Goal: Task Accomplishment & Management: Manage account settings

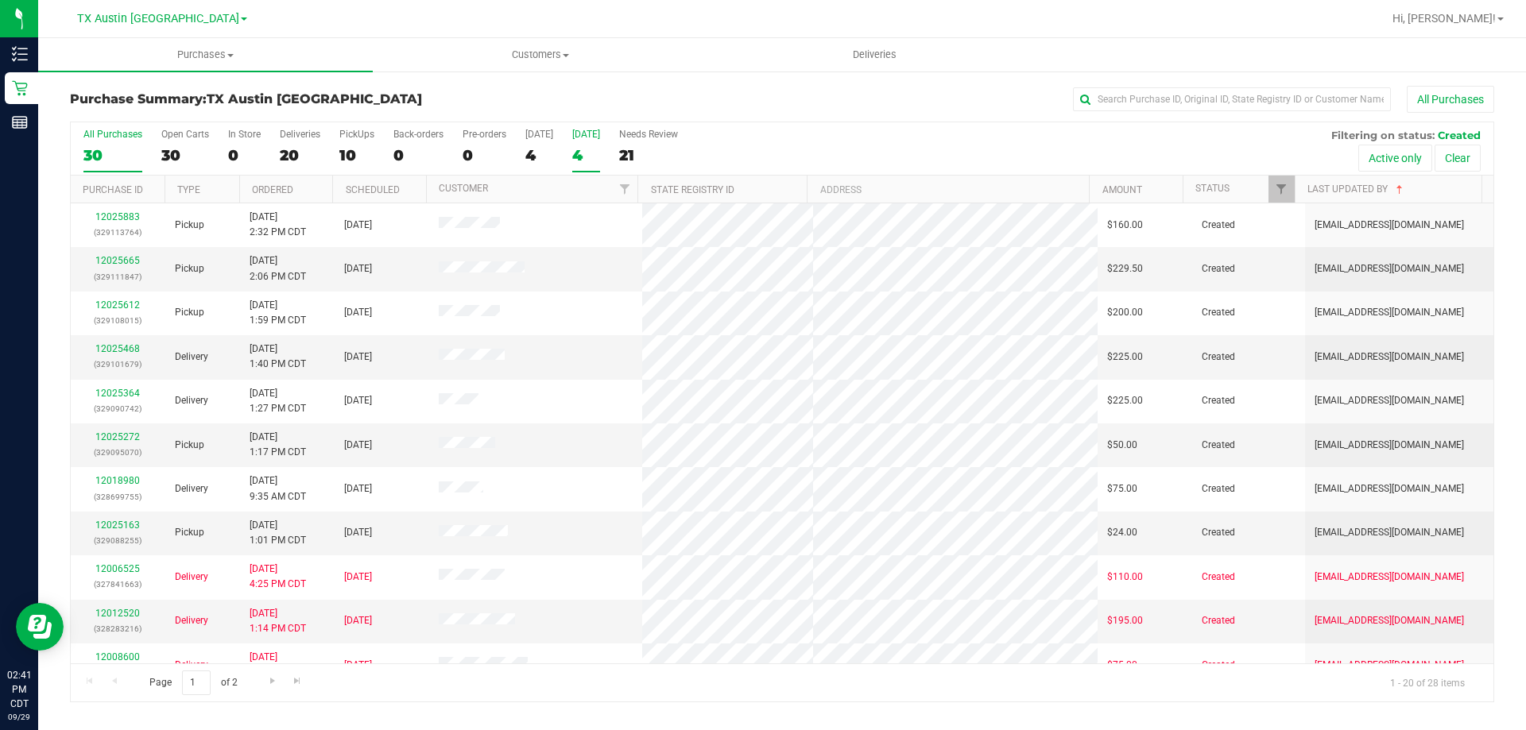
click at [572, 130] on div "Tomorrow" at bounding box center [586, 134] width 28 height 11
click at [0, 0] on input "Tomorrow 4" at bounding box center [0, 0] width 0 height 0
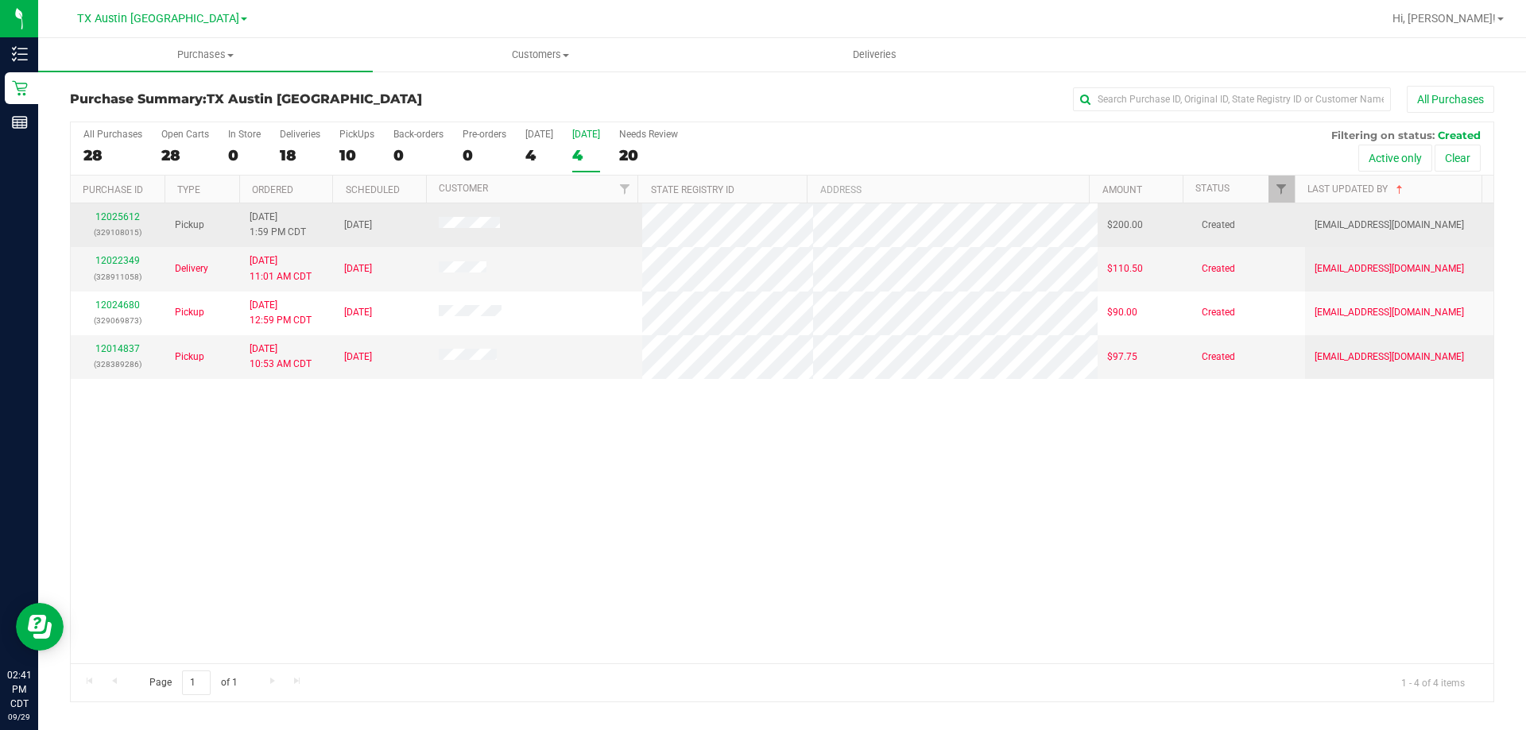
drag, startPoint x: 513, startPoint y: 230, endPoint x: 415, endPoint y: 222, distance: 98.1
click at [415, 222] on tr "12025612 (329108015) Pickup 9/29/2025 1:59 PM CDT 9/30/2025 $200.00 Created abe…" at bounding box center [782, 225] width 1422 height 44
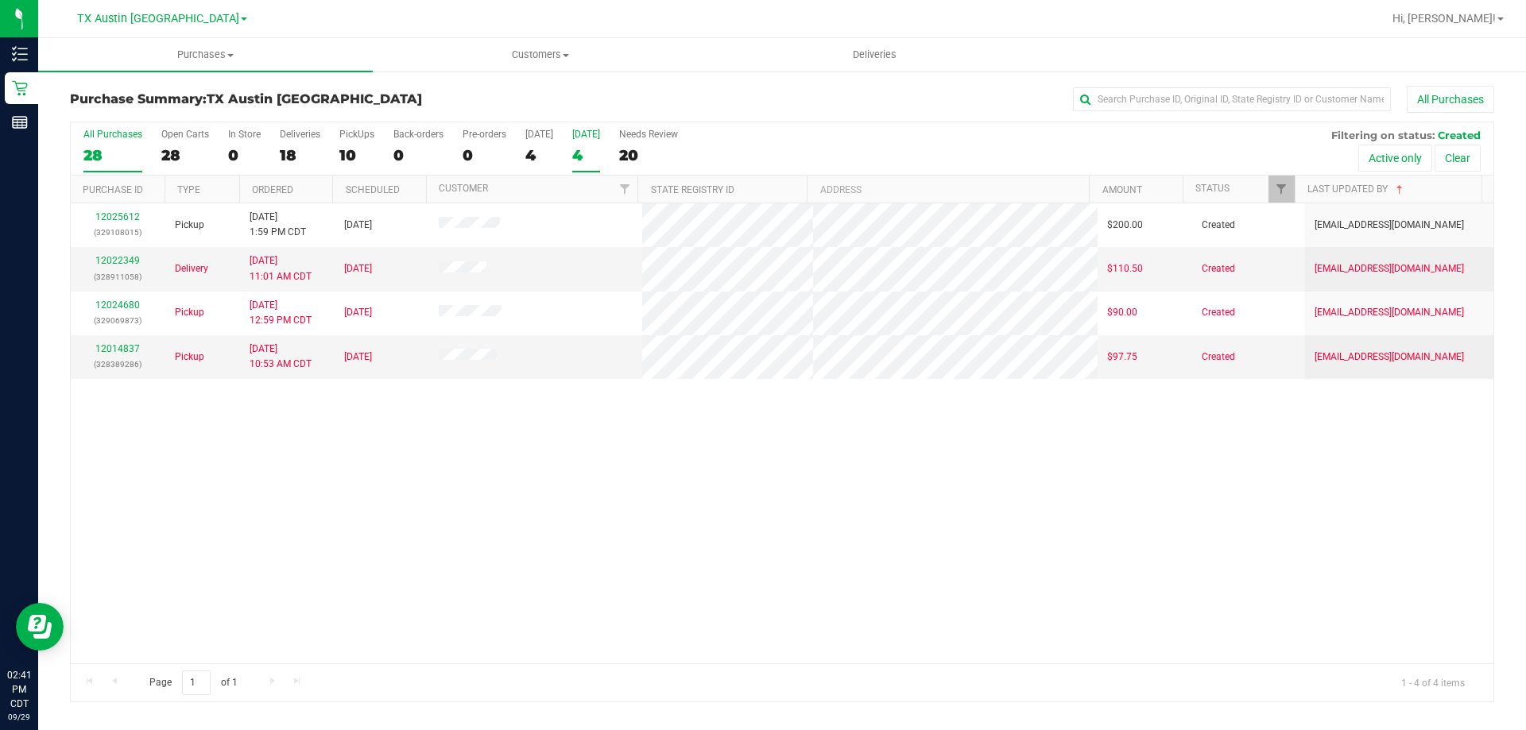
click at [85, 139] on div "All Purchases" at bounding box center [112, 134] width 59 height 11
click at [0, 0] on input "All Purchases 28" at bounding box center [0, 0] width 0 height 0
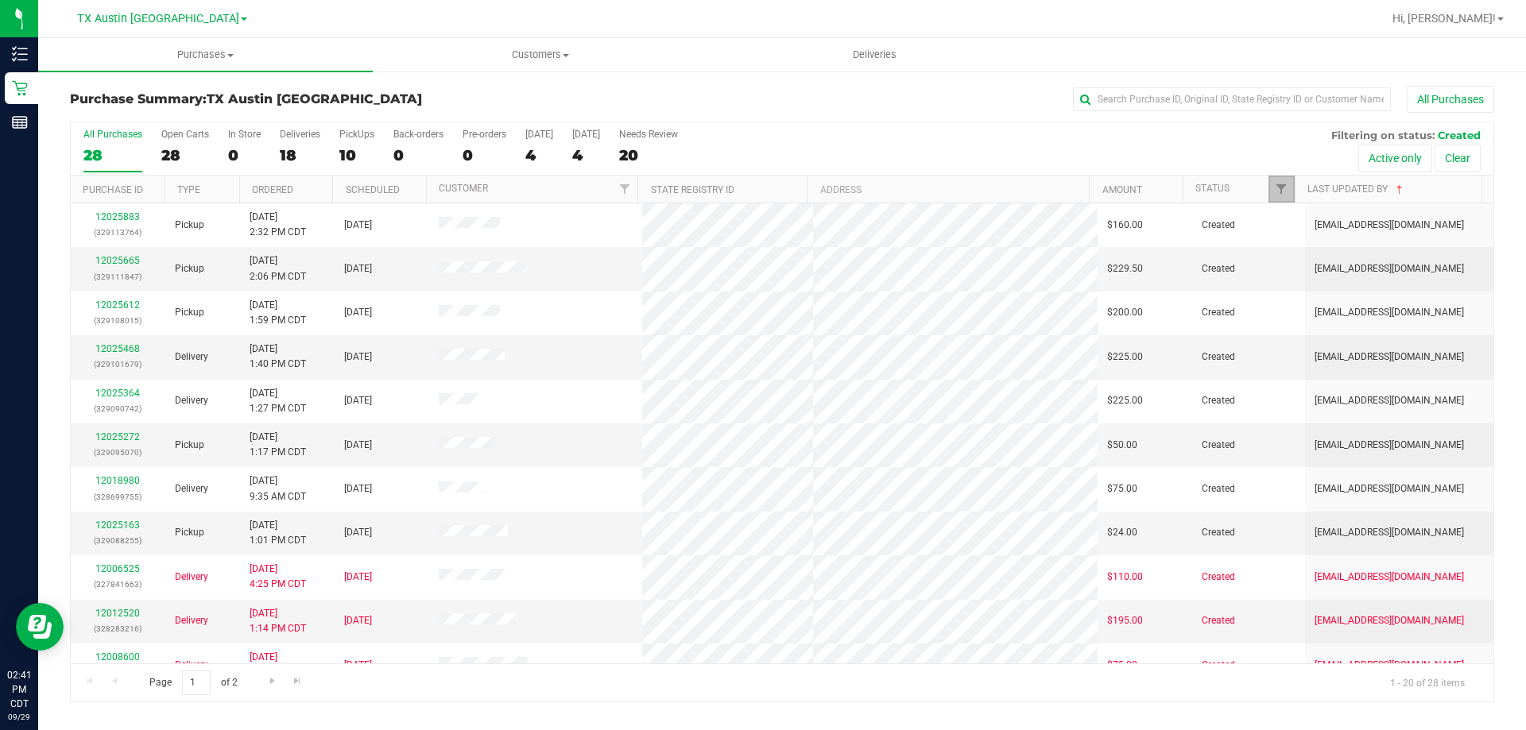
click at [1277, 199] on link "Filter" at bounding box center [1281, 189] width 26 height 27
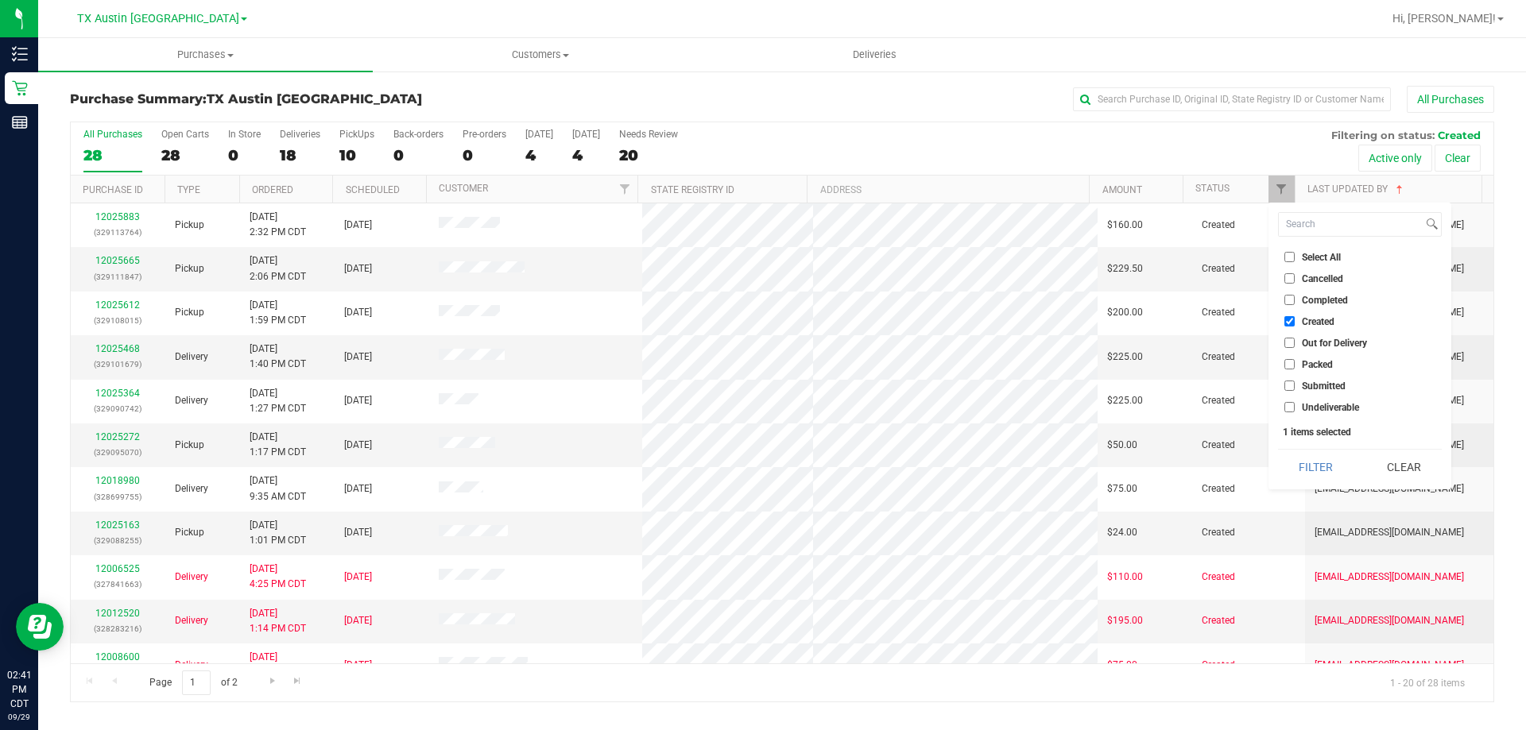
click at [1291, 253] on input "Select All" at bounding box center [1289, 257] width 10 height 10
checkbox input "true"
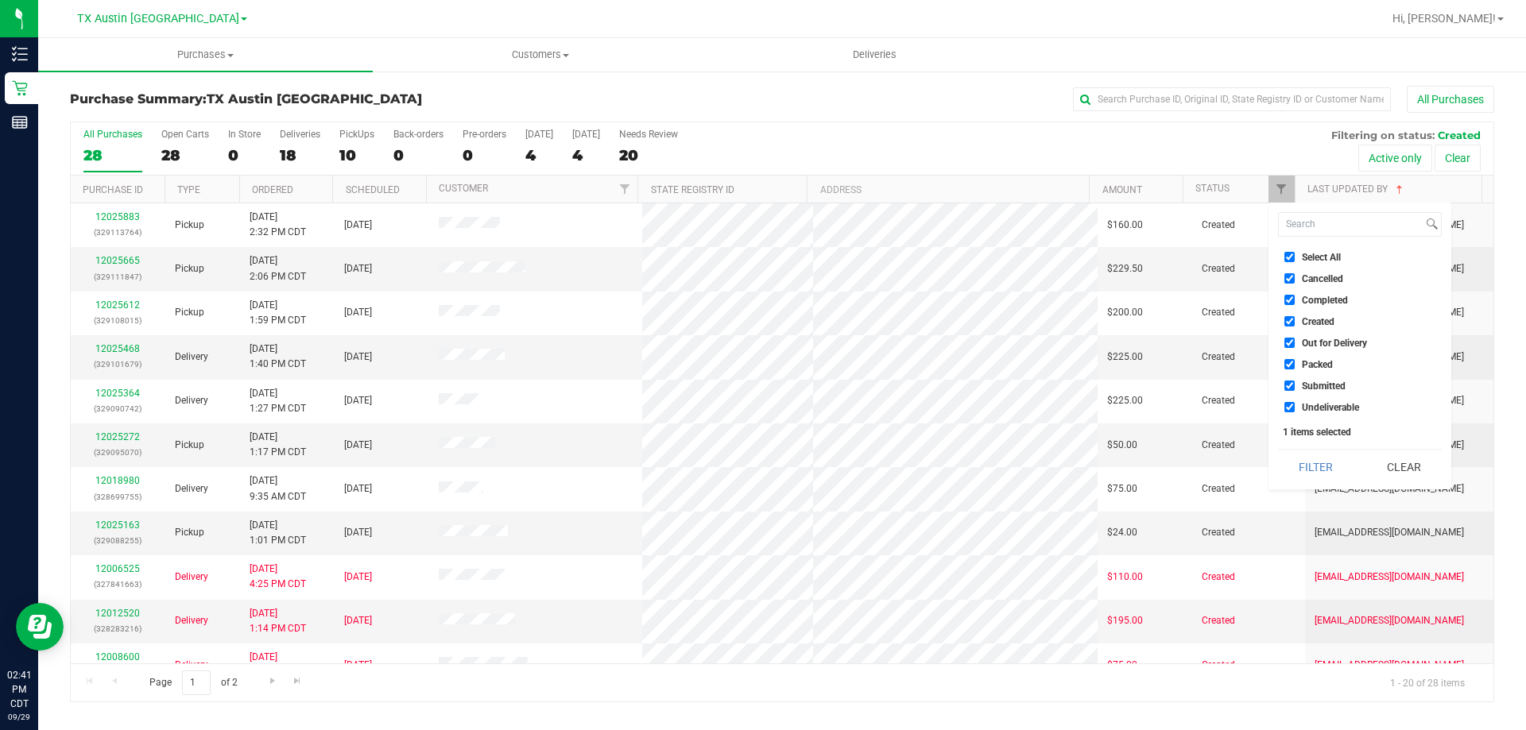
checkbox input "true"
click at [1312, 462] on button "Filter" at bounding box center [1316, 467] width 76 height 35
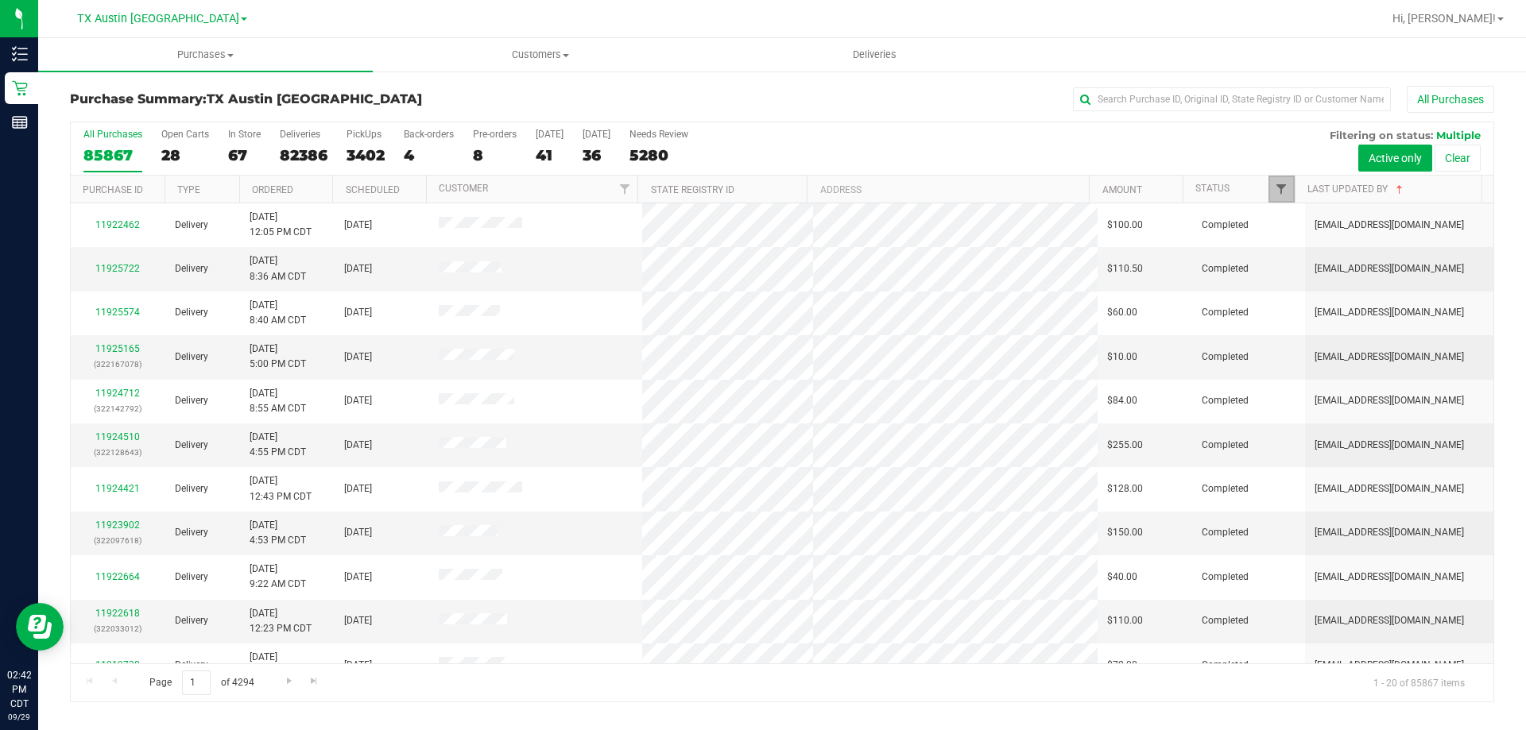
click at [1283, 185] on span "Filter" at bounding box center [1281, 189] width 13 height 13
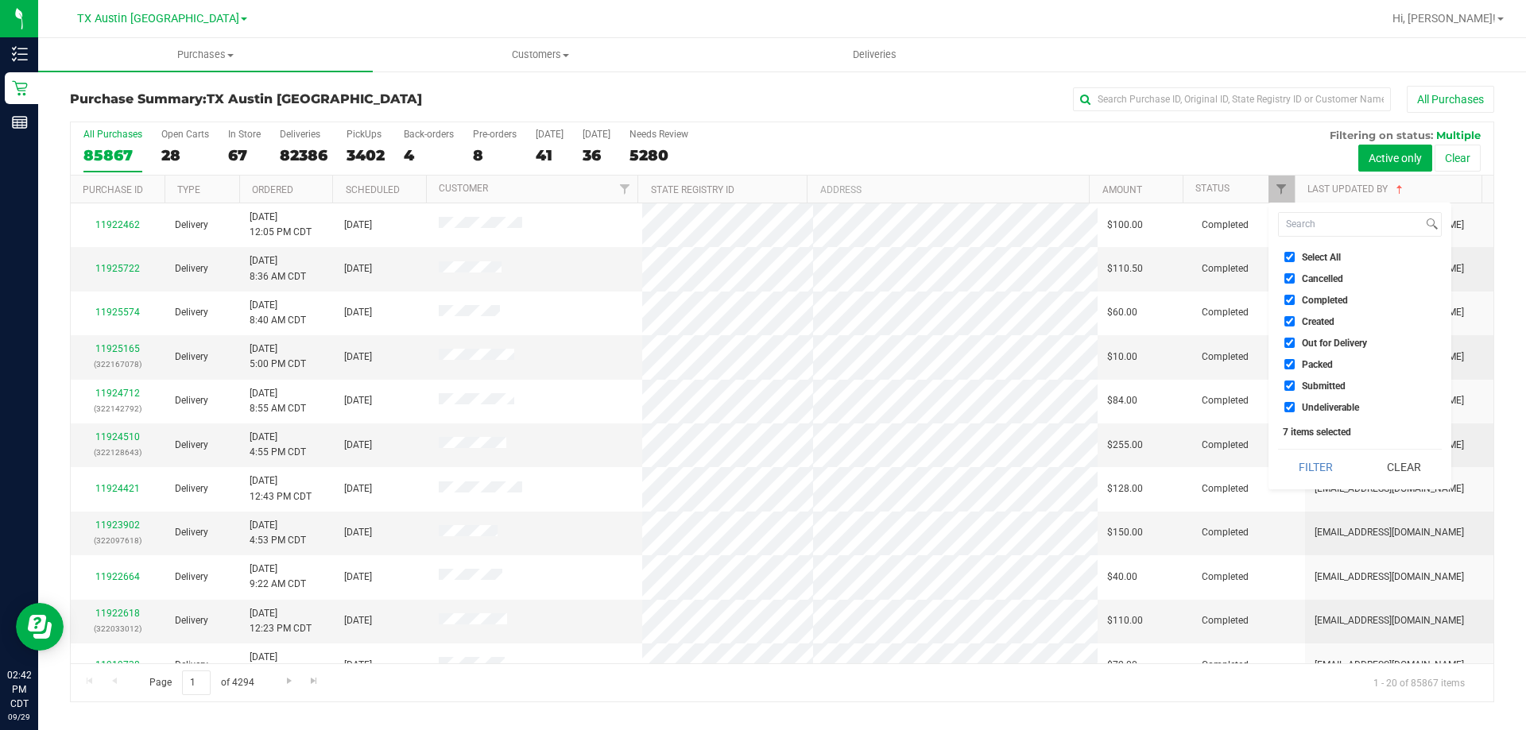
click at [1288, 257] on input "Select All" at bounding box center [1289, 257] width 10 height 10
checkbox input "false"
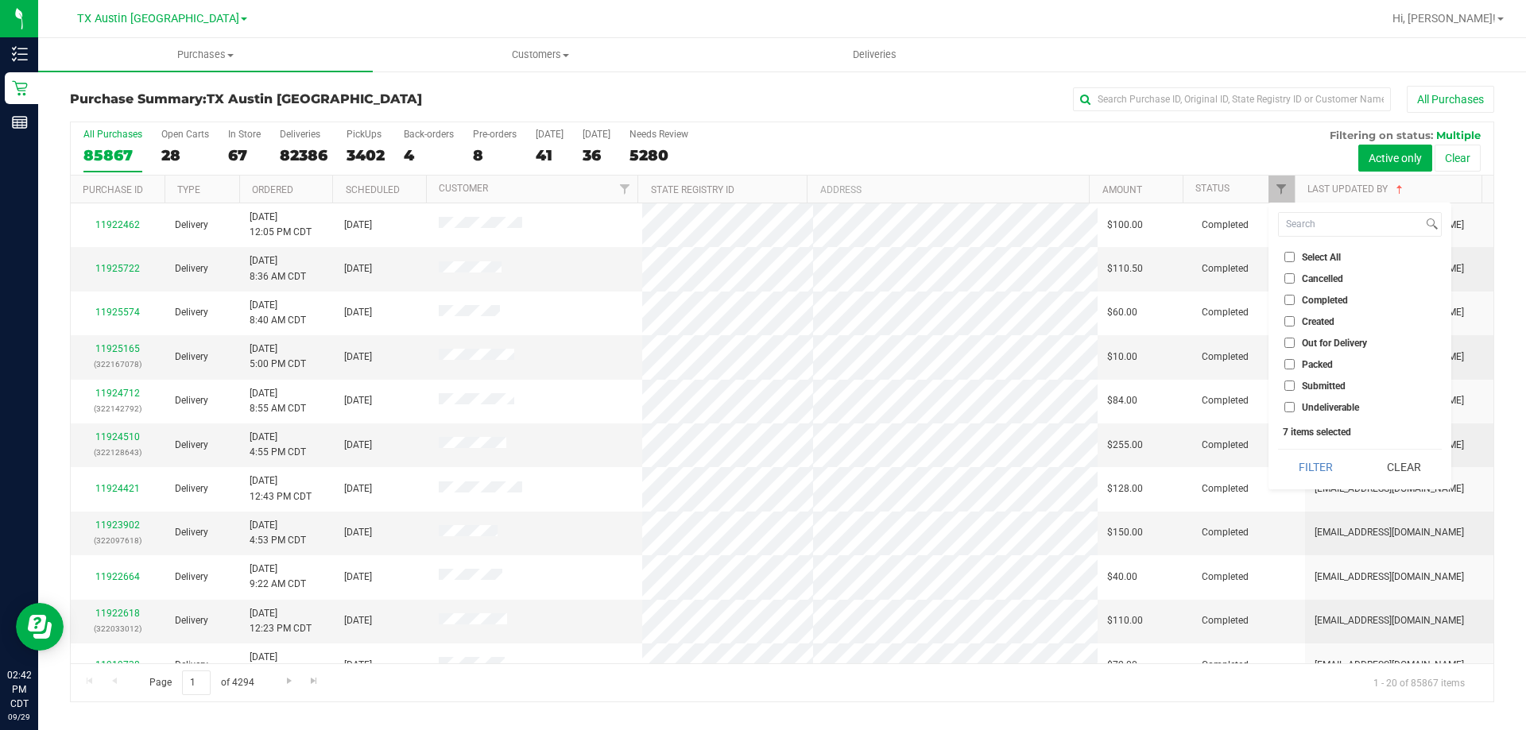
checkbox input "false"
click at [1289, 319] on input "Created" at bounding box center [1289, 321] width 10 height 10
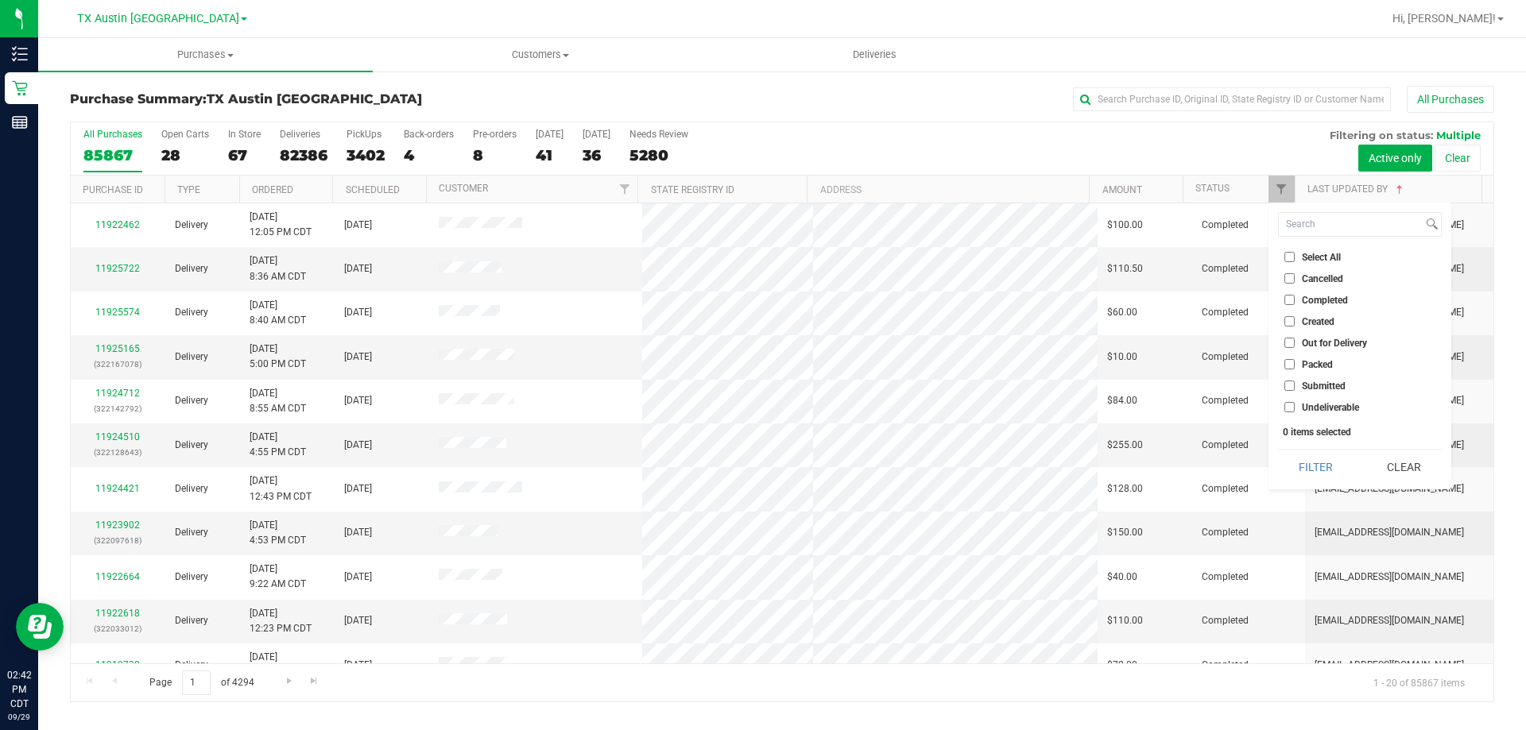
checkbox input "true"
click at [1303, 467] on button "Filter" at bounding box center [1316, 467] width 76 height 35
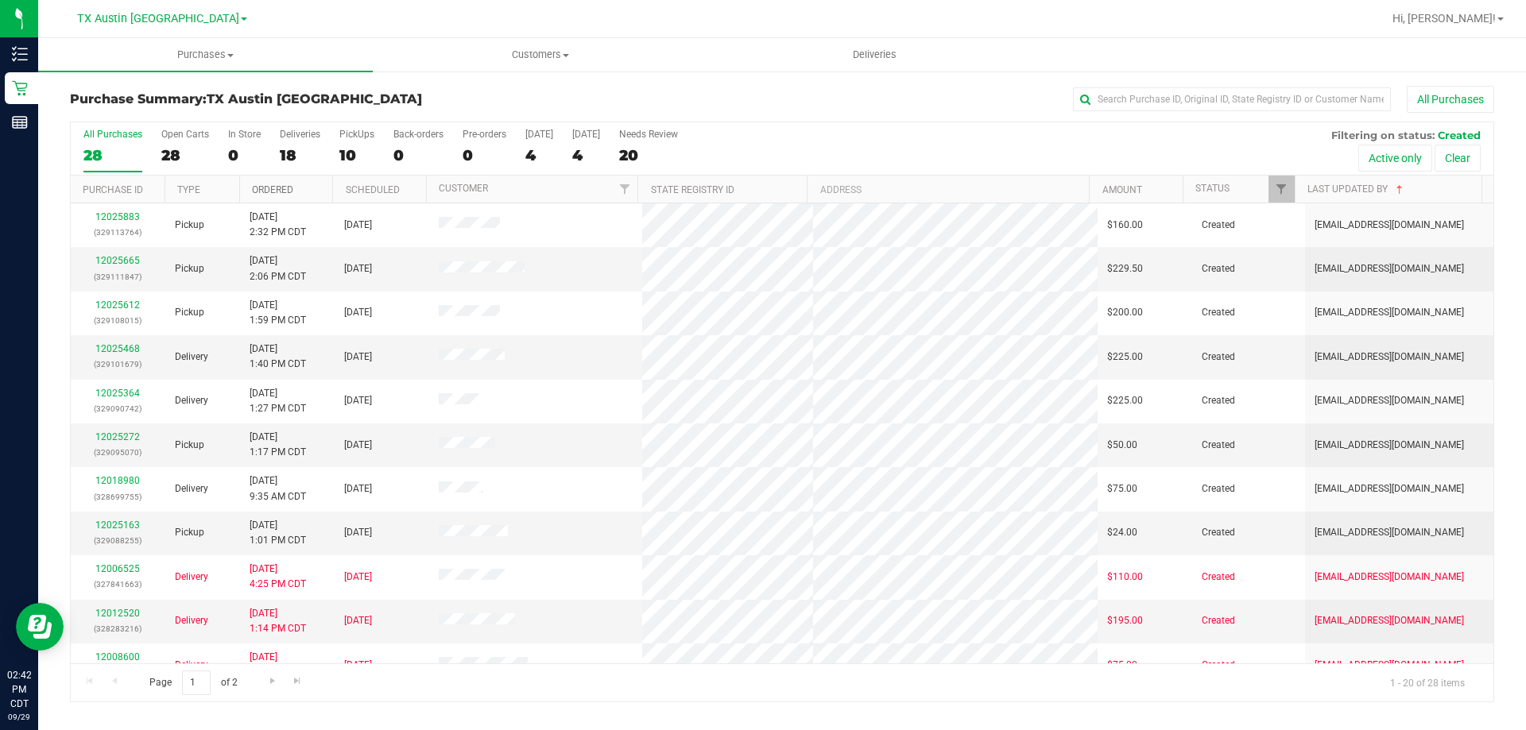
click at [284, 186] on link "Ordered" at bounding box center [272, 189] width 41 height 11
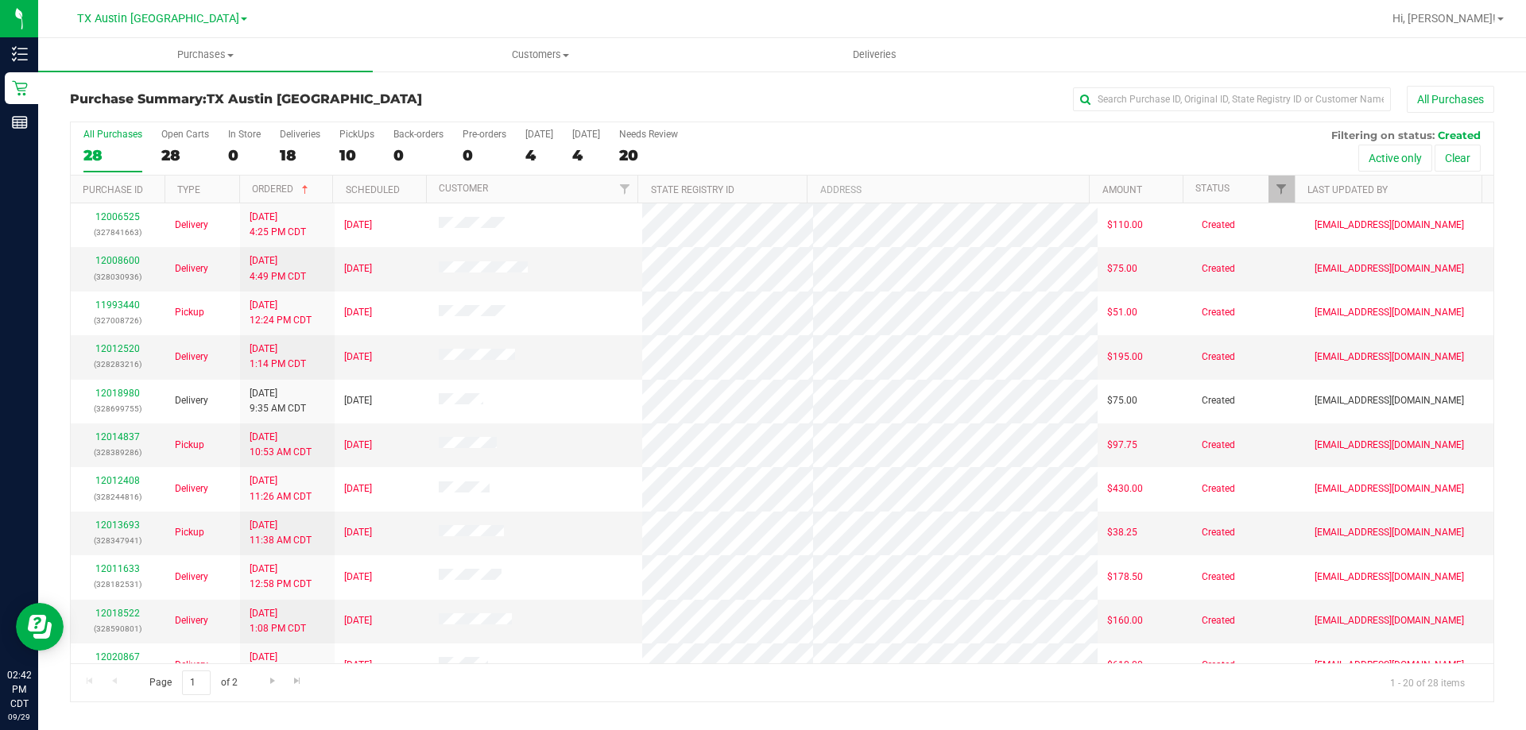
click at [1360, 184] on th "Last Updated By" at bounding box center [1387, 190] width 187 height 28
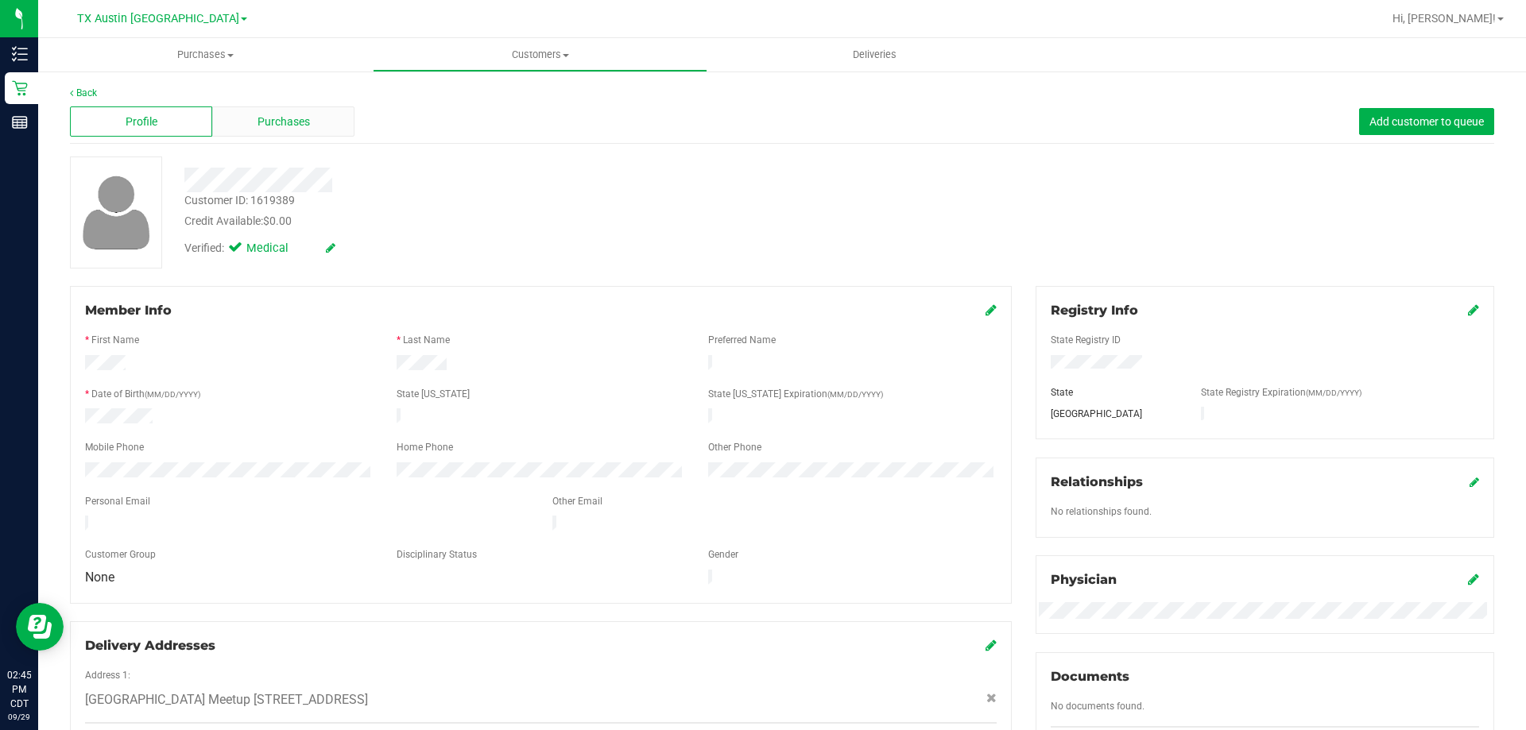
click at [281, 110] on div "Purchases" at bounding box center [283, 121] width 142 height 30
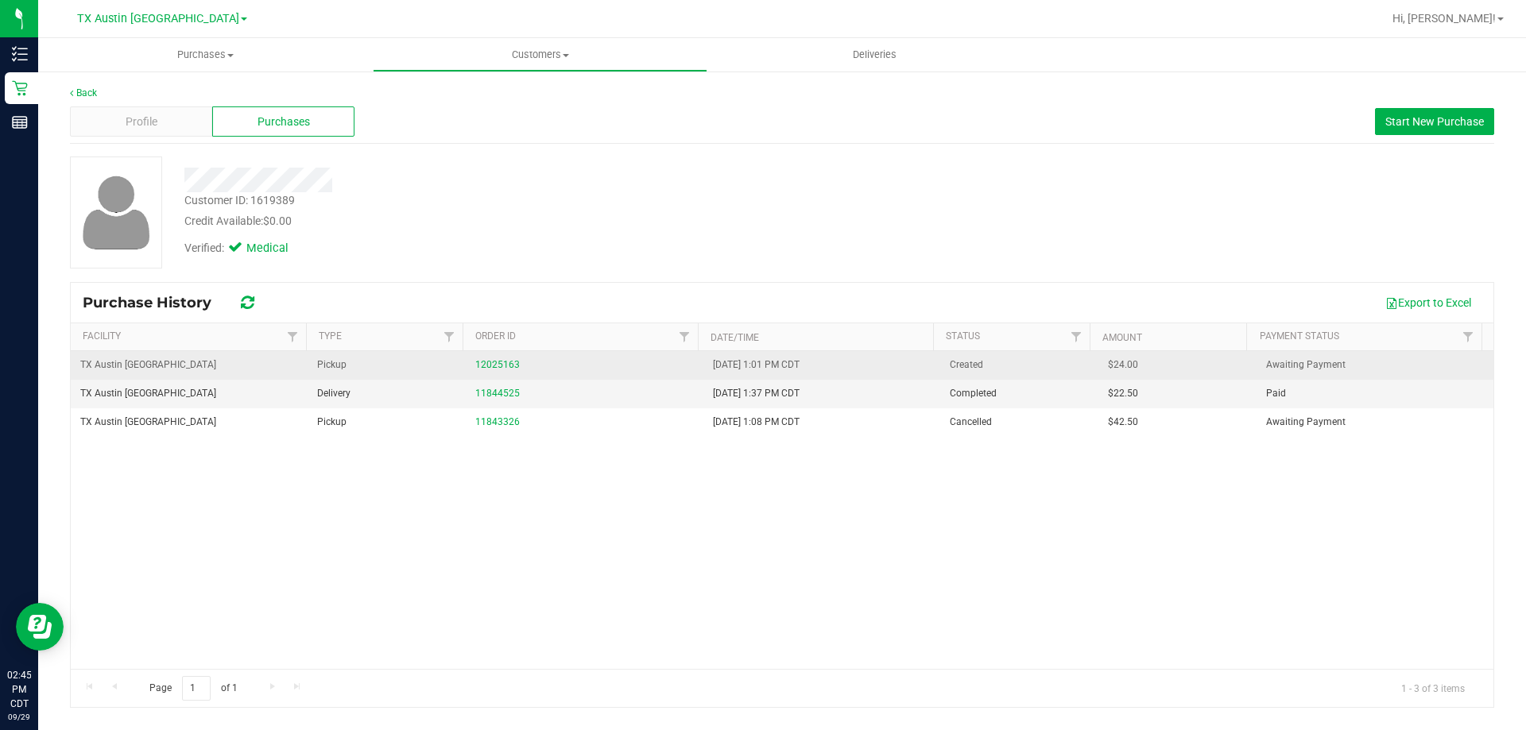
click at [501, 358] on div "12025163" at bounding box center [584, 365] width 218 height 15
click at [497, 363] on link "12025163" at bounding box center [497, 364] width 44 height 11
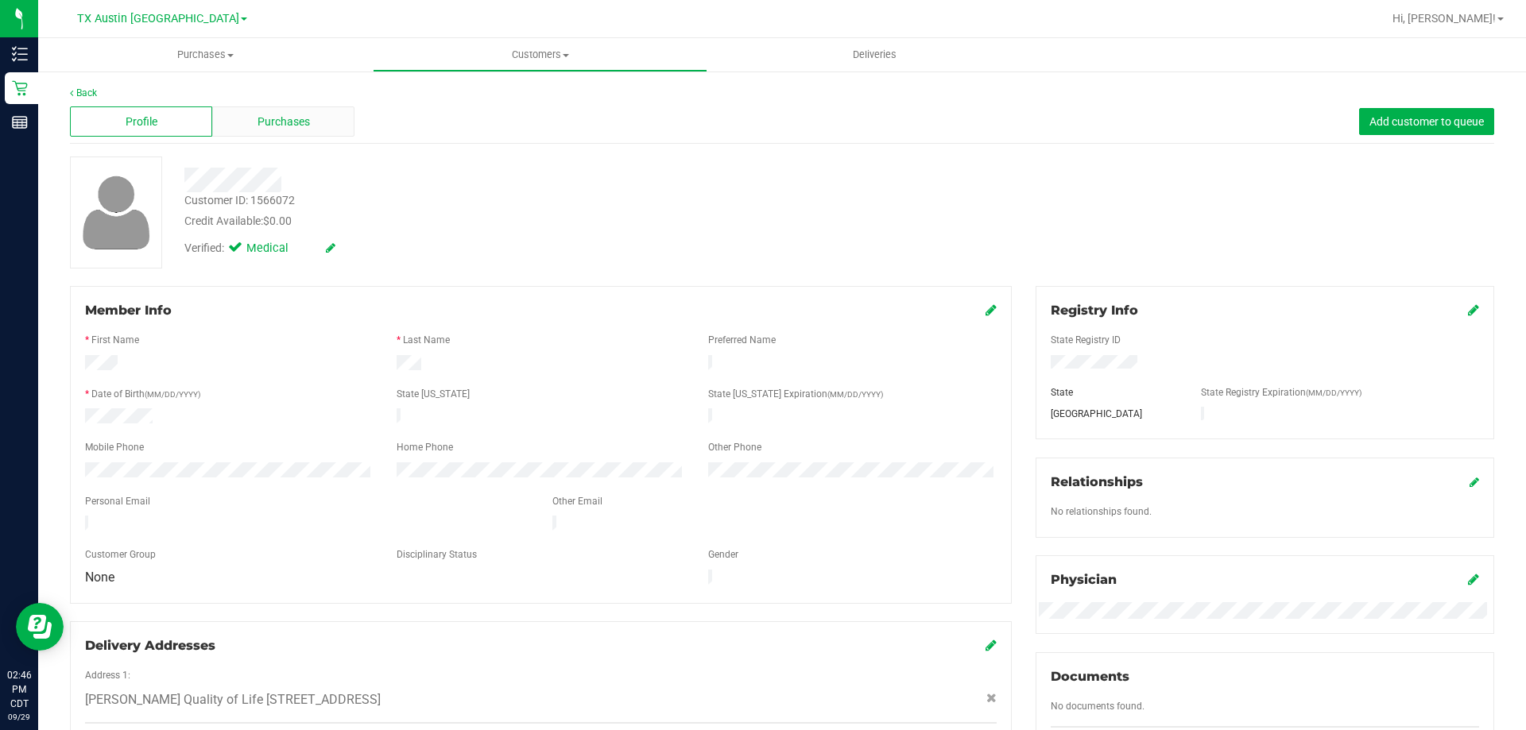
click at [298, 129] on span "Purchases" at bounding box center [283, 122] width 52 height 17
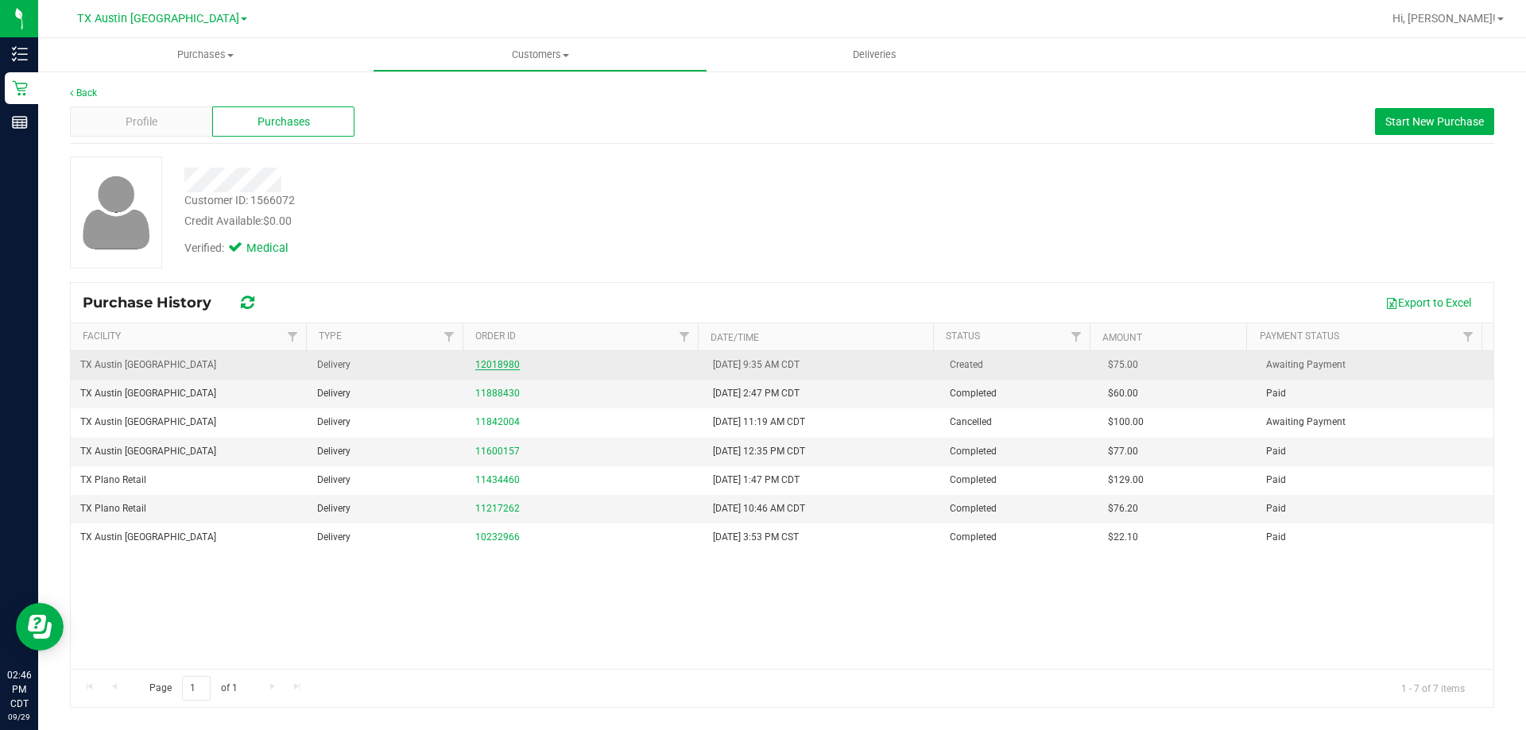
click at [509, 366] on link "12018980" at bounding box center [497, 364] width 44 height 11
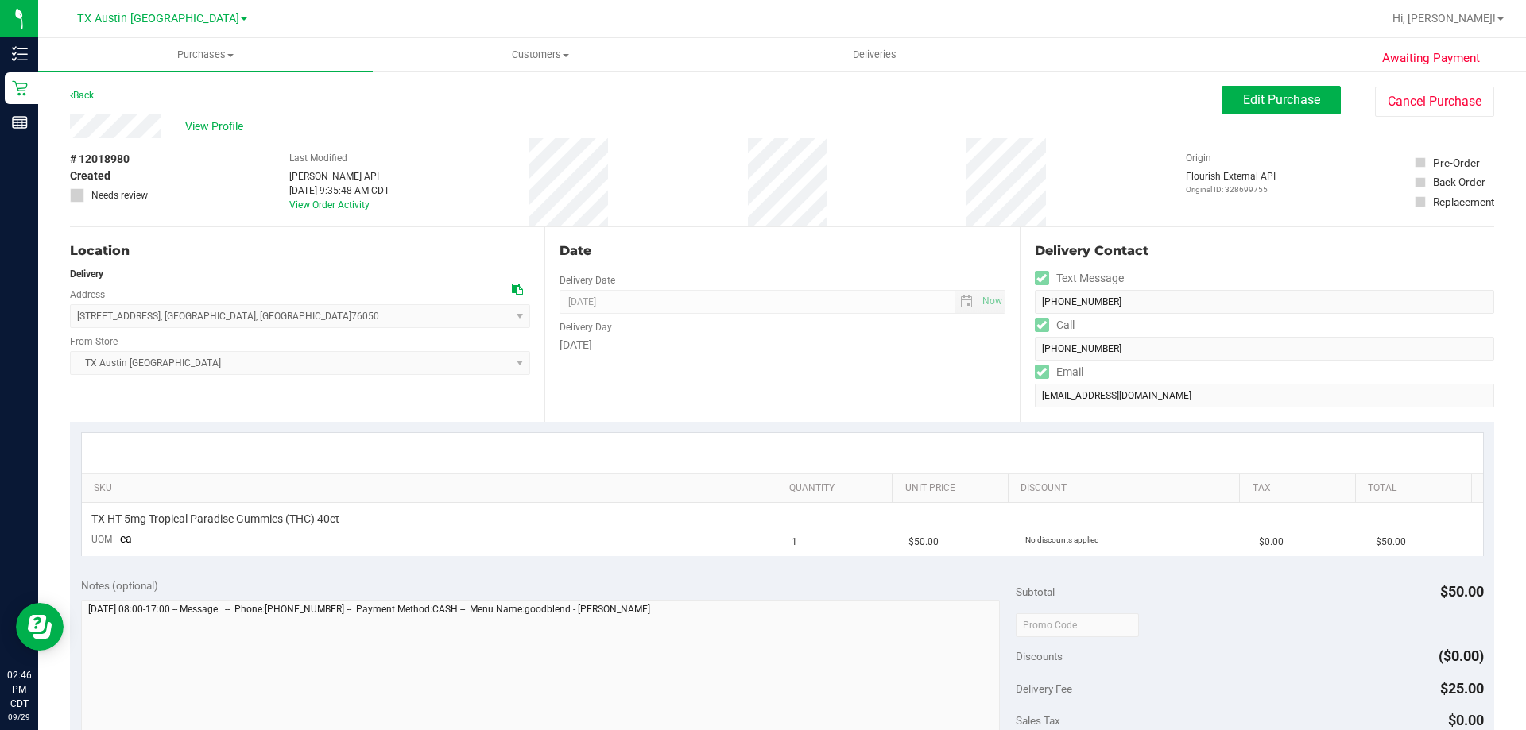
drag, startPoint x: 288, startPoint y: 320, endPoint x: 72, endPoint y: 315, distance: 217.0
click at [72, 315] on span "1201 S Bois D Arc St , Grandview , TX 76050 Select address Clarke Quality of Li…" at bounding box center [300, 316] width 460 height 24
copy span "1201 S Bois D Arc St , Grandview , TX 76050"
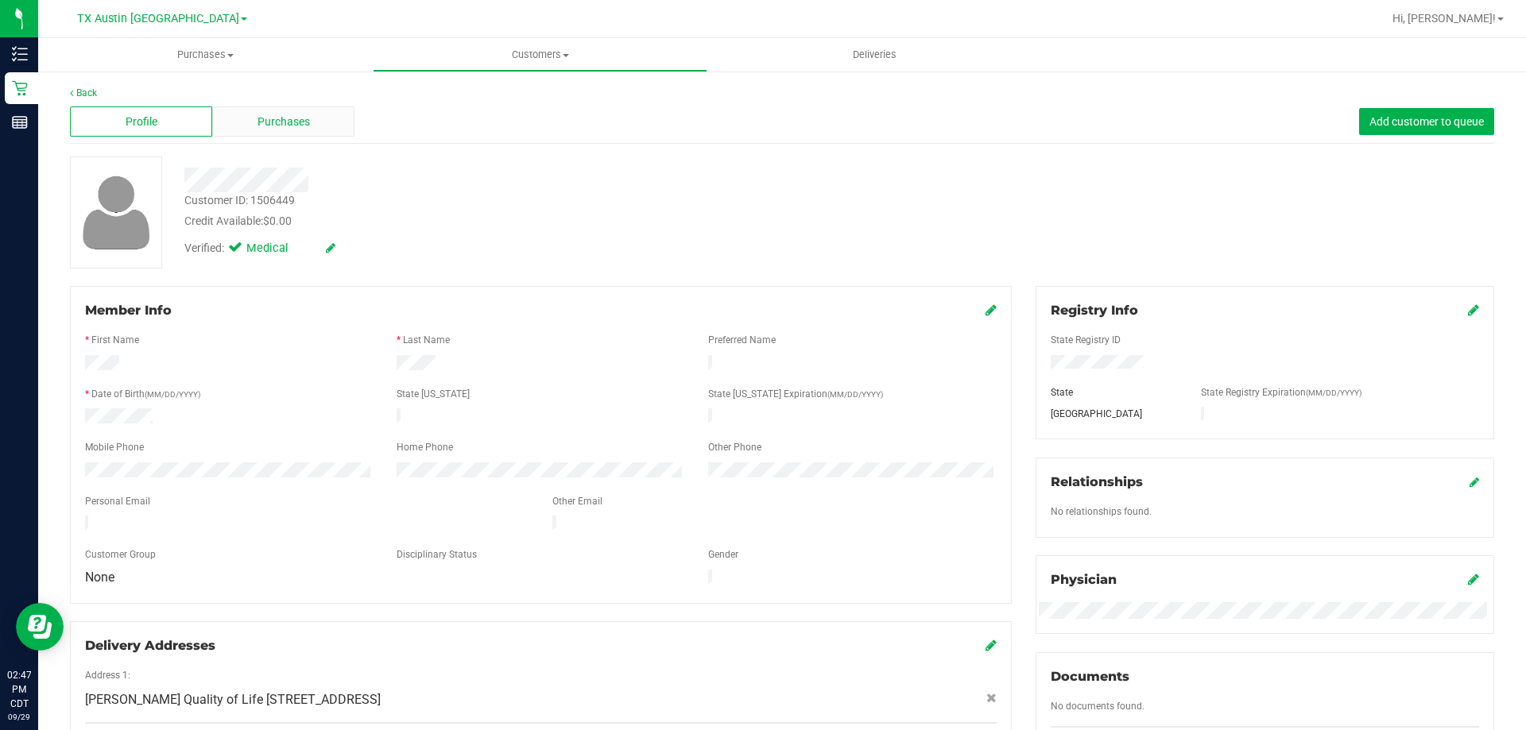
click at [269, 111] on div "Purchases" at bounding box center [283, 121] width 142 height 30
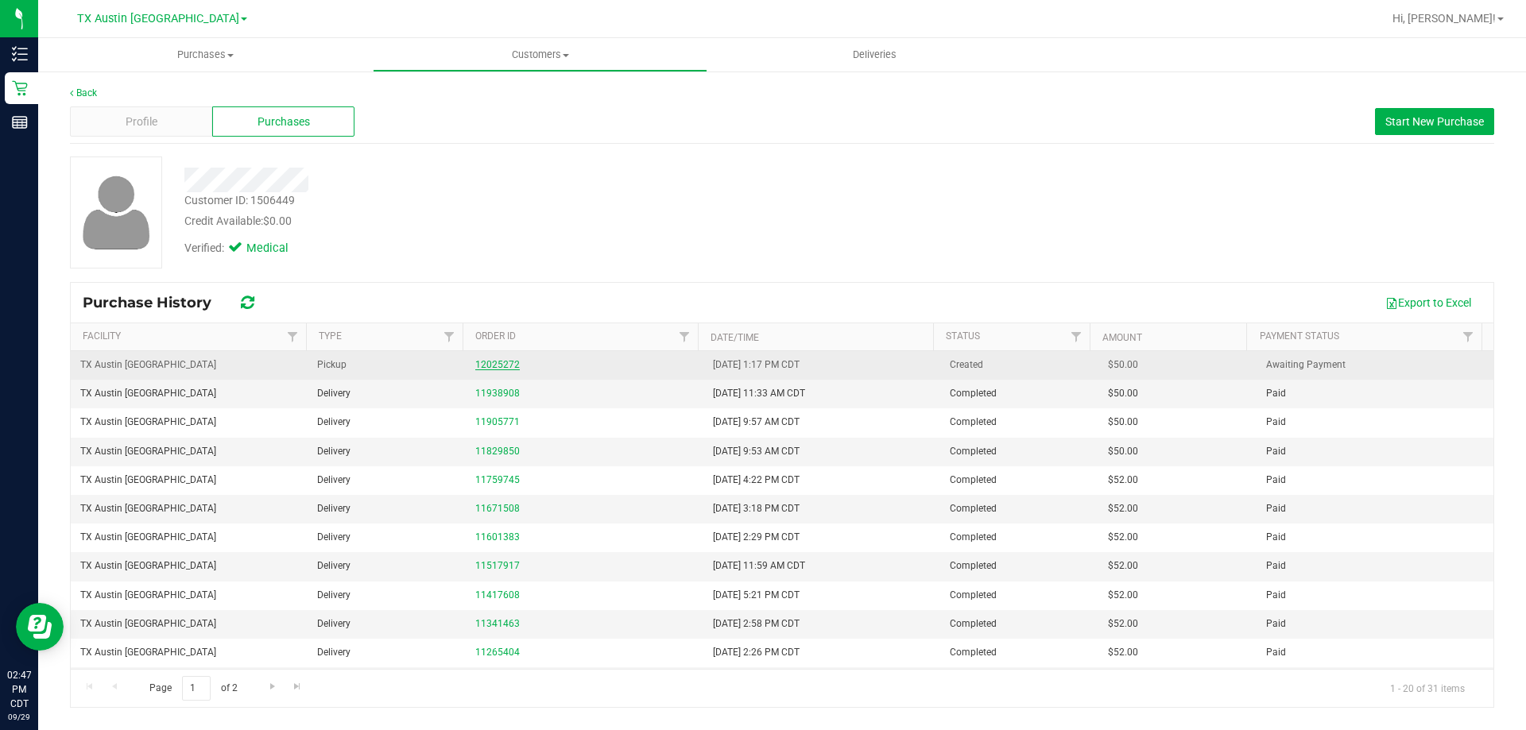
click at [488, 368] on link "12025272" at bounding box center [497, 364] width 44 height 11
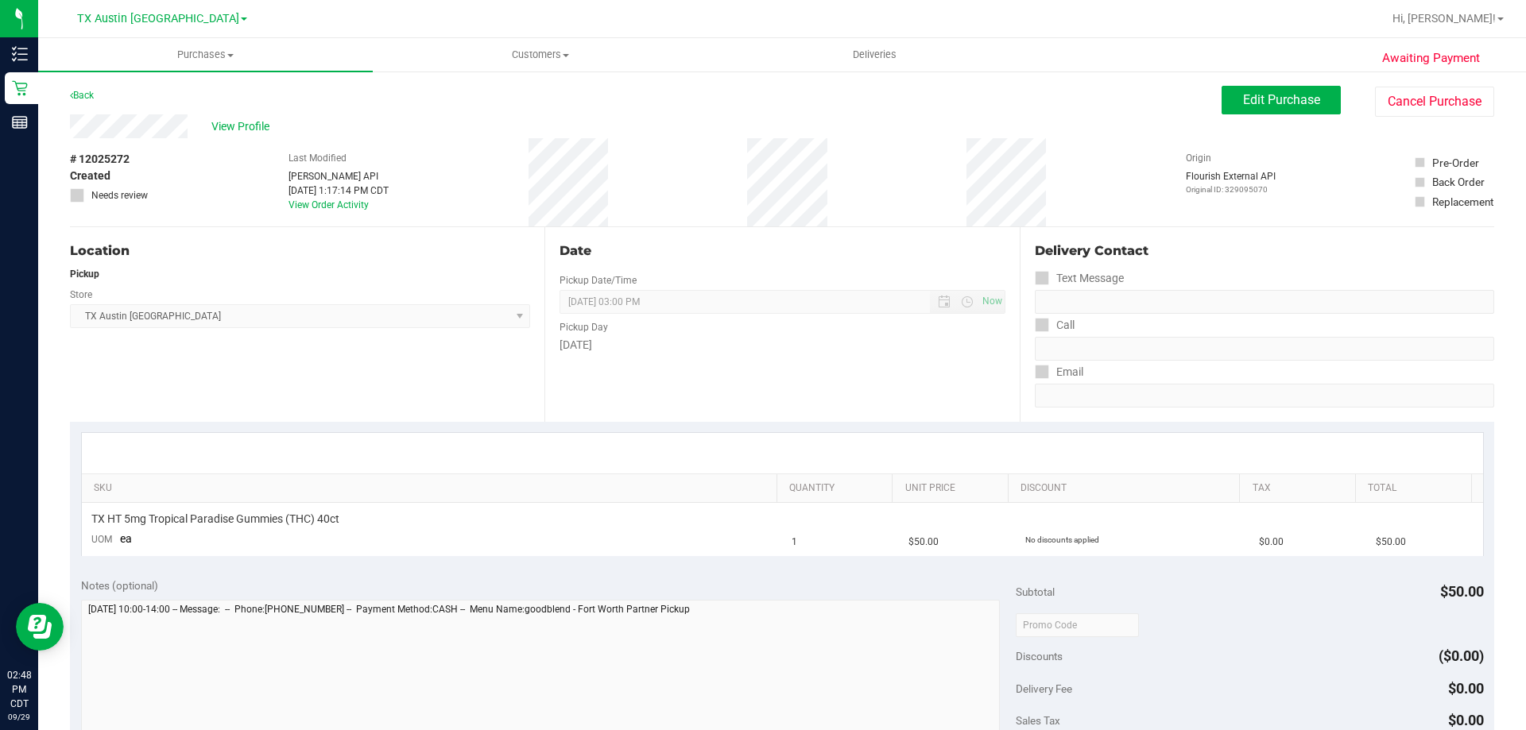
click at [1205, 92] on div "Back Edit Purchase Cancel Purchase" at bounding box center [782, 100] width 1424 height 29
click at [1243, 95] on span "Edit Purchase" at bounding box center [1281, 99] width 77 height 15
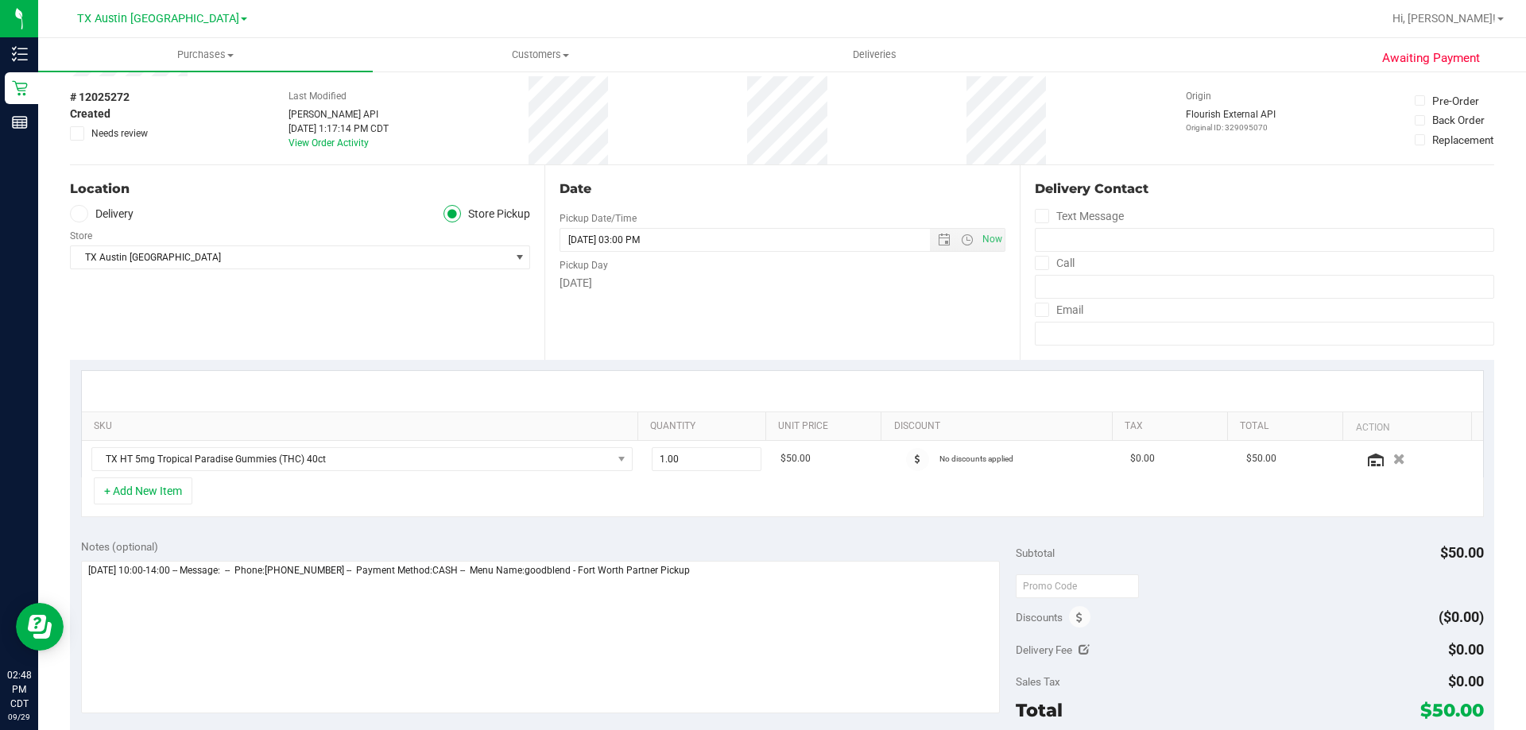
scroll to position [159, 0]
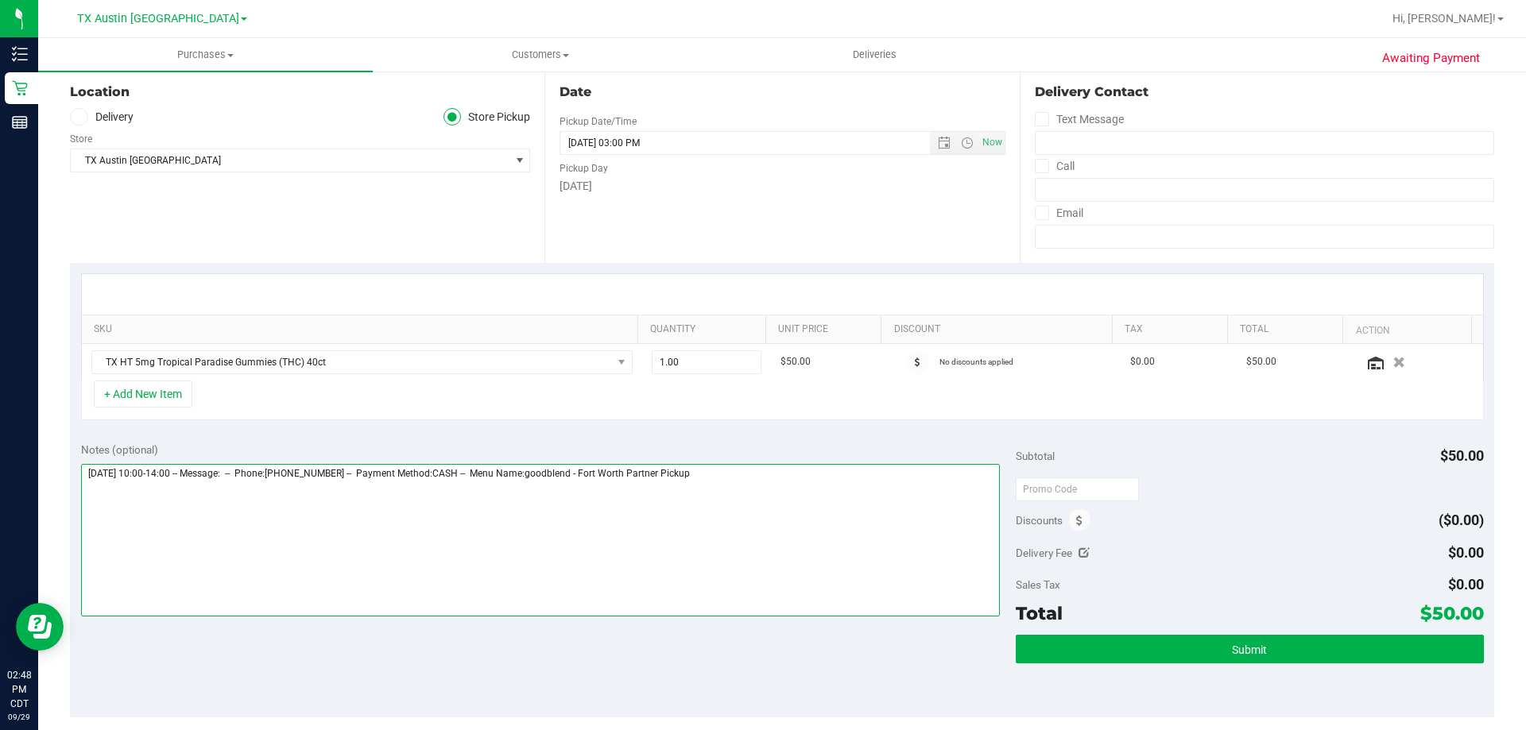
click at [821, 480] on textarea at bounding box center [540, 540] width 919 height 153
type textarea "Wednesday 10/01/2025 10:00-14:00 -- Message: -- Phone:4174130323 -- Payment Met…"
click at [80, 117] on icon at bounding box center [79, 117] width 10 height 0
click at [0, 0] on input "Delivery" at bounding box center [0, 0] width 0 height 0
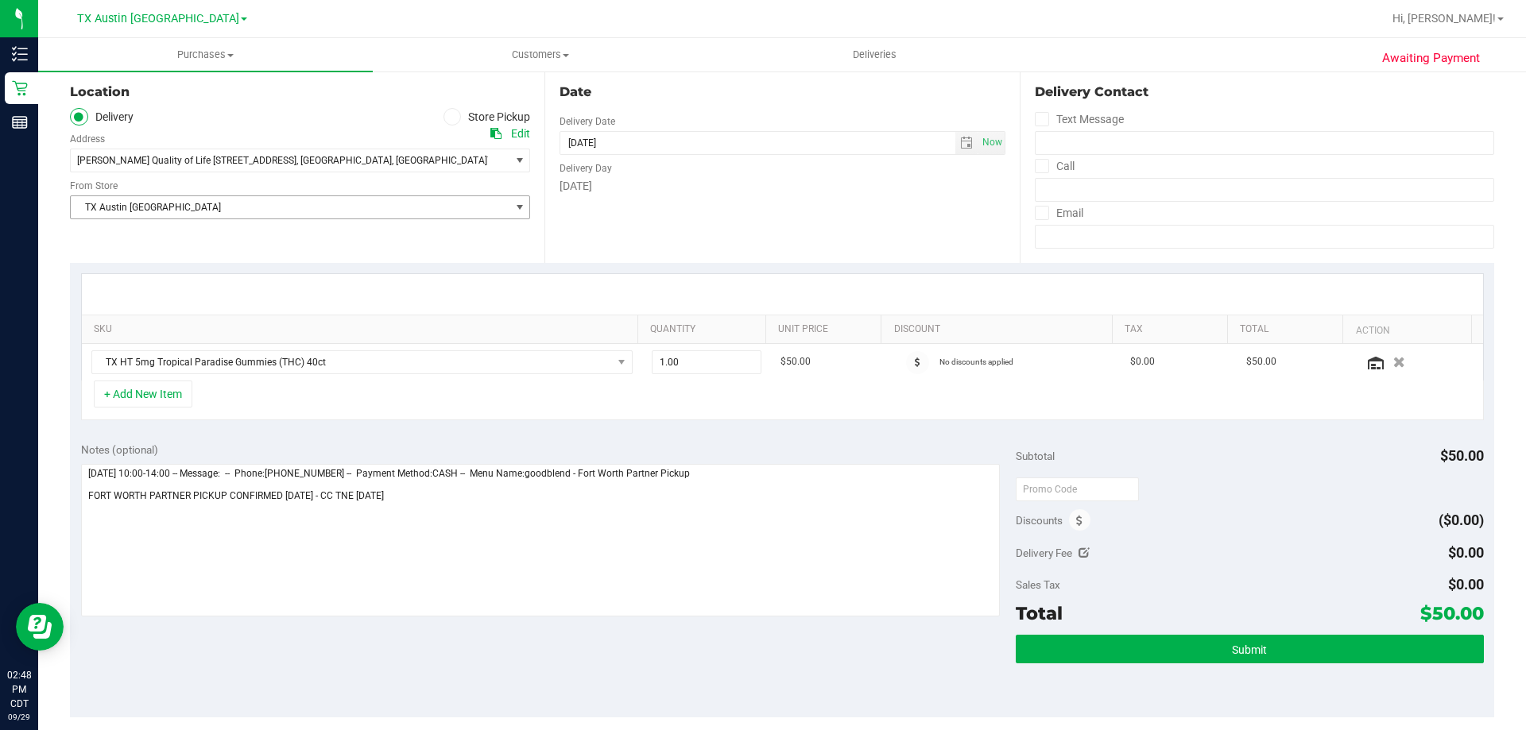
click at [199, 217] on span "TX Austin [GEOGRAPHIC_DATA]" at bounding box center [290, 207] width 439 height 22
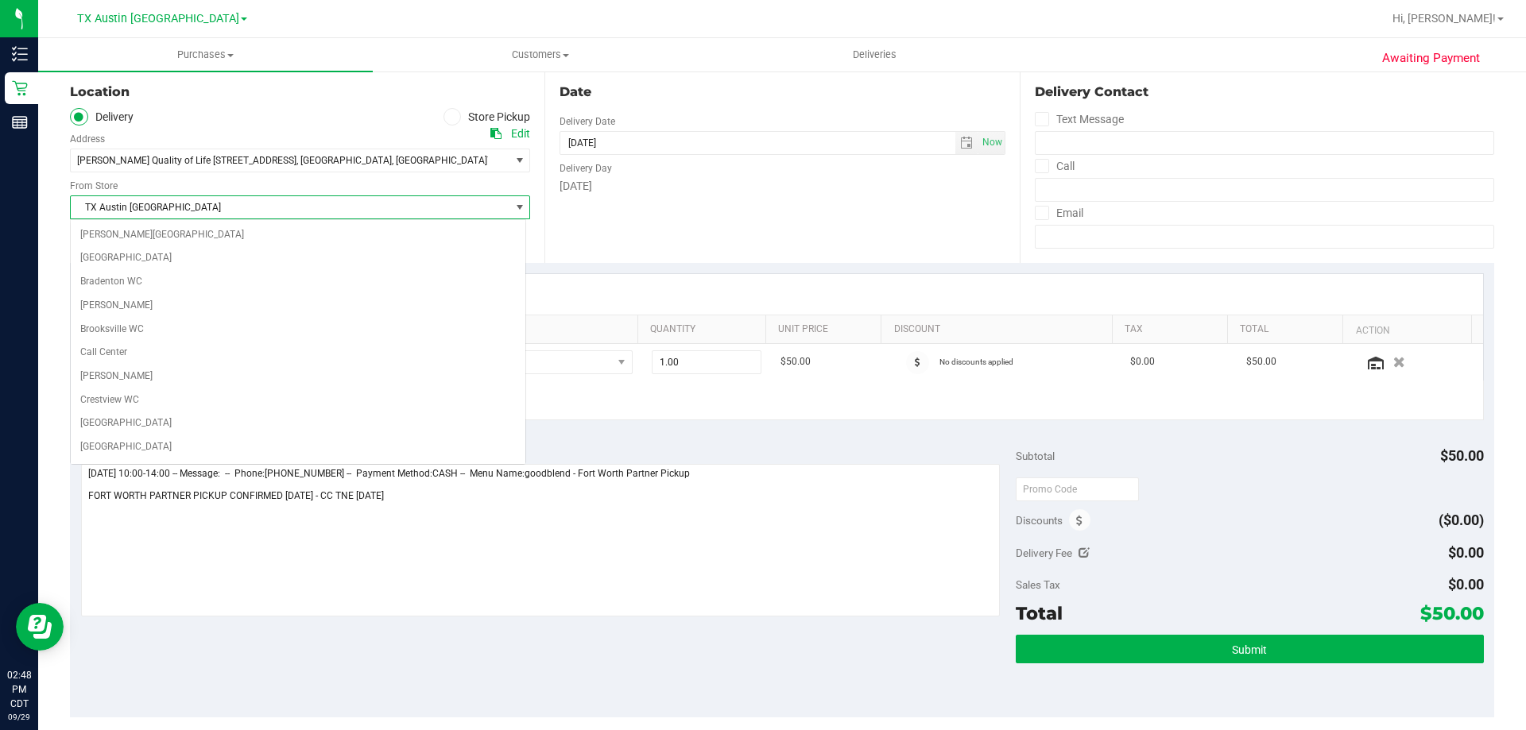
scroll to position [990, 0]
click at [174, 178] on div "TX Austin DC Select Store Bonita Springs WC Boynton Beach WC Bradenton WC Brand…" at bounding box center [300, 195] width 460 height 47
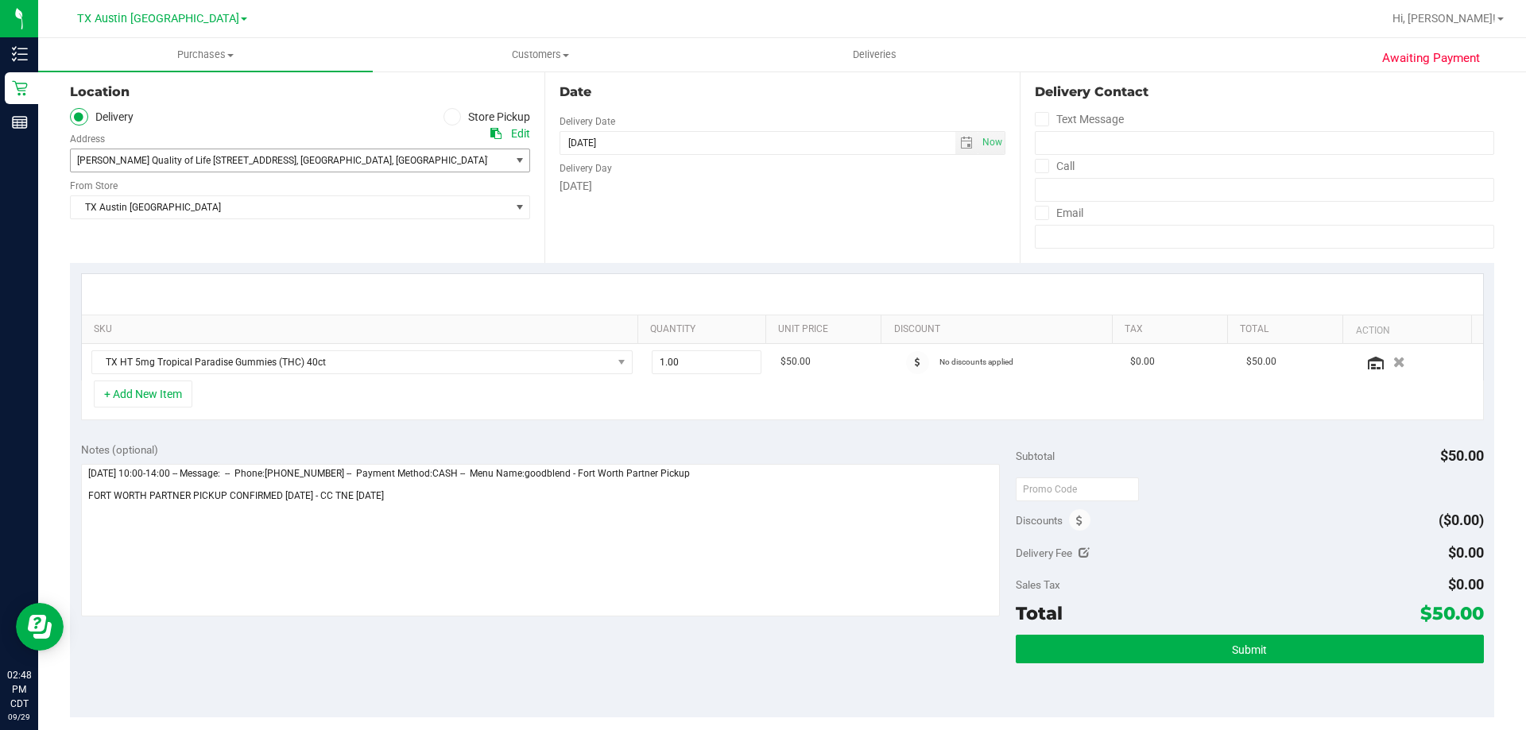
click at [183, 167] on span "Clarke Quality of Life 1307 8th ave , Fort Worth , TX 76104" at bounding box center [279, 160] width 417 height 22
click at [215, 114] on ul "Delivery Store Pickup" at bounding box center [300, 117] width 460 height 18
click at [484, 506] on textarea at bounding box center [540, 540] width 919 height 153
drag, startPoint x: 1420, startPoint y: 613, endPoint x: 1473, endPoint y: 613, distance: 53.2
click at [1473, 613] on div "Notes (optional) Subtotal $50.00 Discounts ($0.00) Delivery Fee $0.00 Sales Tax…" at bounding box center [782, 574] width 1424 height 286
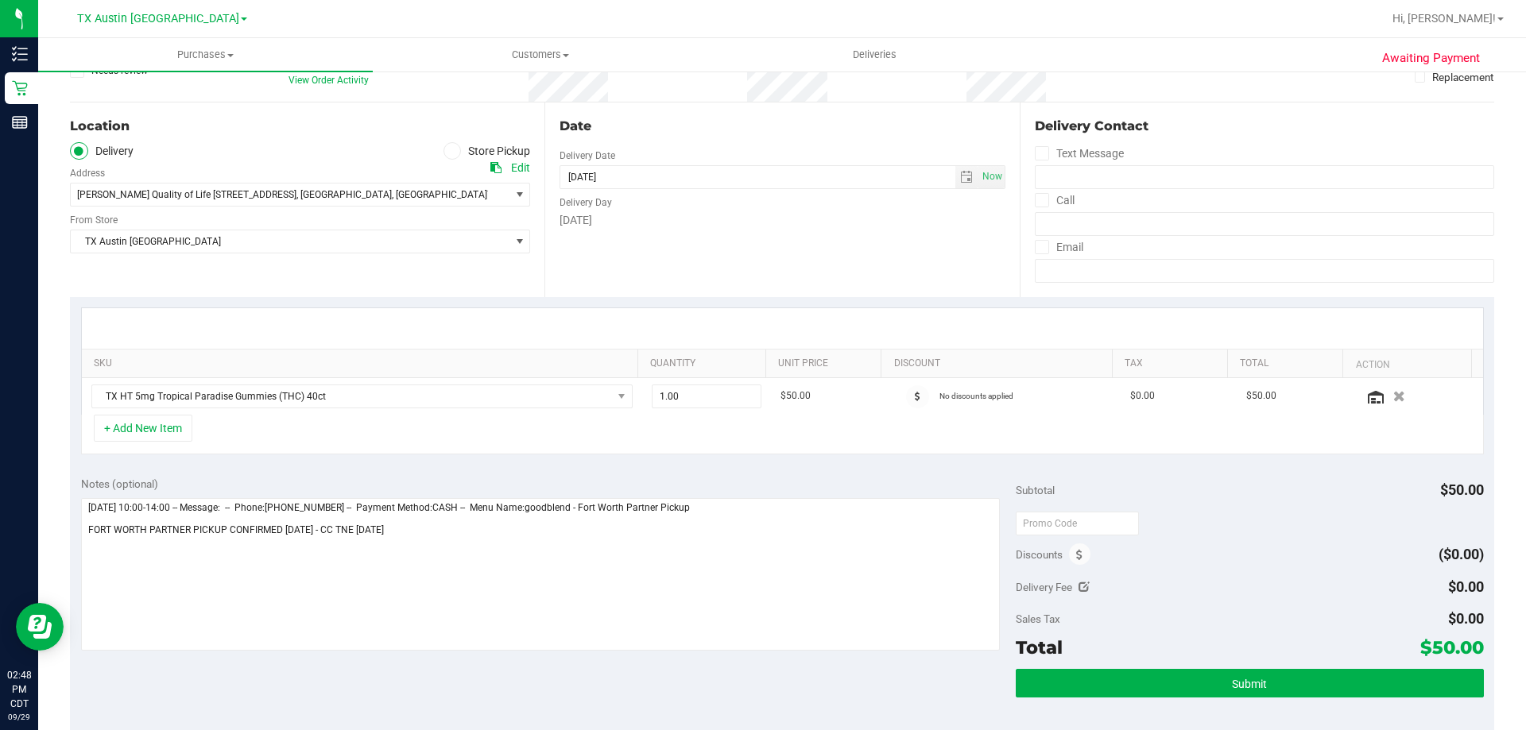
scroll to position [238, 0]
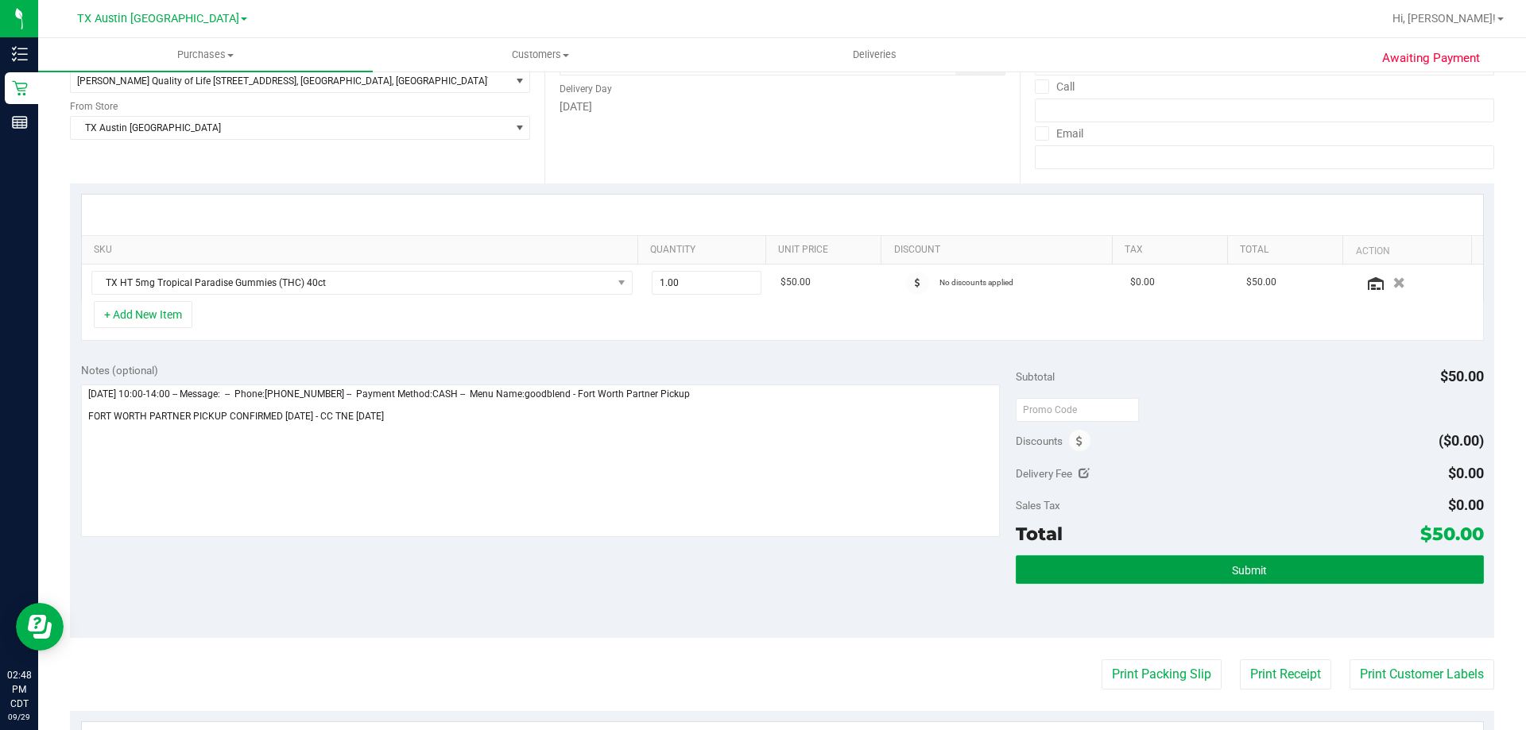
click at [1246, 567] on span "Submit" at bounding box center [1249, 570] width 35 height 13
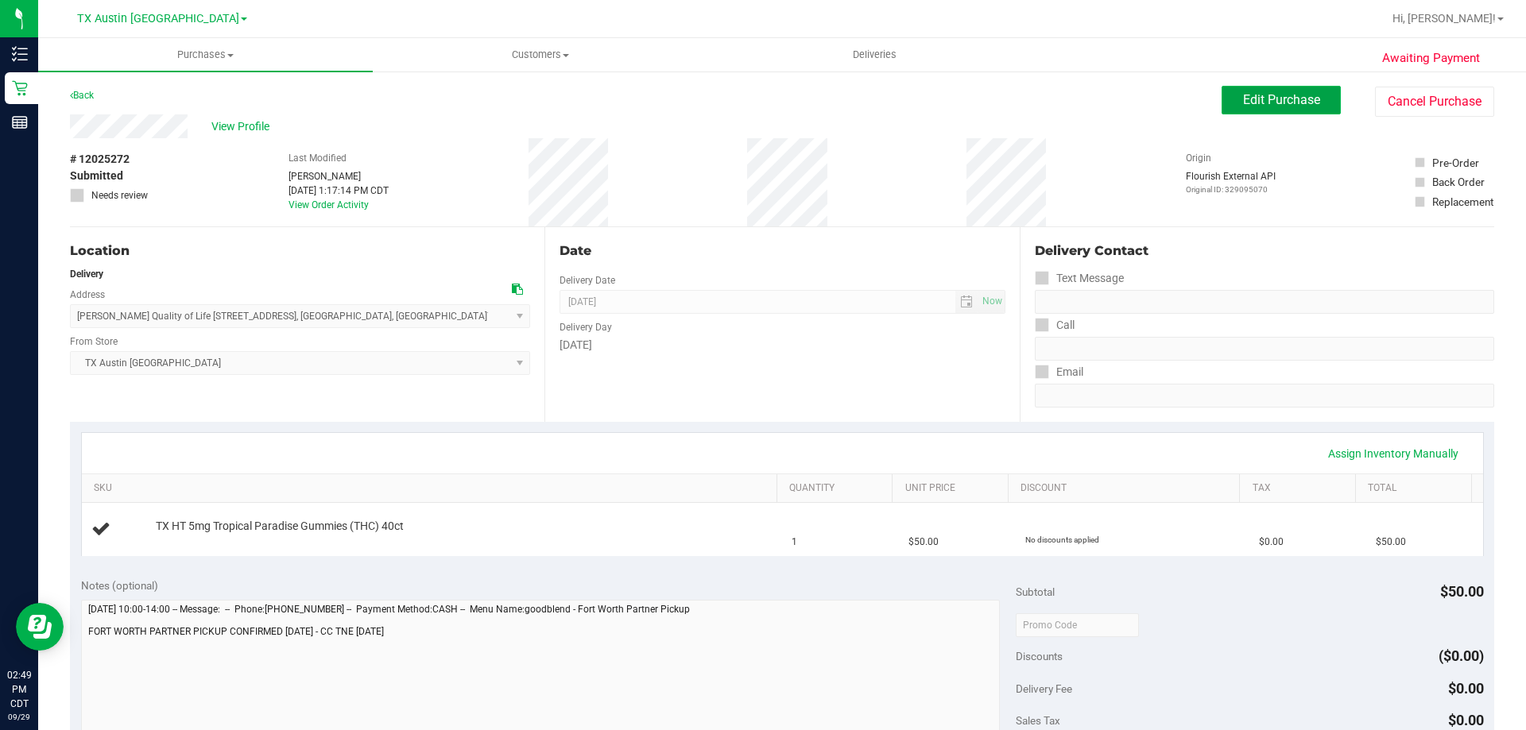
click at [1243, 91] on button "Edit Purchase" at bounding box center [1280, 100] width 119 height 29
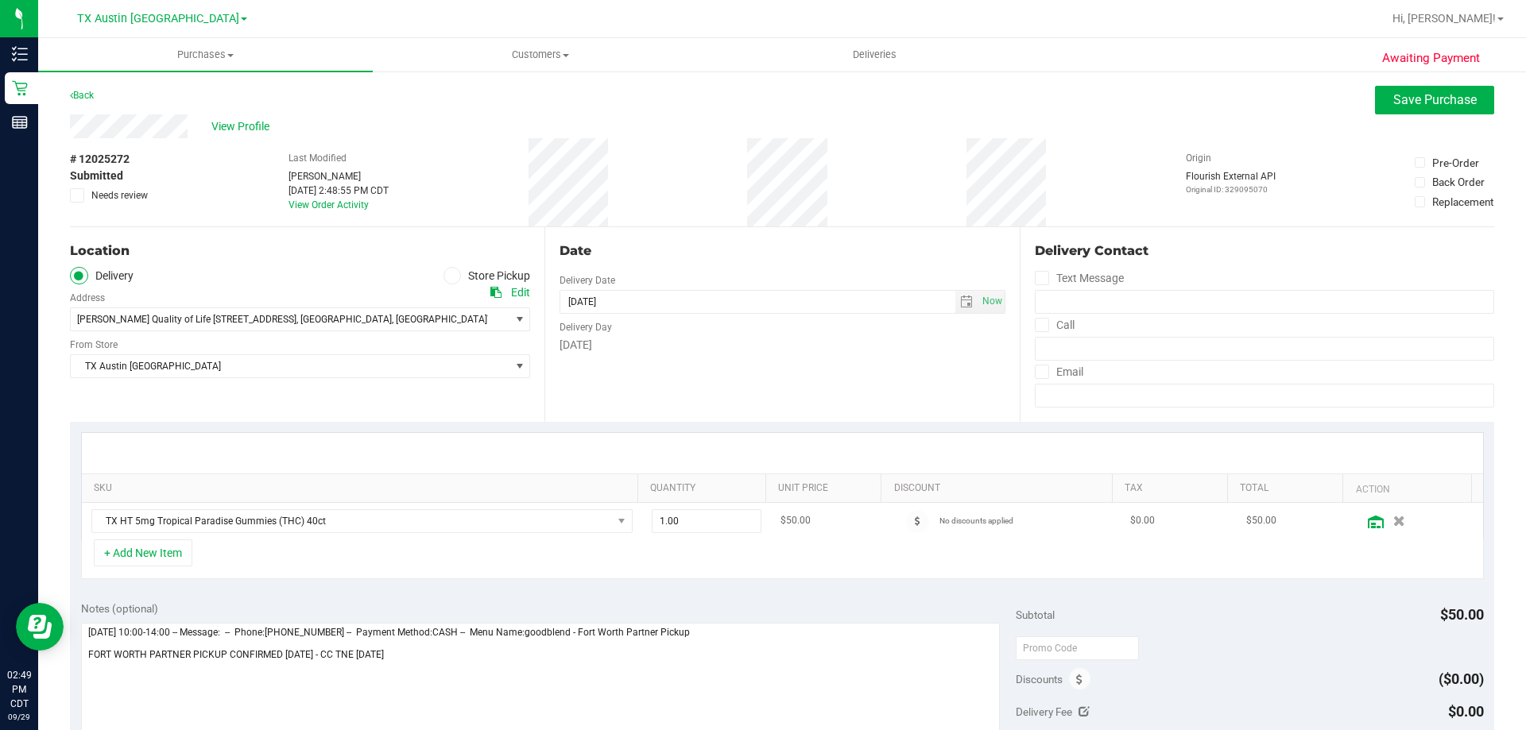
click at [1368, 525] on icon at bounding box center [1376, 522] width 16 height 13
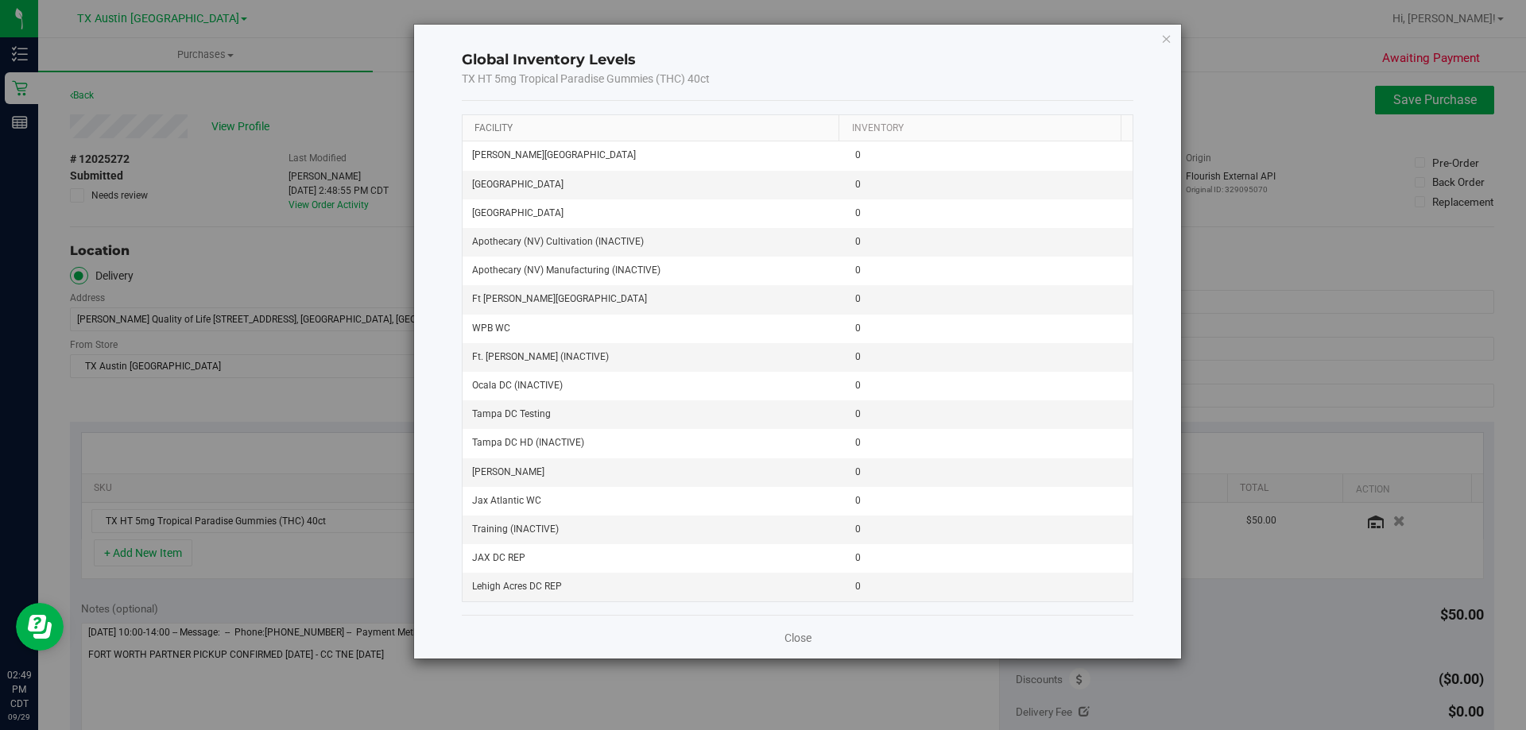
click at [499, 125] on link "Facility" at bounding box center [493, 127] width 38 height 11
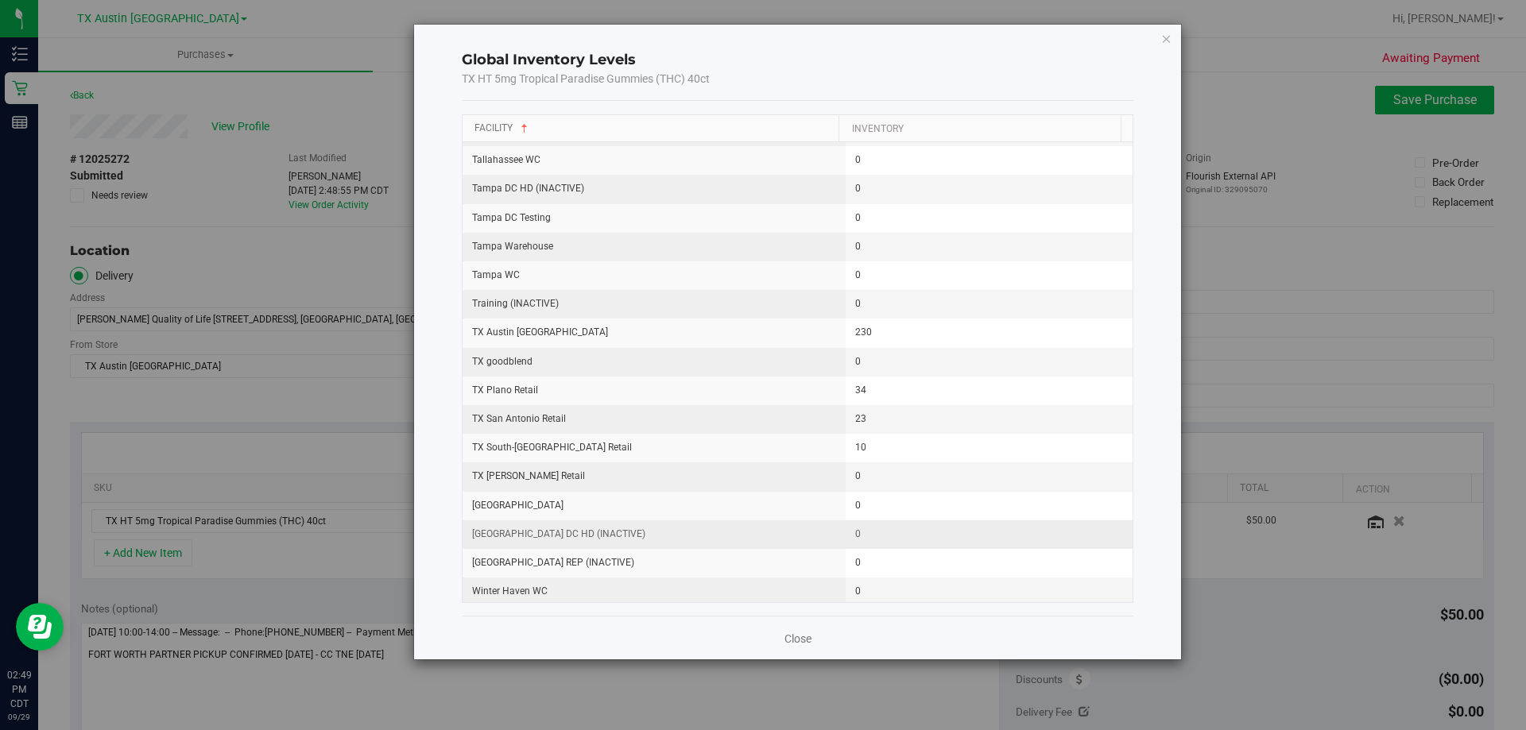
scroll to position [2013, 0]
click at [1171, 41] on icon "button" at bounding box center [1166, 38] width 11 height 19
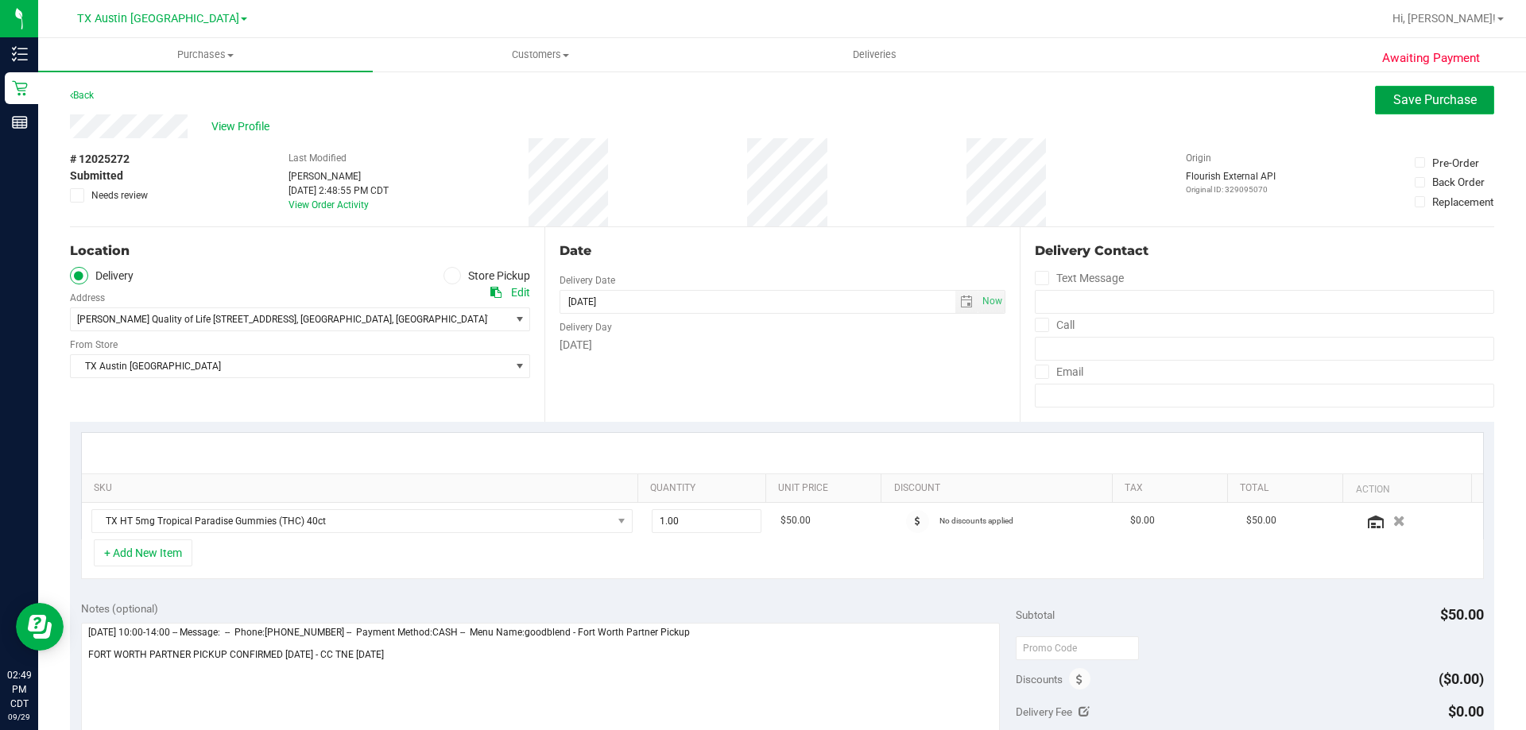
click at [1398, 99] on span "Save Purchase" at bounding box center [1434, 99] width 83 height 15
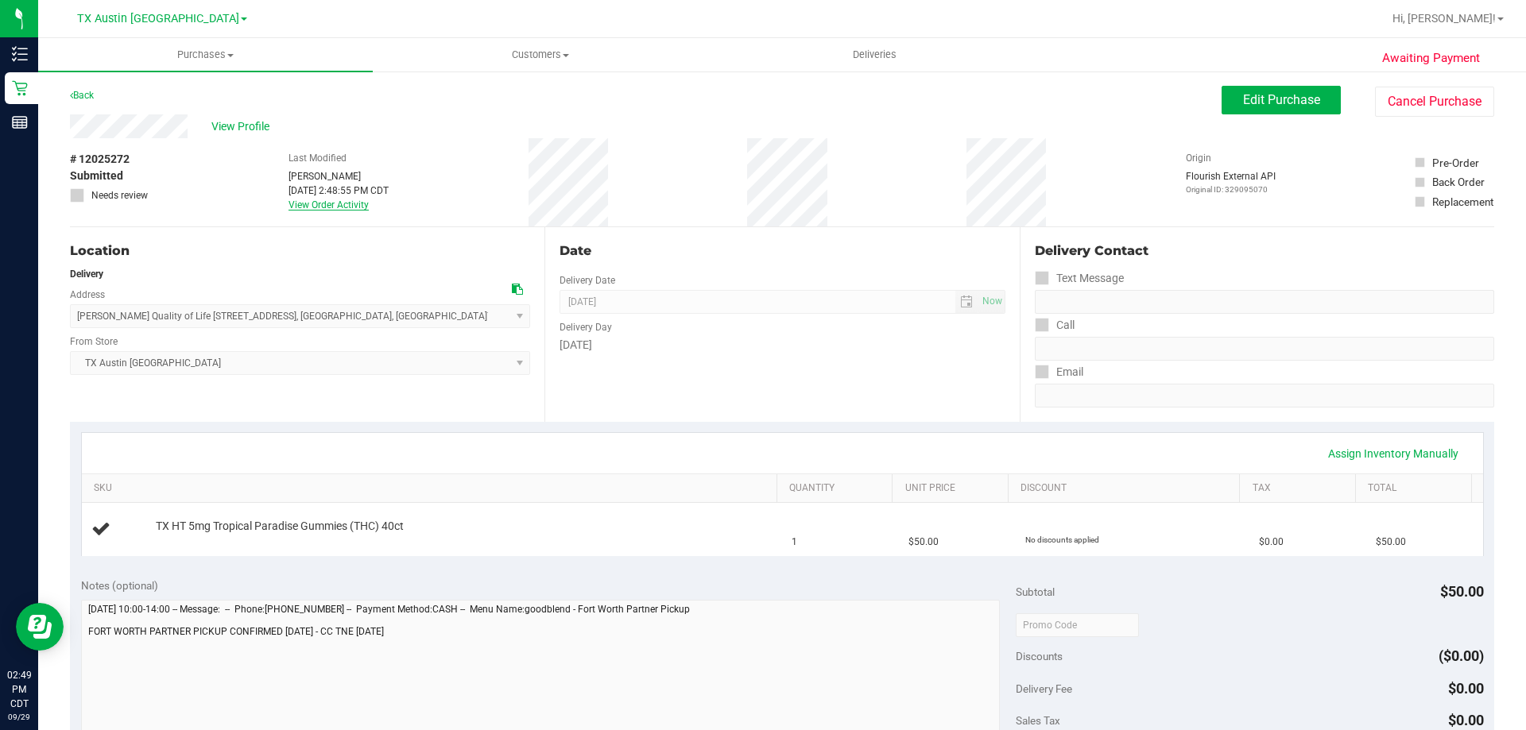
click at [331, 208] on link "View Order Activity" at bounding box center [328, 204] width 80 height 11
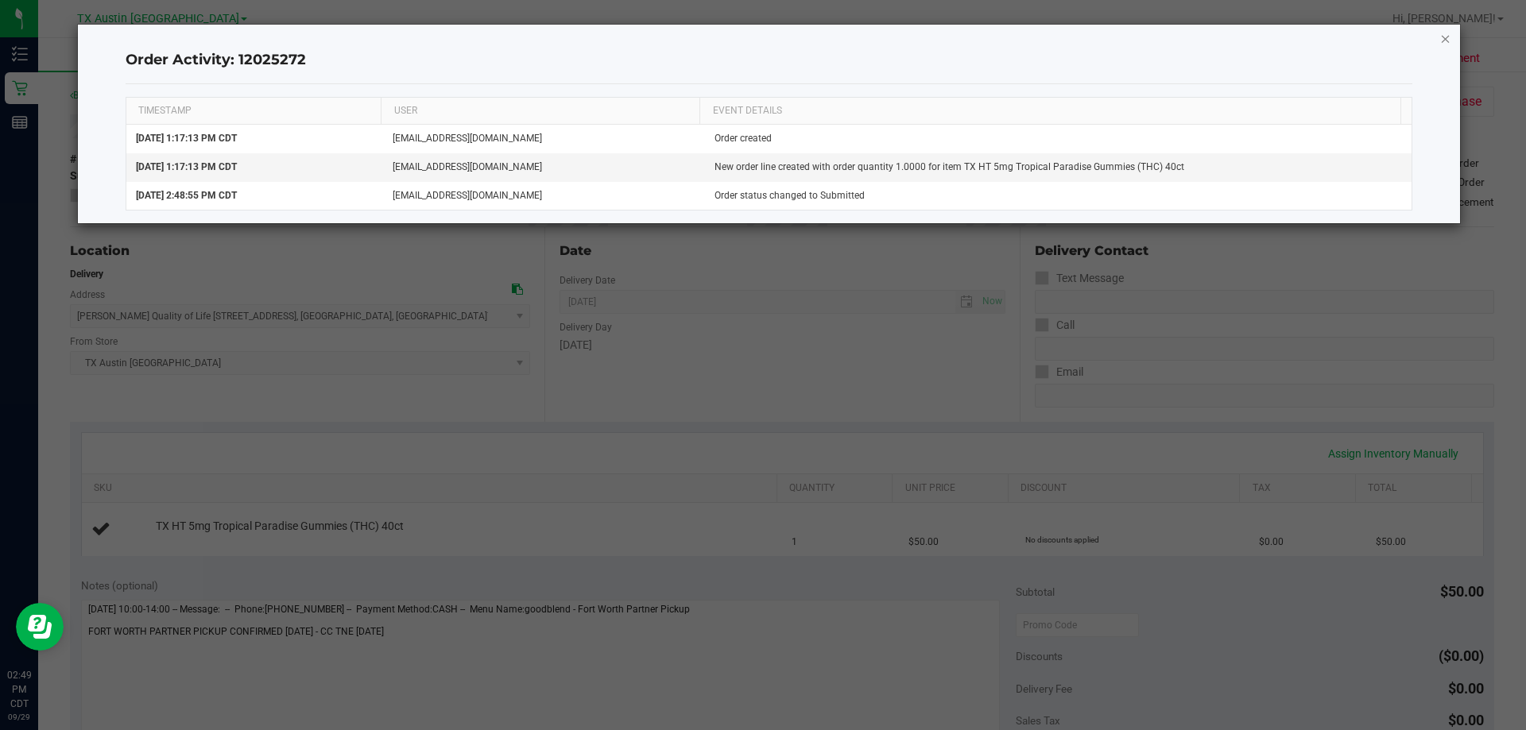
click at [1449, 36] on icon "button" at bounding box center [1445, 38] width 11 height 19
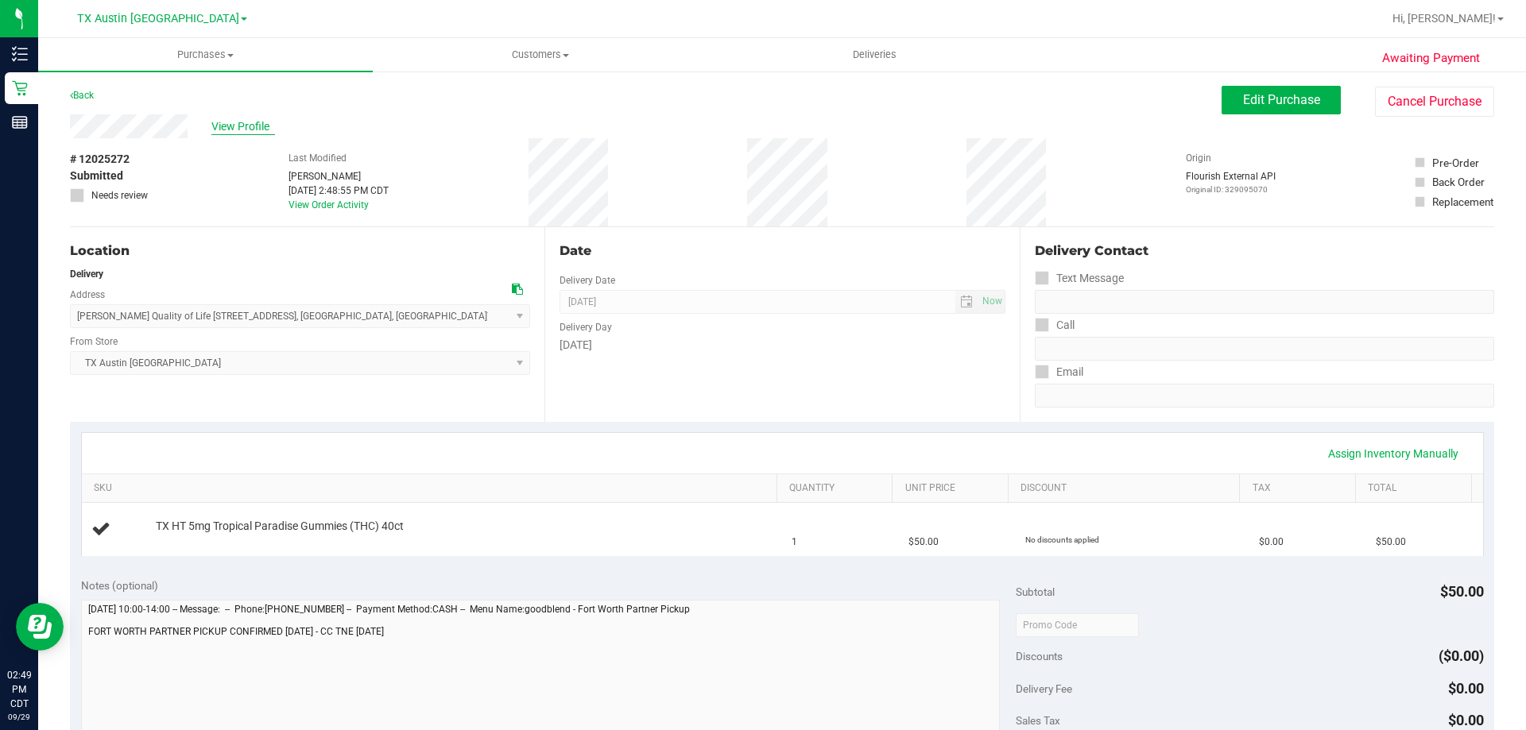
click at [257, 132] on span "View Profile" at bounding box center [243, 126] width 64 height 17
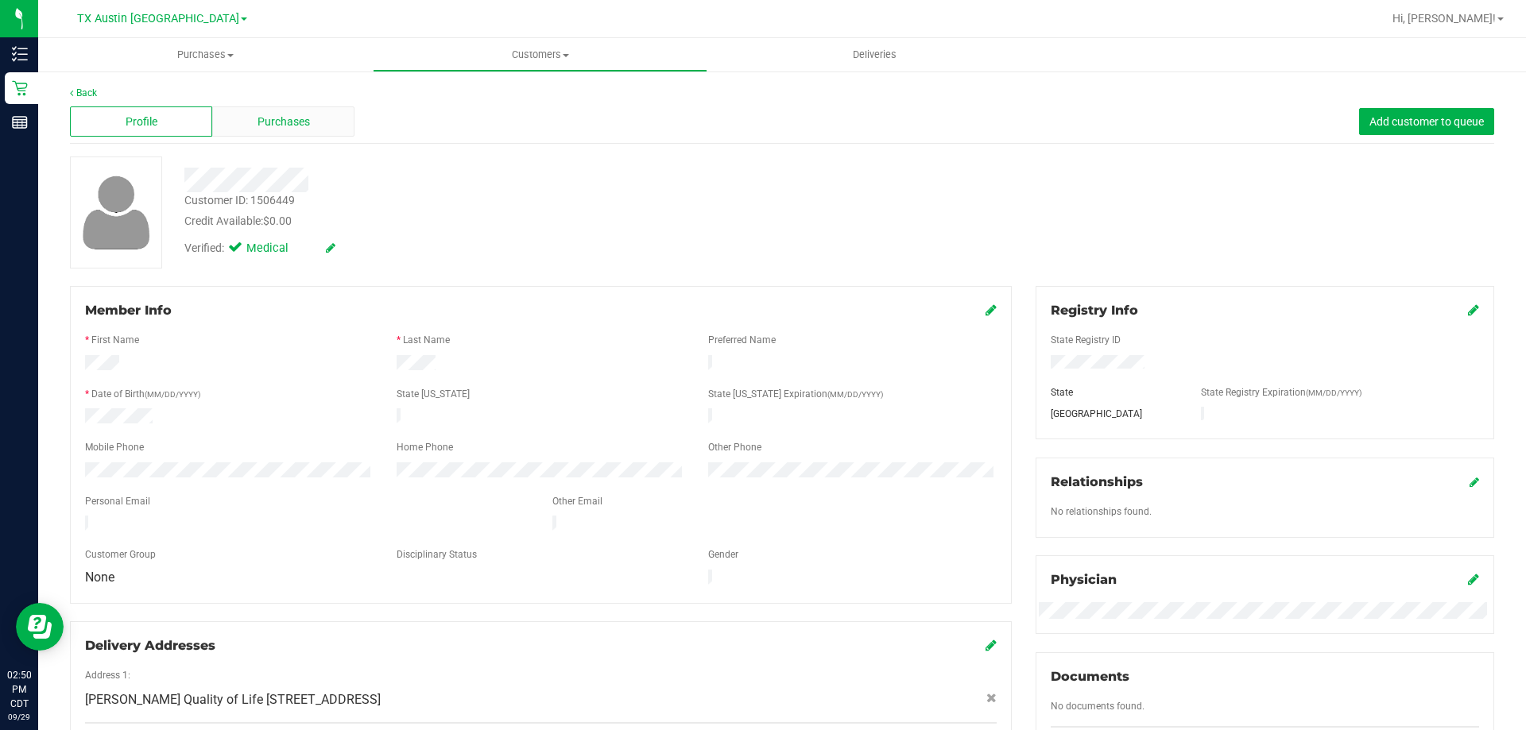
click at [319, 127] on div "Purchases" at bounding box center [283, 121] width 142 height 30
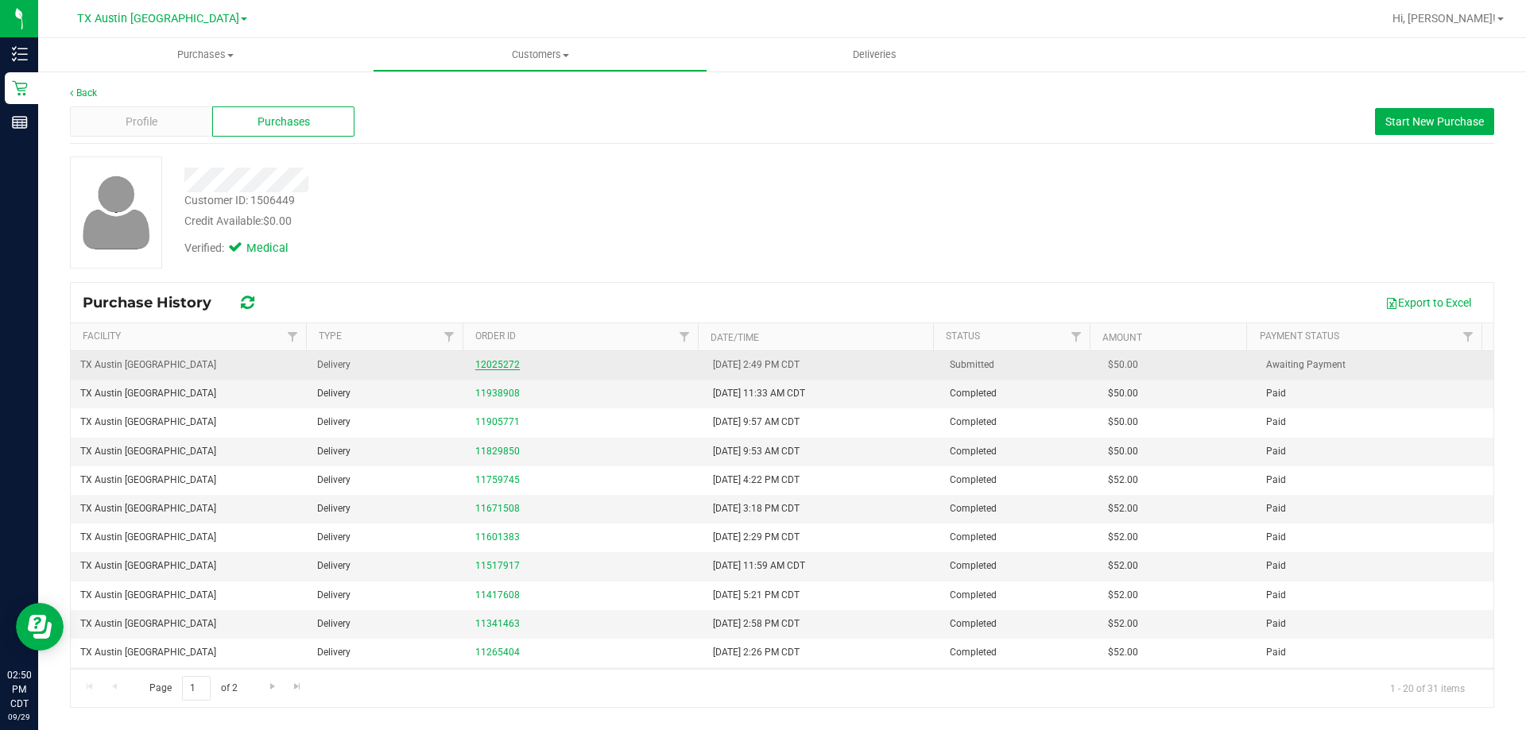
click at [509, 369] on link "12025272" at bounding box center [497, 364] width 44 height 11
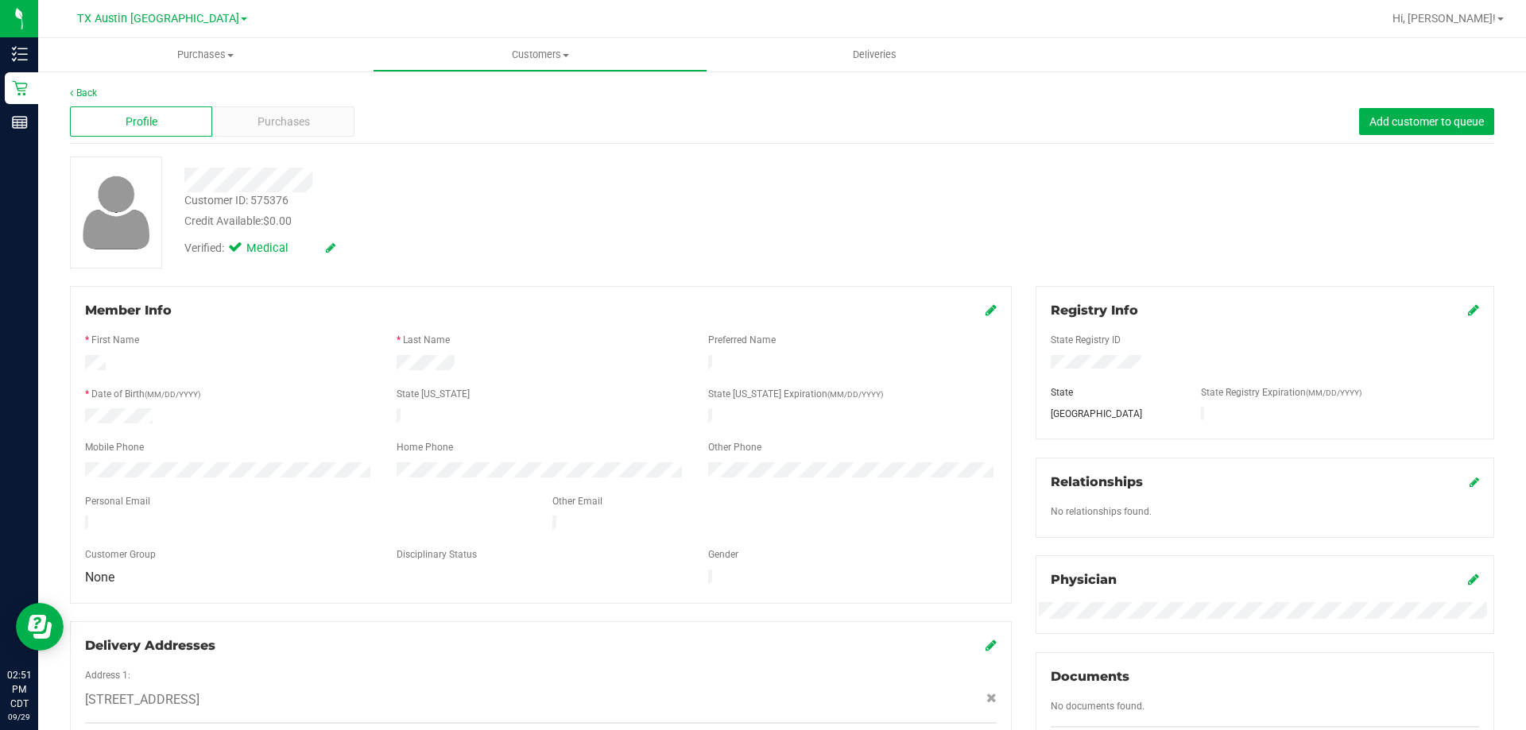
drag, startPoint x: 583, startPoint y: 205, endPoint x: 319, endPoint y: 153, distance: 269.6
click at [390, 168] on div at bounding box center [534, 180] width 724 height 25
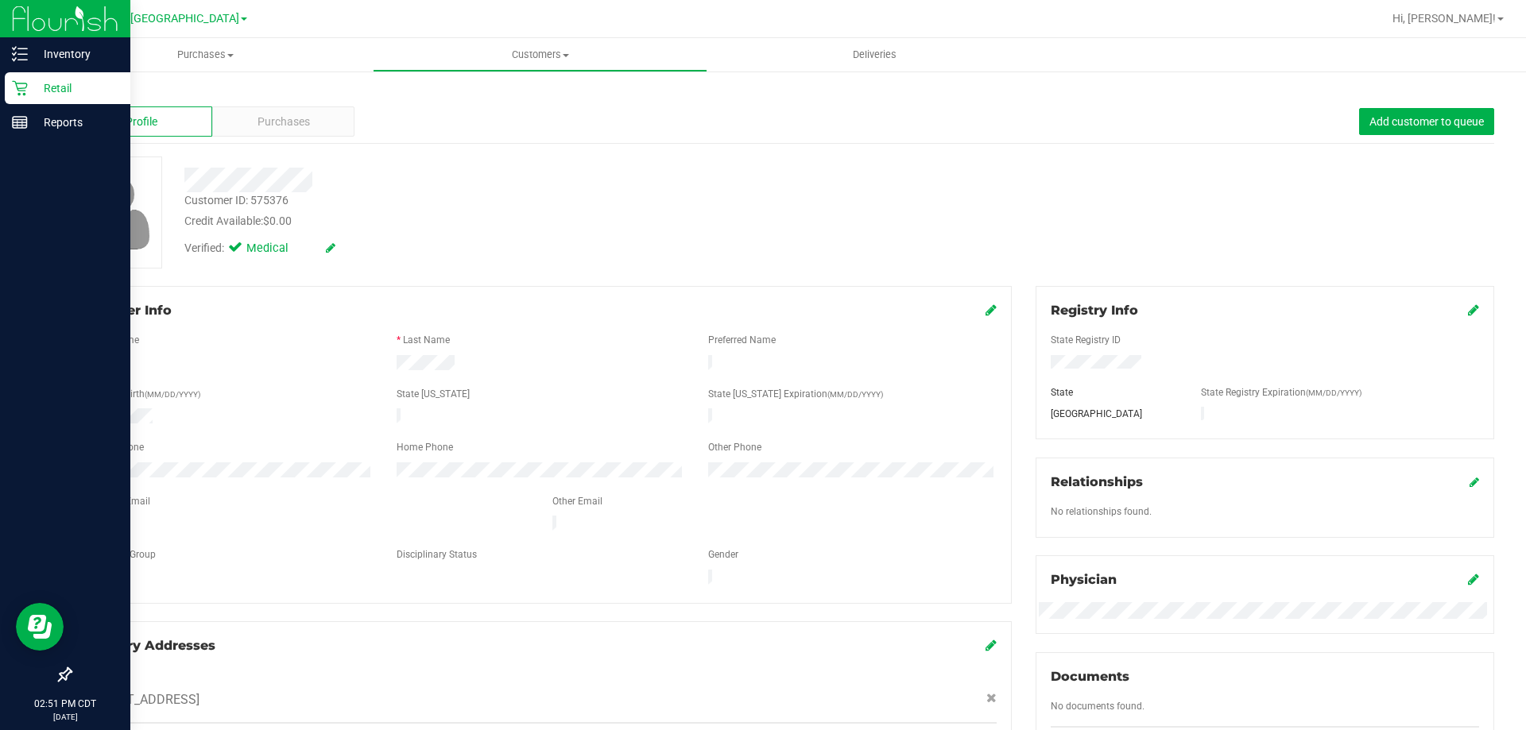
click at [65, 90] on p "Retail" at bounding box center [75, 88] width 95 height 19
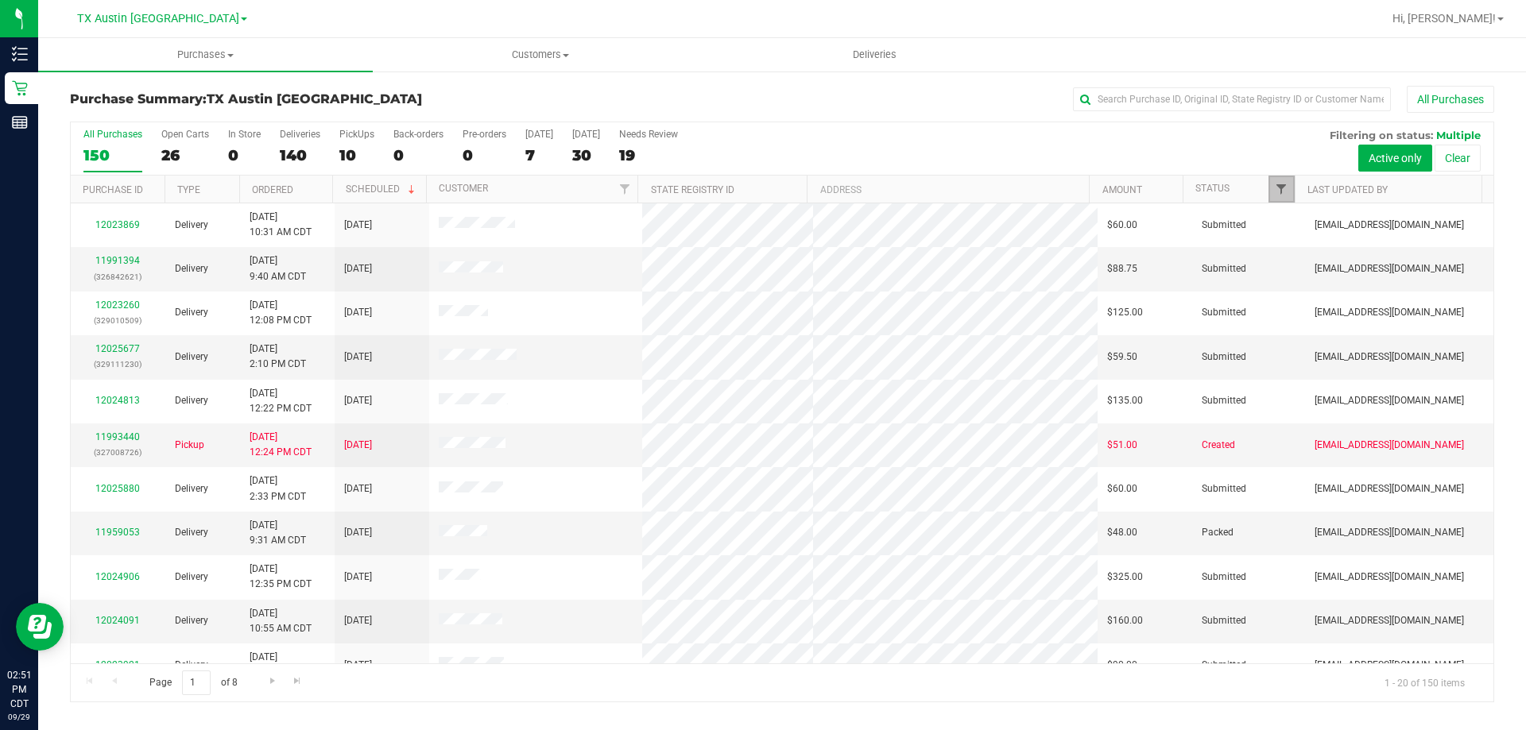
click at [1281, 188] on span "Filter" at bounding box center [1281, 189] width 13 height 13
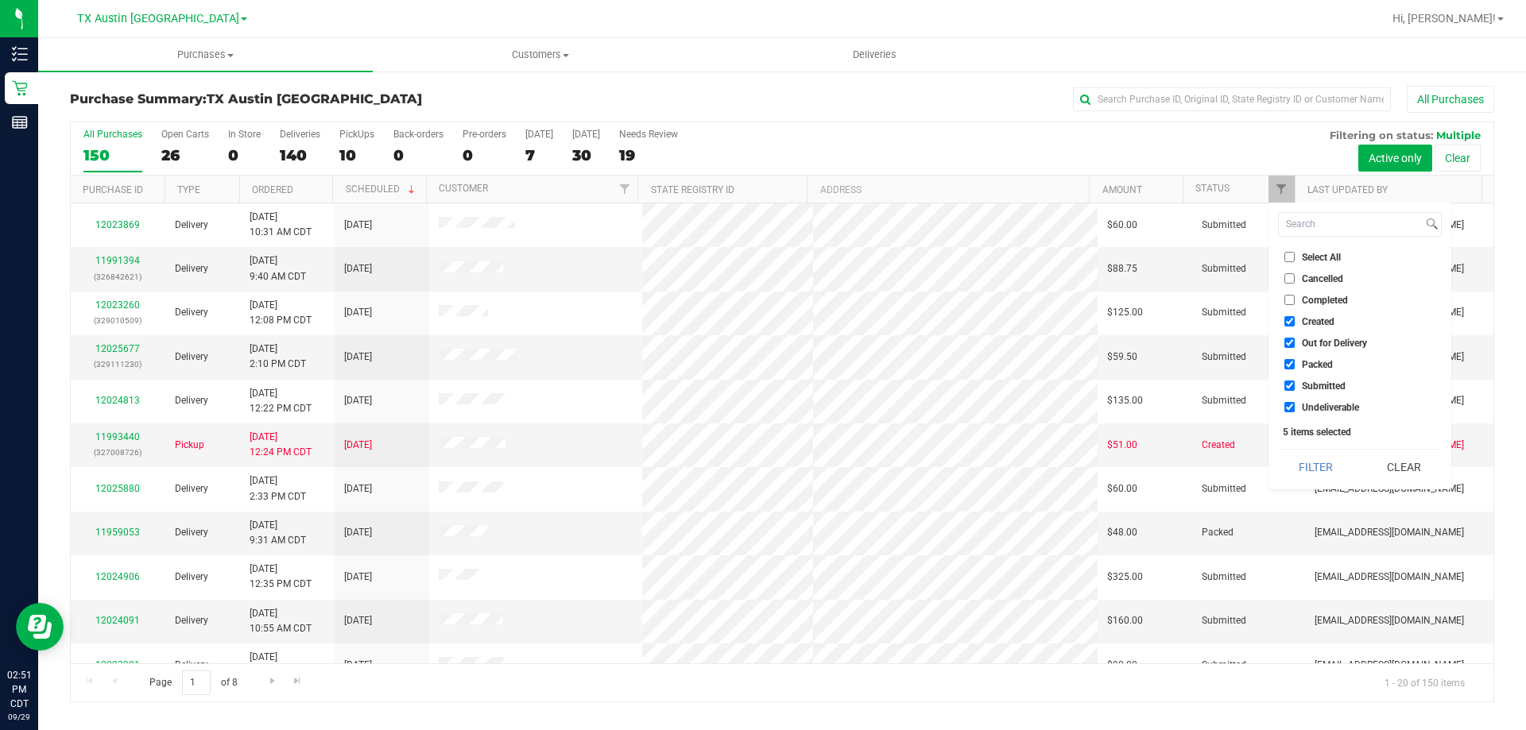
click at [1288, 256] on input "Select All" at bounding box center [1289, 257] width 10 height 10
checkbox input "true"
click at [1289, 256] on input "Select All" at bounding box center [1289, 257] width 10 height 10
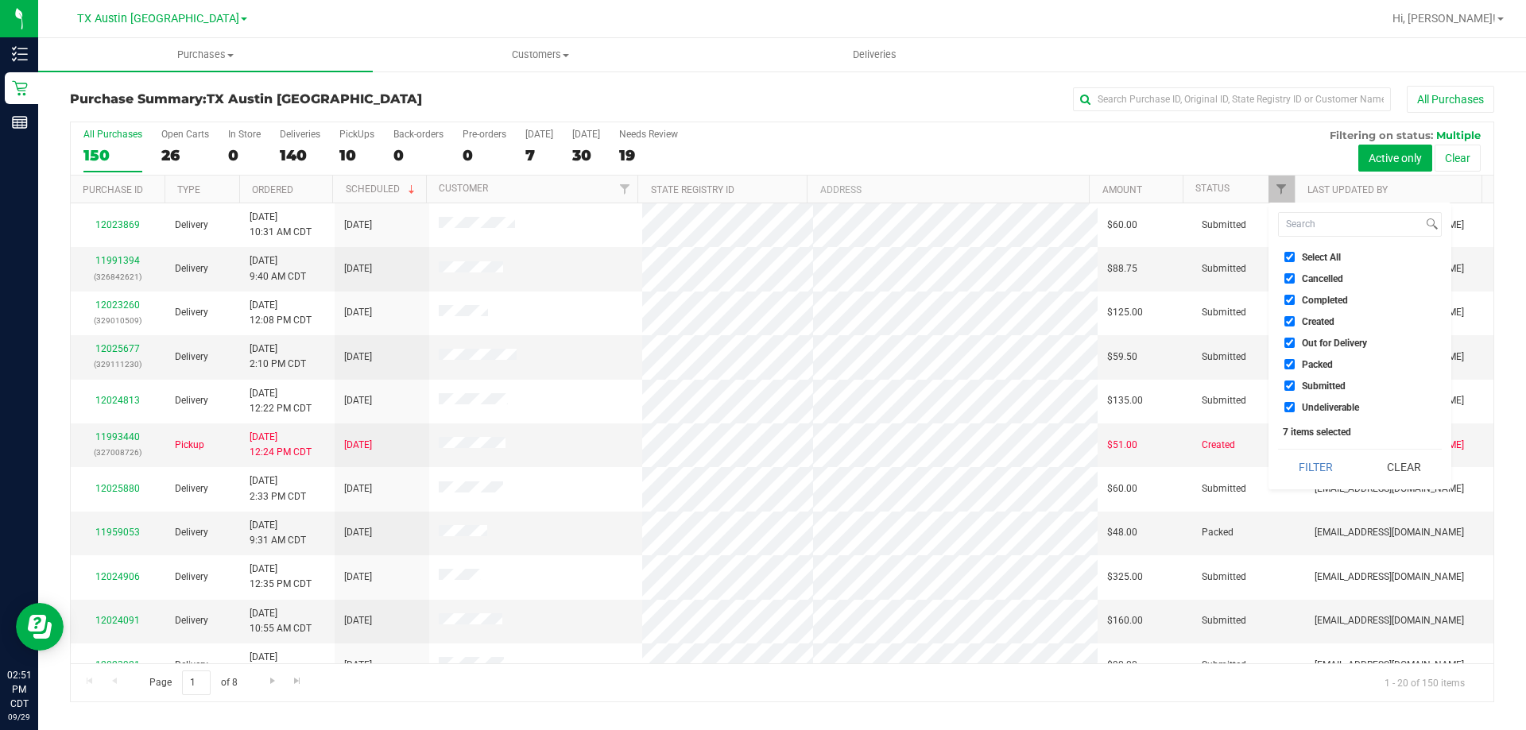
checkbox input "false"
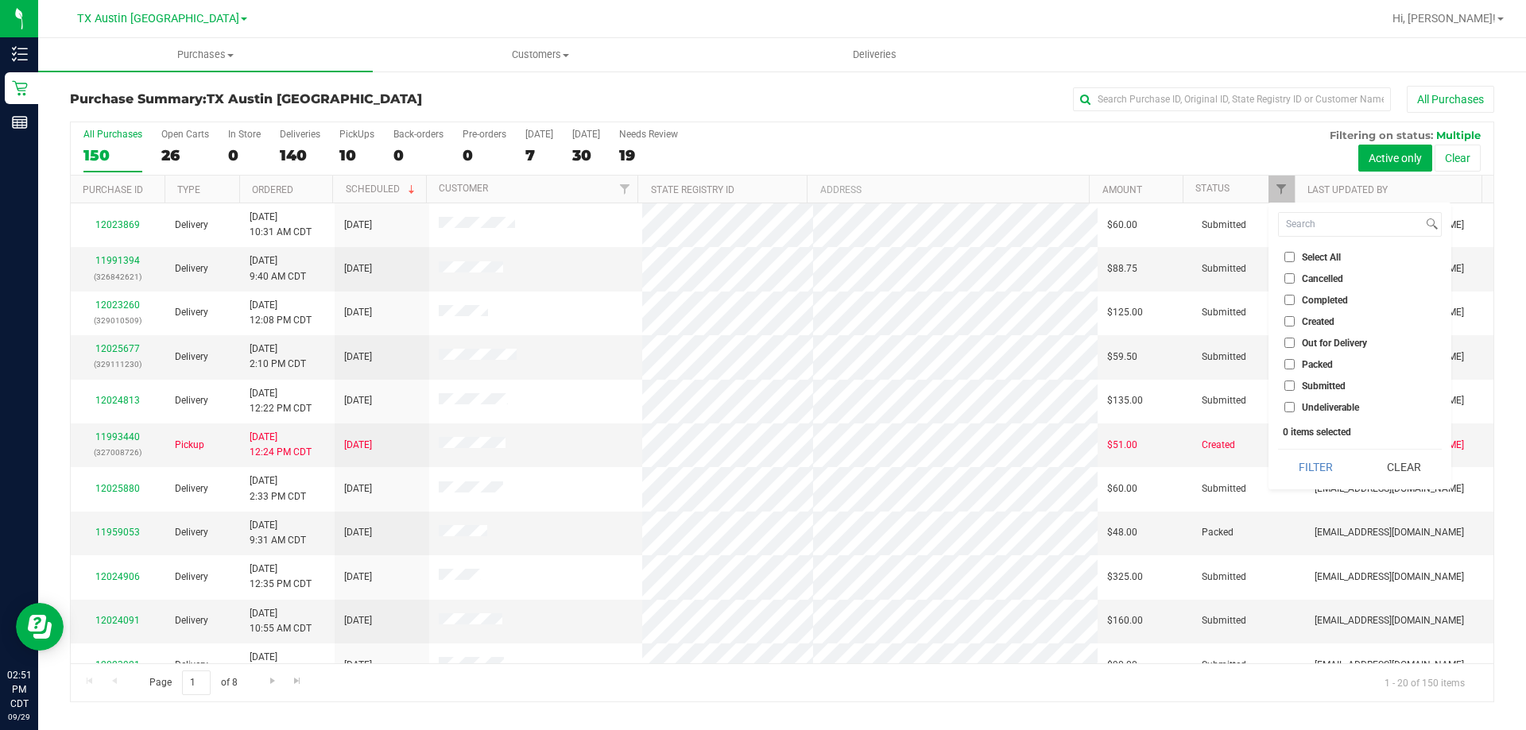
checkbox input "false"
click at [1290, 317] on input "Created" at bounding box center [1289, 321] width 10 height 10
checkbox input "true"
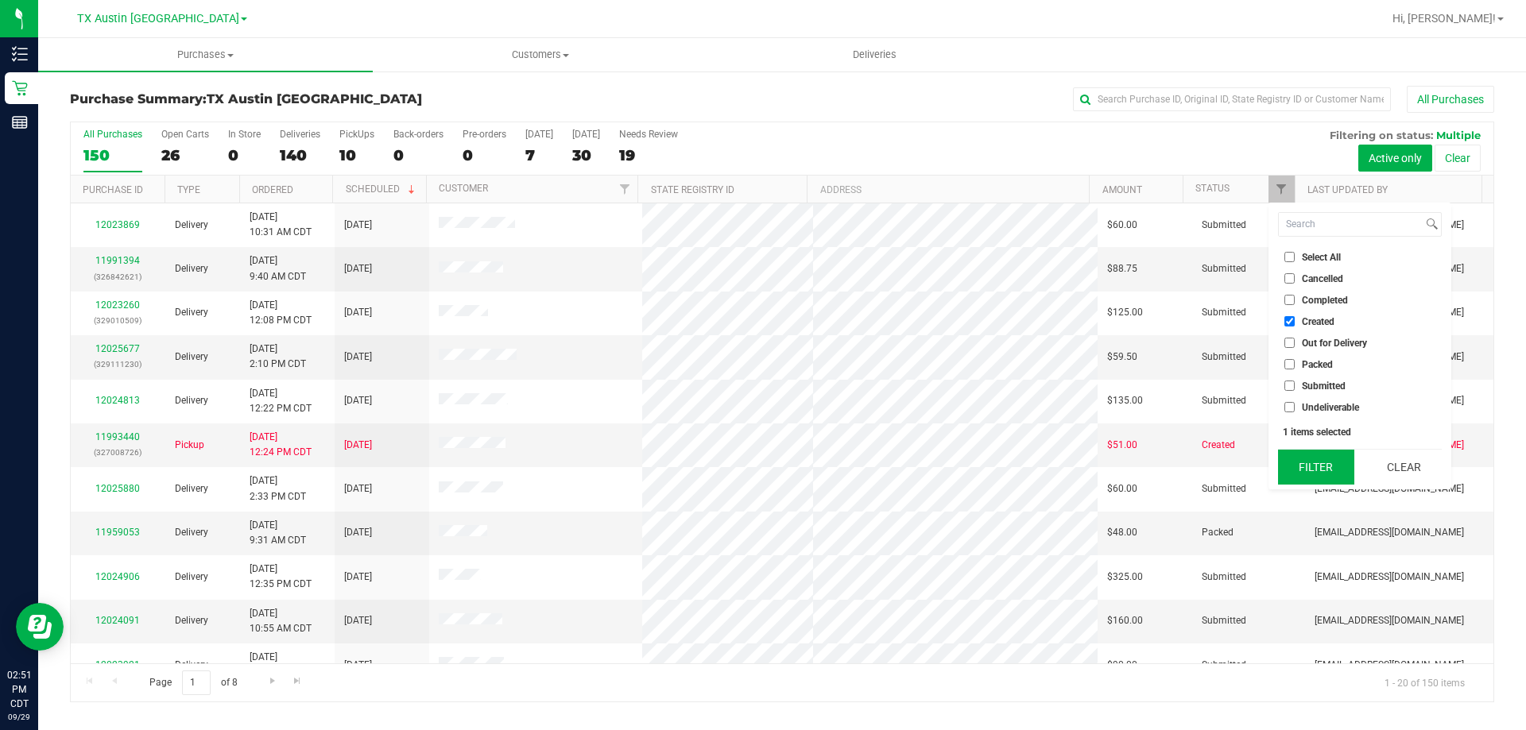
click at [1333, 468] on button "Filter" at bounding box center [1316, 467] width 76 height 35
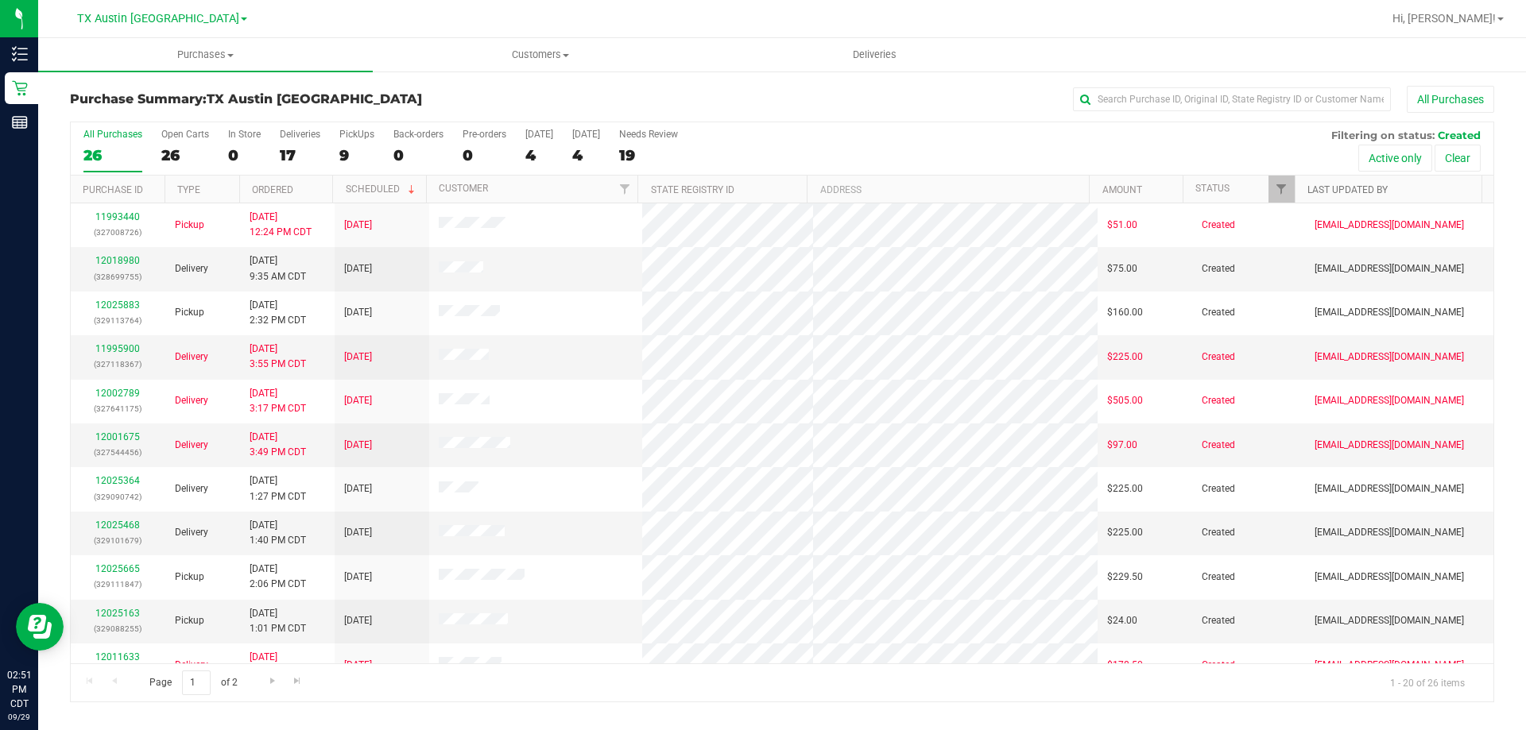
click at [1333, 192] on link "Last Updated By" at bounding box center [1347, 189] width 80 height 11
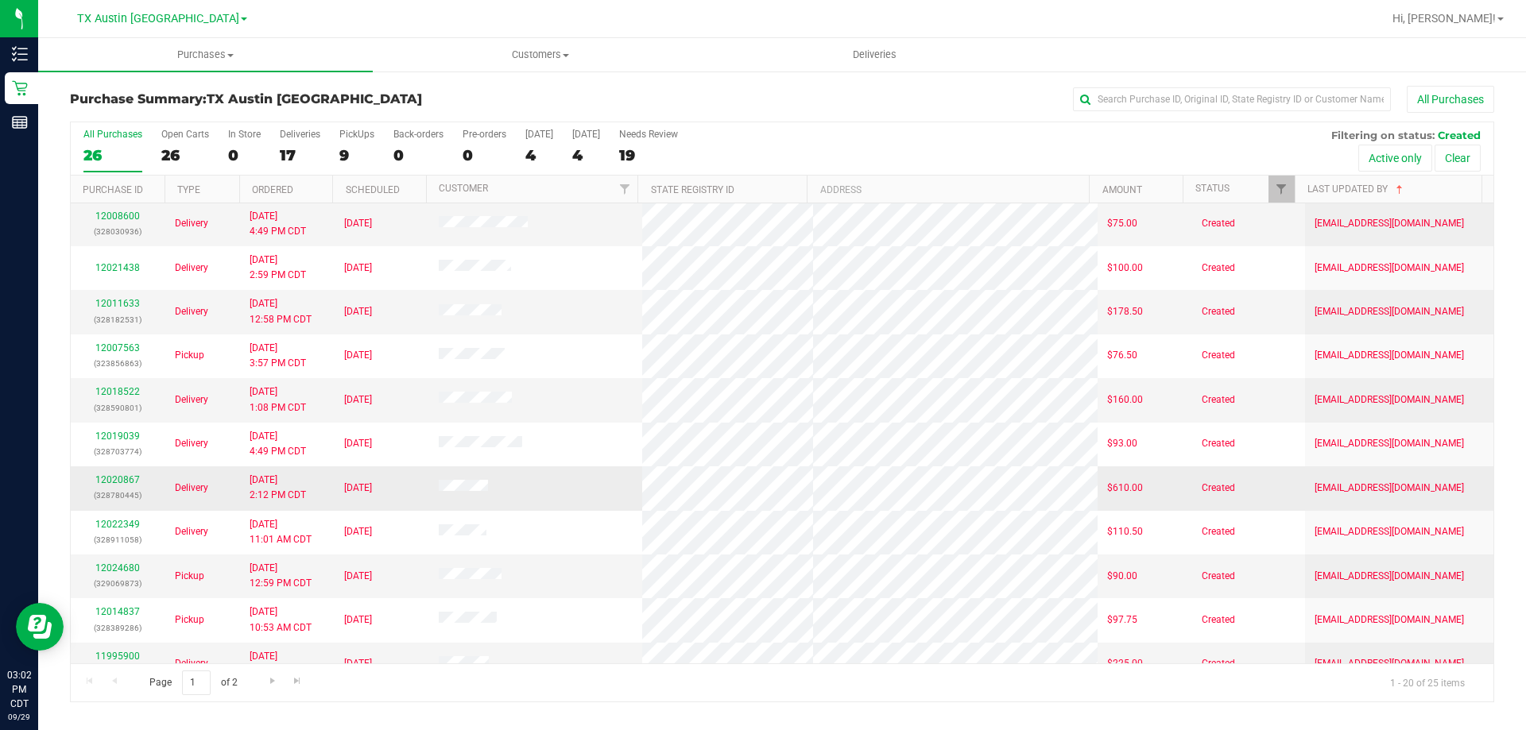
scroll to position [420, 0]
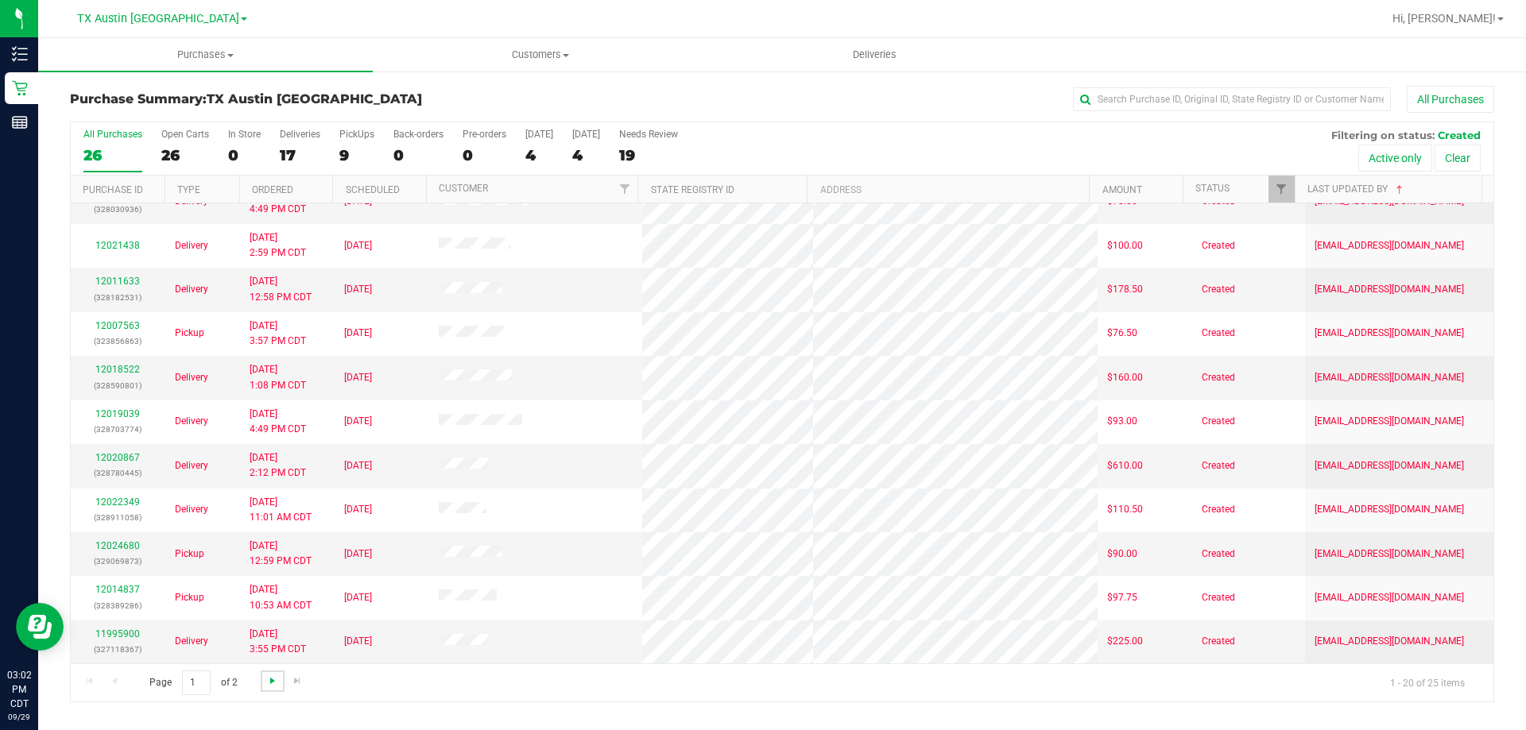
click at [269, 679] on span "Go to the next page" at bounding box center [272, 681] width 13 height 13
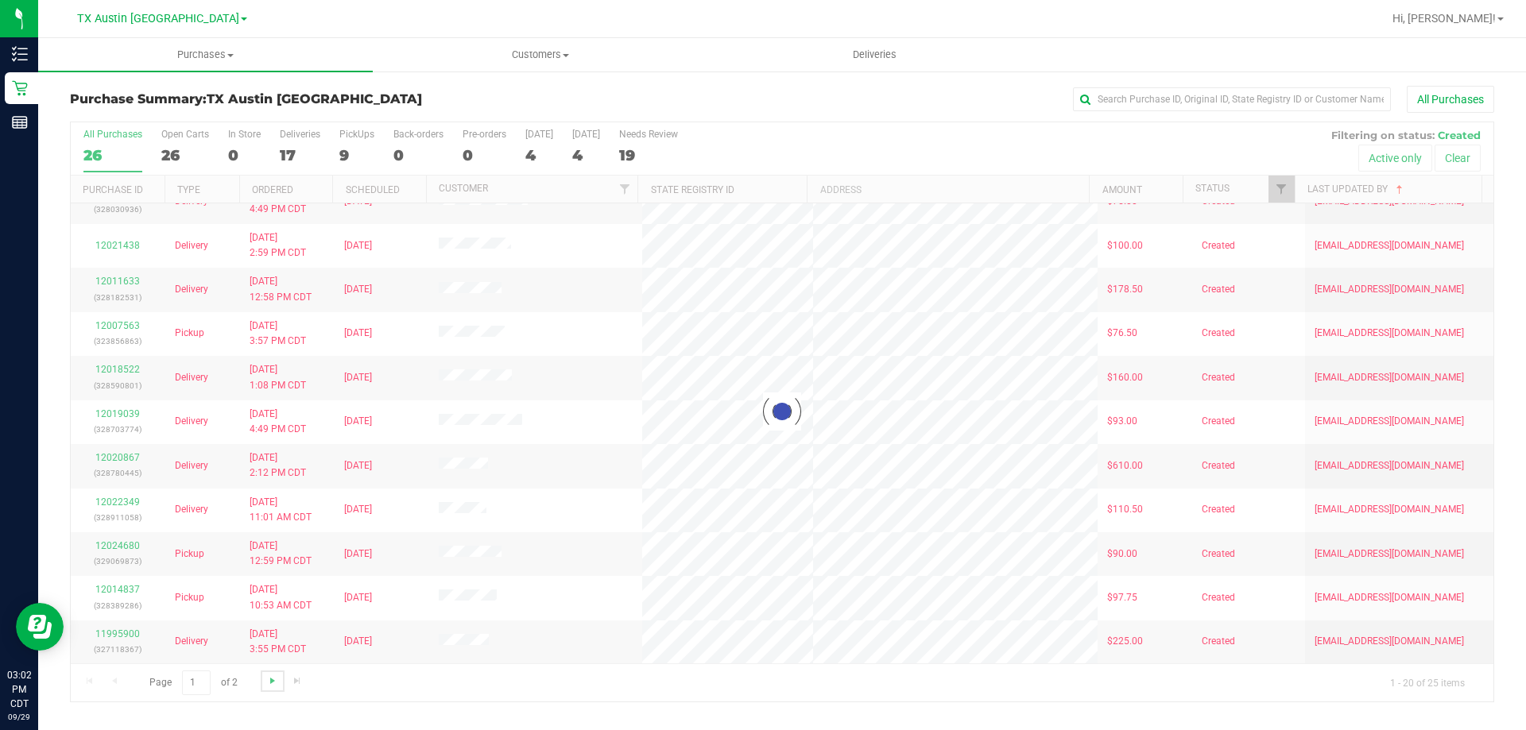
scroll to position [0, 0]
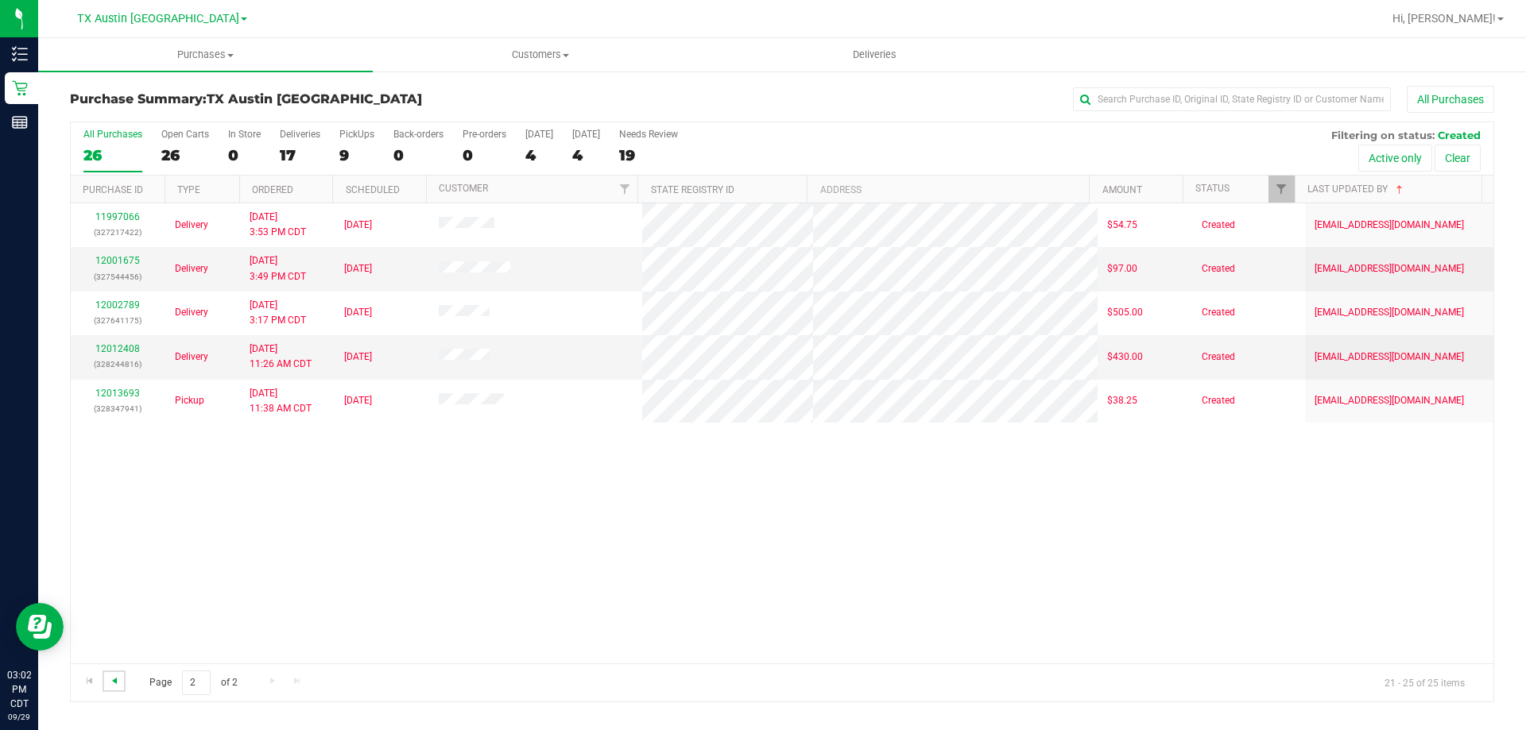
click at [114, 679] on span "Go to the previous page" at bounding box center [114, 681] width 13 height 13
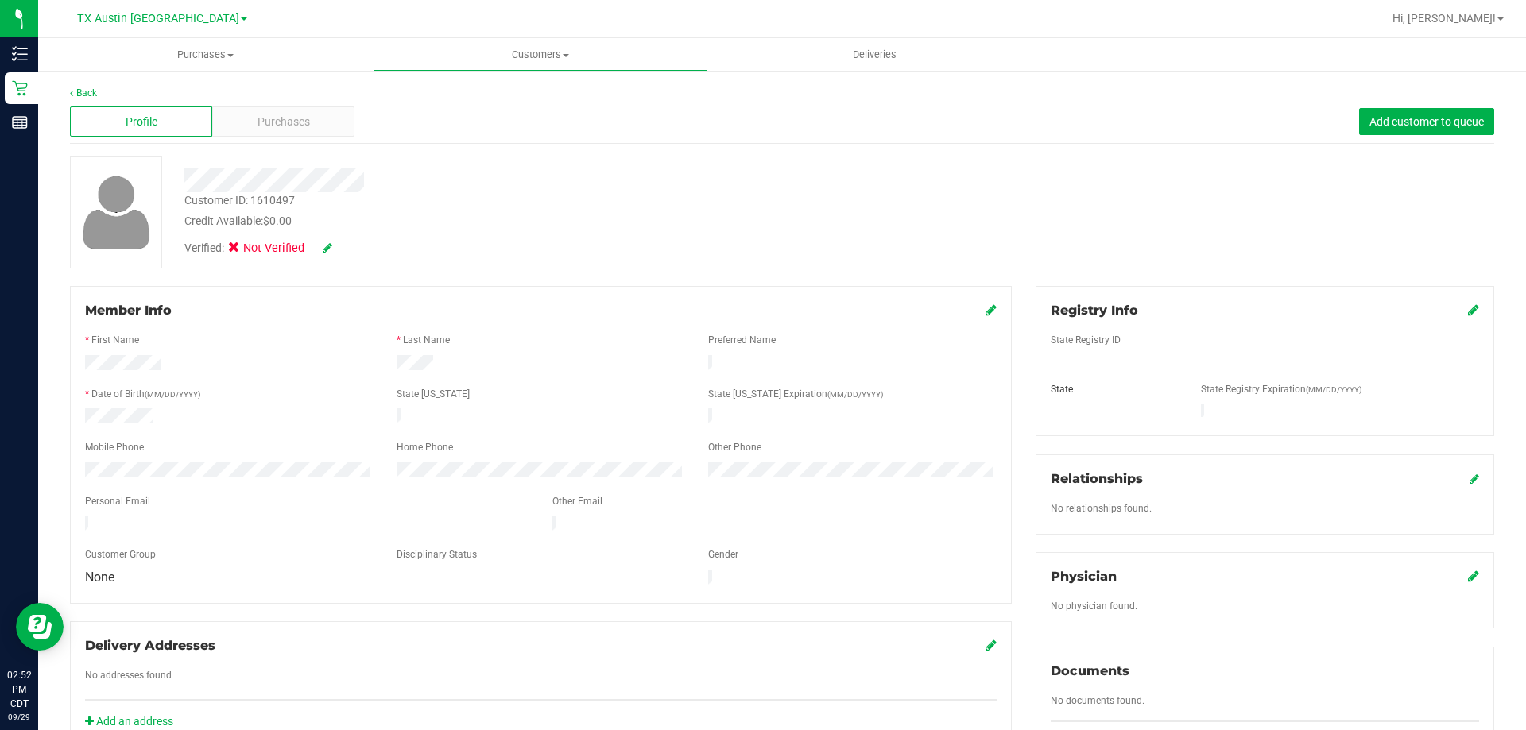
click at [519, 163] on div at bounding box center [534, 175] width 724 height 36
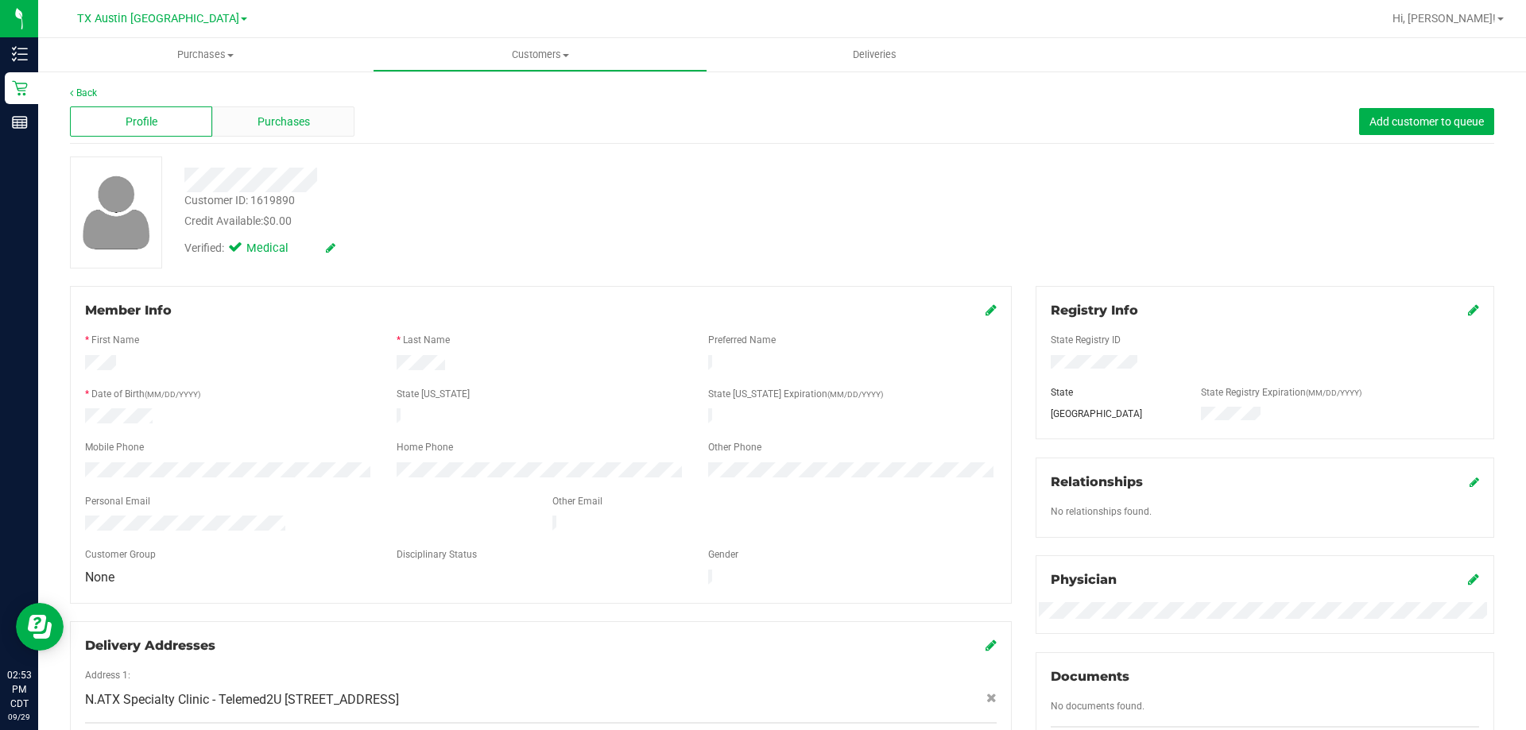
click at [287, 118] on span "Purchases" at bounding box center [283, 122] width 52 height 17
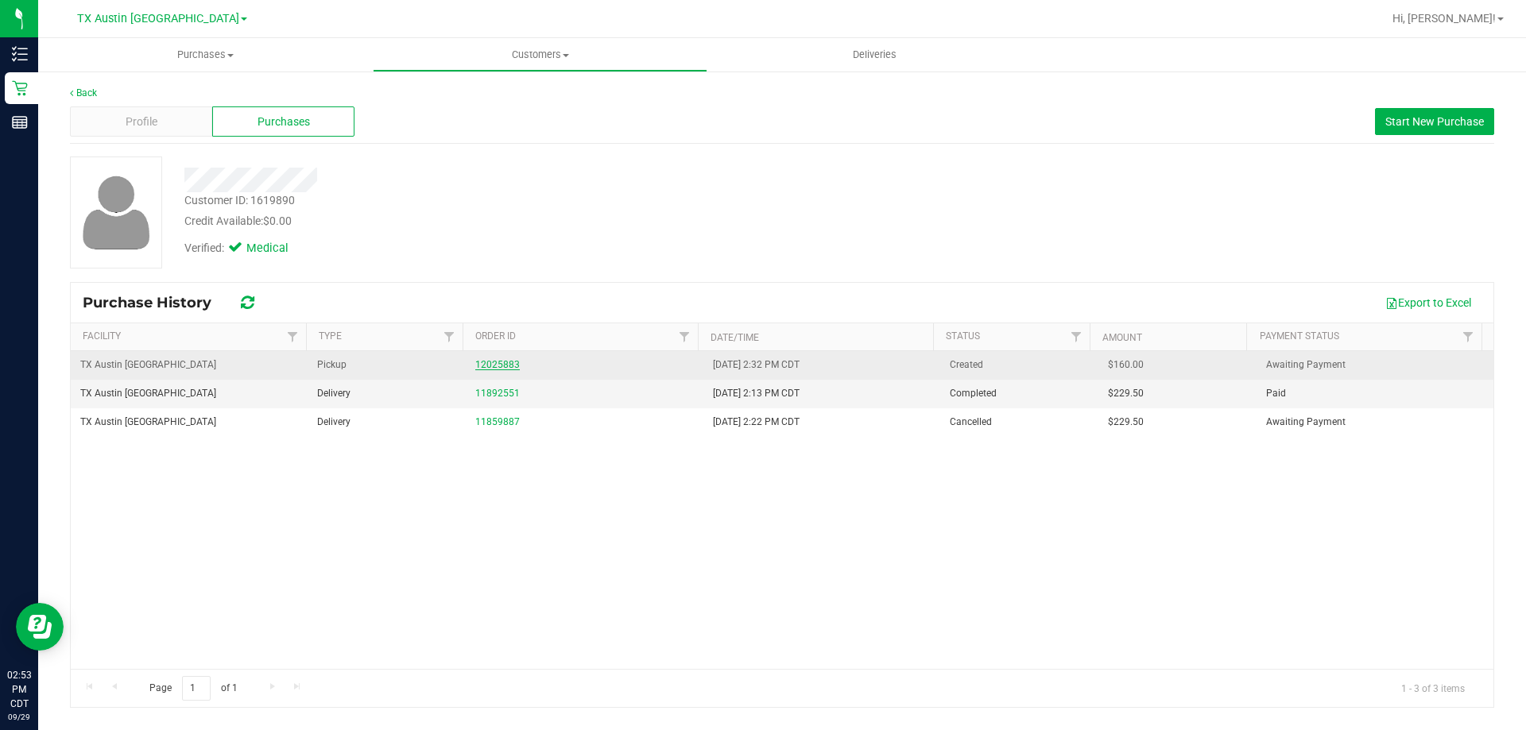
click at [479, 368] on link "12025883" at bounding box center [497, 364] width 44 height 11
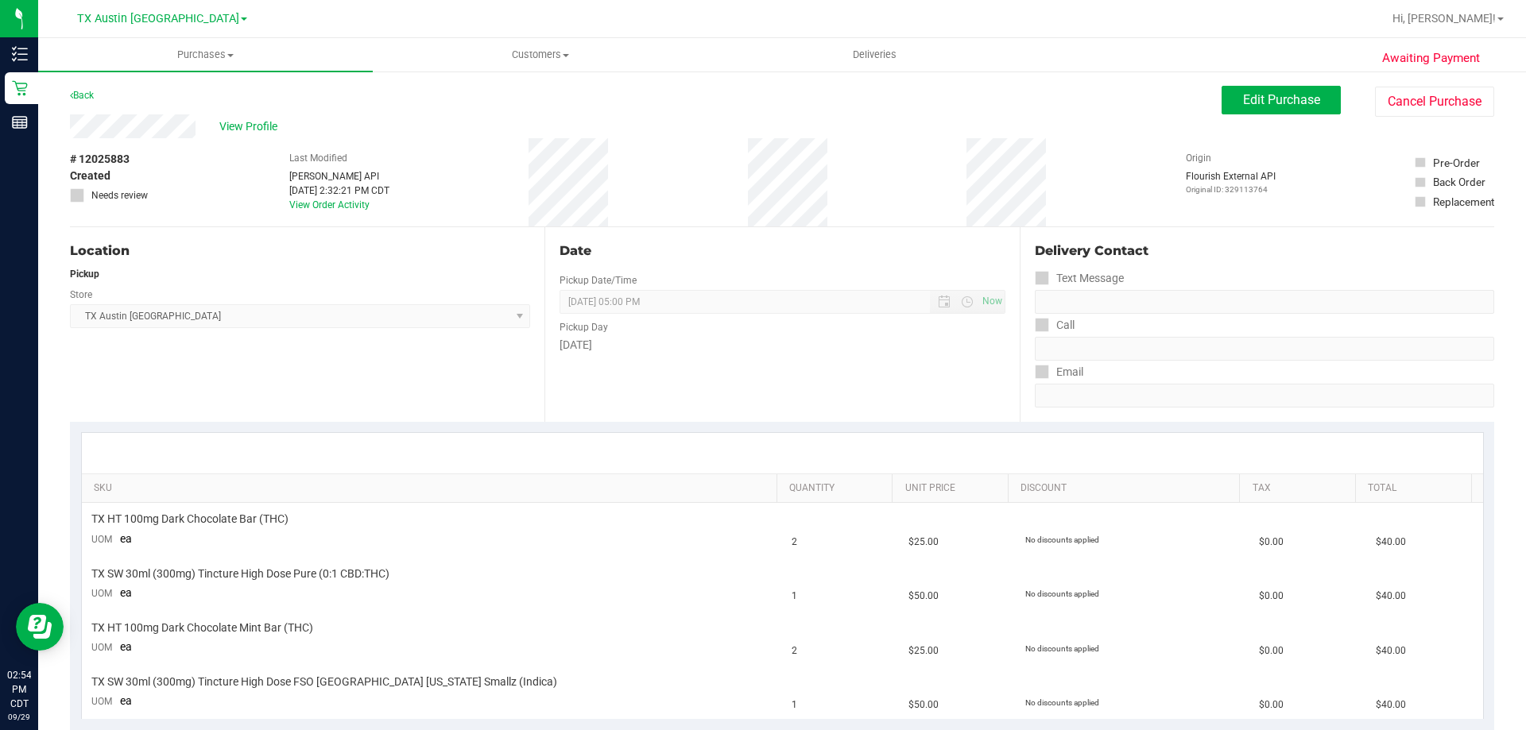
click at [498, 130] on div "View Profile" at bounding box center [645, 126] width 1151 height 24
click at [322, 210] on link "View Order Activity" at bounding box center [329, 204] width 80 height 11
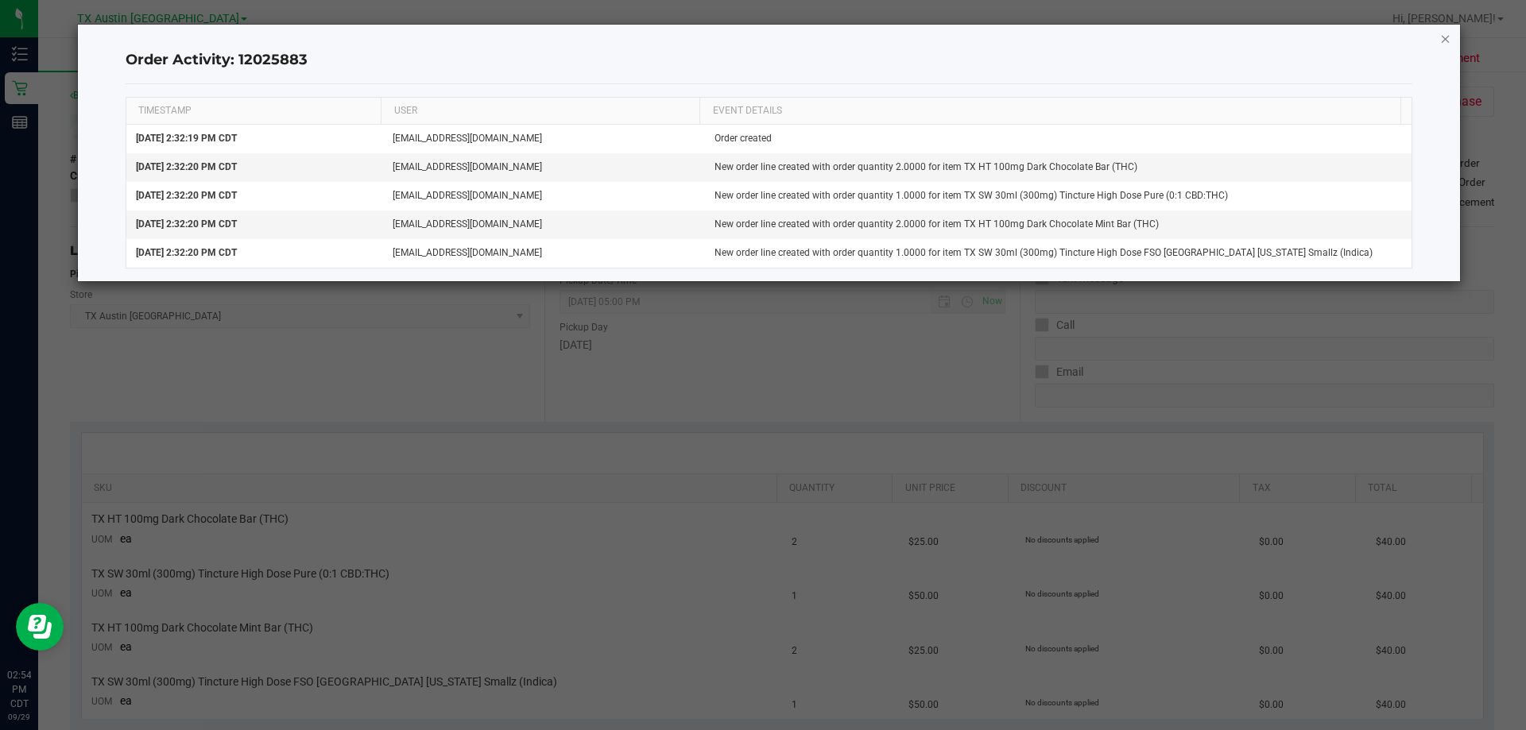
click at [1448, 37] on icon "button" at bounding box center [1445, 38] width 11 height 19
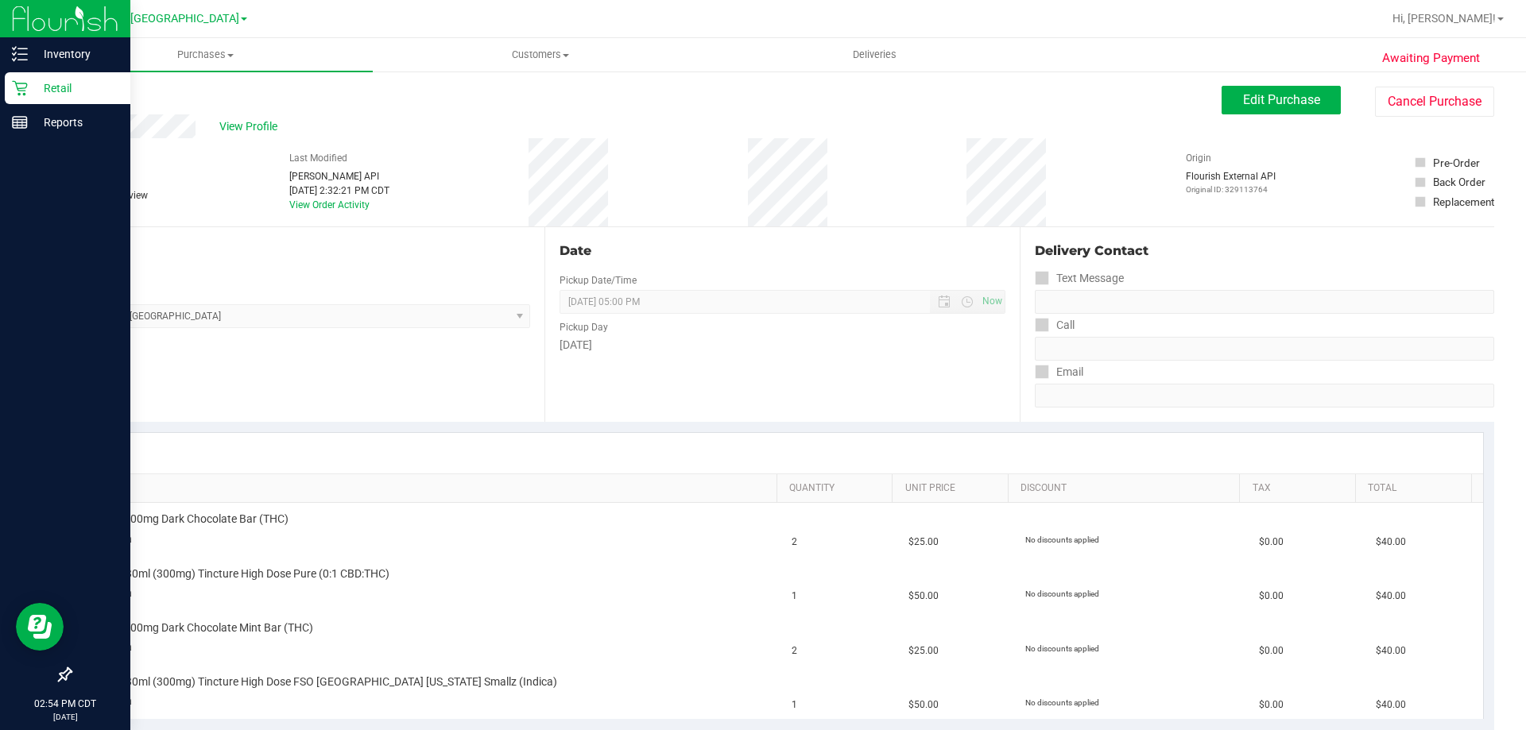
click at [62, 87] on p "Retail" at bounding box center [75, 88] width 95 height 19
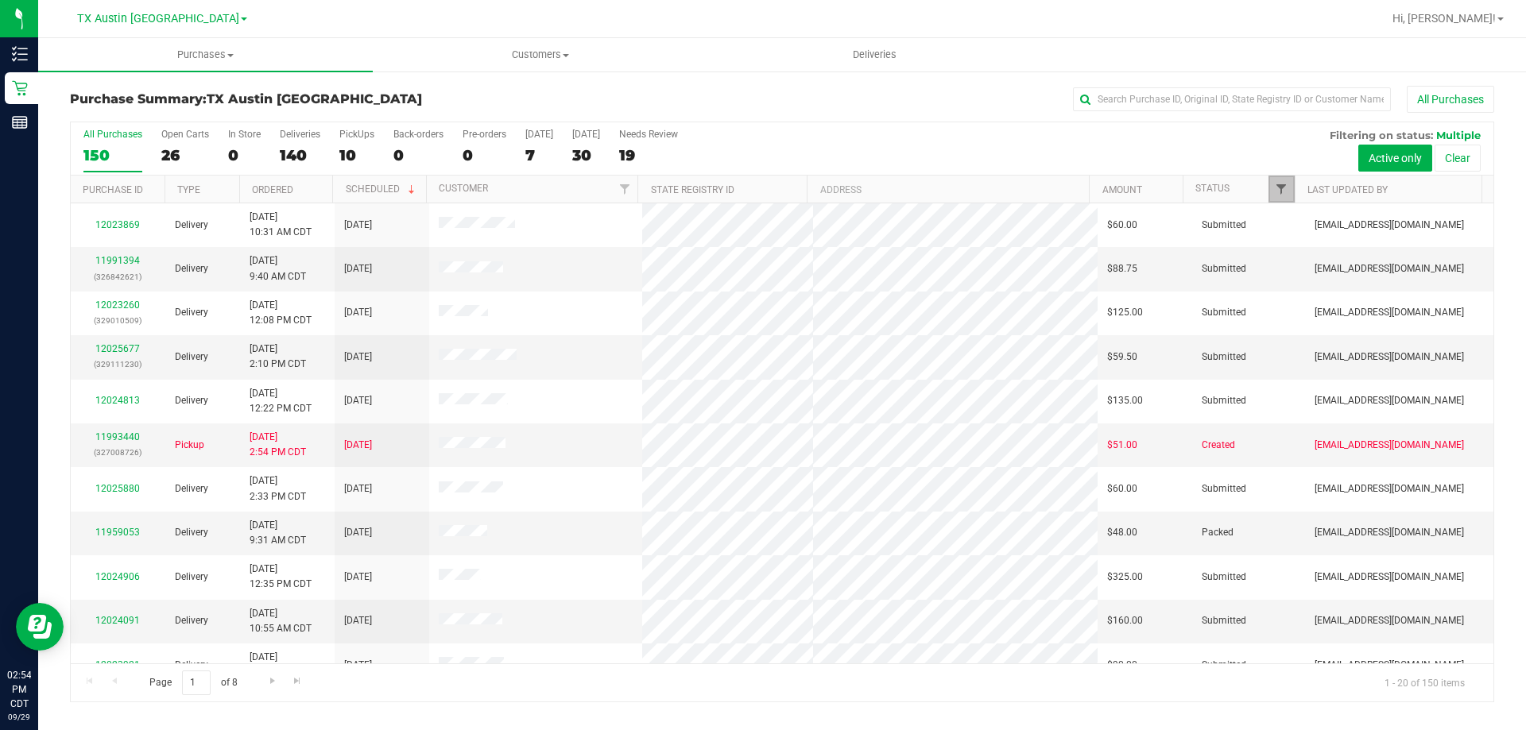
click at [1283, 185] on span "Filter" at bounding box center [1281, 189] width 13 height 13
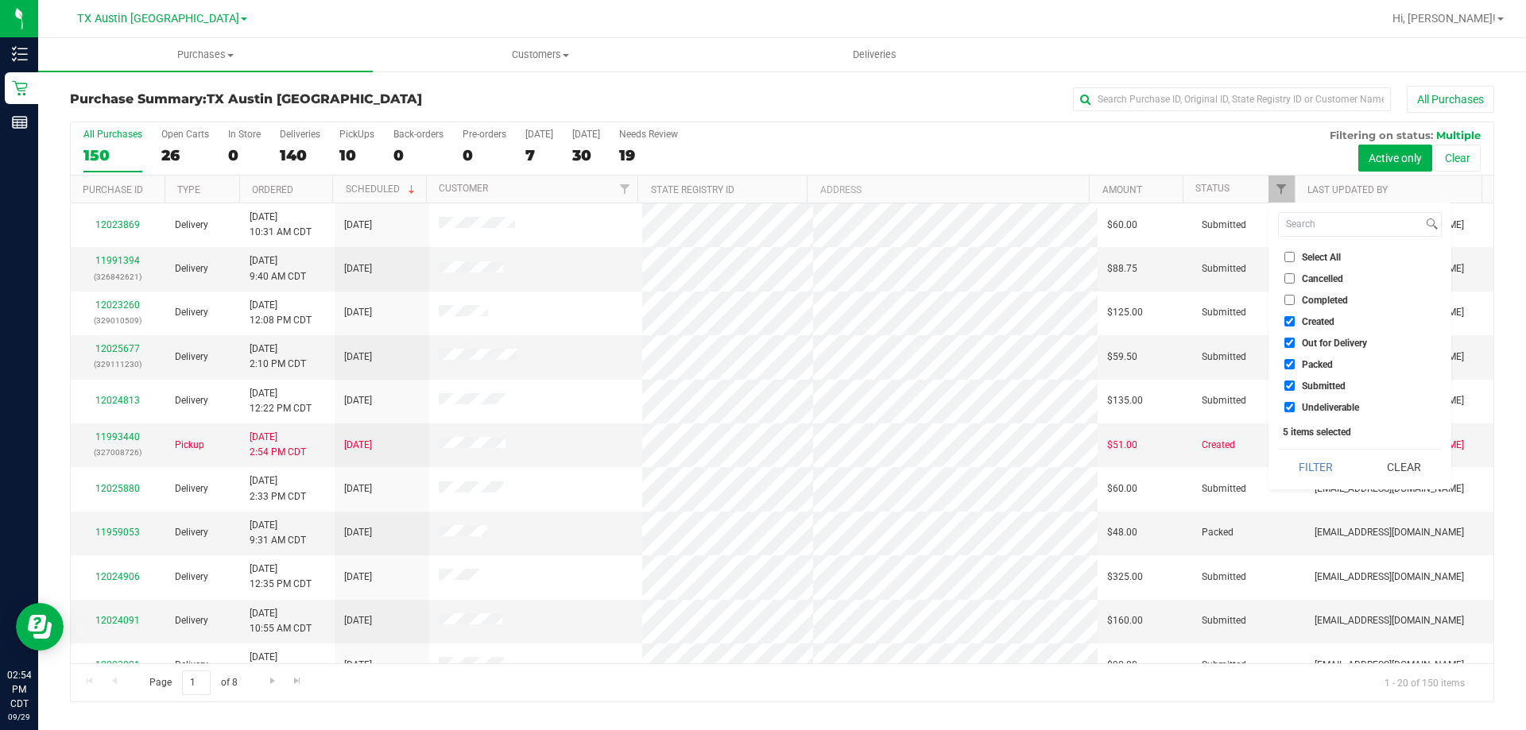
click at [1287, 258] on input "Select All" at bounding box center [1289, 257] width 10 height 10
checkbox input "true"
drag, startPoint x: 1287, startPoint y: 258, endPoint x: 1290, endPoint y: 286, distance: 27.9
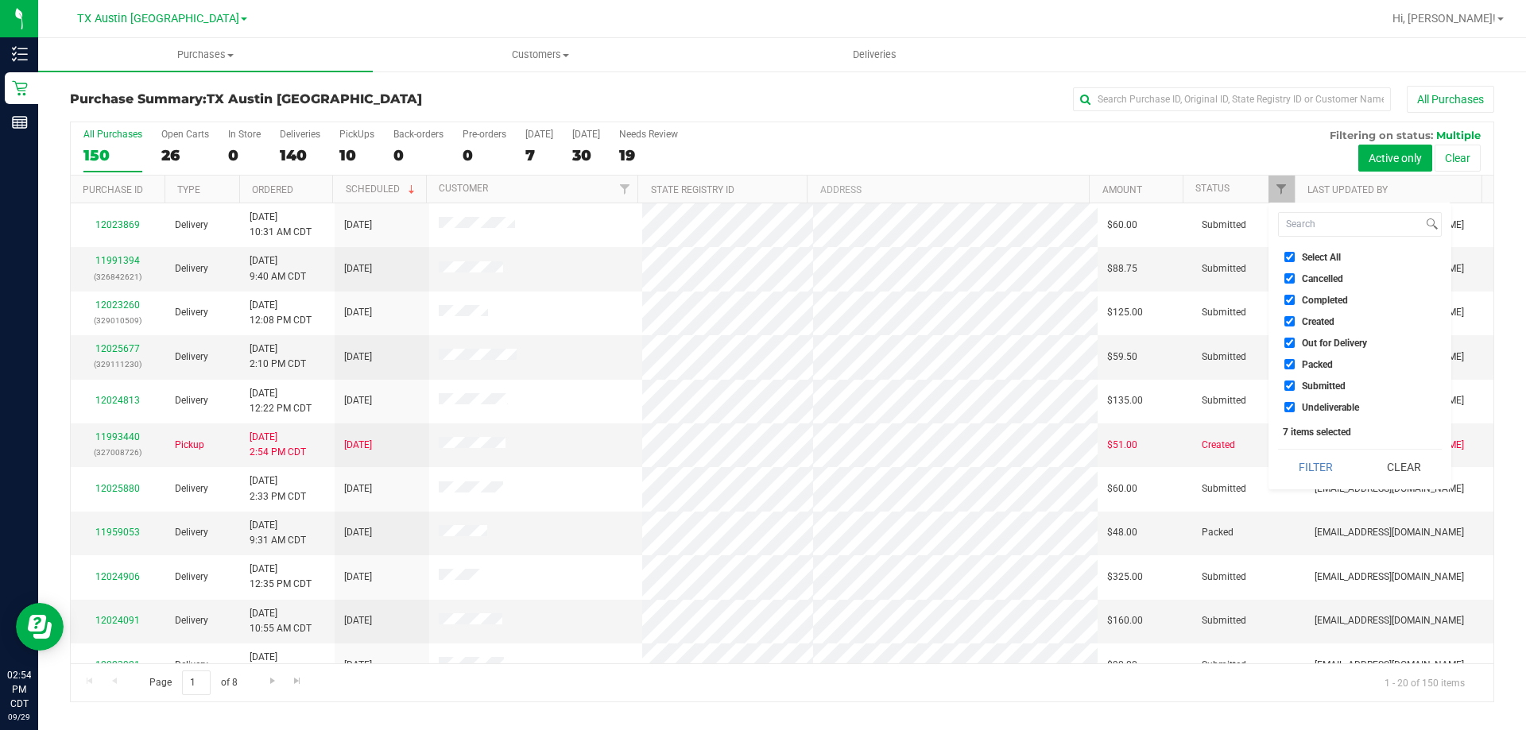
click at [1287, 257] on input "Select All" at bounding box center [1289, 257] width 10 height 10
checkbox input "false"
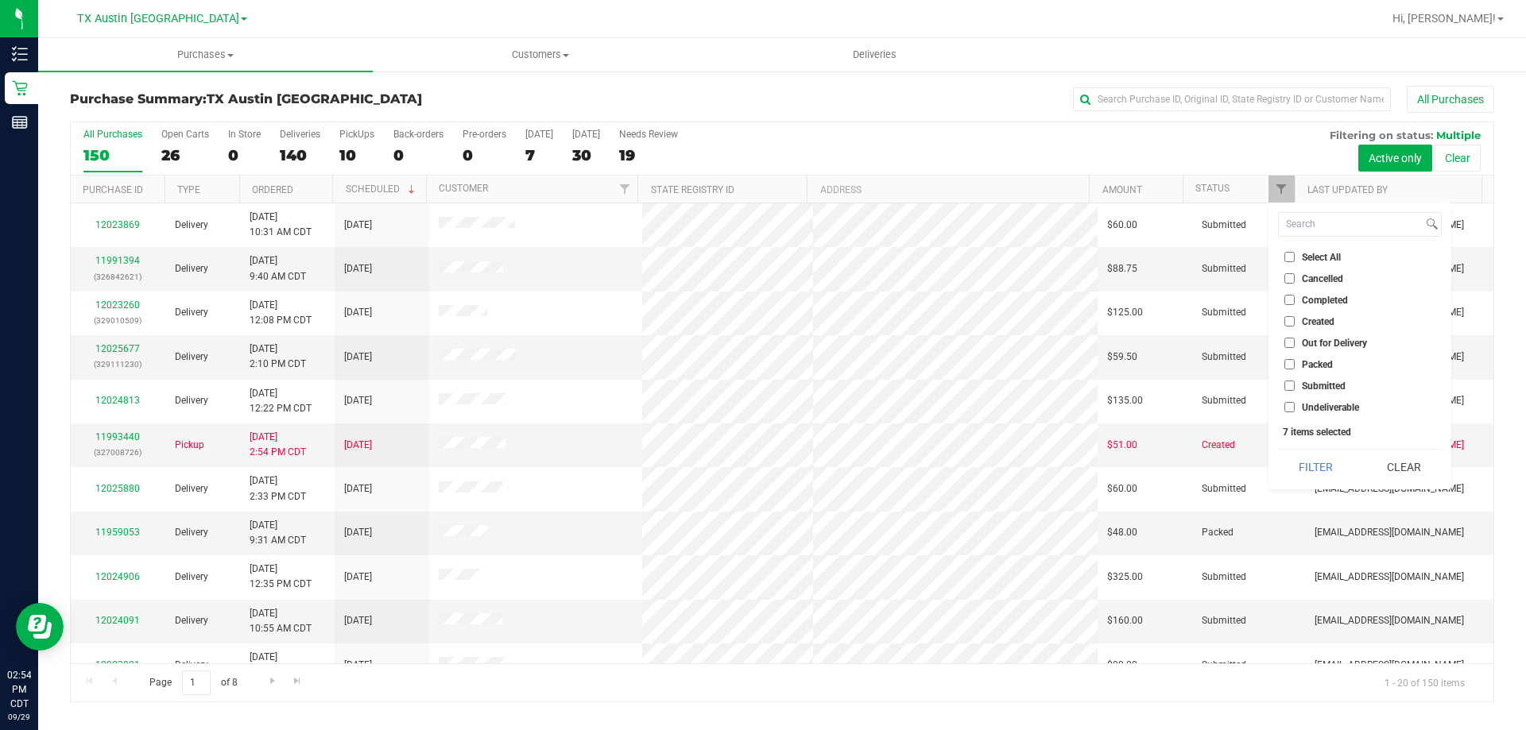
checkbox input "false"
click at [1287, 322] on input "Created" at bounding box center [1289, 321] width 10 height 10
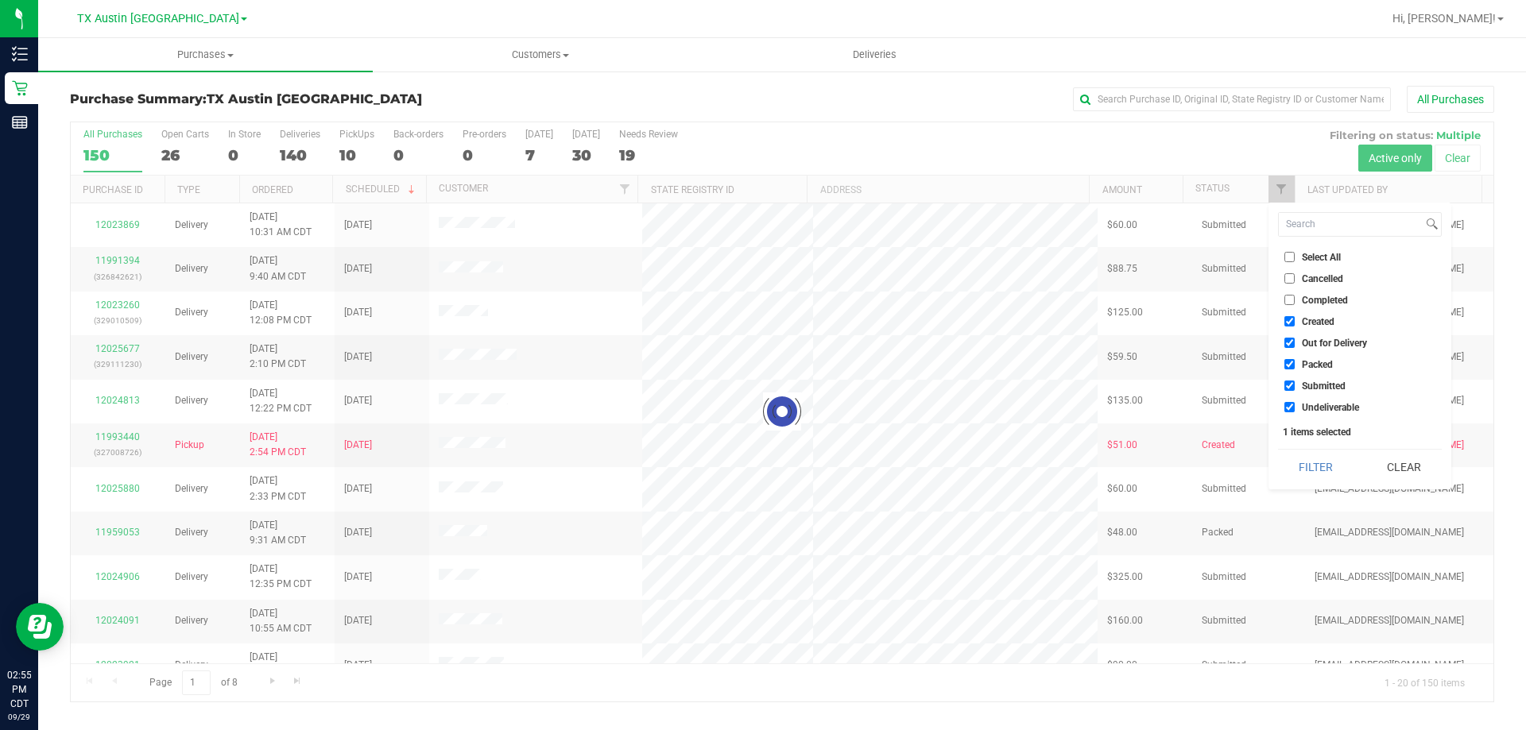
checkbox input "true"
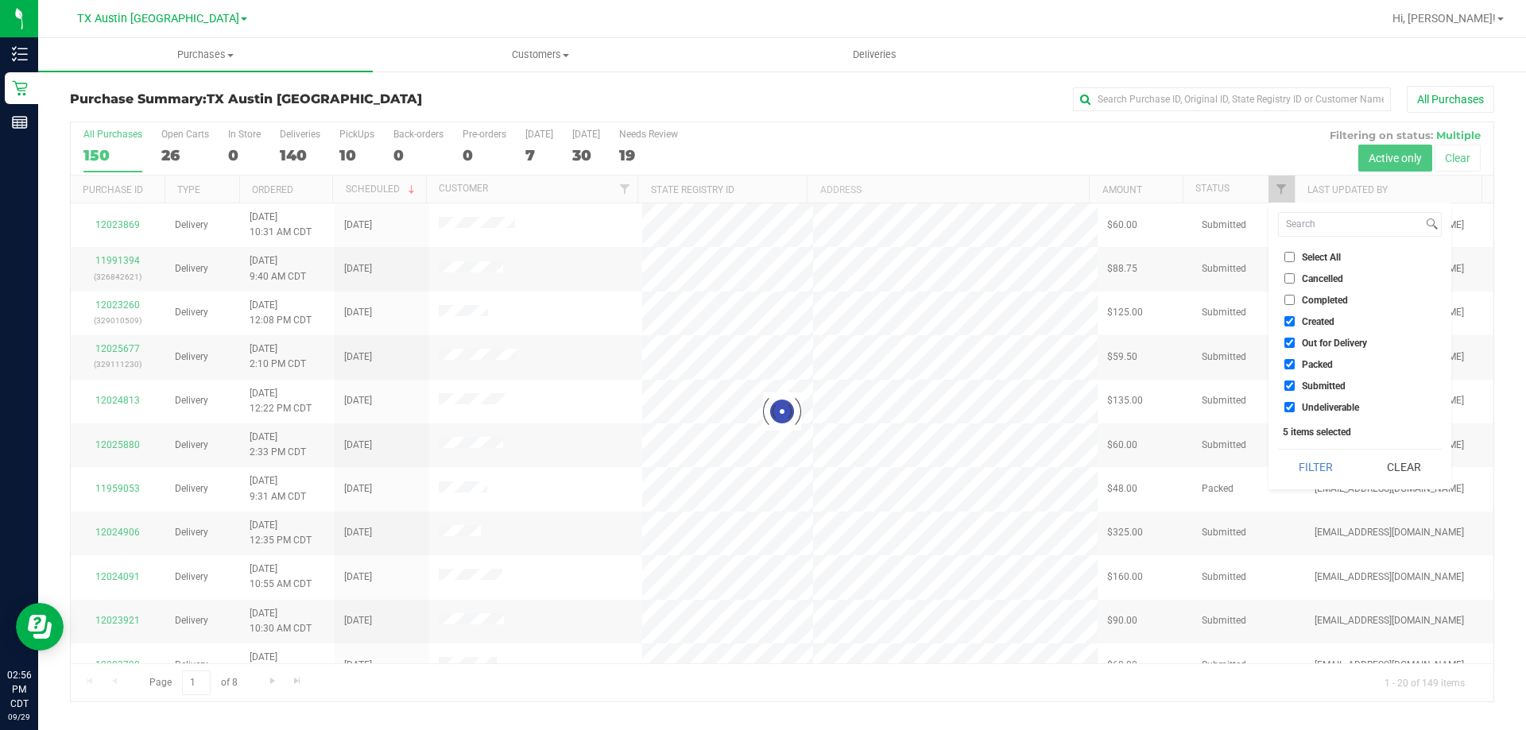
checkbox input "true"
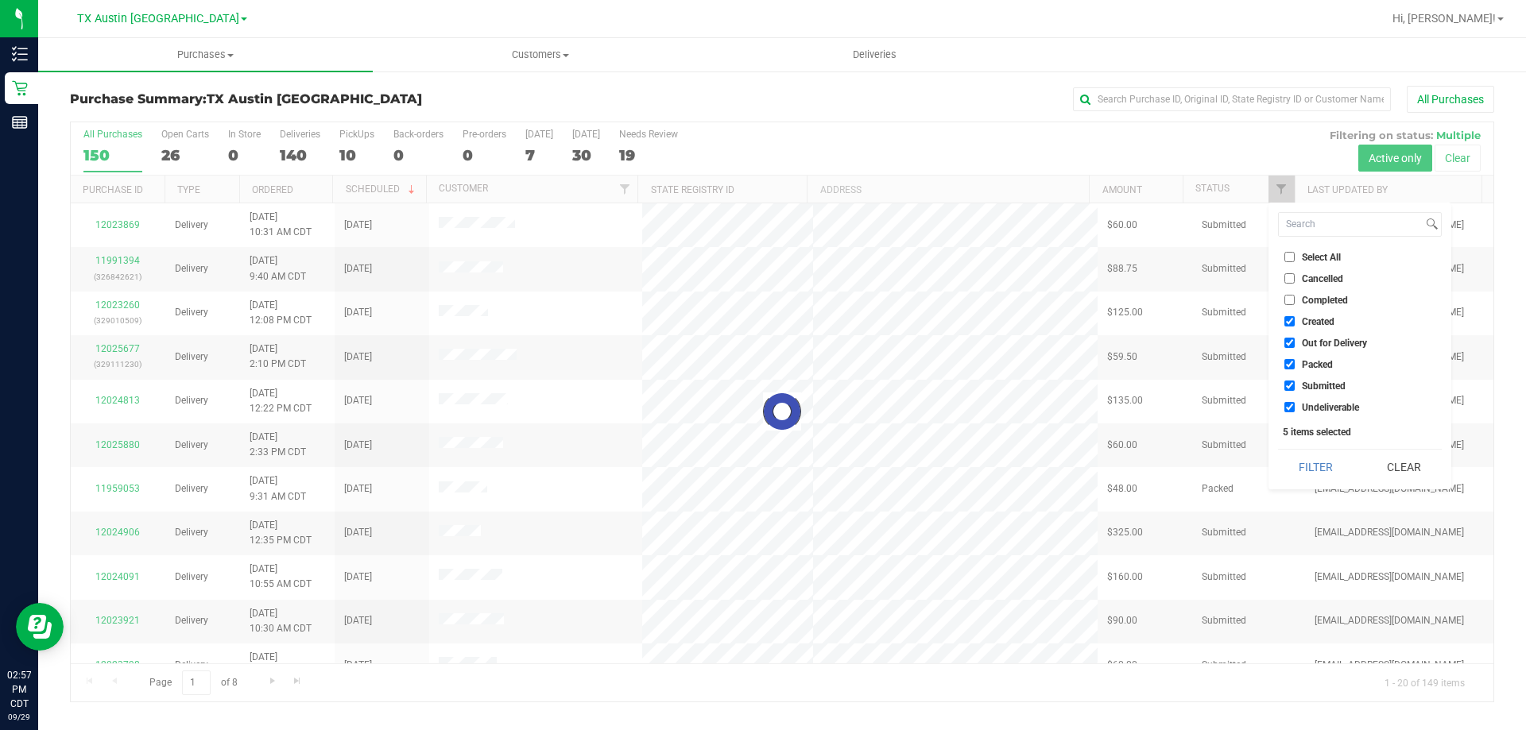
checkbox input "true"
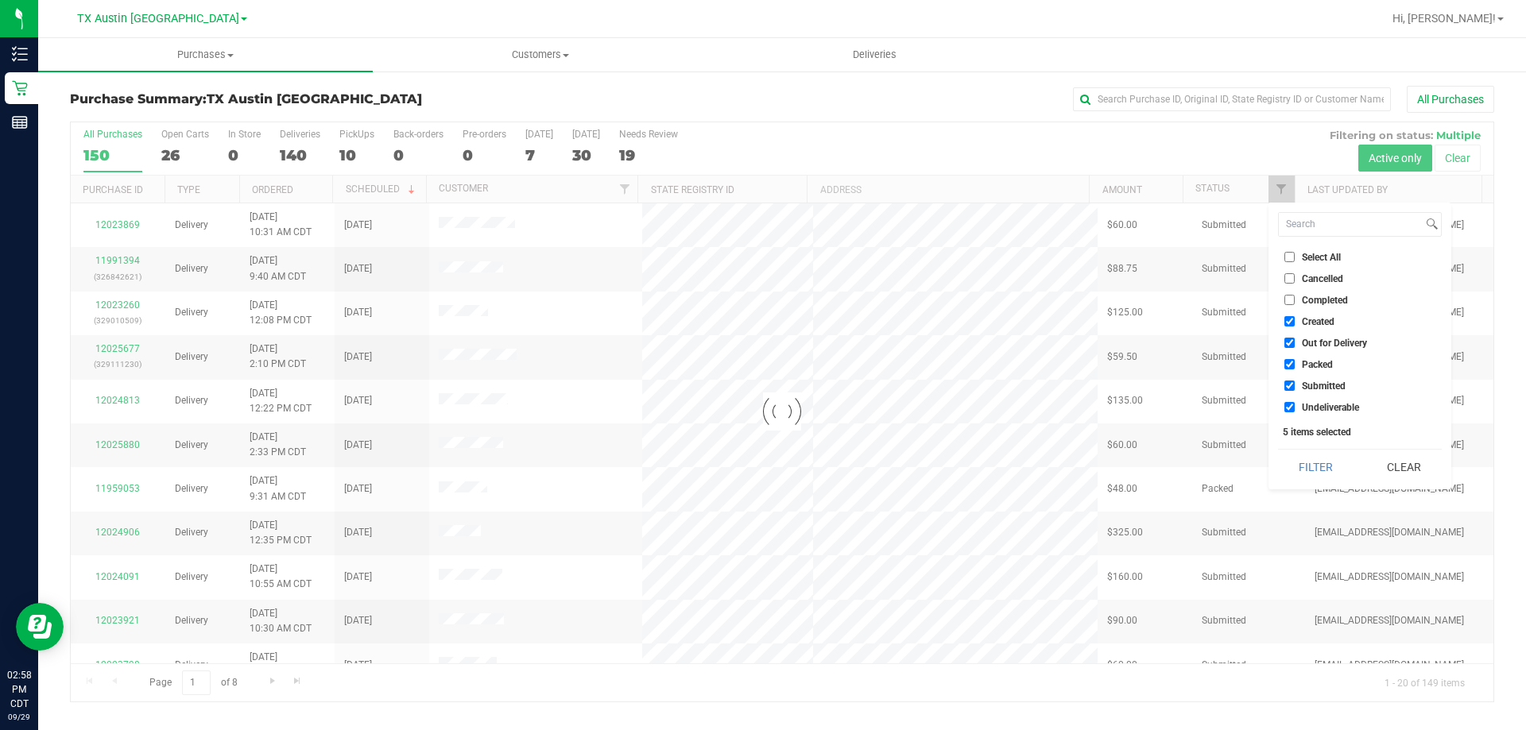
checkbox input "true"
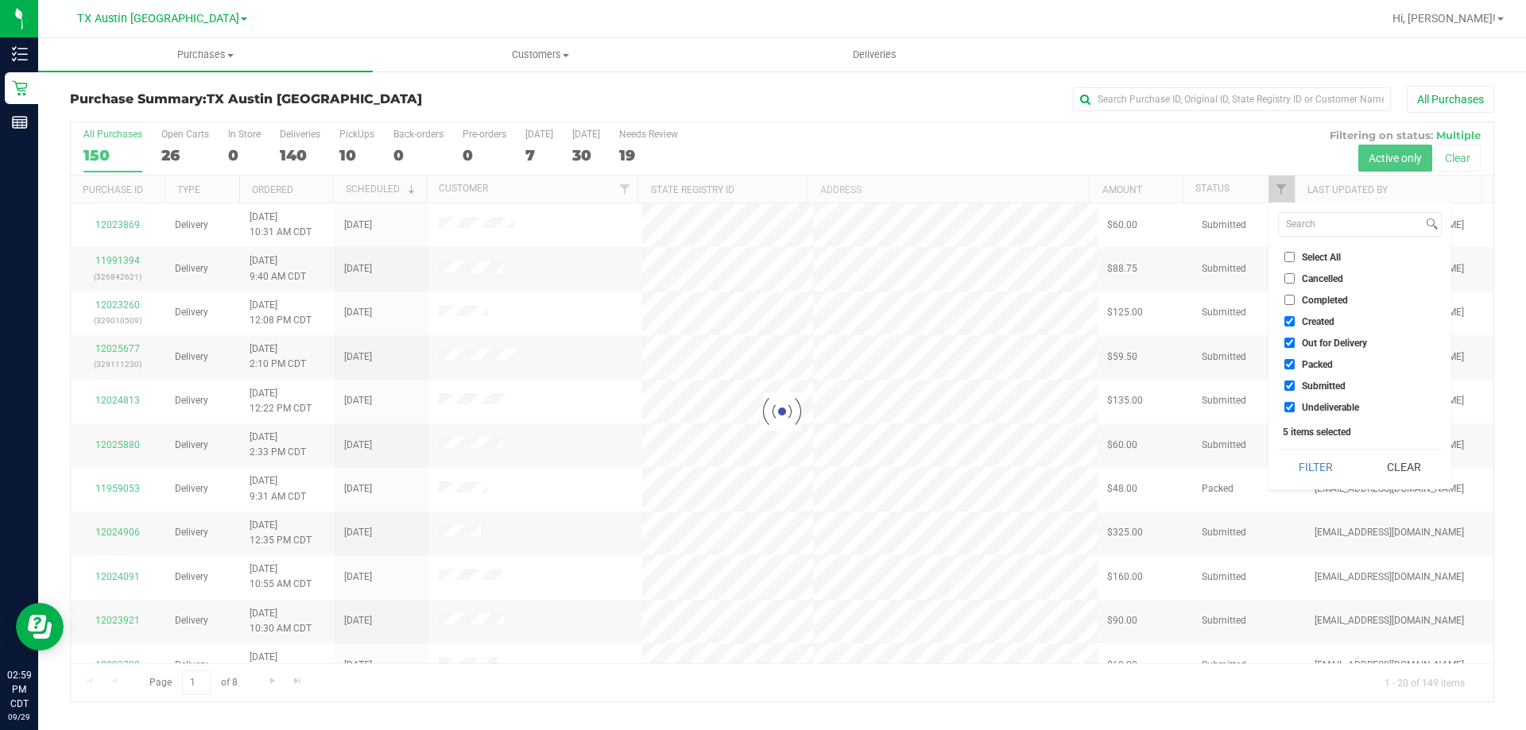
checkbox input "true"
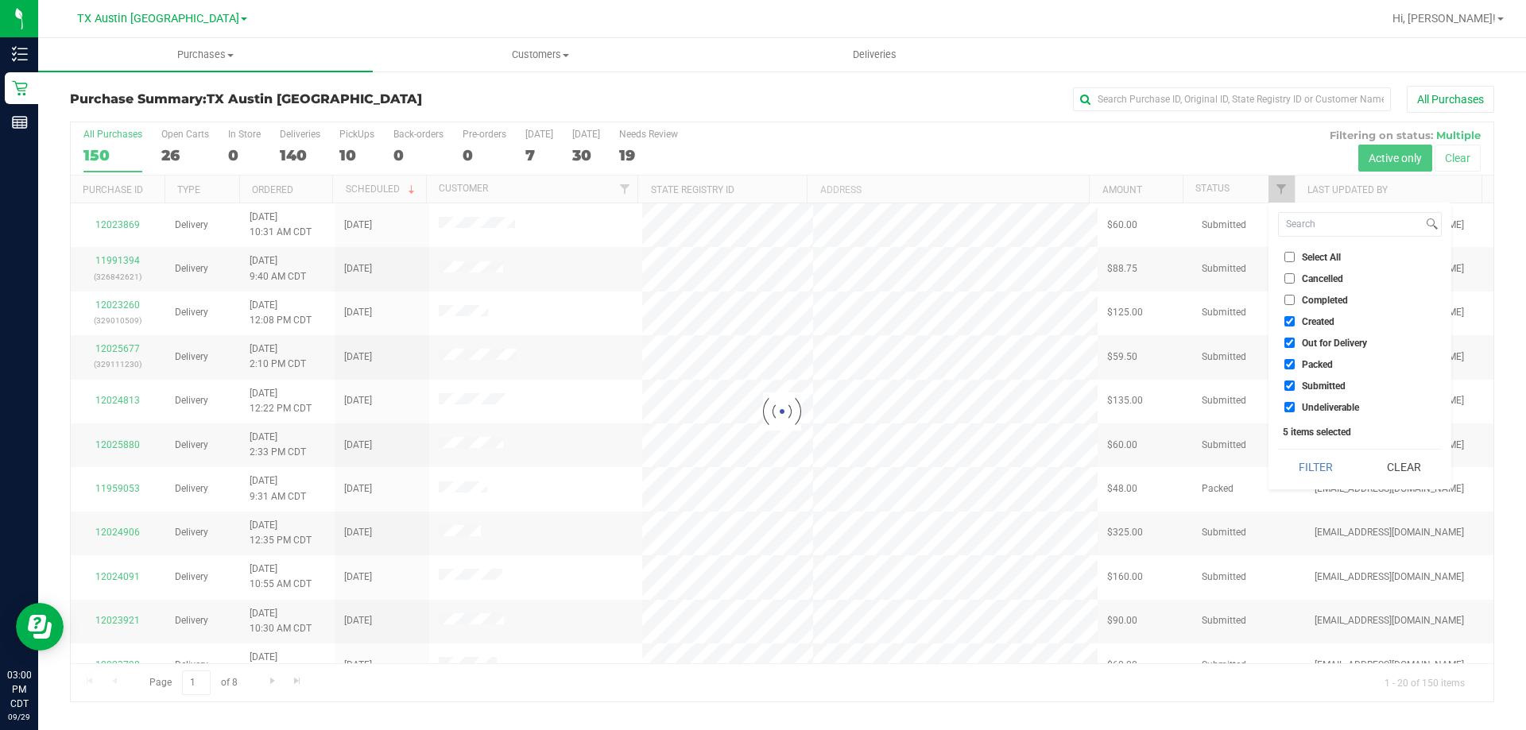
checkbox input "true"
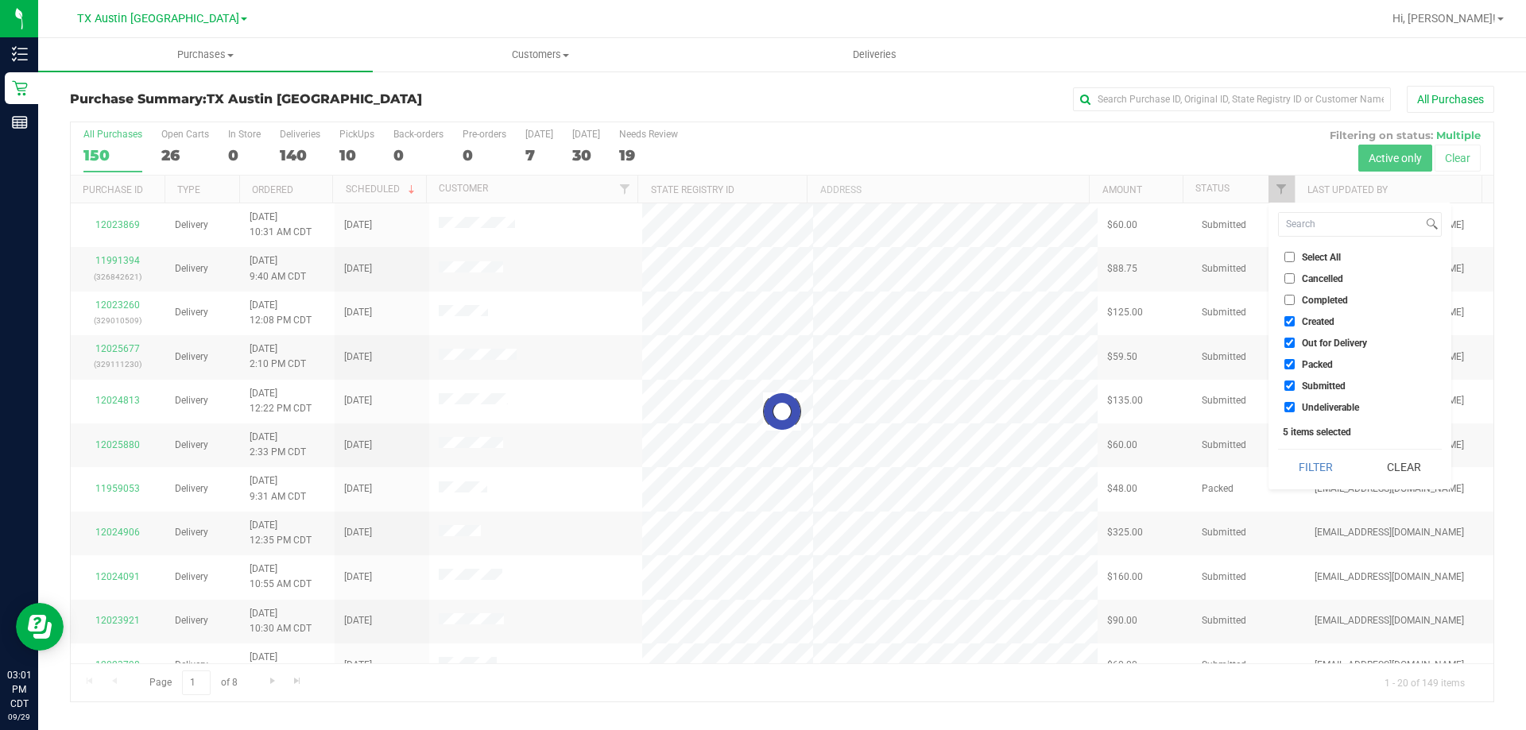
checkbox input "true"
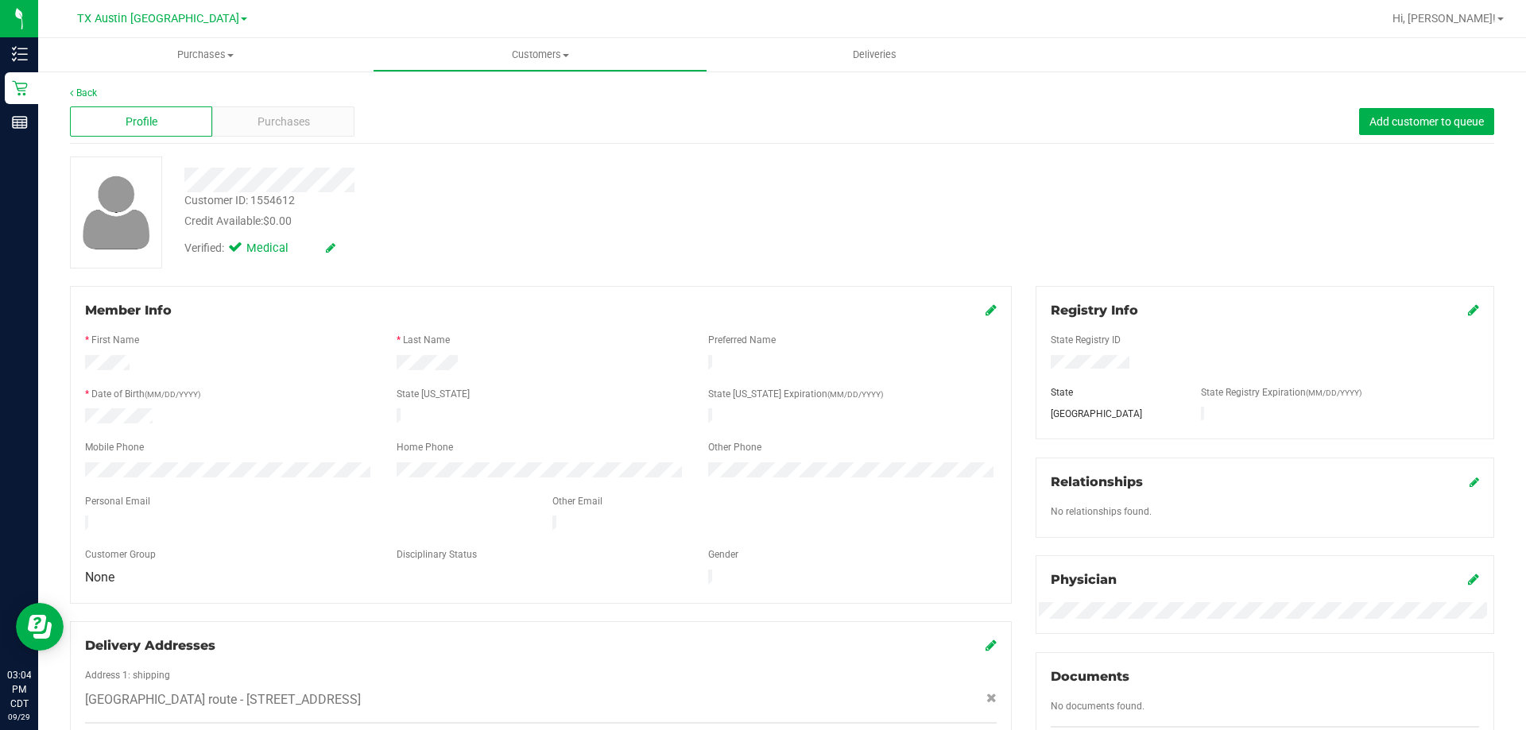
click at [300, 137] on div "Profile Purchases Add customer to queue" at bounding box center [782, 122] width 1424 height 44
click at [305, 118] on span "Purchases" at bounding box center [283, 122] width 52 height 17
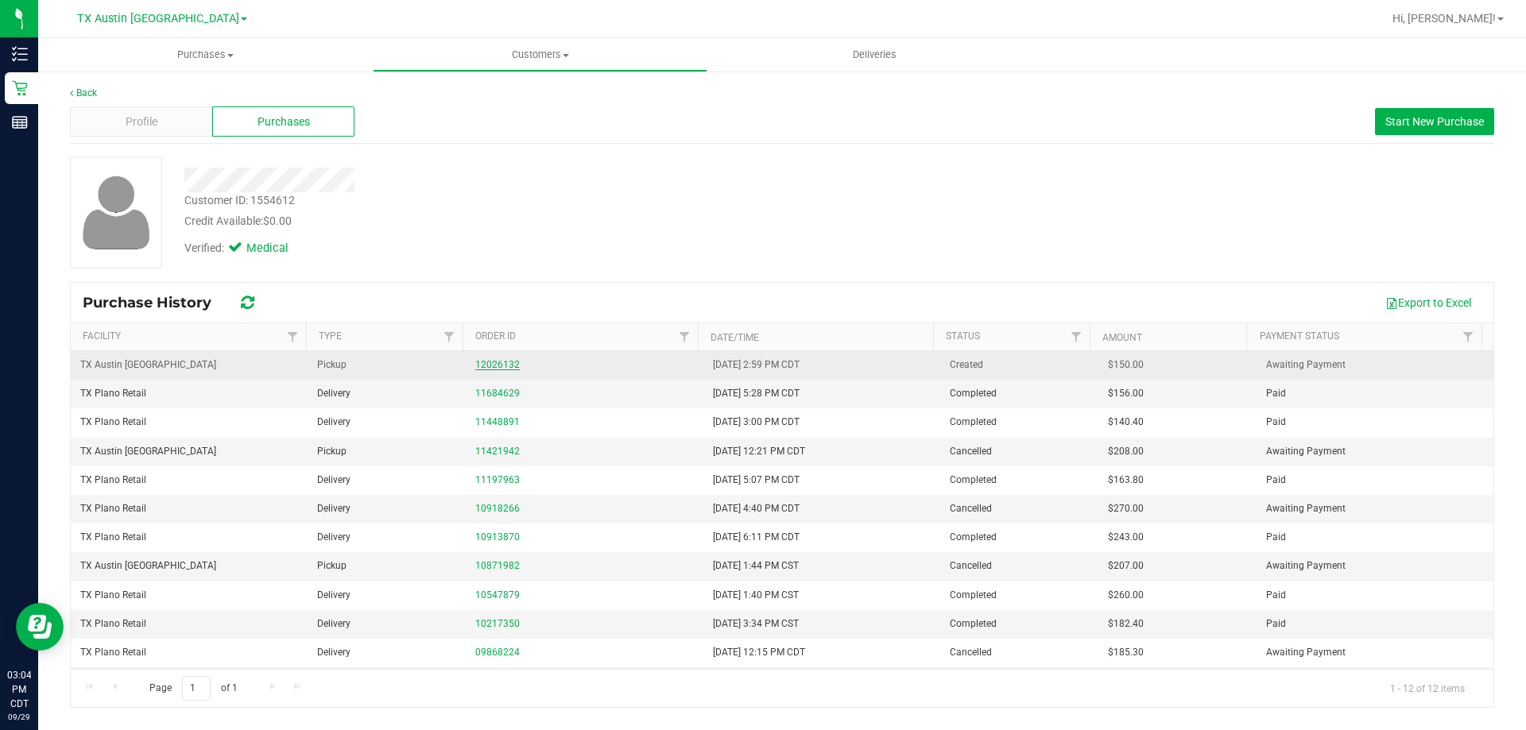
click at [479, 366] on link "12026132" at bounding box center [497, 364] width 44 height 11
click at [491, 363] on link "12026132" at bounding box center [497, 364] width 44 height 11
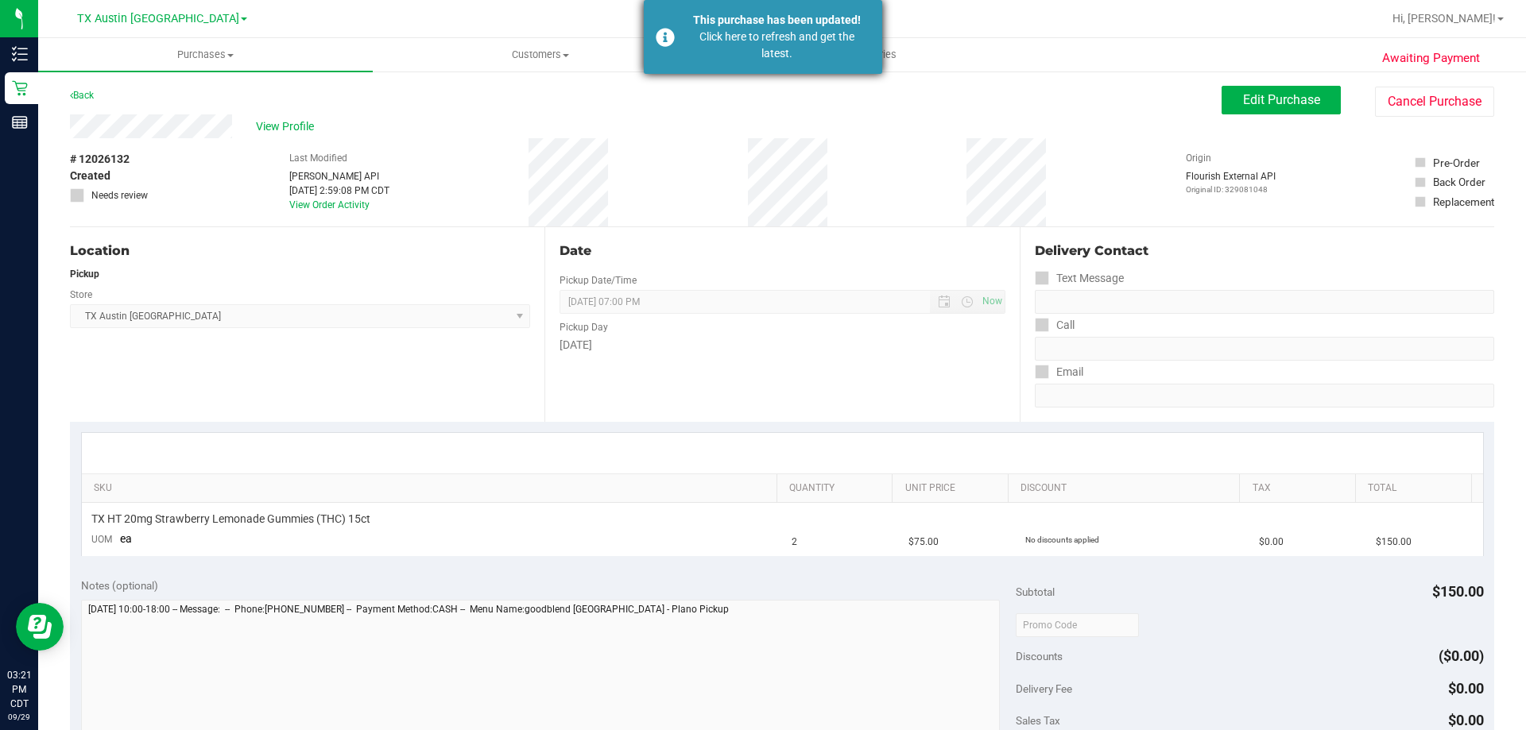
click at [776, 29] on div "Click here to refresh and get the latest." at bounding box center [776, 45] width 187 height 33
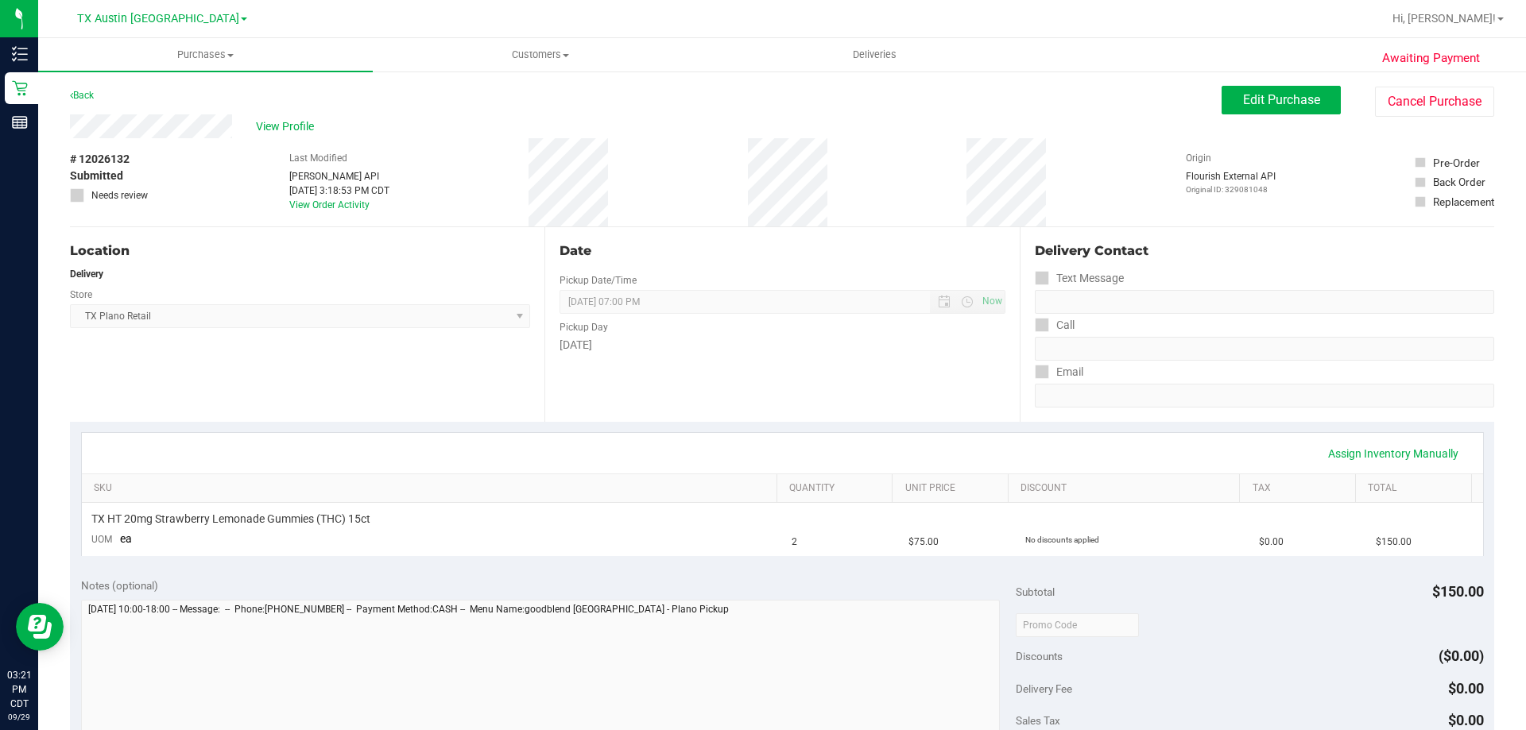
type textarea "Tuesday 09/30/2025 10:00-18:00 -- Message: -- Phone:2148080881 -- Payment Metho…"
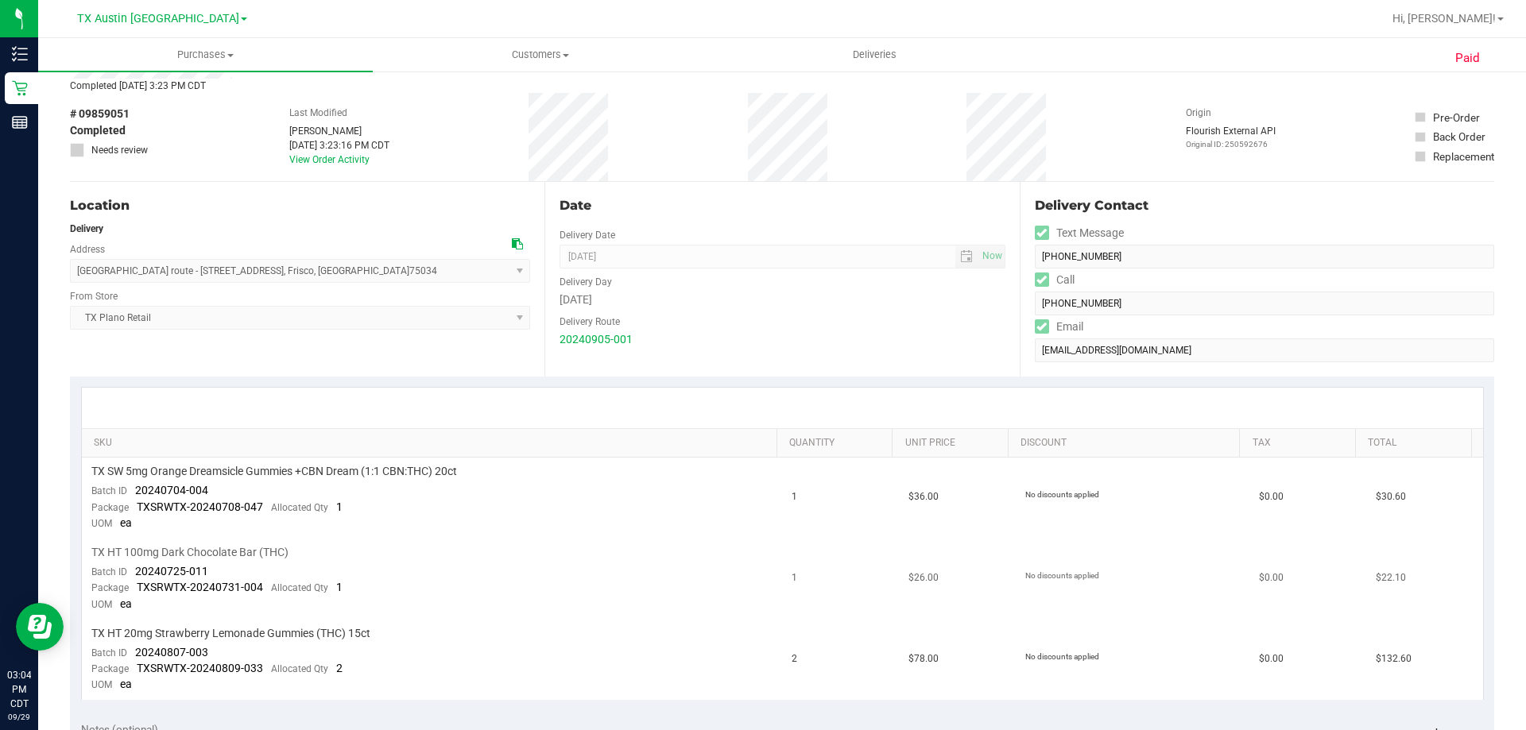
scroll to position [159, 0]
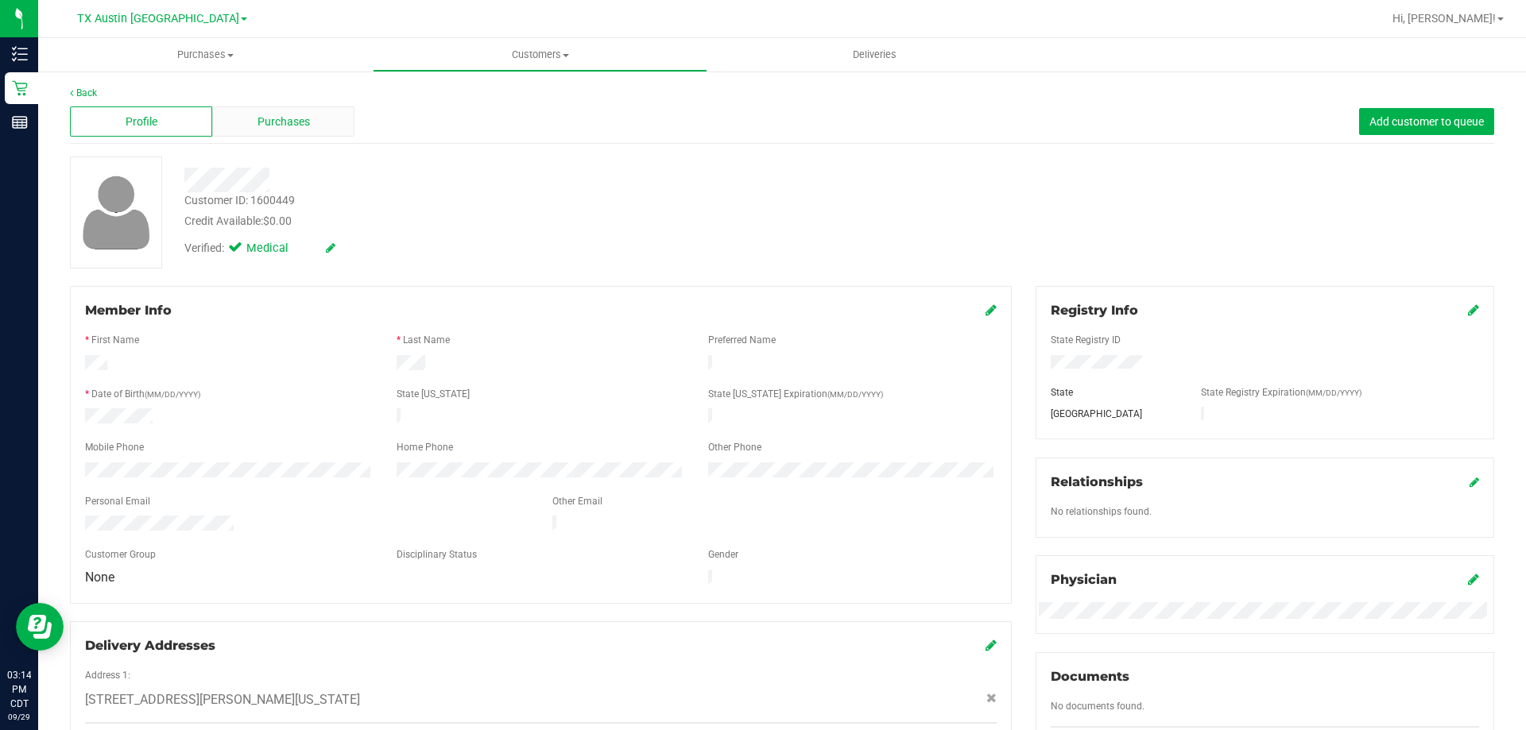
click at [328, 130] on div "Purchases" at bounding box center [283, 121] width 142 height 30
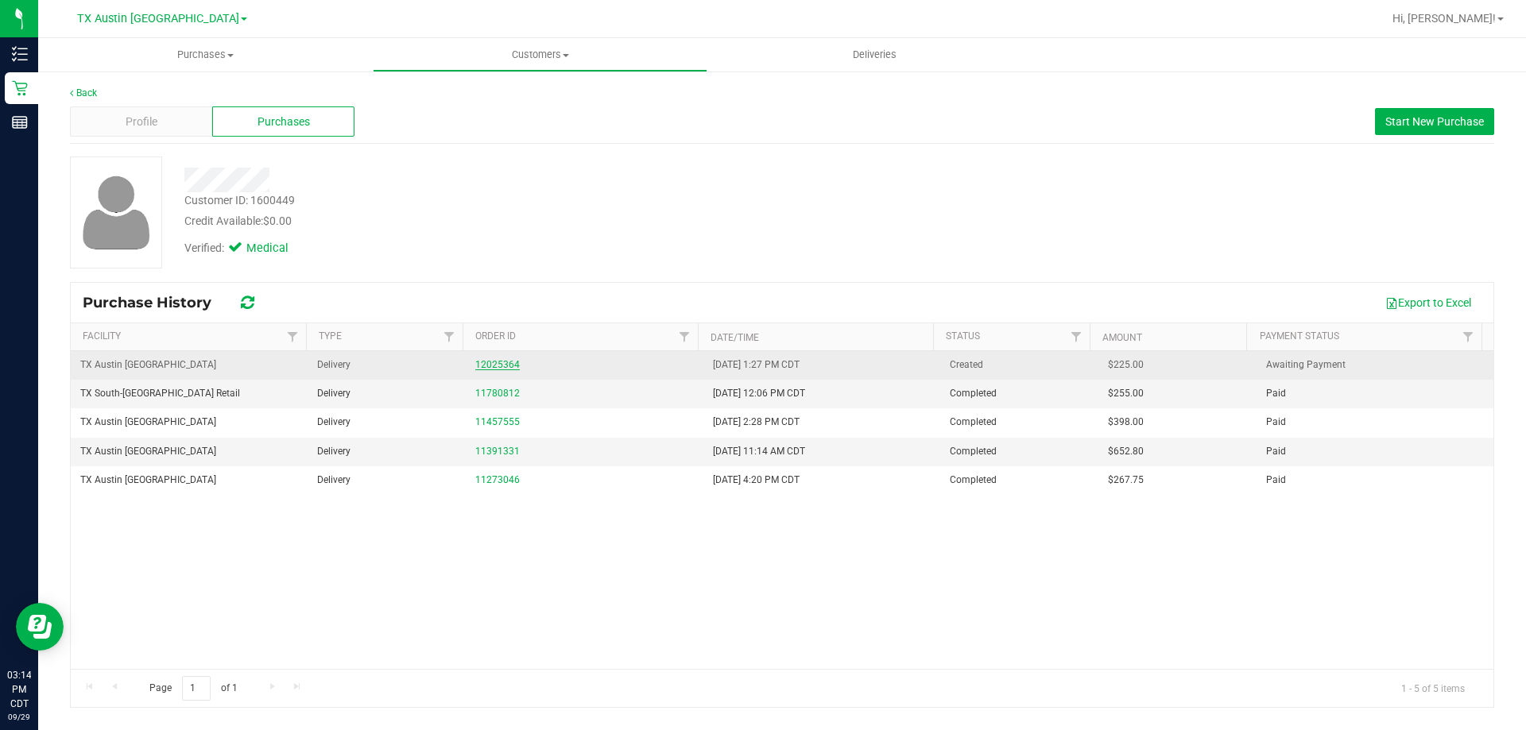
click at [493, 364] on link "12025364" at bounding box center [497, 364] width 44 height 11
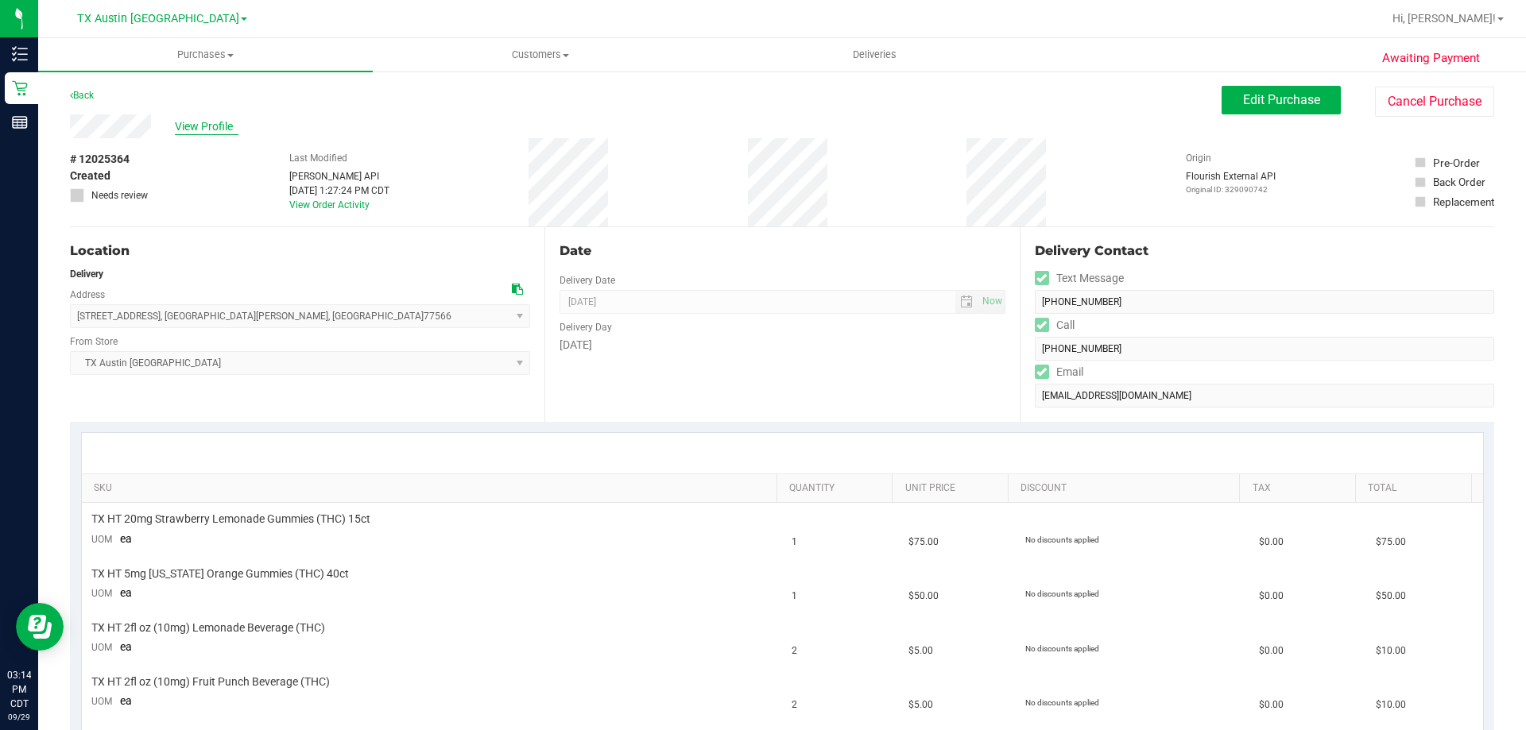
click at [211, 130] on span "View Profile" at bounding box center [207, 126] width 64 height 17
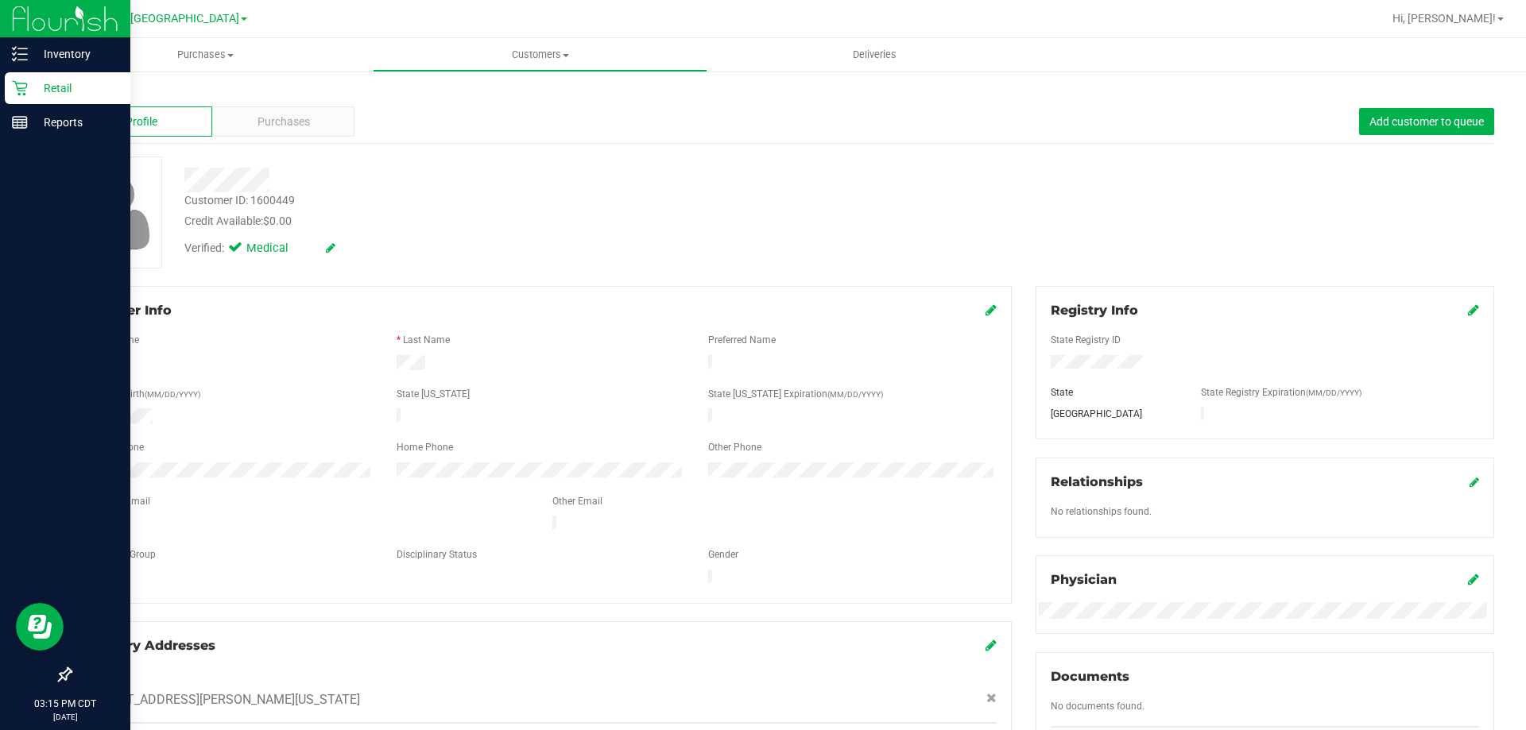
click at [60, 76] on div "Retail" at bounding box center [68, 88] width 126 height 32
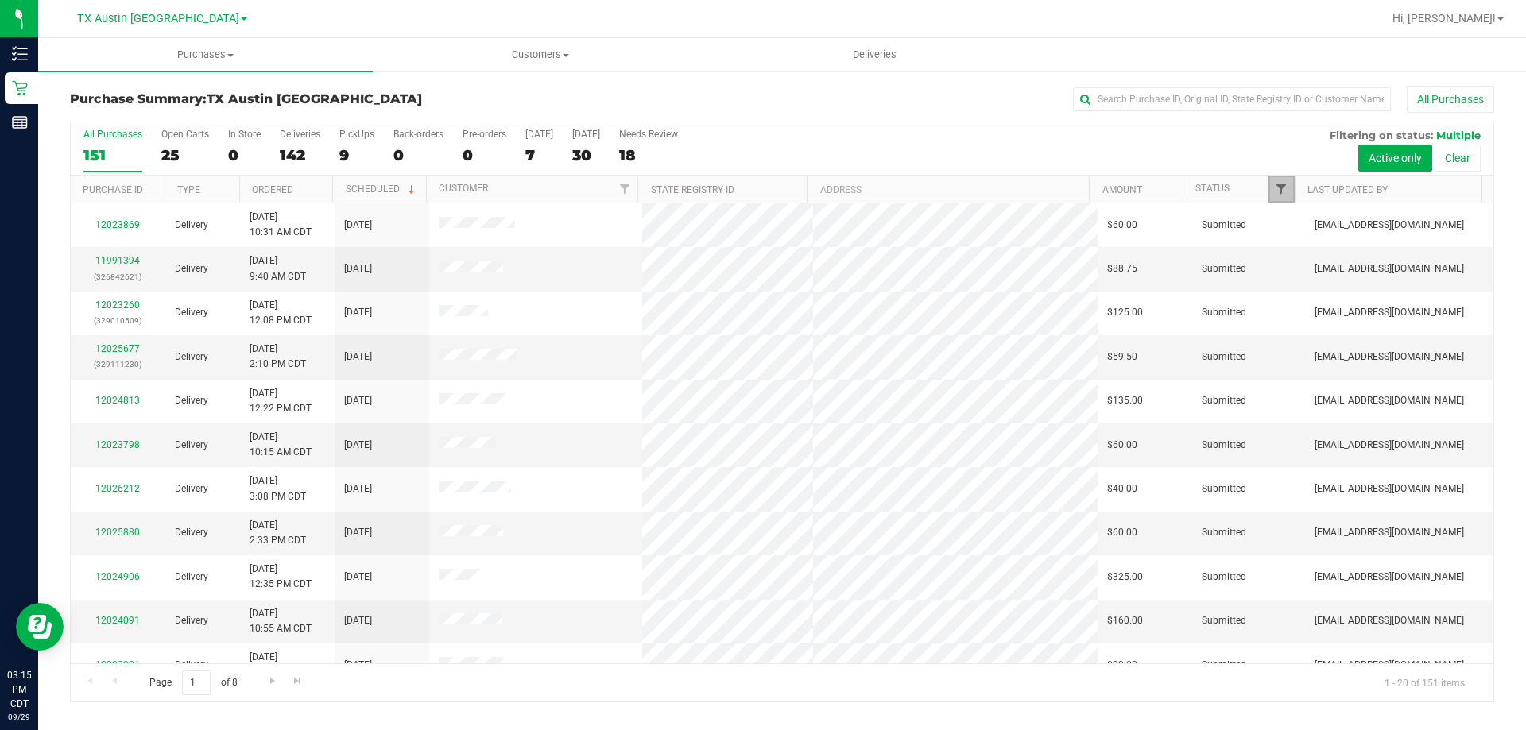
click at [1276, 195] on span "Filter" at bounding box center [1281, 189] width 13 height 13
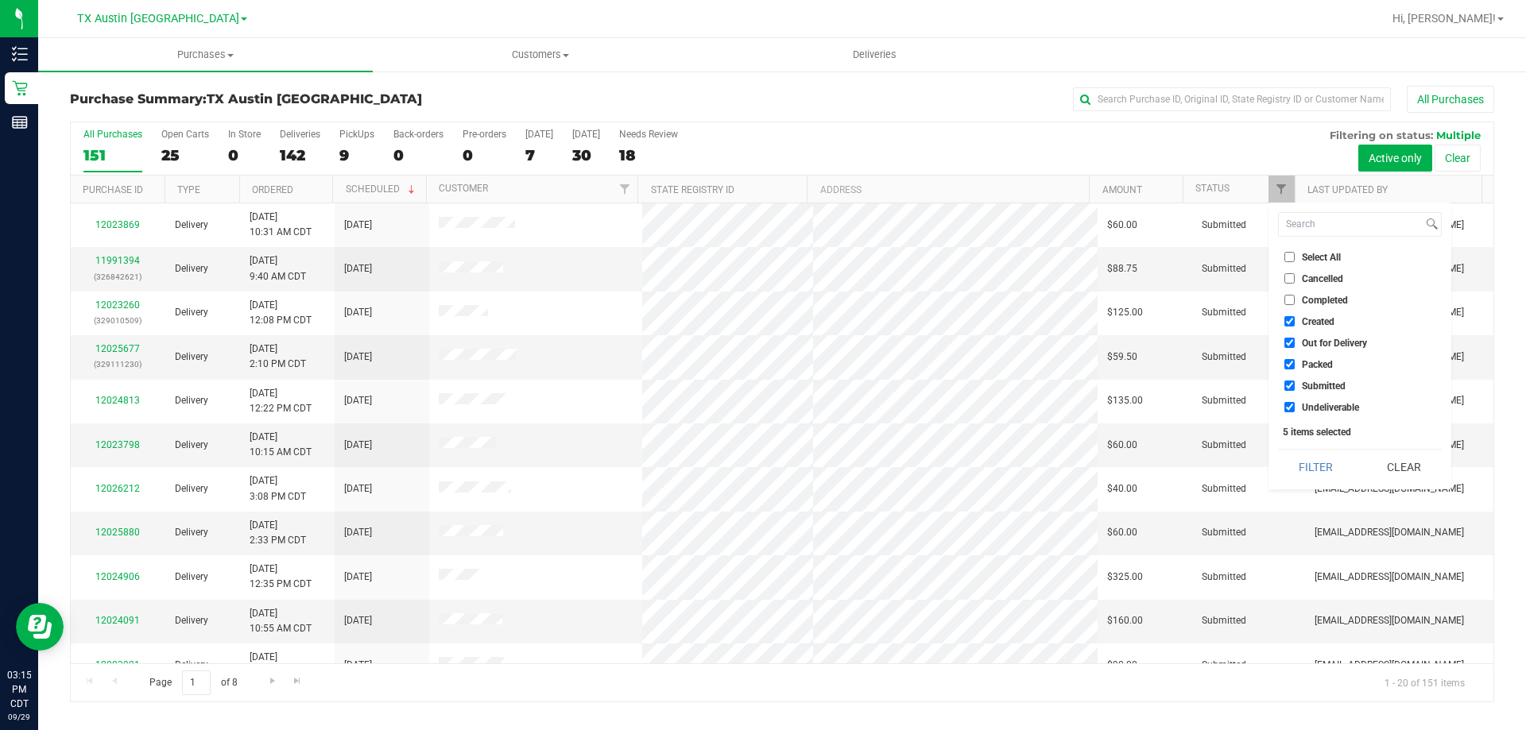
click at [1289, 259] on input "Select All" at bounding box center [1289, 257] width 10 height 10
checkbox input "true"
click at [1288, 255] on input "Select All" at bounding box center [1289, 257] width 10 height 10
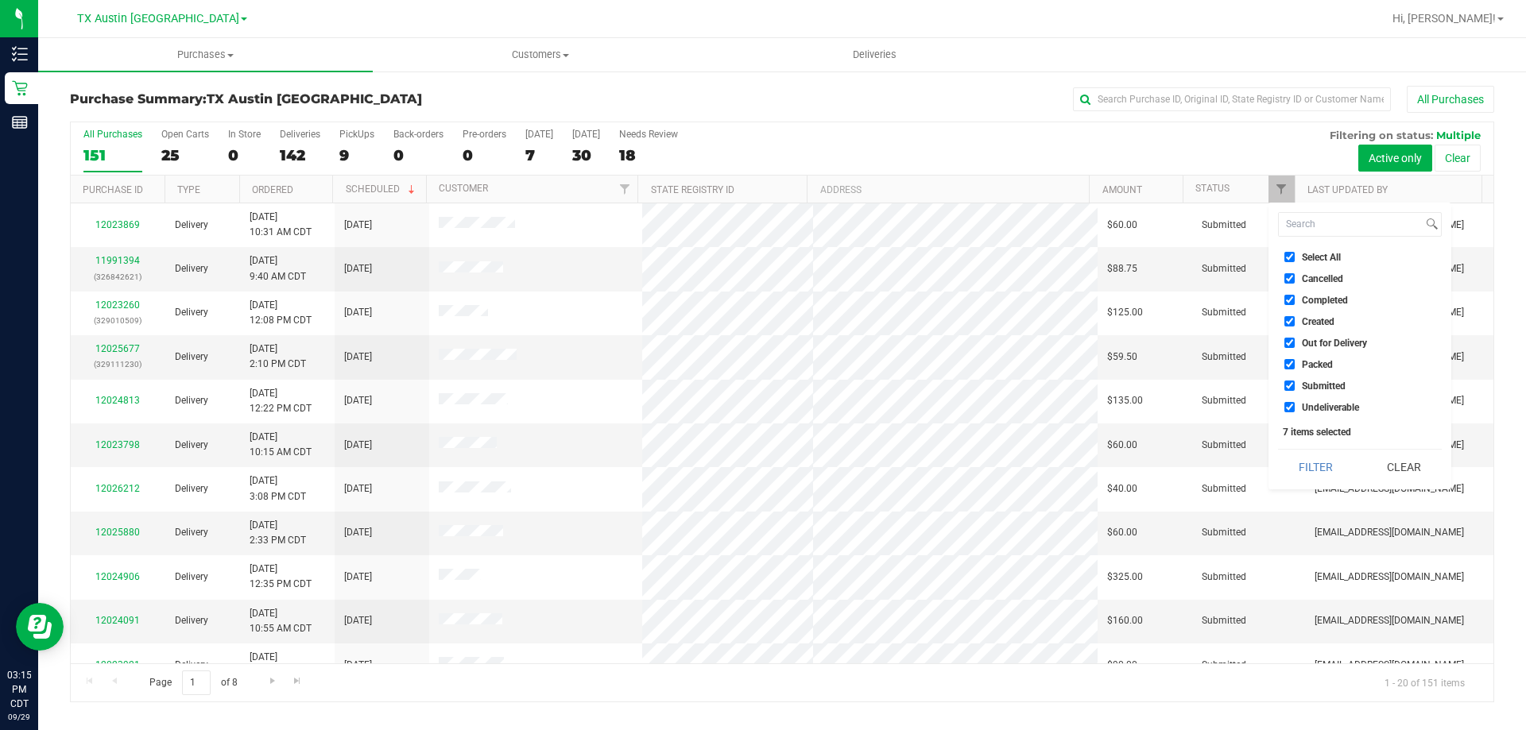
checkbox input "false"
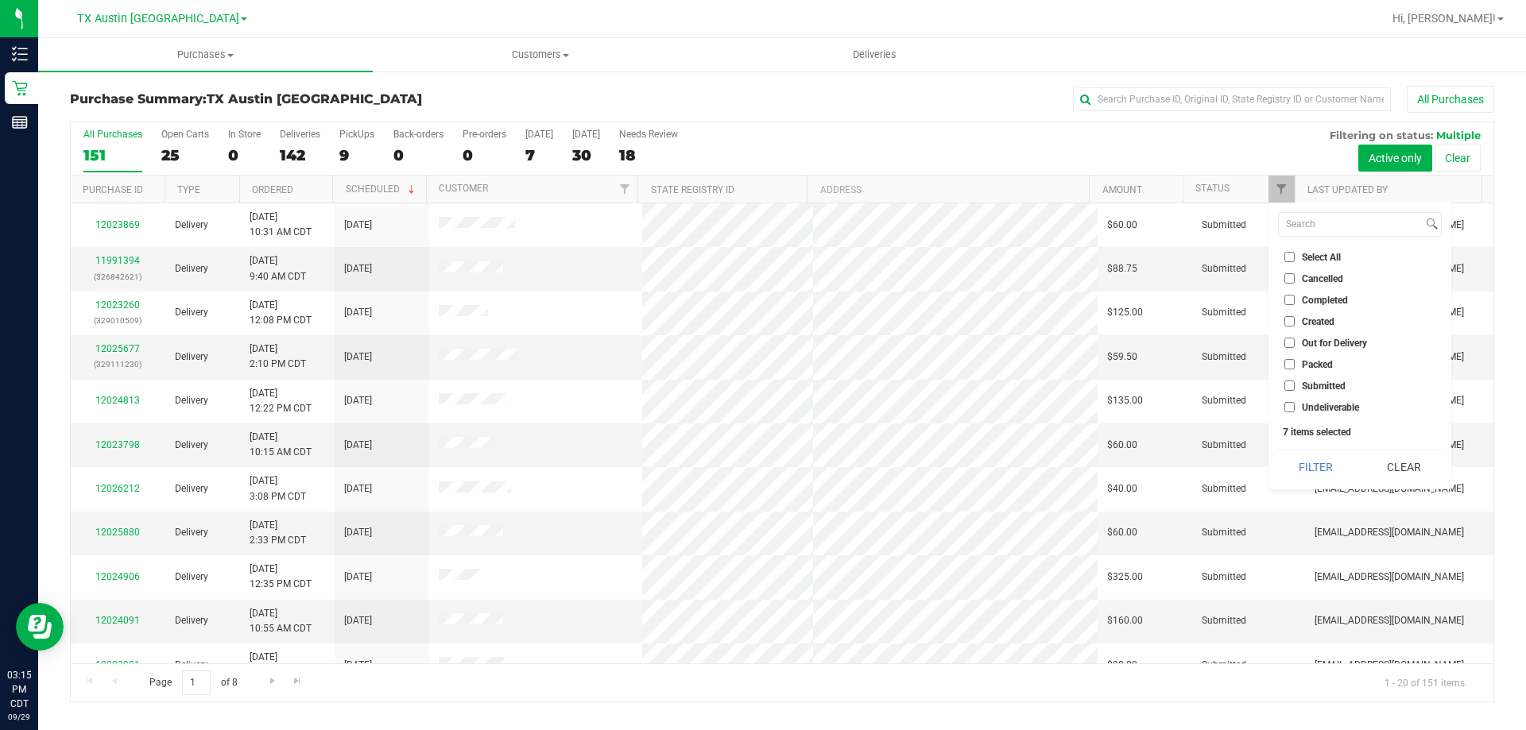
checkbox input "false"
click at [1290, 319] on input "Created" at bounding box center [1289, 321] width 10 height 10
checkbox input "true"
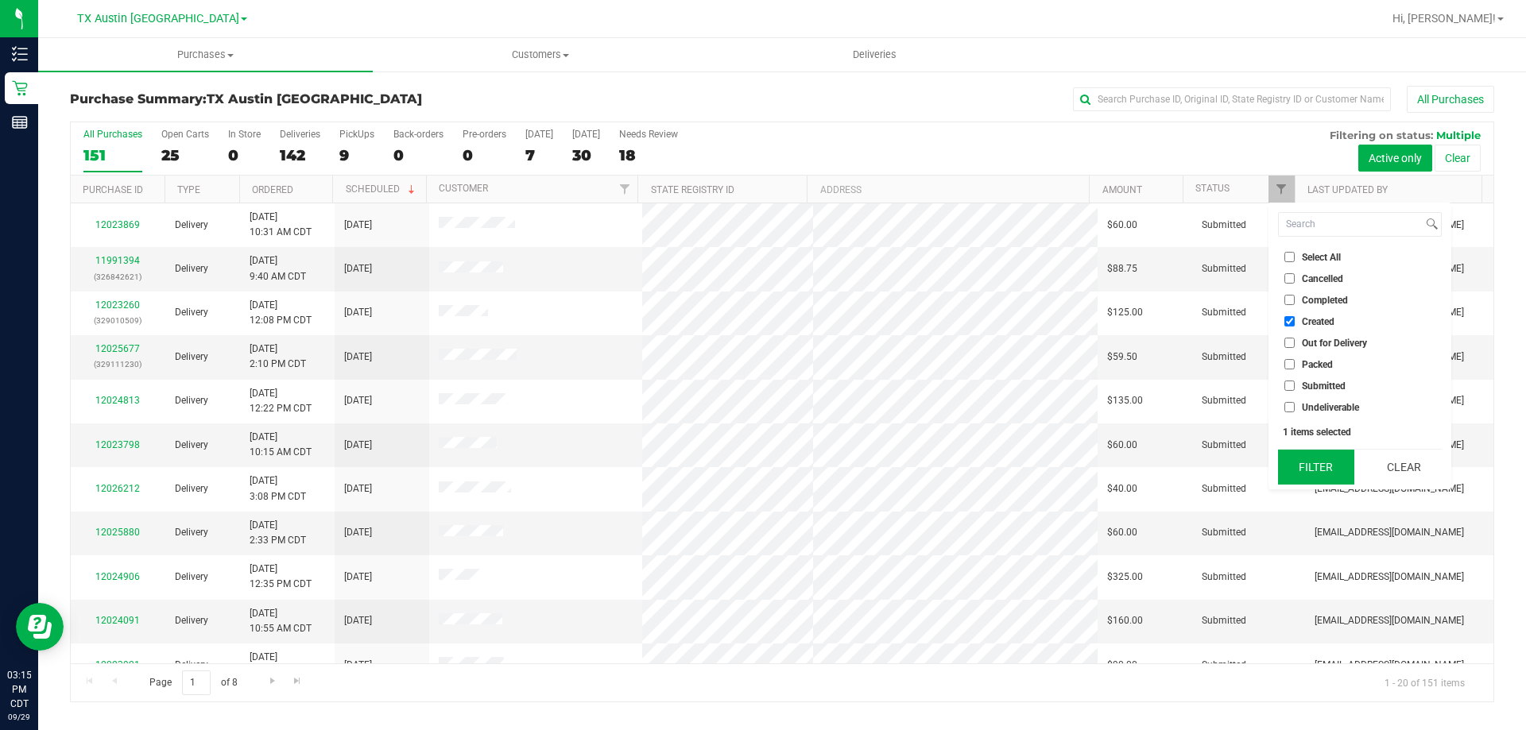
click at [1318, 477] on button "Filter" at bounding box center [1316, 467] width 76 height 35
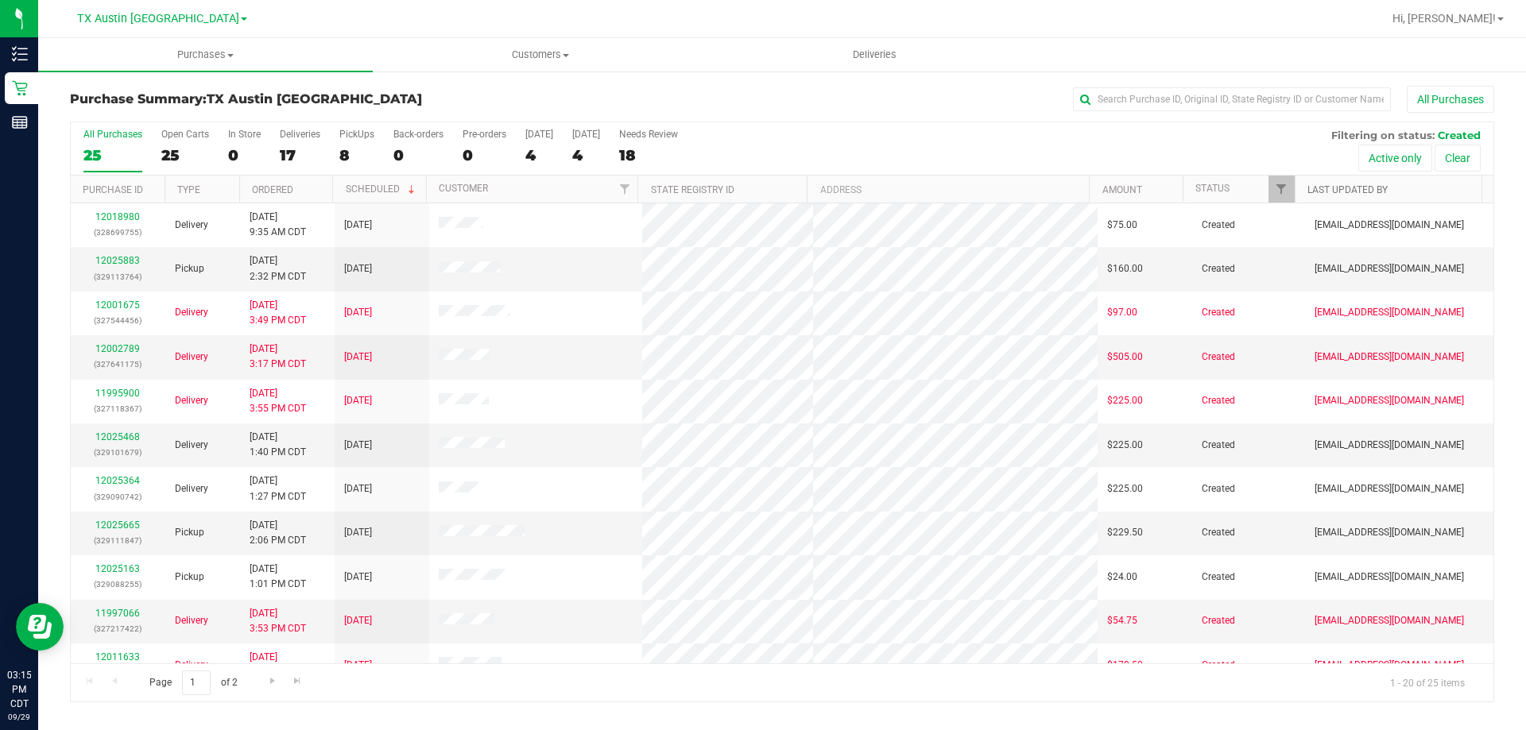
click at [1344, 194] on link "Last Updated By" at bounding box center [1347, 189] width 80 height 11
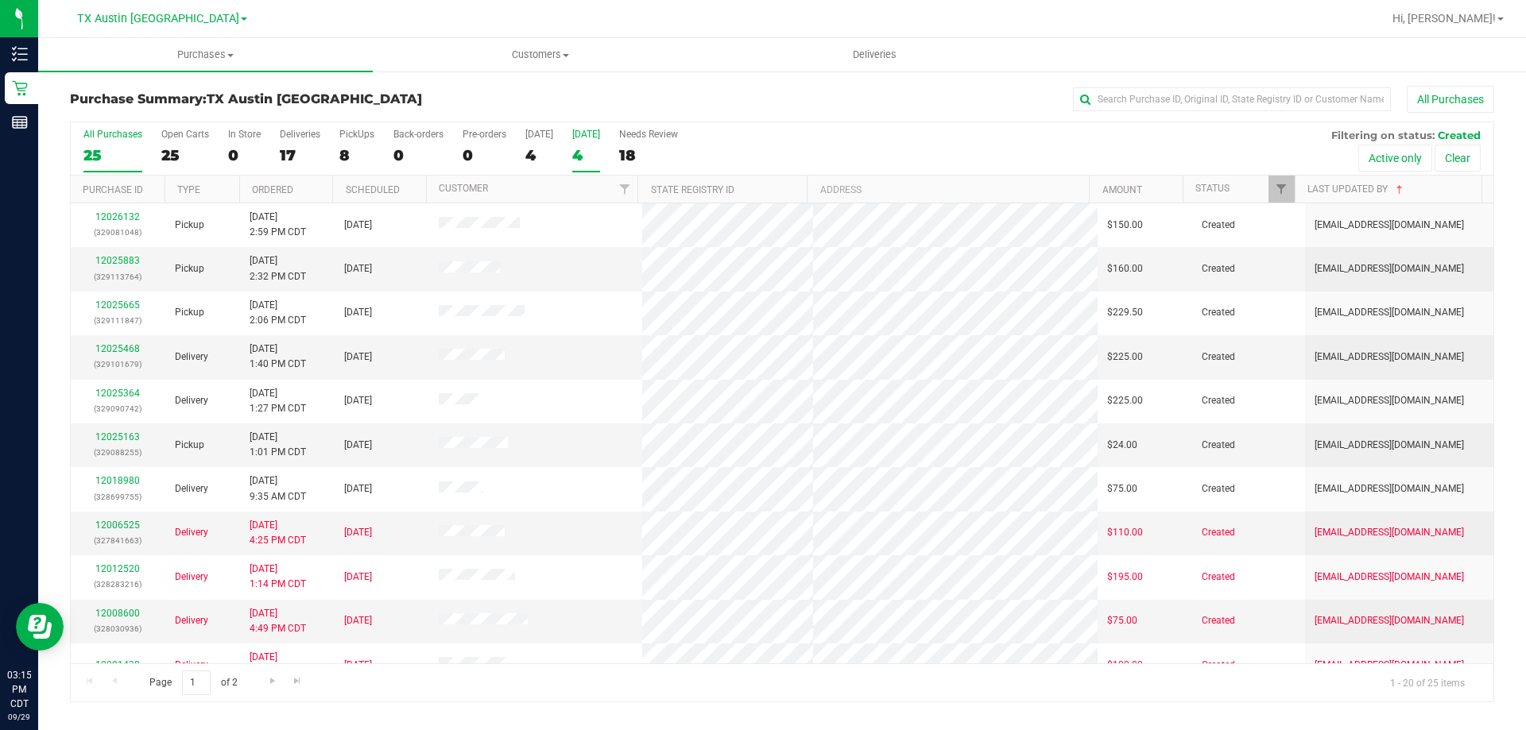
click at [598, 133] on div "Tomorrow" at bounding box center [586, 134] width 28 height 11
click at [0, 0] on input "Tomorrow 4" at bounding box center [0, 0] width 0 height 0
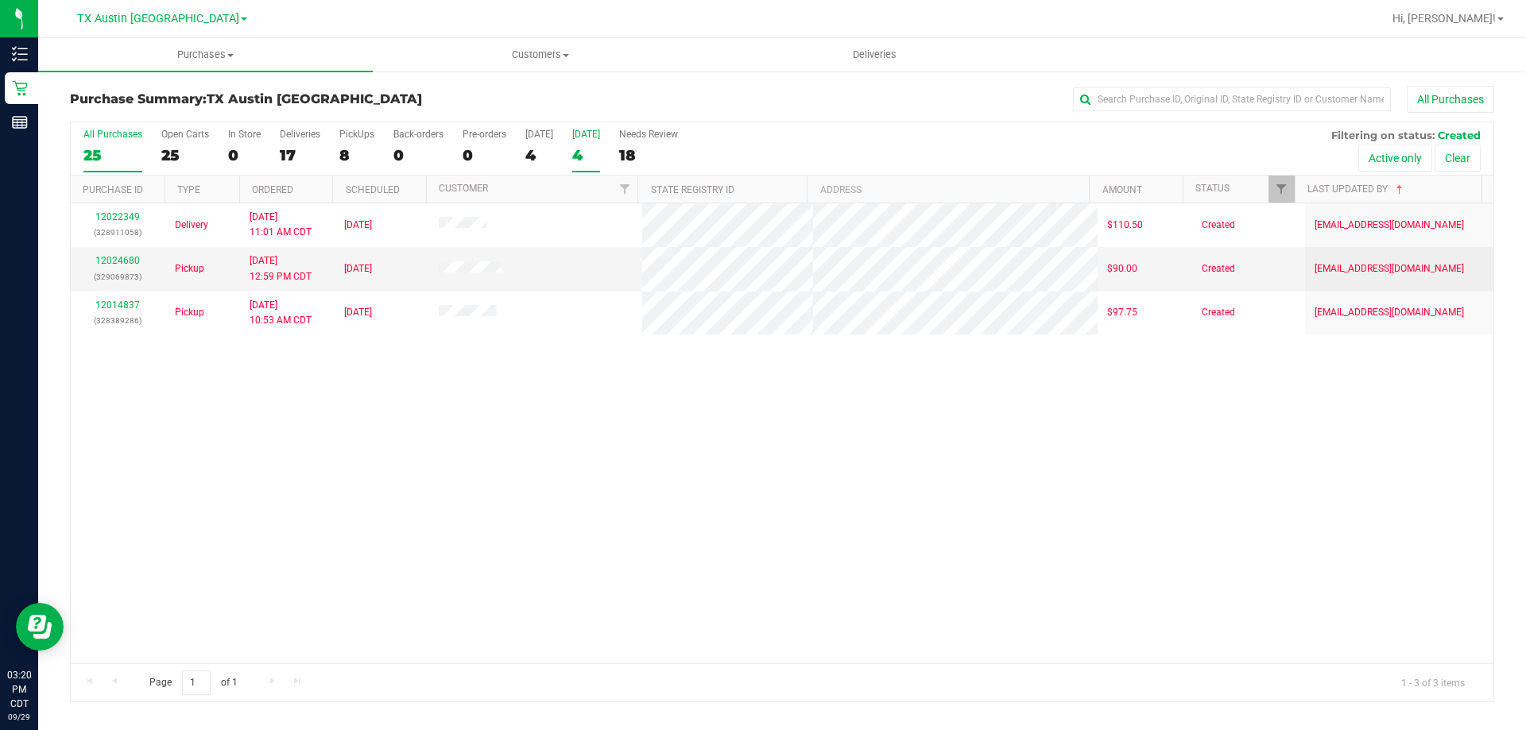
click at [87, 140] on label "All Purchases 25" at bounding box center [112, 151] width 59 height 44
click at [0, 0] on input "All Purchases 25" at bounding box center [0, 0] width 0 height 0
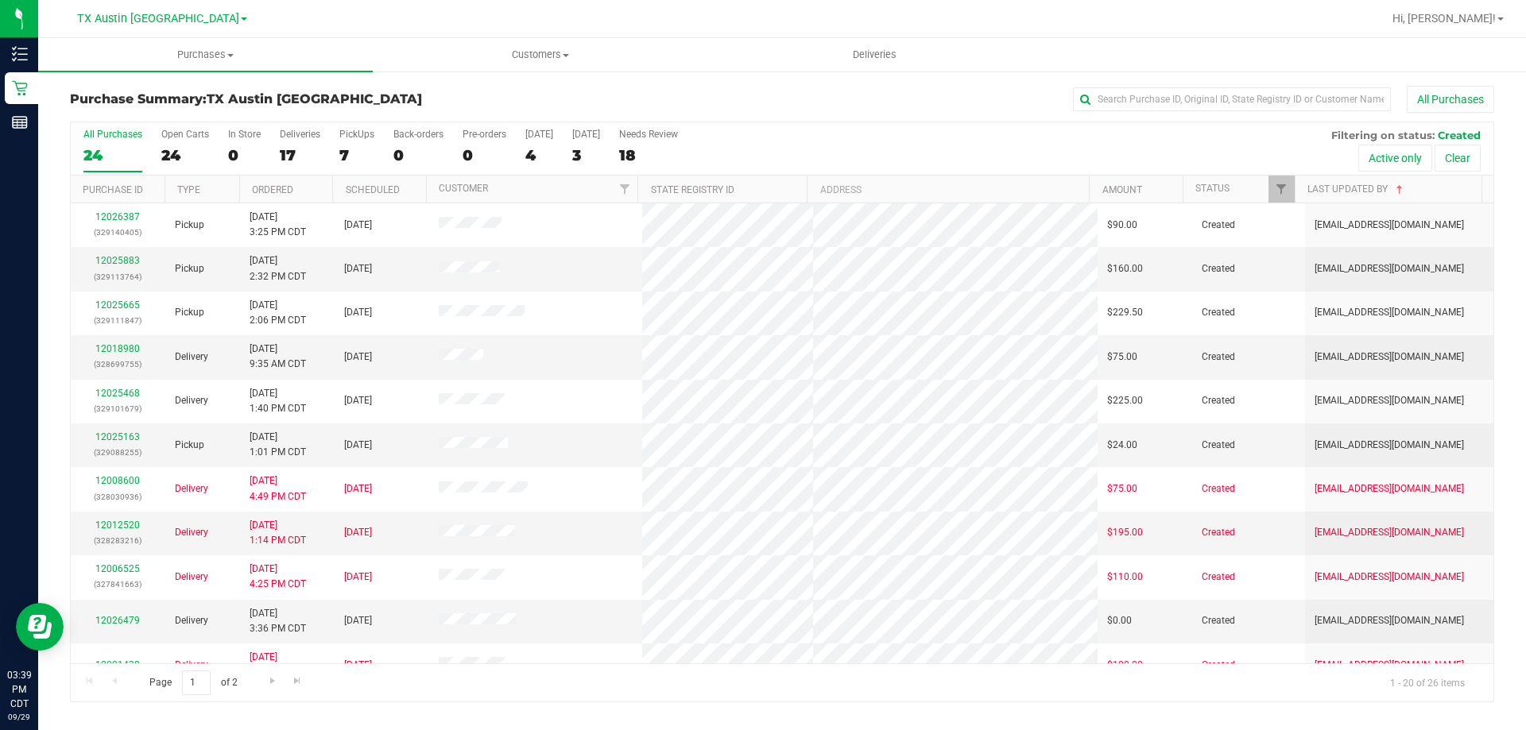
click at [124, 137] on div "All Purchases" at bounding box center [112, 134] width 59 height 11
click at [0, 0] on input "All Purchases 24" at bounding box center [0, 0] width 0 height 0
click at [1279, 186] on span "Filter" at bounding box center [1281, 189] width 13 height 13
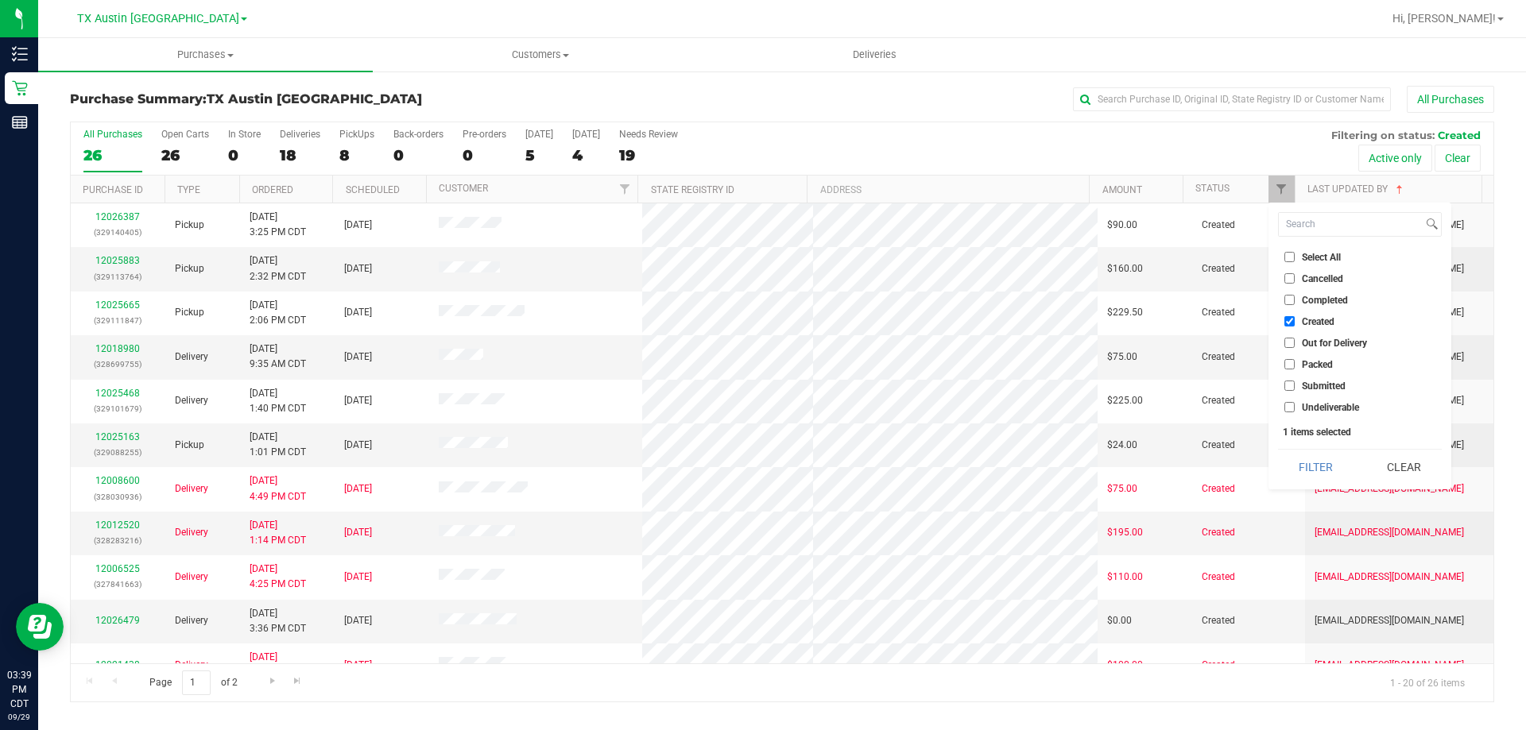
click at [1294, 255] on input "Select All" at bounding box center [1289, 257] width 10 height 10
checkbox input "true"
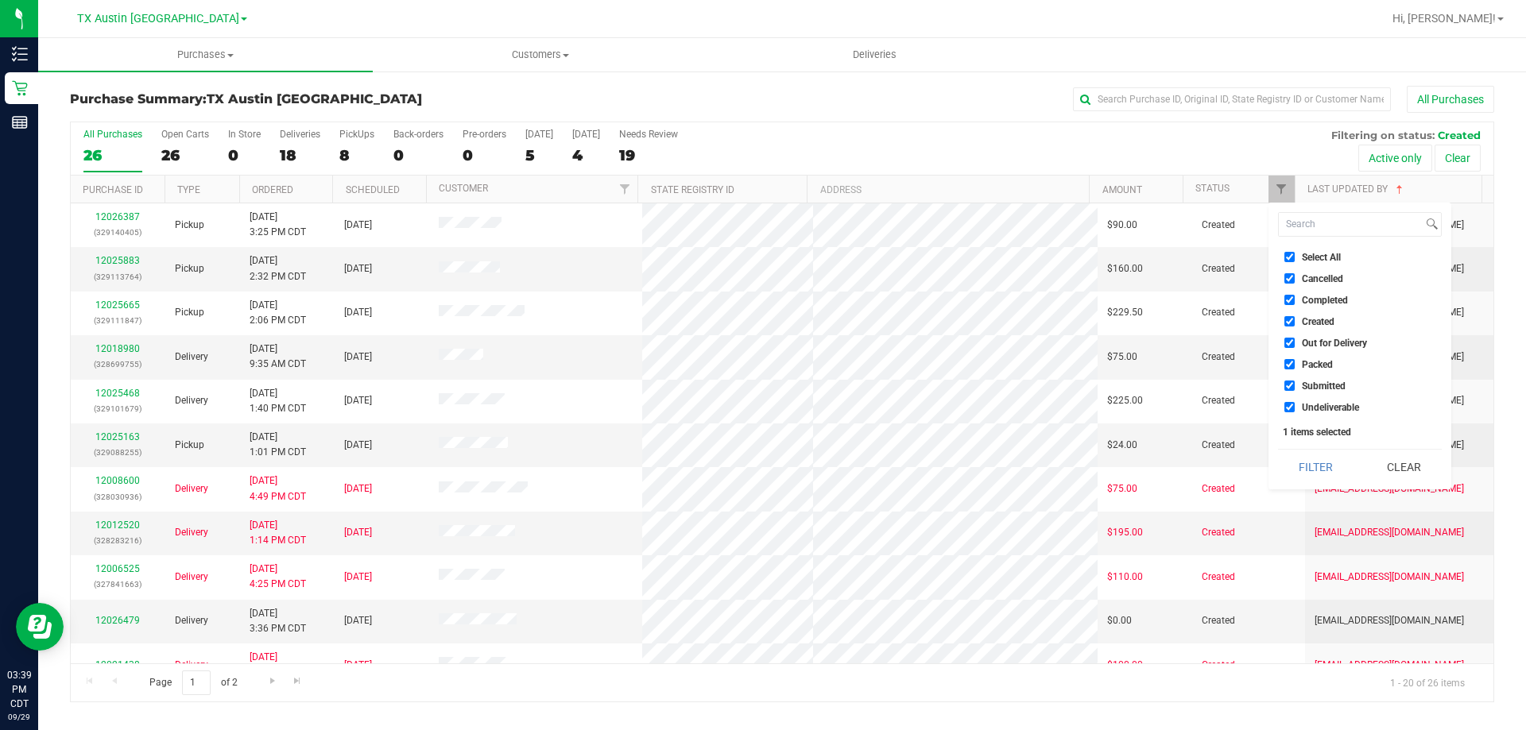
checkbox input "true"
click at [1317, 464] on button "Filter" at bounding box center [1316, 467] width 76 height 35
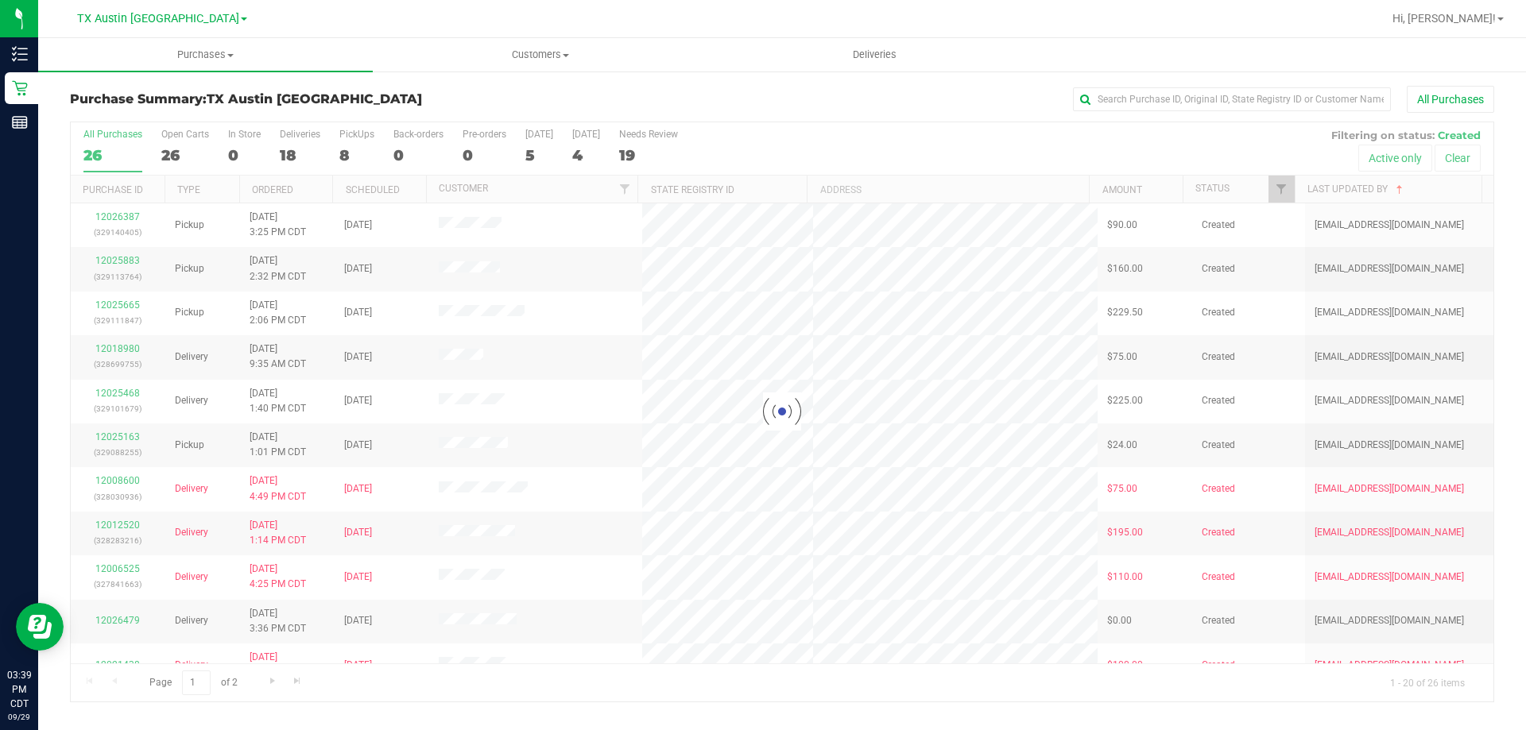
checkbox input "true"
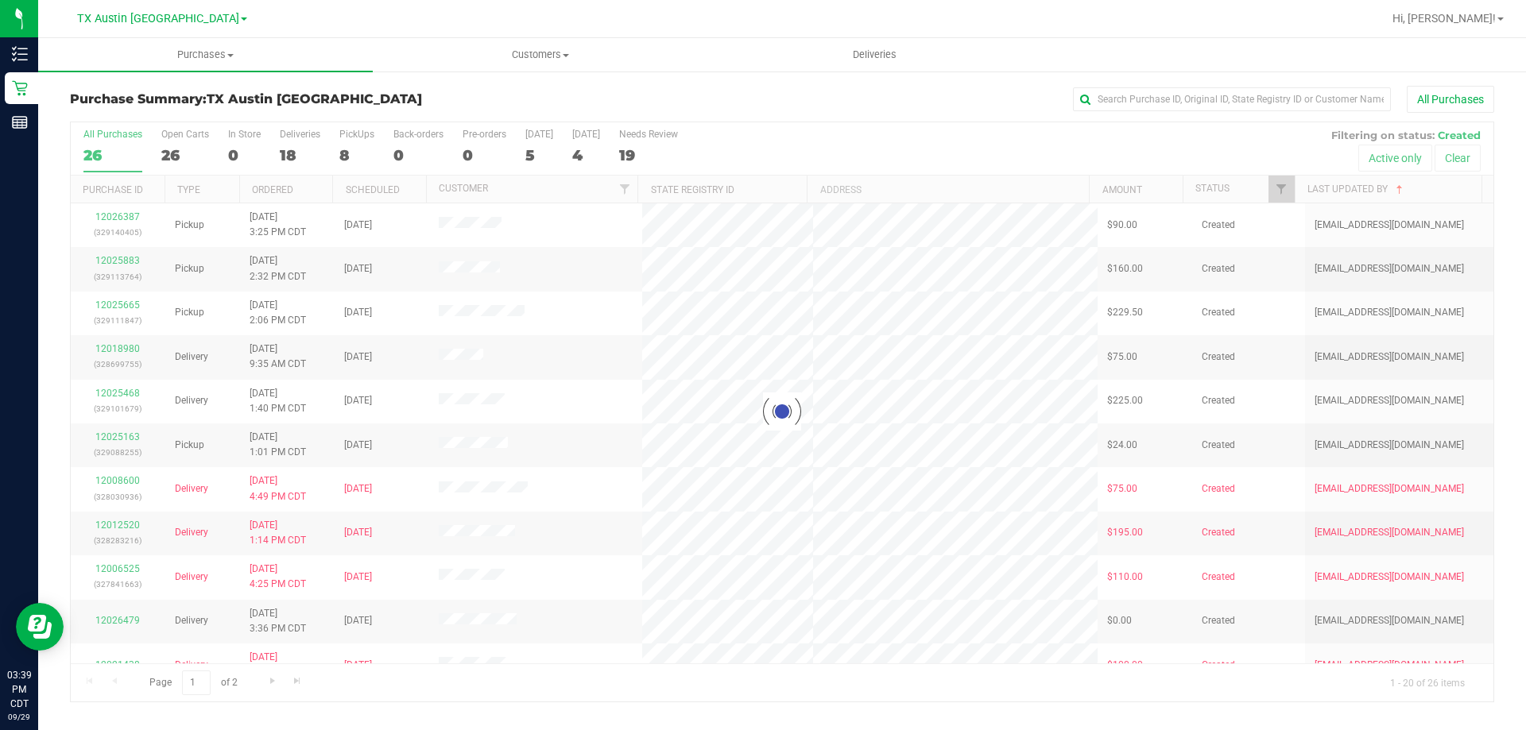
checkbox input "true"
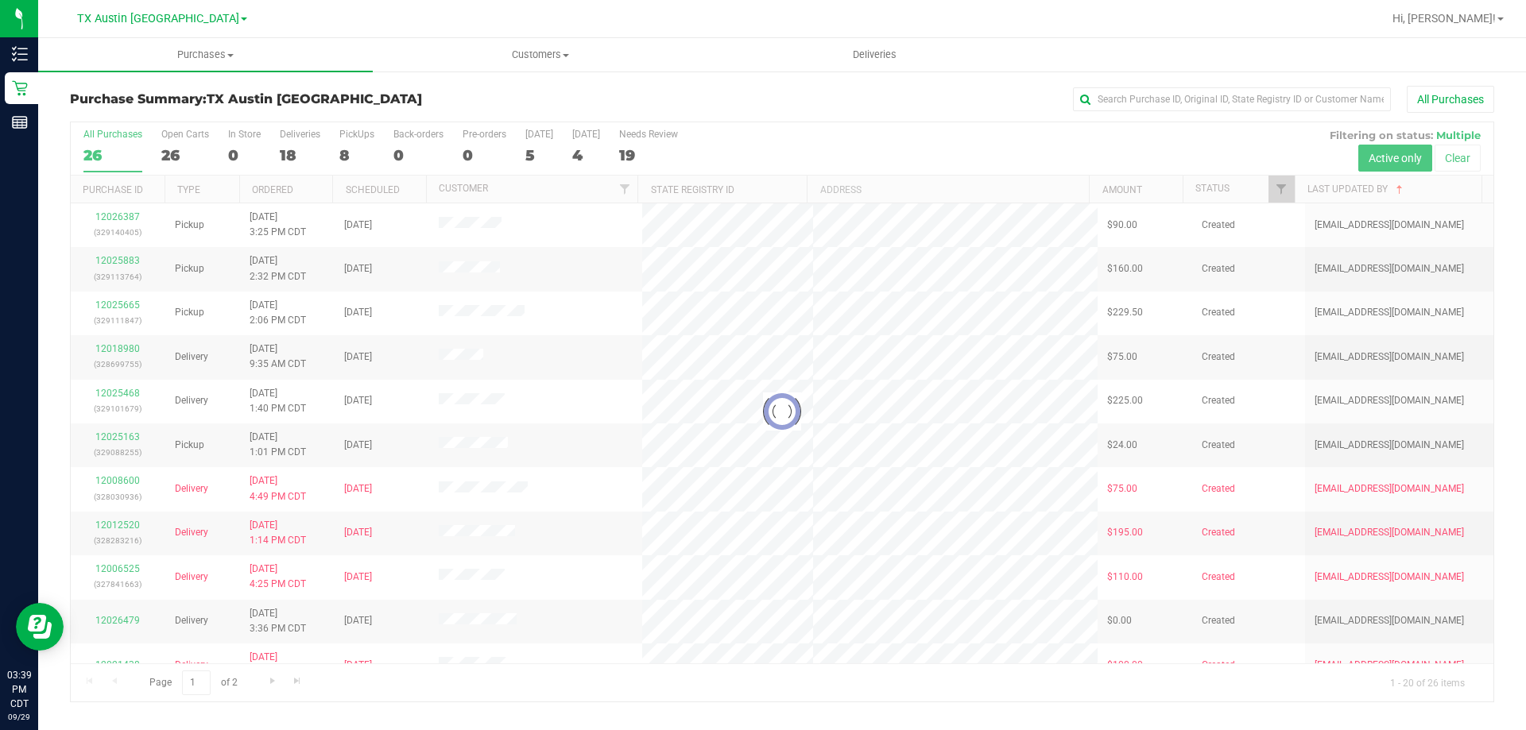
checkbox input "true"
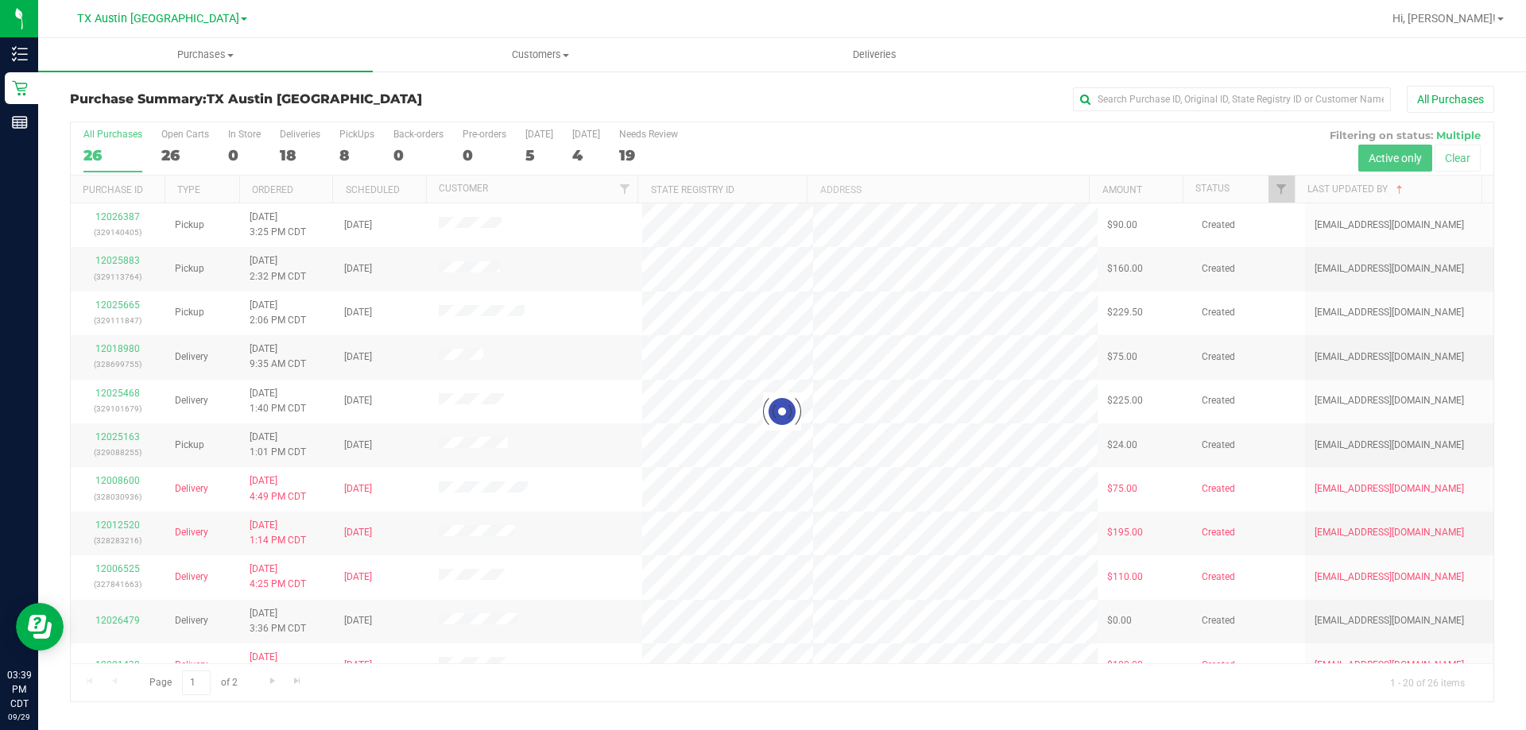
checkbox input "true"
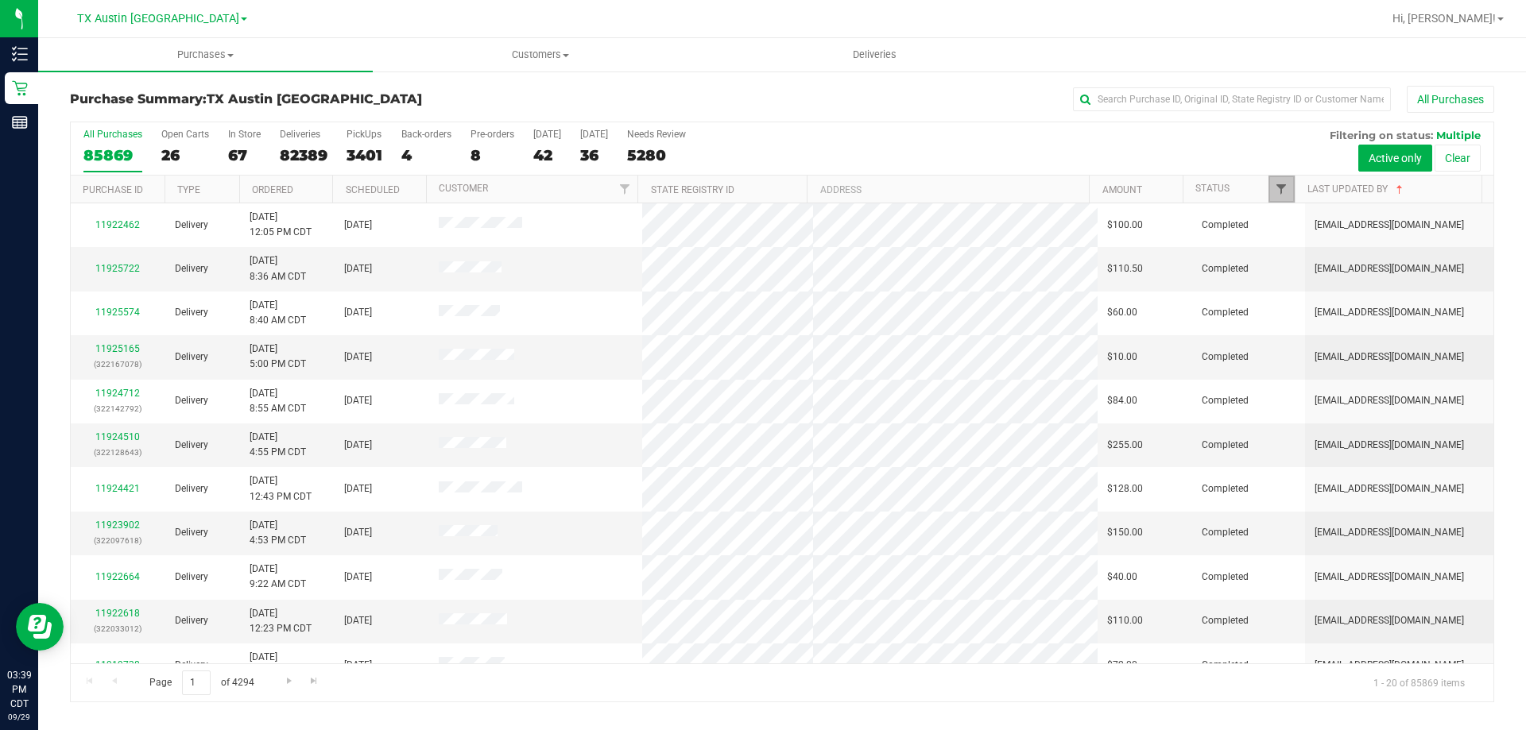
click at [1276, 189] on span "Filter" at bounding box center [1281, 189] width 13 height 13
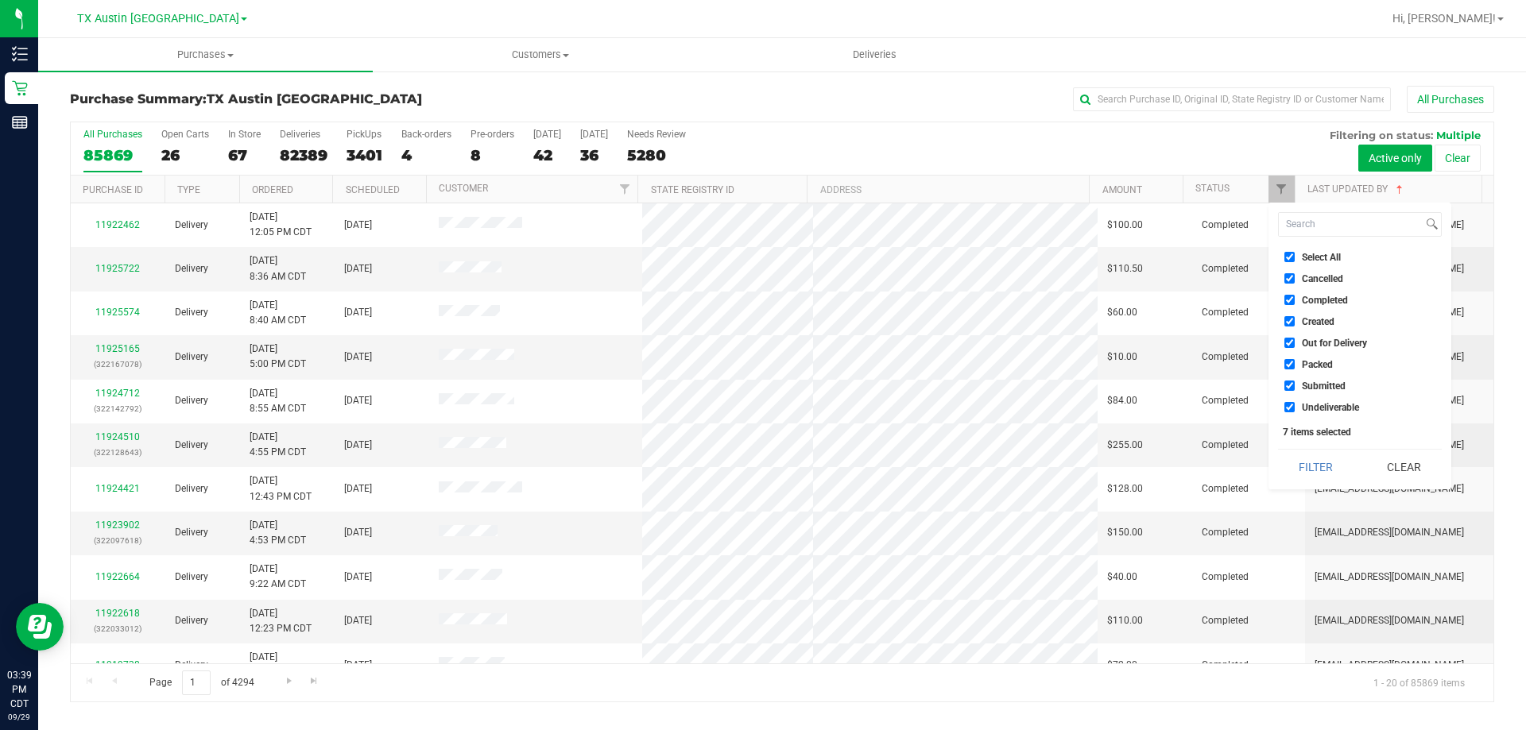
click at [1290, 251] on li "Select All" at bounding box center [1360, 257] width 164 height 17
click at [1287, 257] on input "Select All" at bounding box center [1289, 257] width 10 height 10
checkbox input "false"
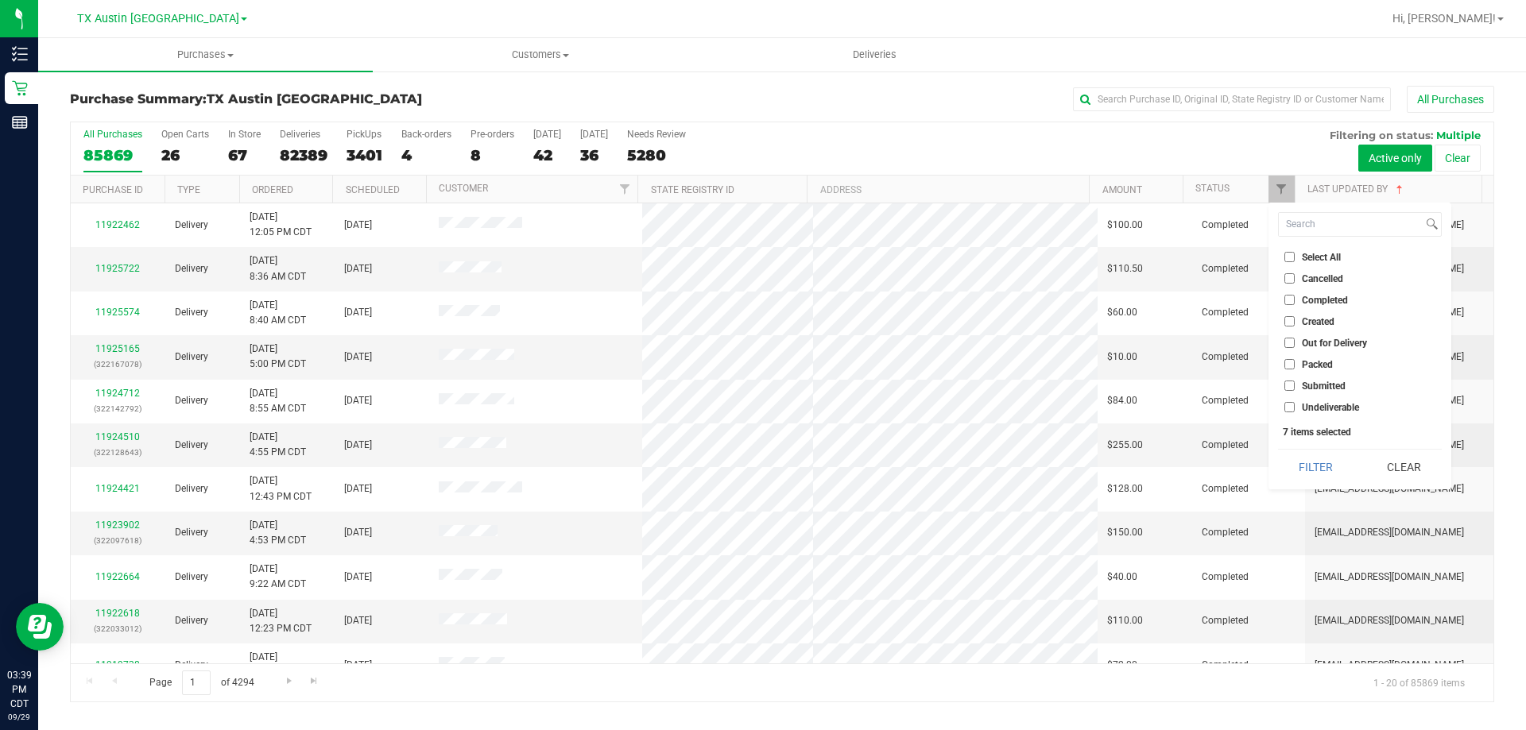
checkbox input "false"
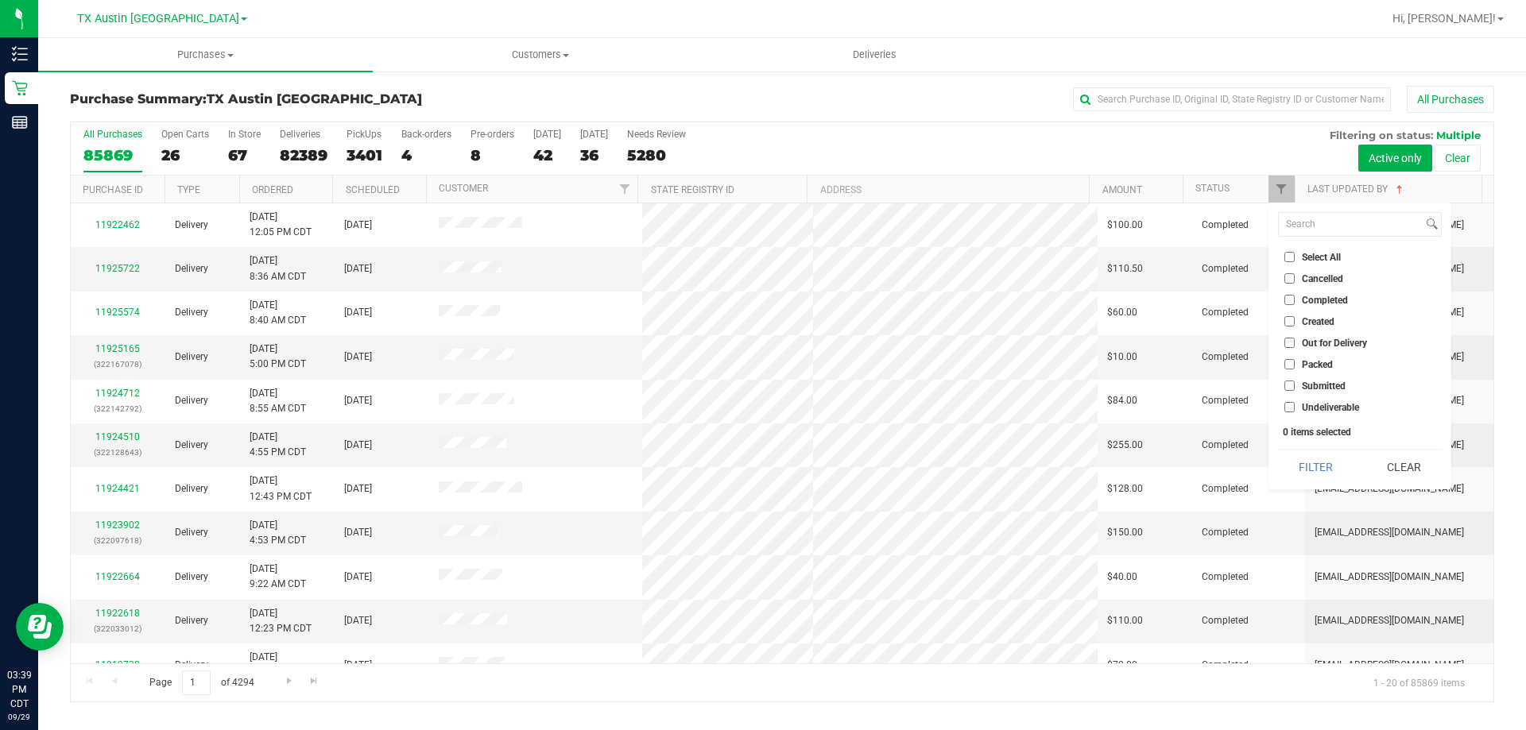
click at [1287, 322] on input "Created" at bounding box center [1289, 321] width 10 height 10
checkbox input "true"
click at [1314, 468] on button "Filter" at bounding box center [1316, 467] width 76 height 35
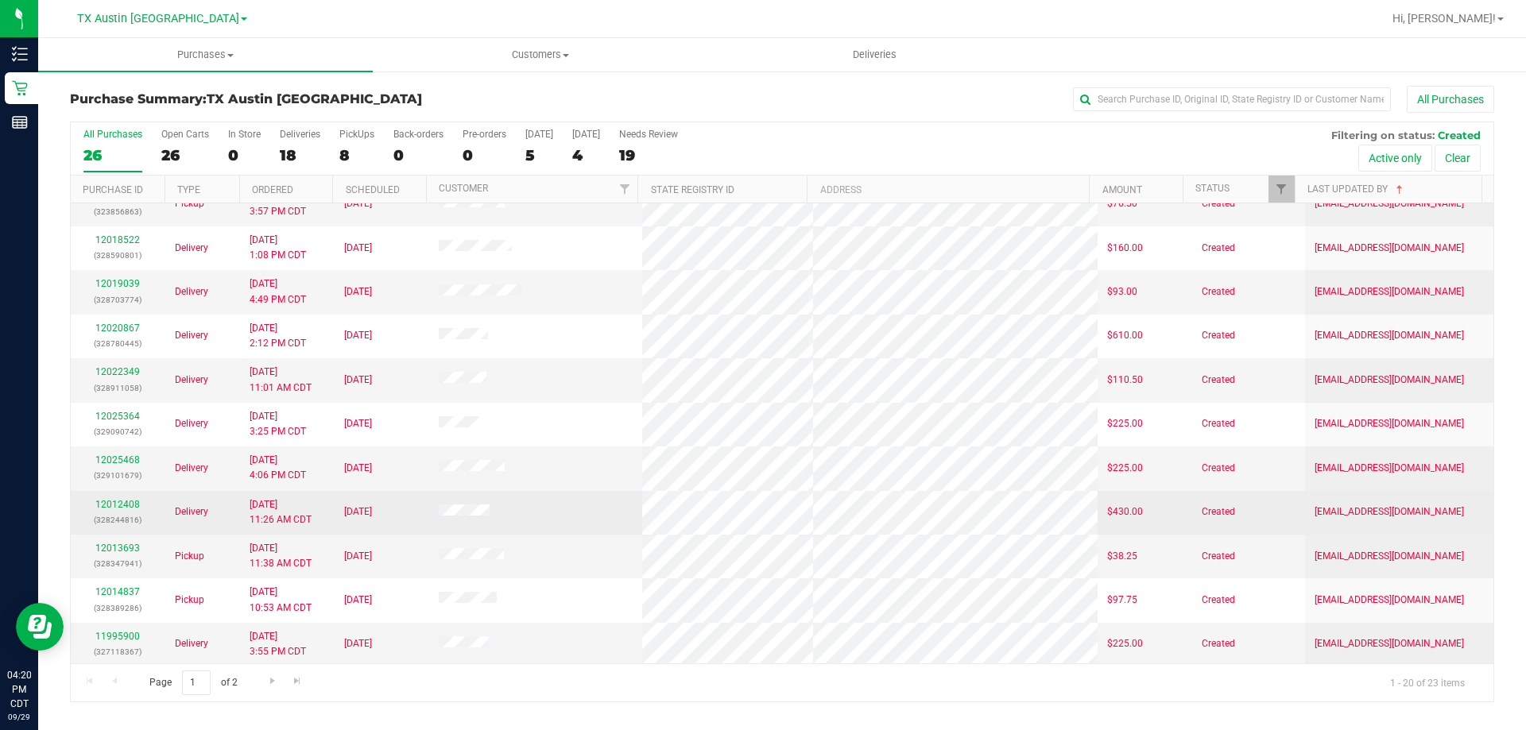
scroll to position [420, 0]
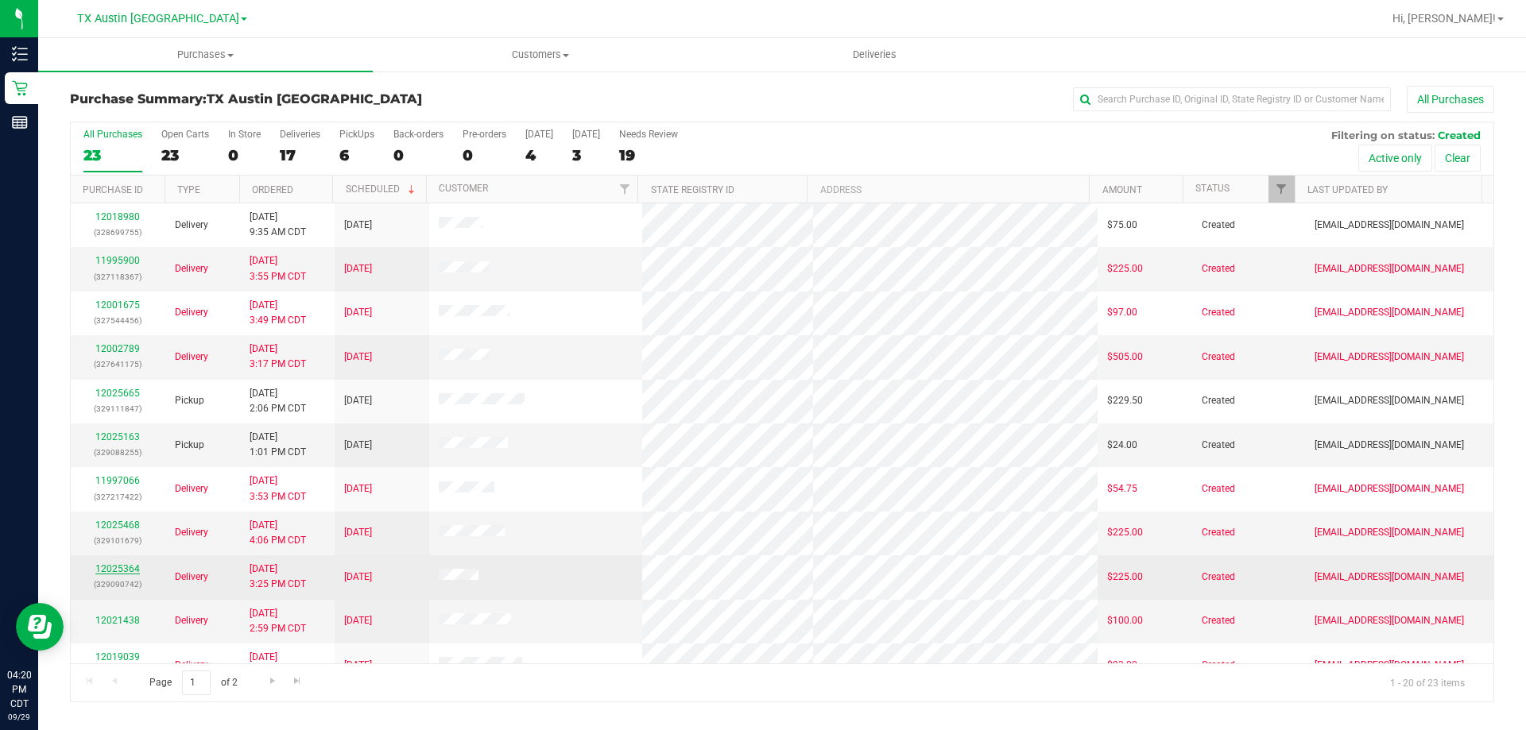
click at [128, 567] on link "12025364" at bounding box center [117, 568] width 44 height 11
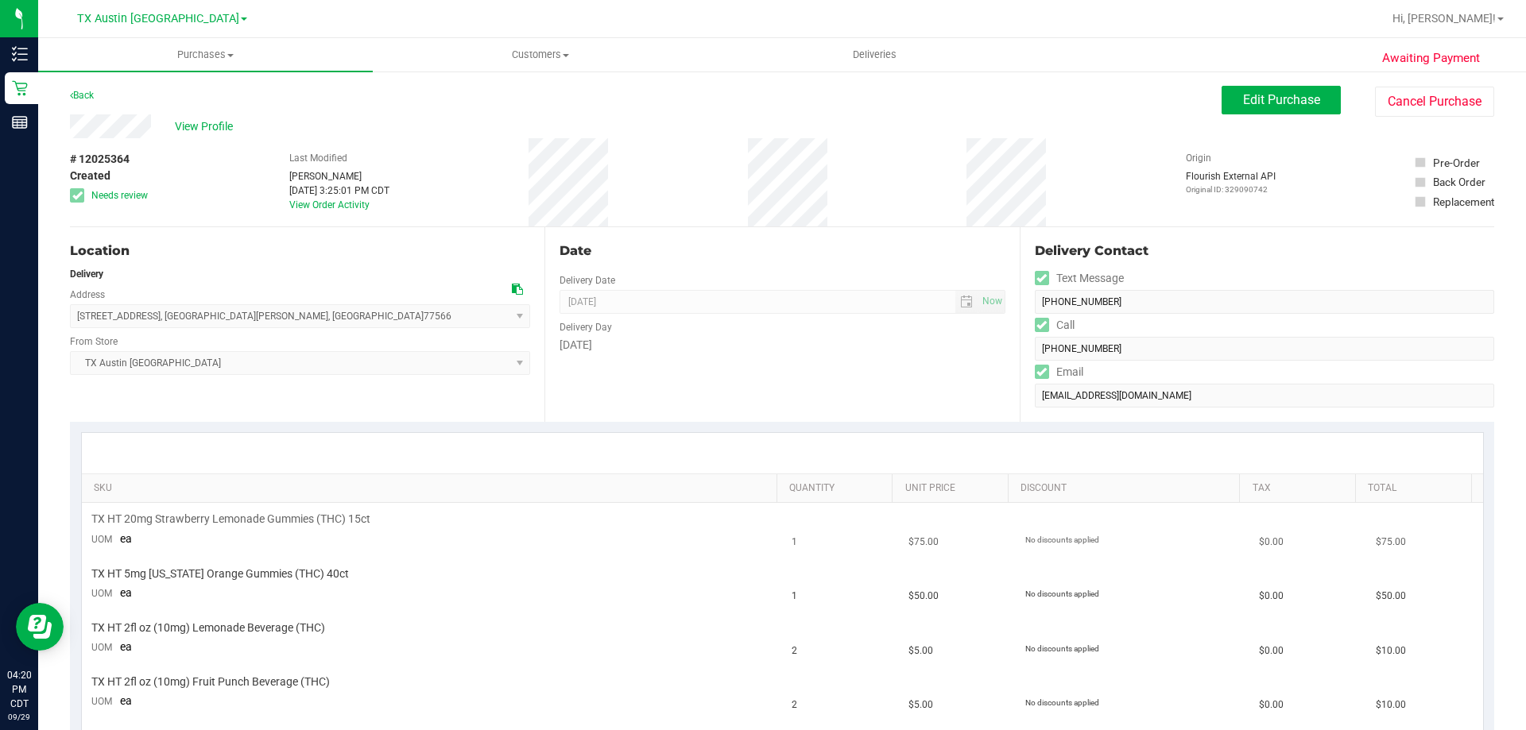
scroll to position [318, 0]
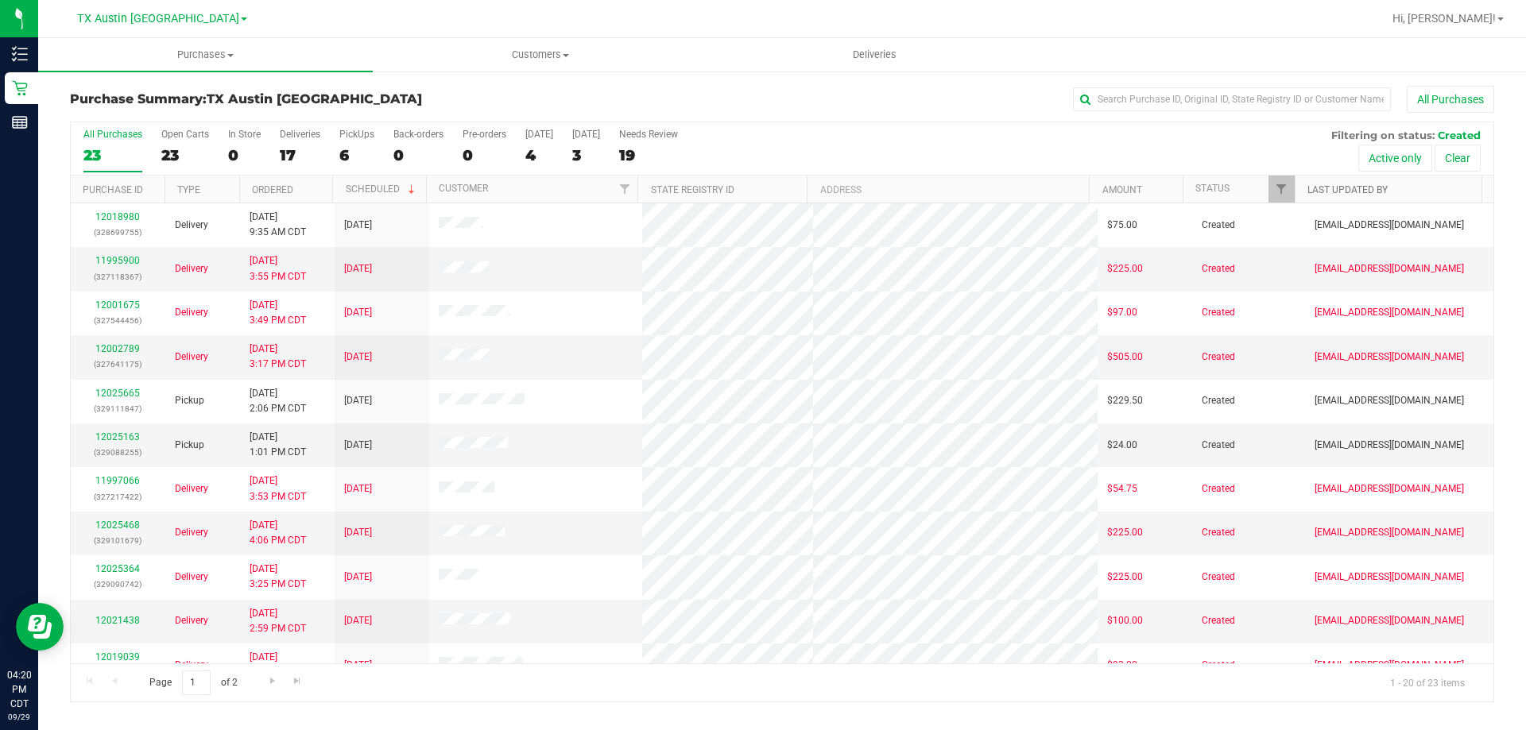
click at [1341, 192] on link "Last Updated By" at bounding box center [1347, 189] width 80 height 11
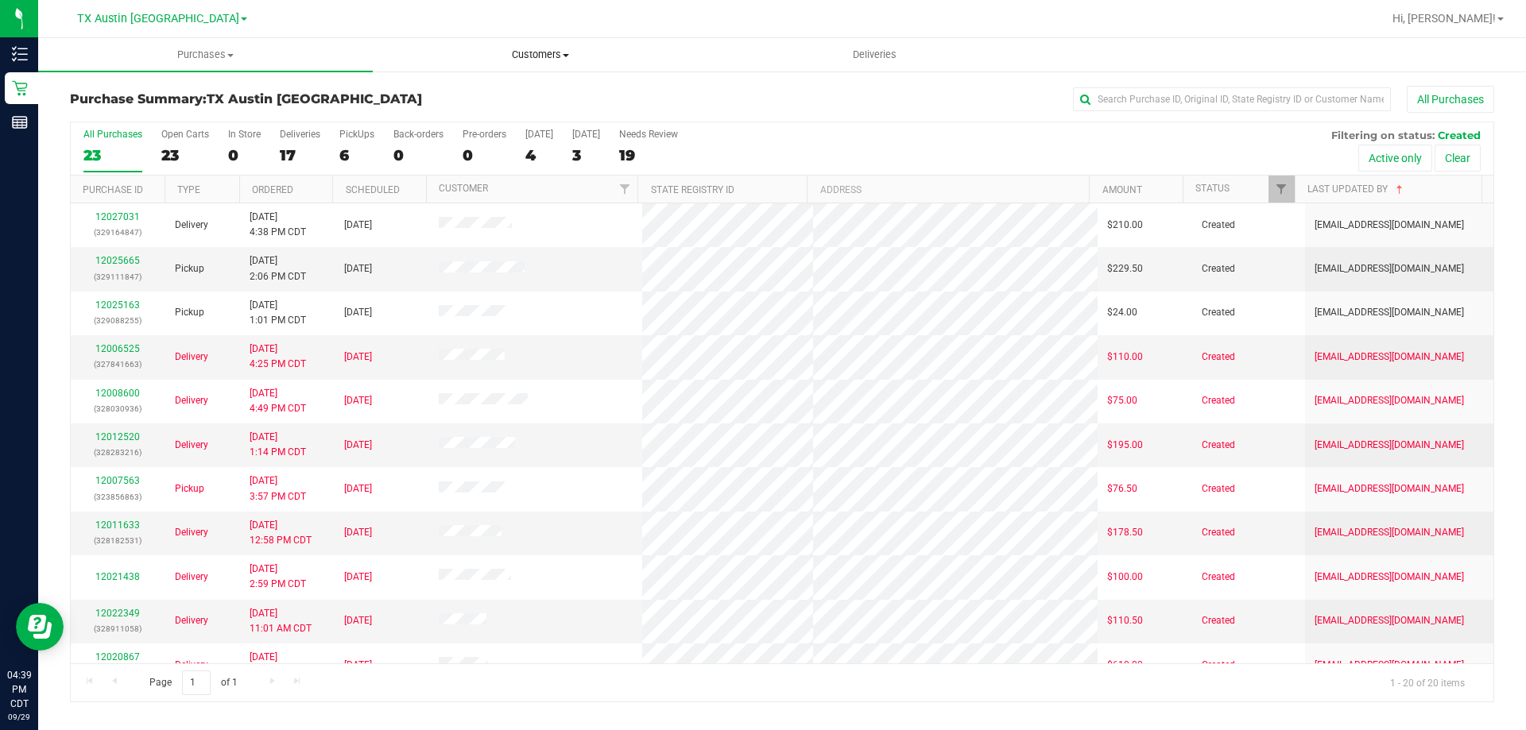
click at [532, 48] on span "Customers" at bounding box center [539, 55] width 333 height 14
click at [497, 97] on li "All customers" at bounding box center [540, 96] width 335 height 19
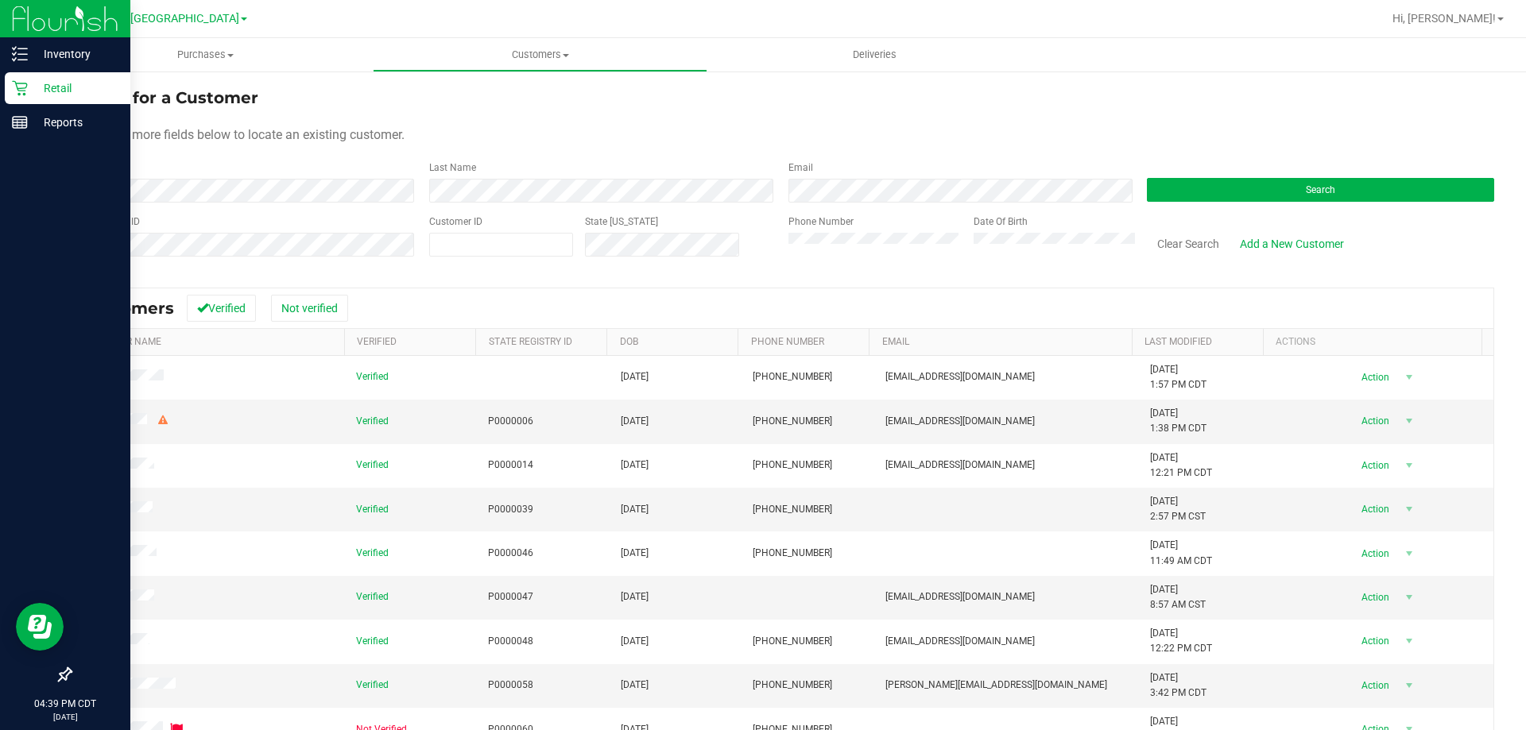
click at [37, 83] on p "Retail" at bounding box center [75, 88] width 95 height 19
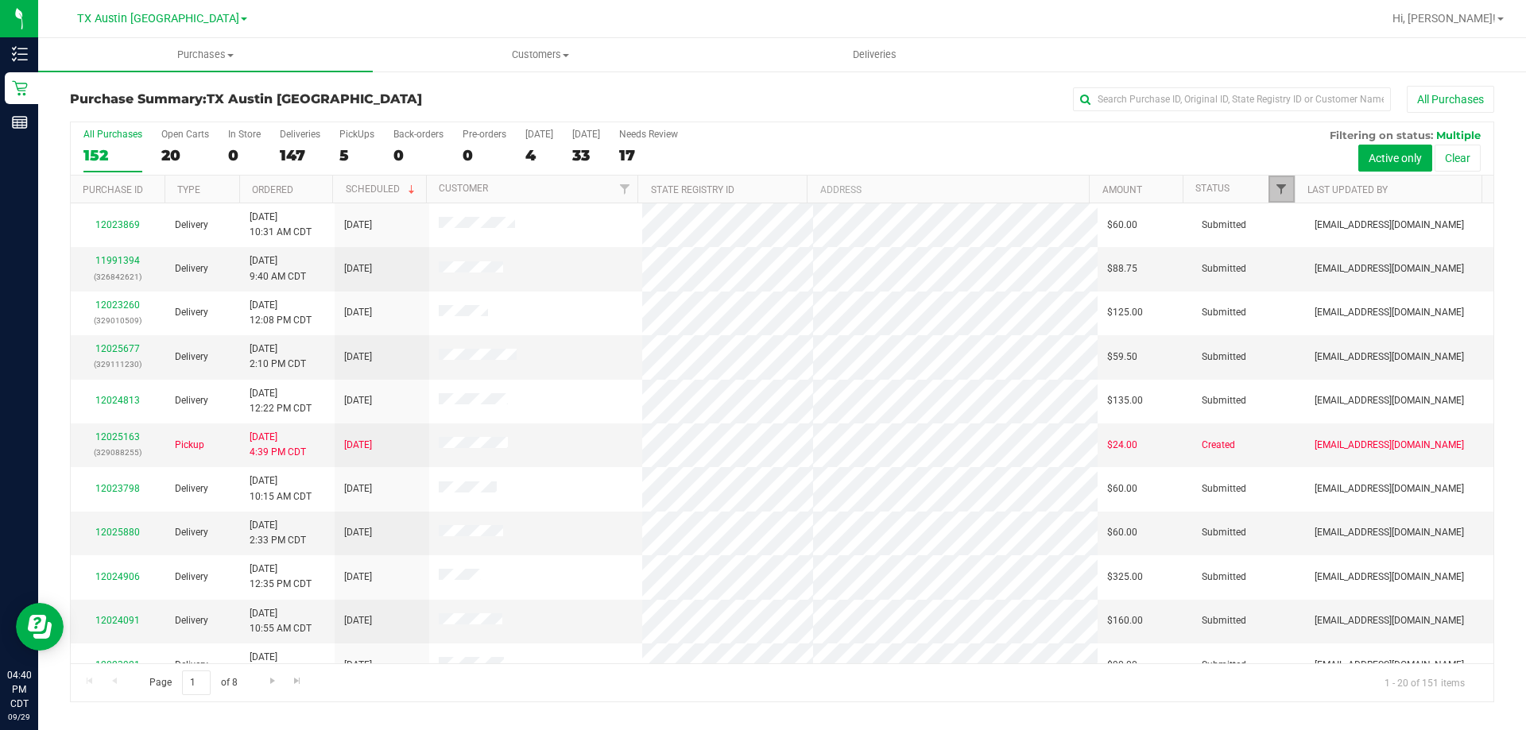
click at [1283, 191] on span "Filter" at bounding box center [1281, 189] width 13 height 13
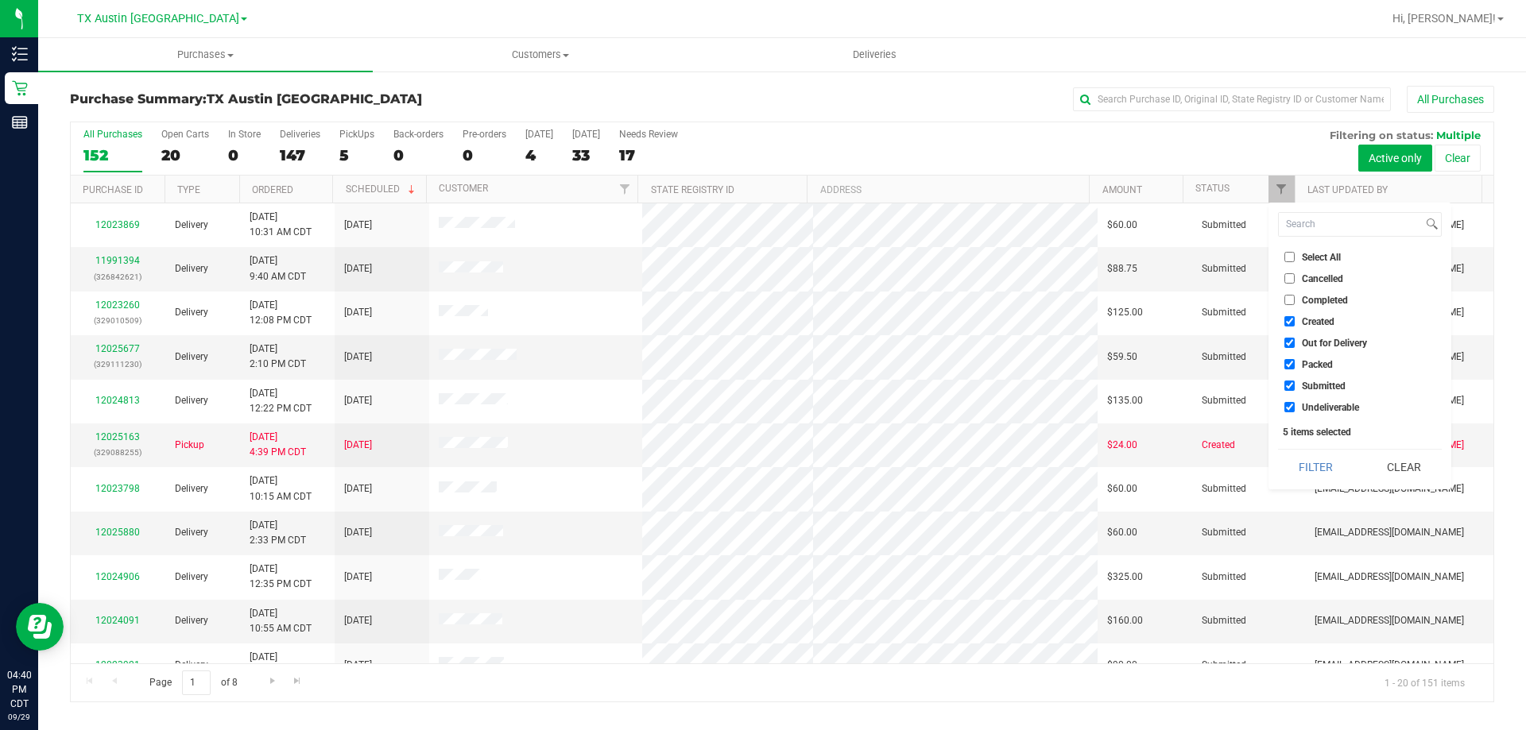
click at [1292, 259] on input "Select All" at bounding box center [1289, 257] width 10 height 10
checkbox input "true"
click at [1291, 258] on input "Select All" at bounding box center [1289, 257] width 10 height 10
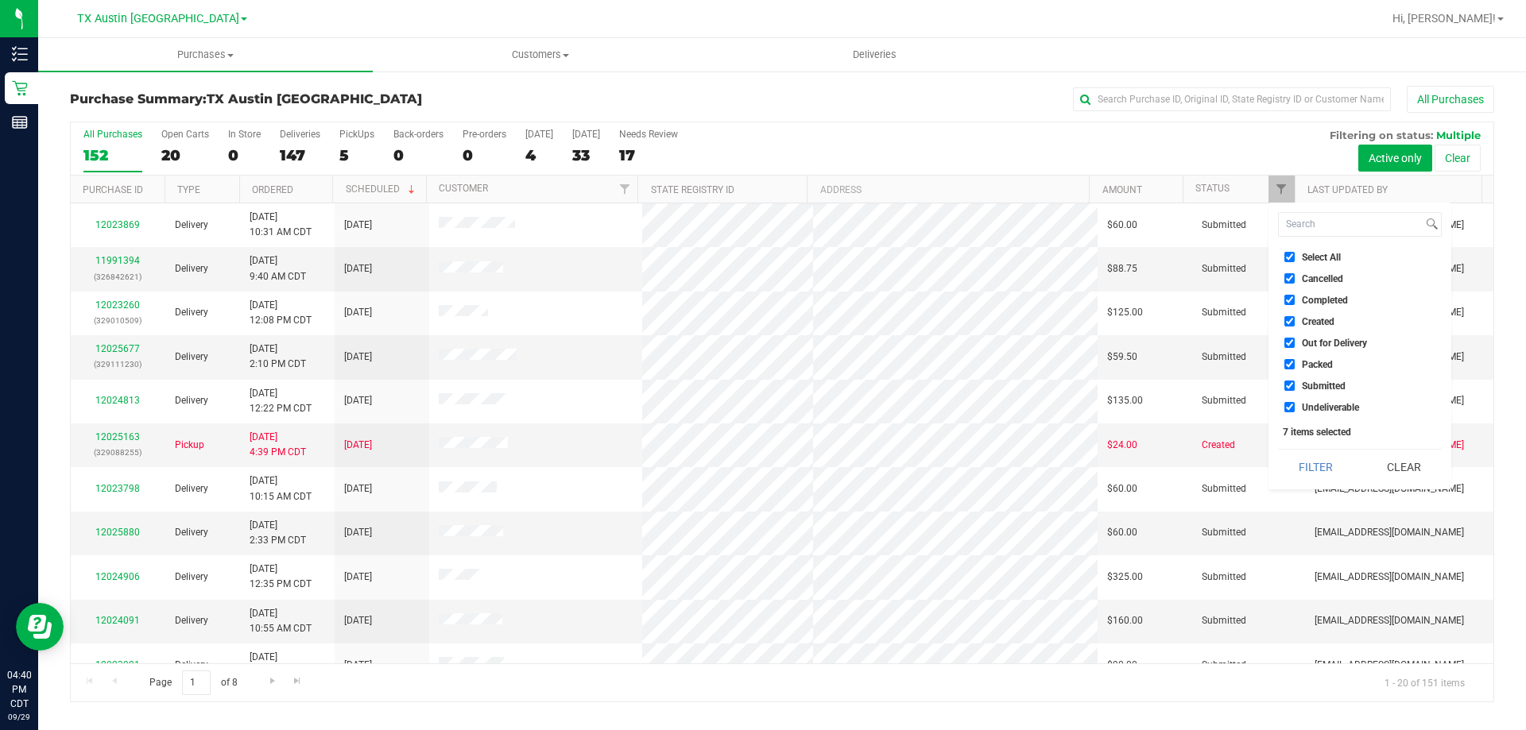
checkbox input "false"
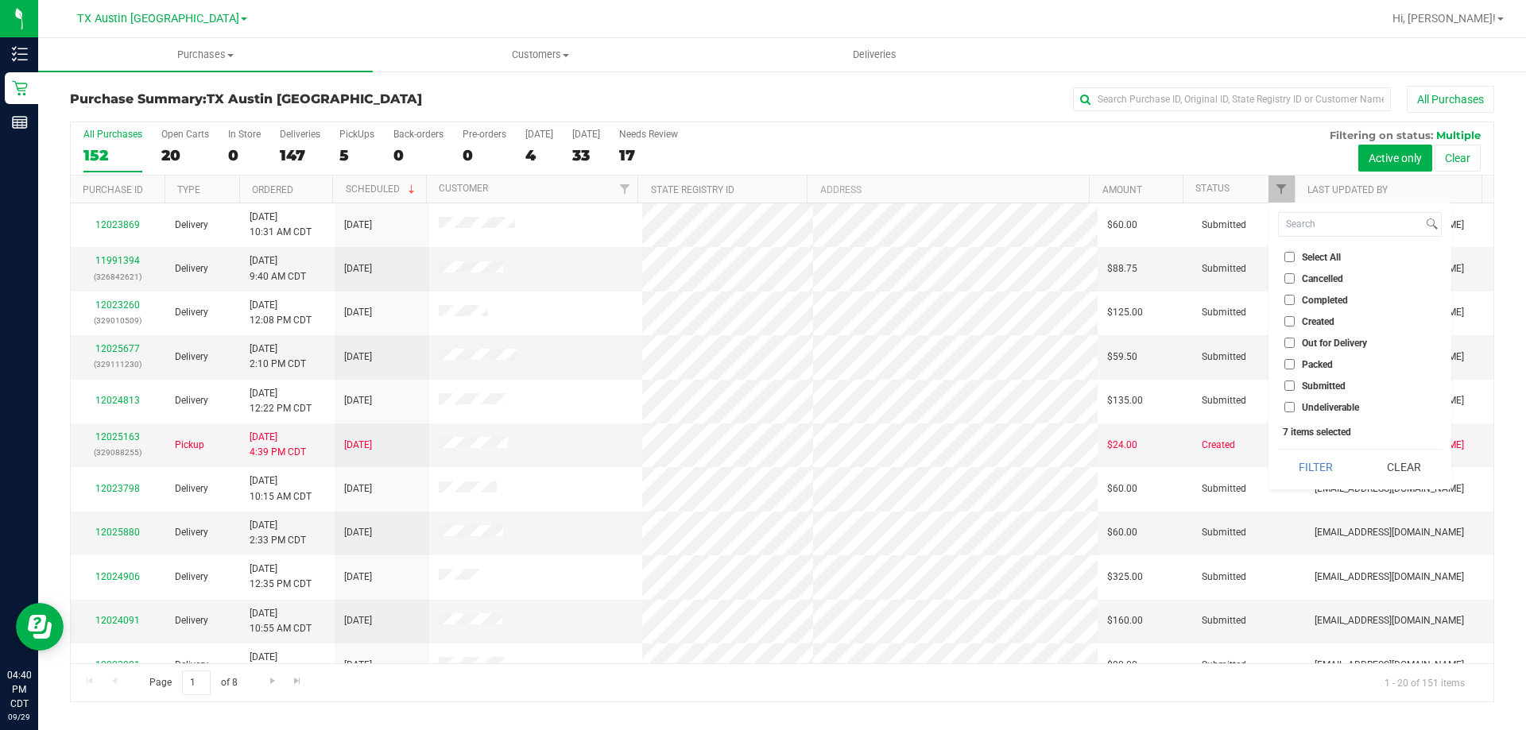
checkbox input "false"
click at [1290, 316] on input "Created" at bounding box center [1289, 321] width 10 height 10
checkbox input "true"
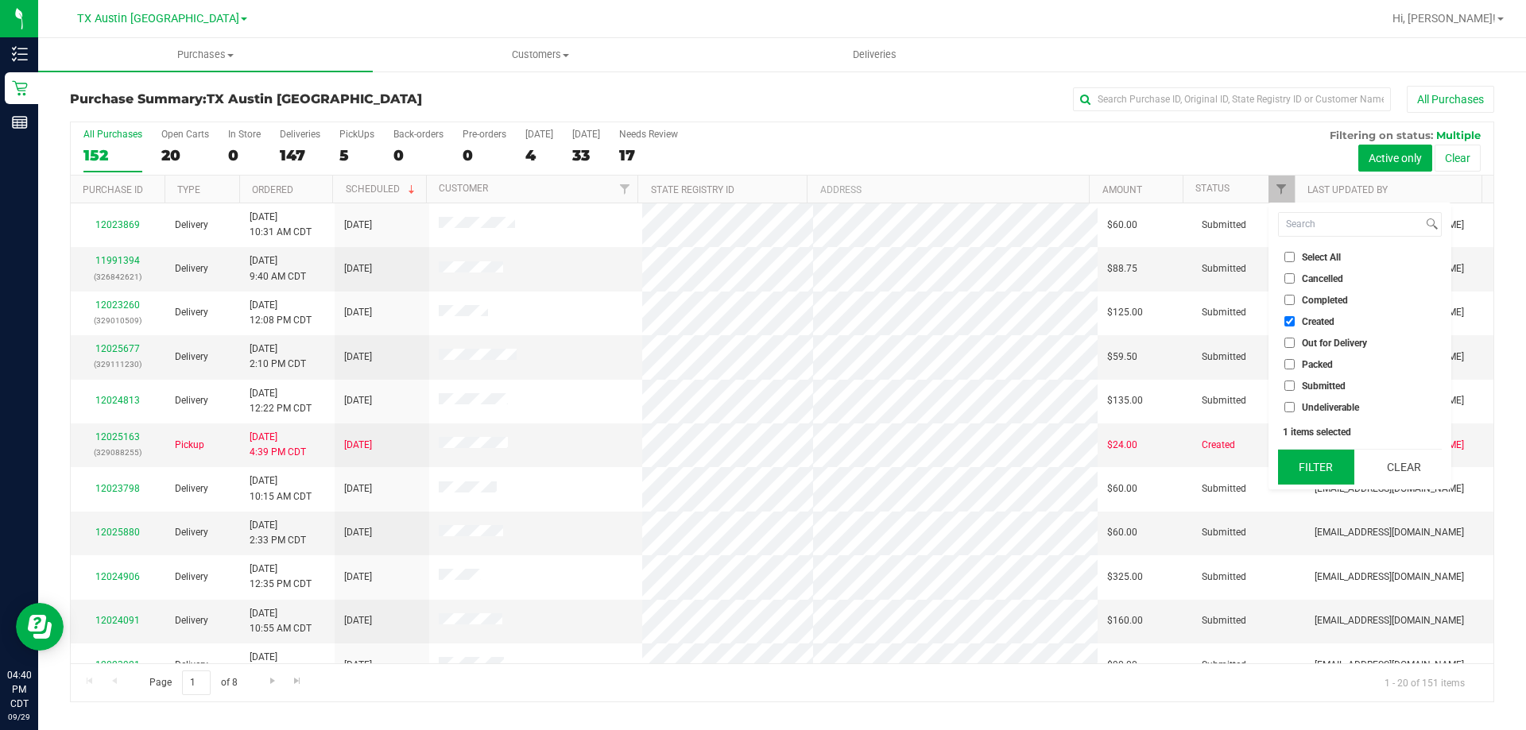
click at [1319, 472] on button "Filter" at bounding box center [1316, 467] width 76 height 35
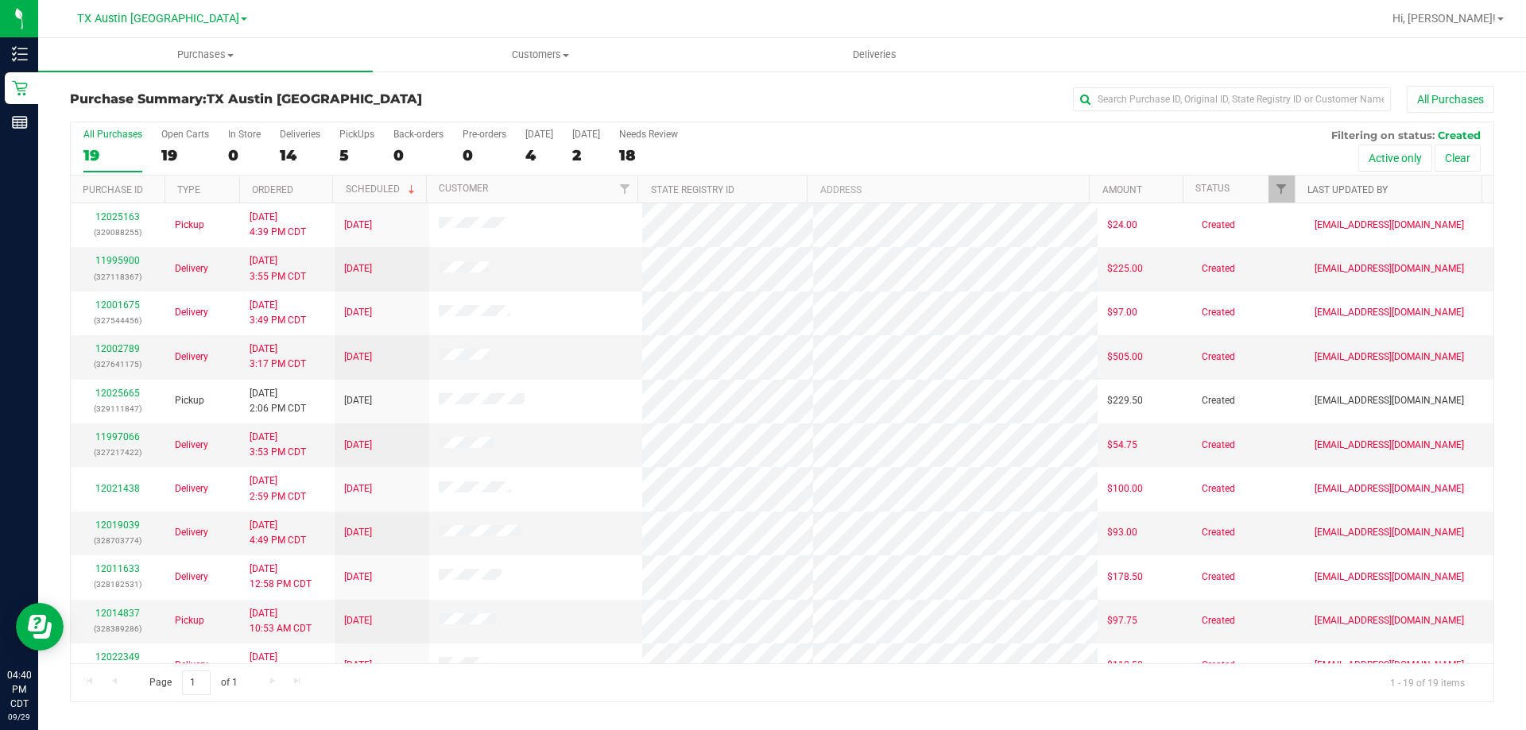
click at [1360, 189] on link "Last Updated By" at bounding box center [1347, 189] width 80 height 11
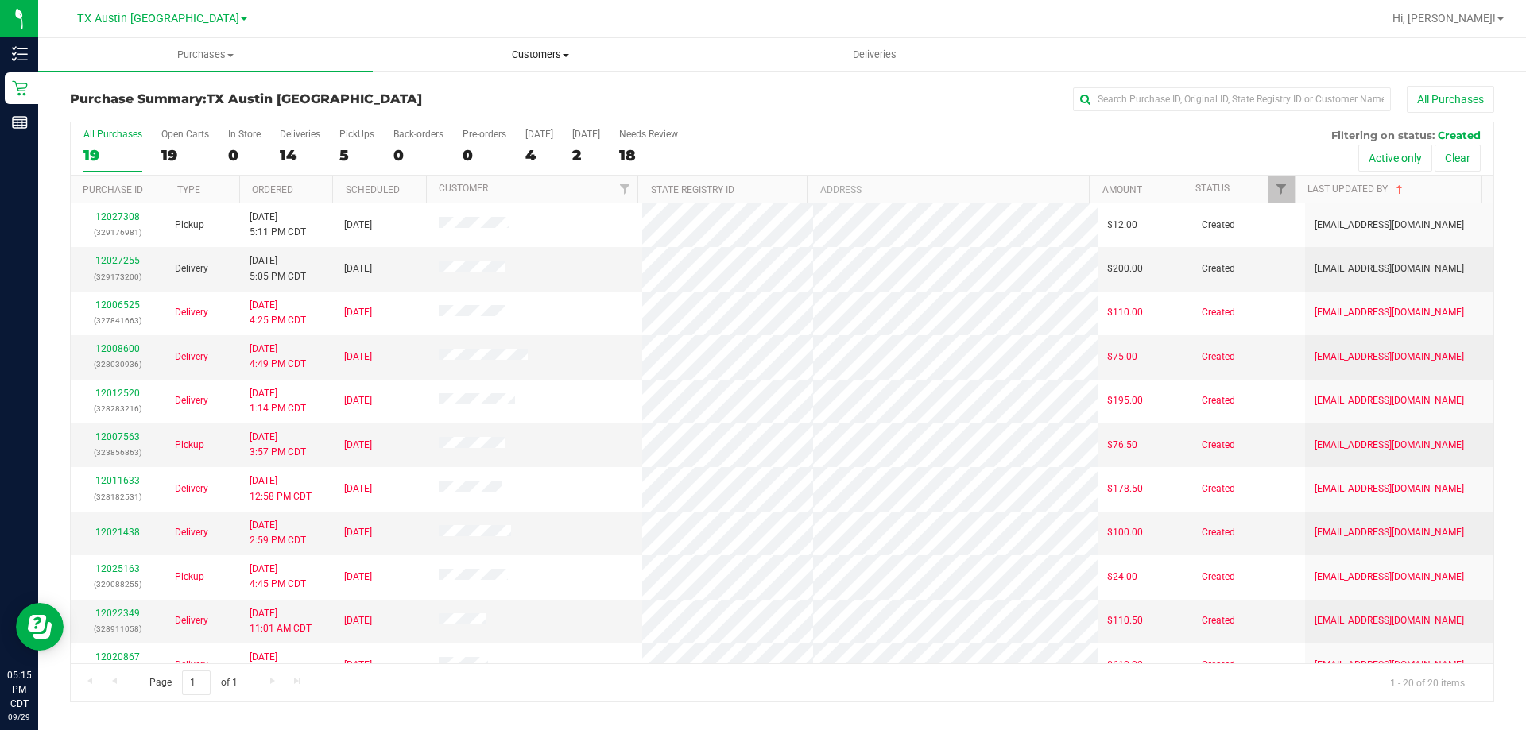
click at [544, 51] on span "Customers" at bounding box center [539, 55] width 333 height 14
click at [493, 94] on li "All customers" at bounding box center [540, 96] width 335 height 19
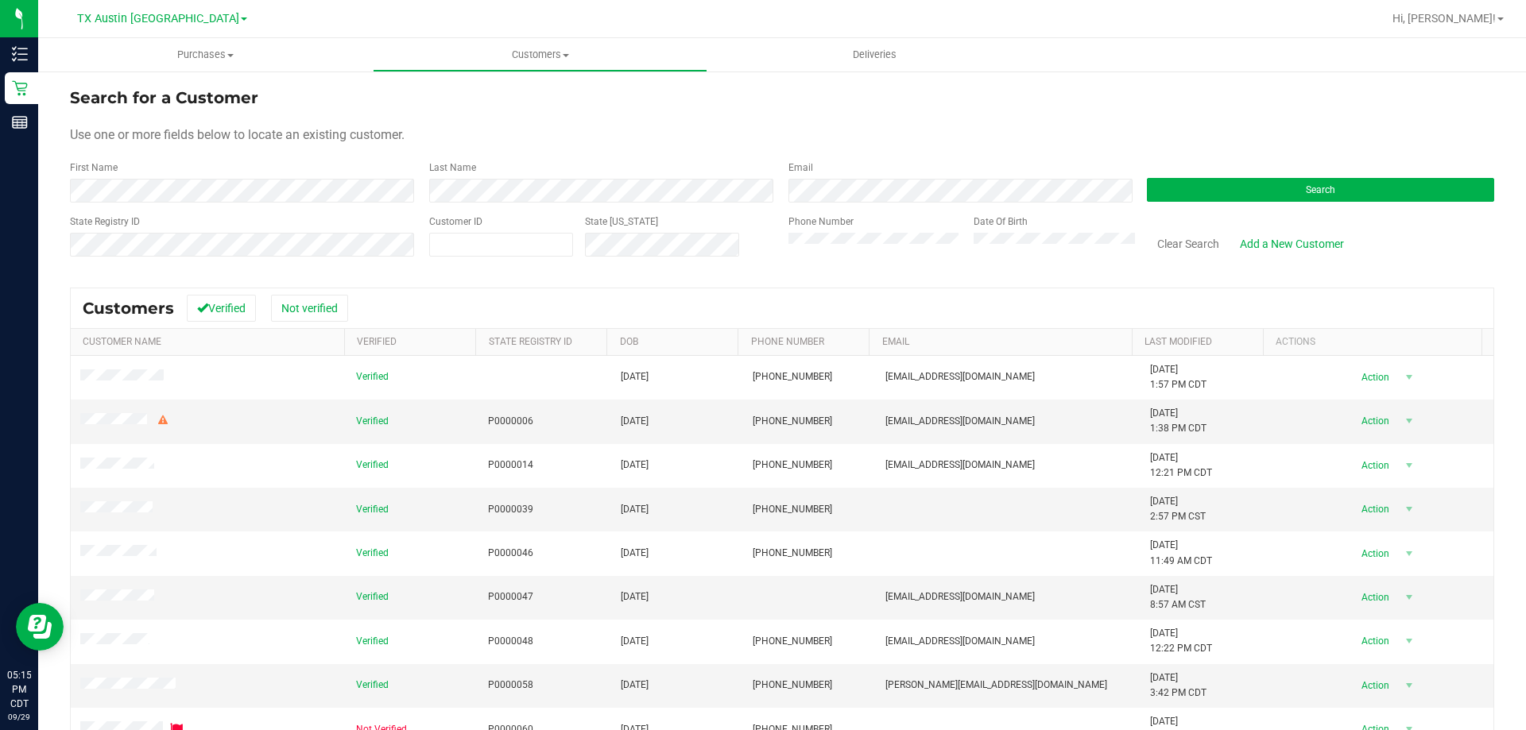
click at [1239, 174] on div "Search" at bounding box center [1314, 182] width 359 height 42
click at [1234, 184] on button "Search" at bounding box center [1320, 190] width 347 height 24
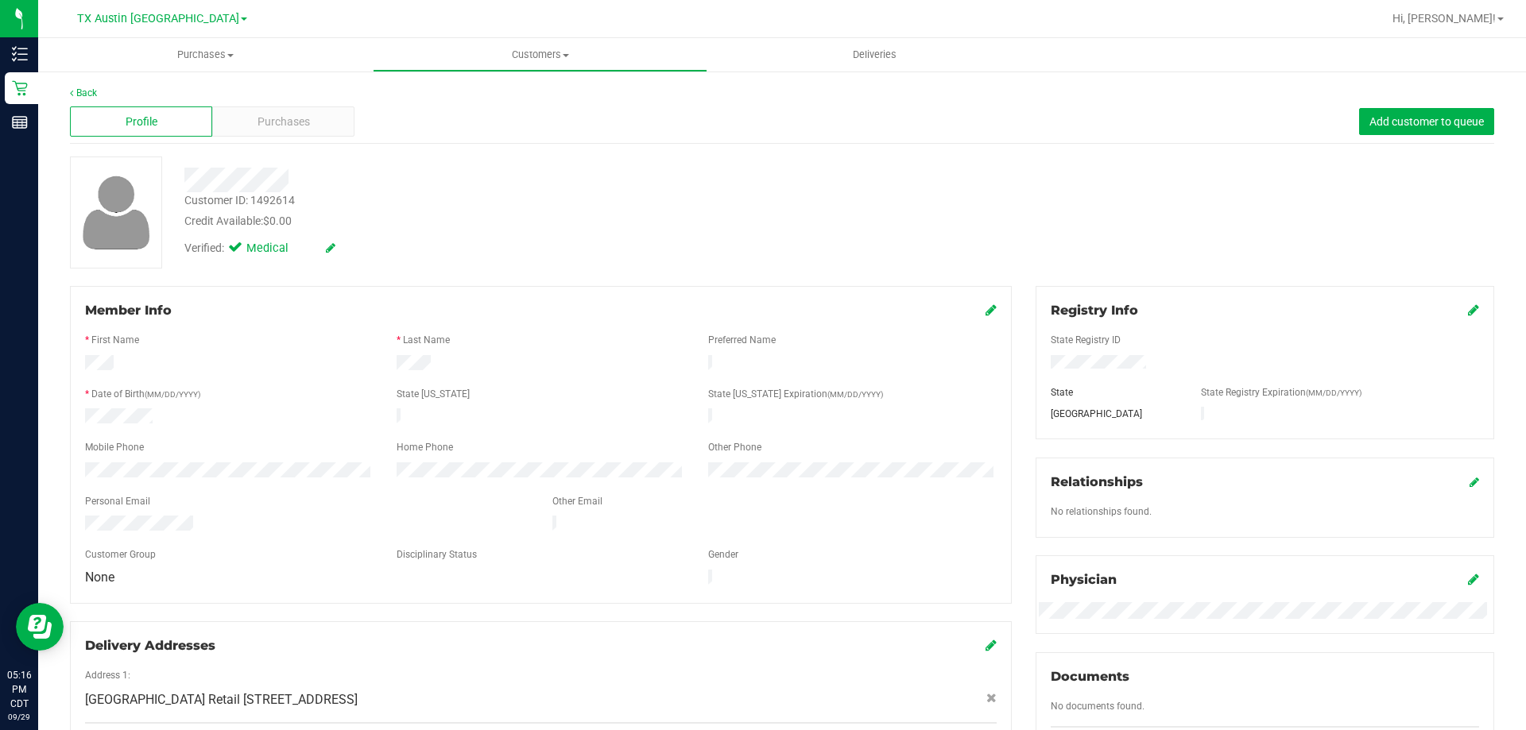
click at [297, 145] on div "Back Profile Purchases Add customer to queue Customer ID: 1492614 Credit Availa…" at bounding box center [782, 597] width 1424 height 1023
click at [297, 128] on span "Purchases" at bounding box center [283, 122] width 52 height 17
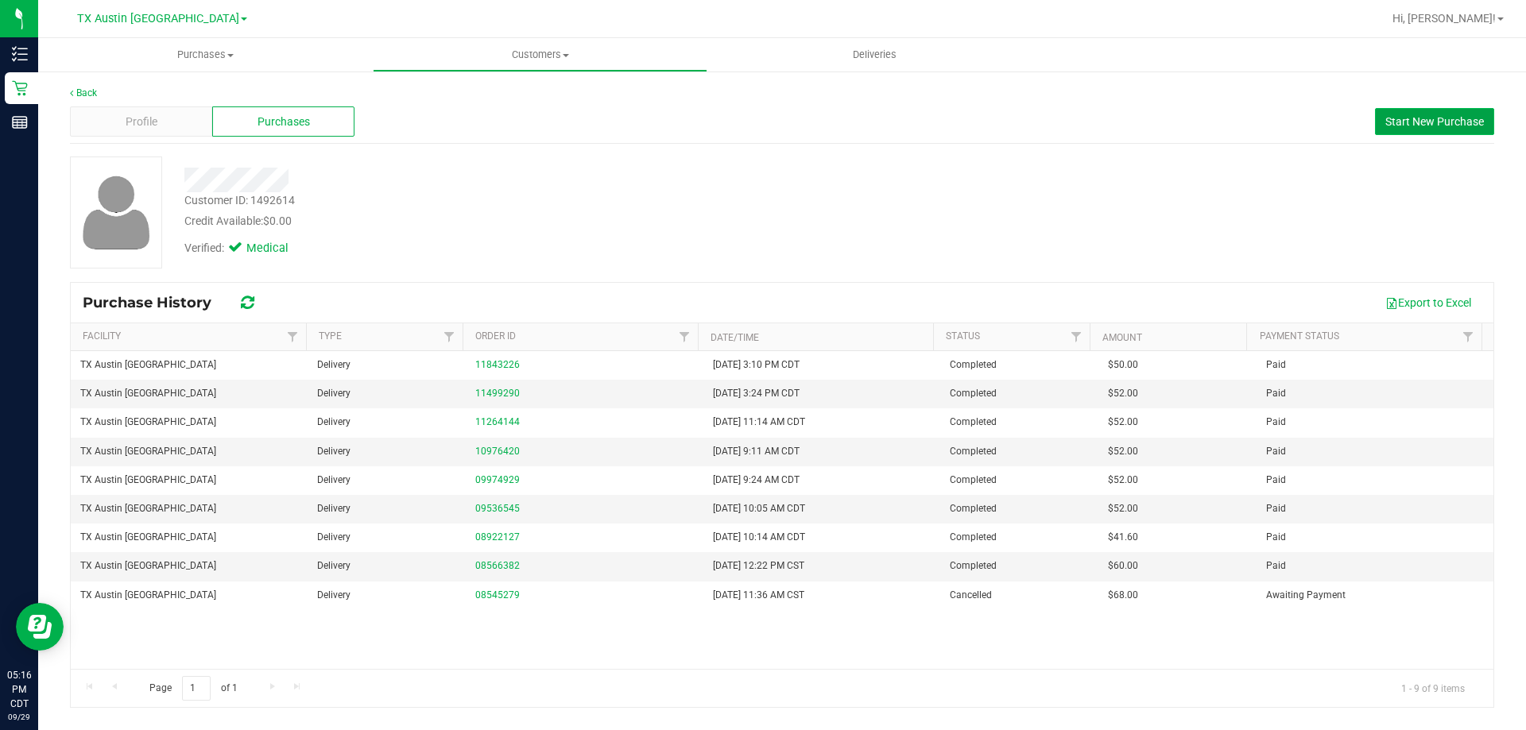
click at [1416, 115] on span "Start New Purchase" at bounding box center [1434, 121] width 99 height 13
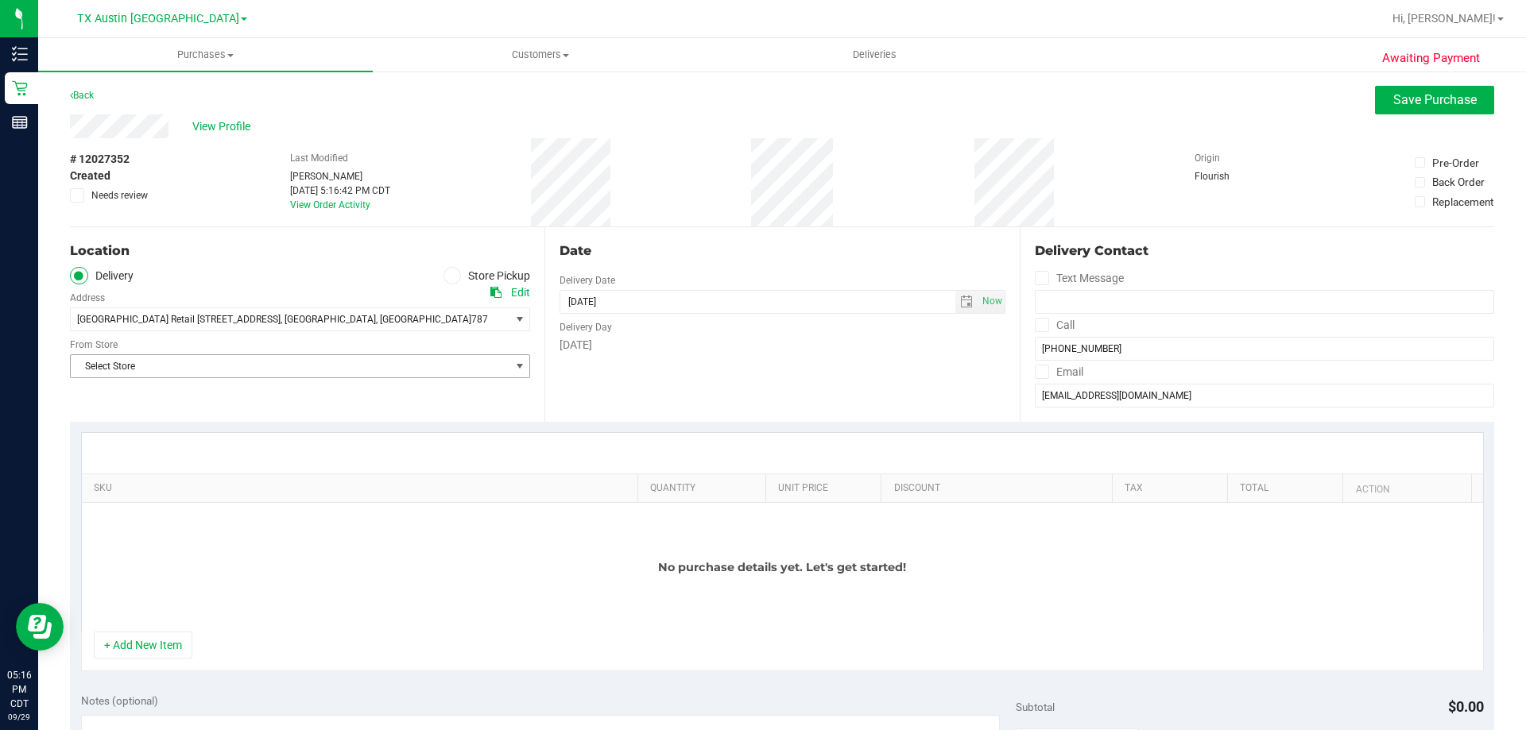
click at [269, 368] on span "Select Store" at bounding box center [290, 366] width 439 height 22
click at [278, 318] on span "South Austin Retail 7105 E. Riverside Dr. Austin, TX 78741" at bounding box center [178, 319] width 203 height 11
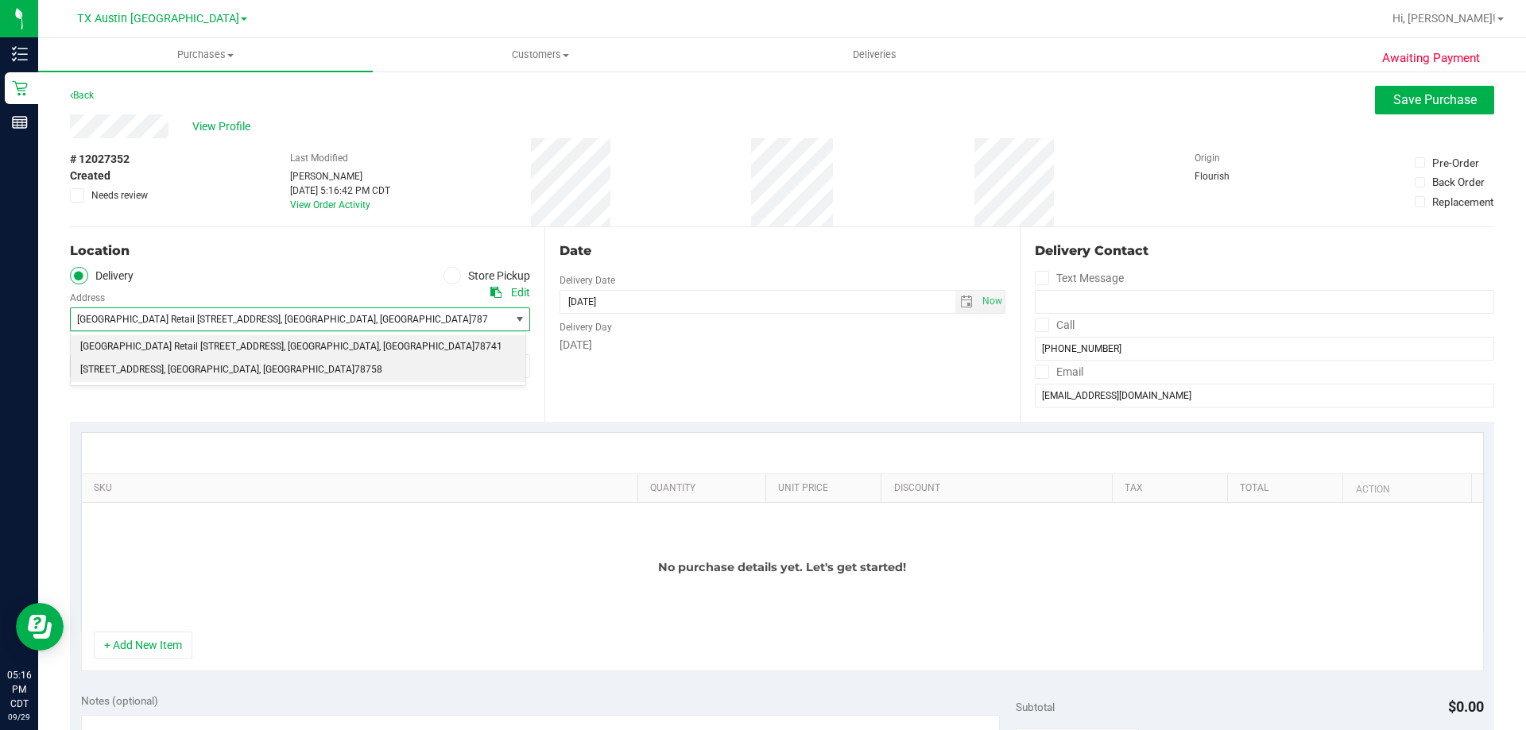
click at [354, 375] on span "78758" at bounding box center [368, 370] width 28 height 21
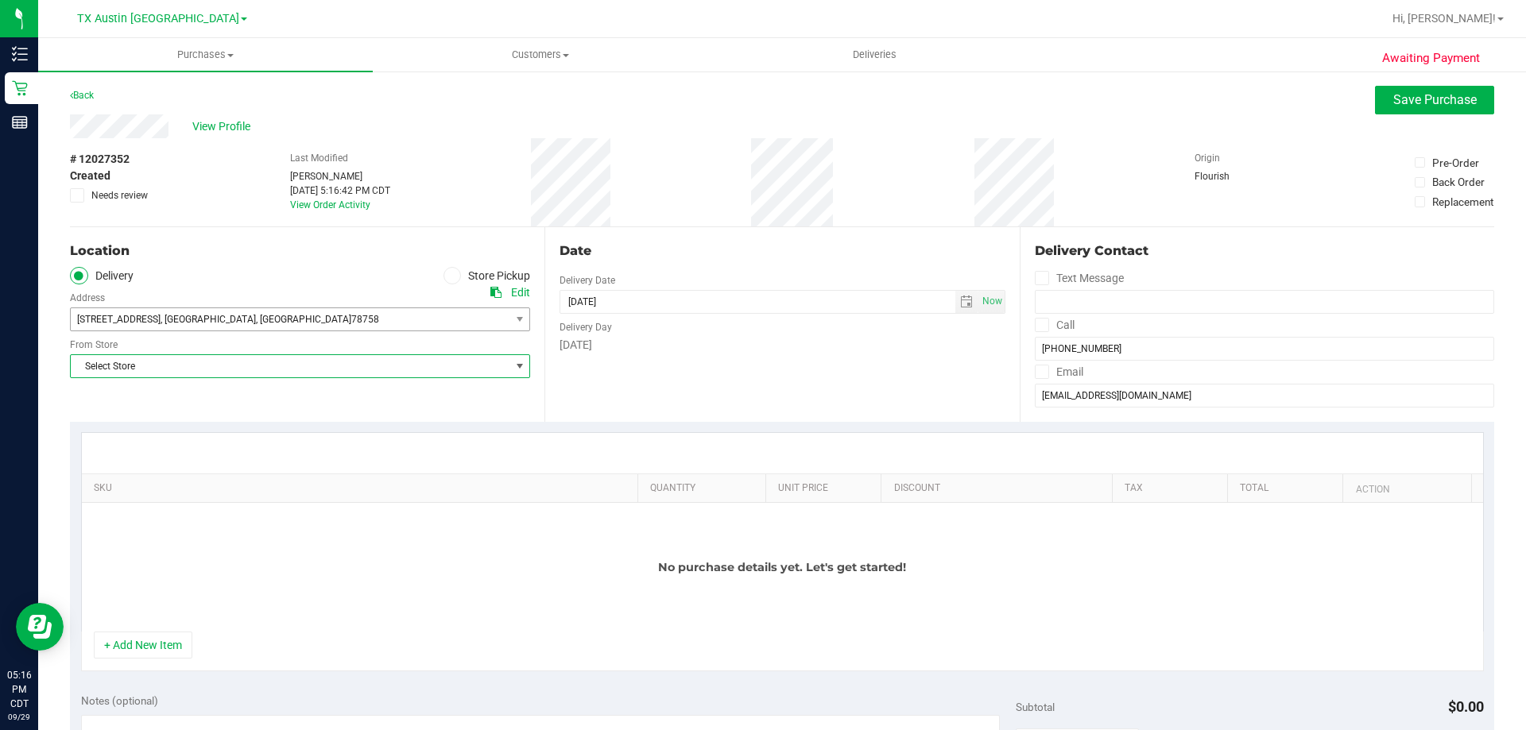
click at [250, 367] on span "Select Store" at bounding box center [290, 366] width 439 height 22
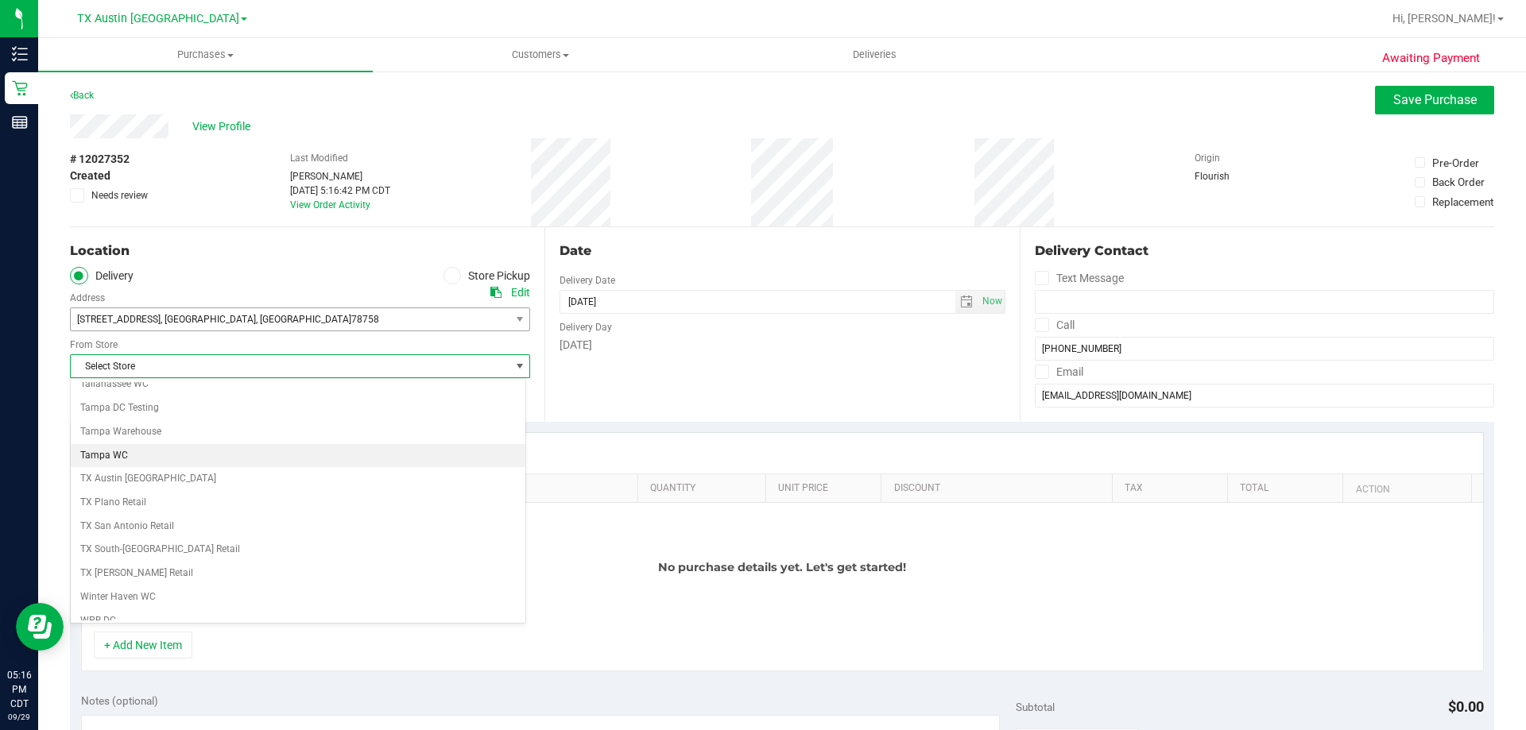
scroll to position [1155, 0]
click at [191, 439] on li "TX Austin [GEOGRAPHIC_DATA]" at bounding box center [298, 443] width 455 height 24
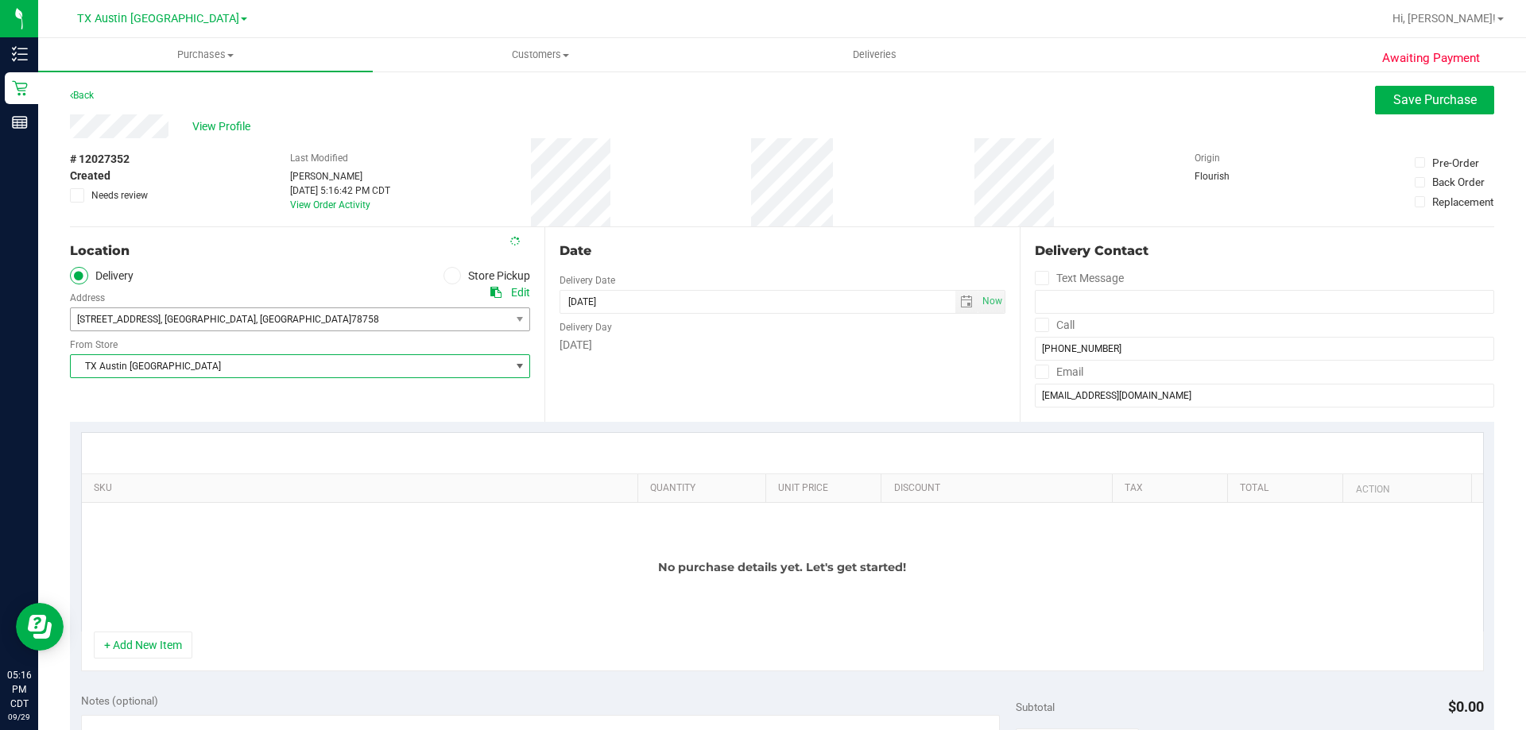
click at [209, 388] on div "Location Delivery Store Pickup Address Edit 2217 Park Bend Dr , Austin , TX 787…" at bounding box center [307, 324] width 474 height 195
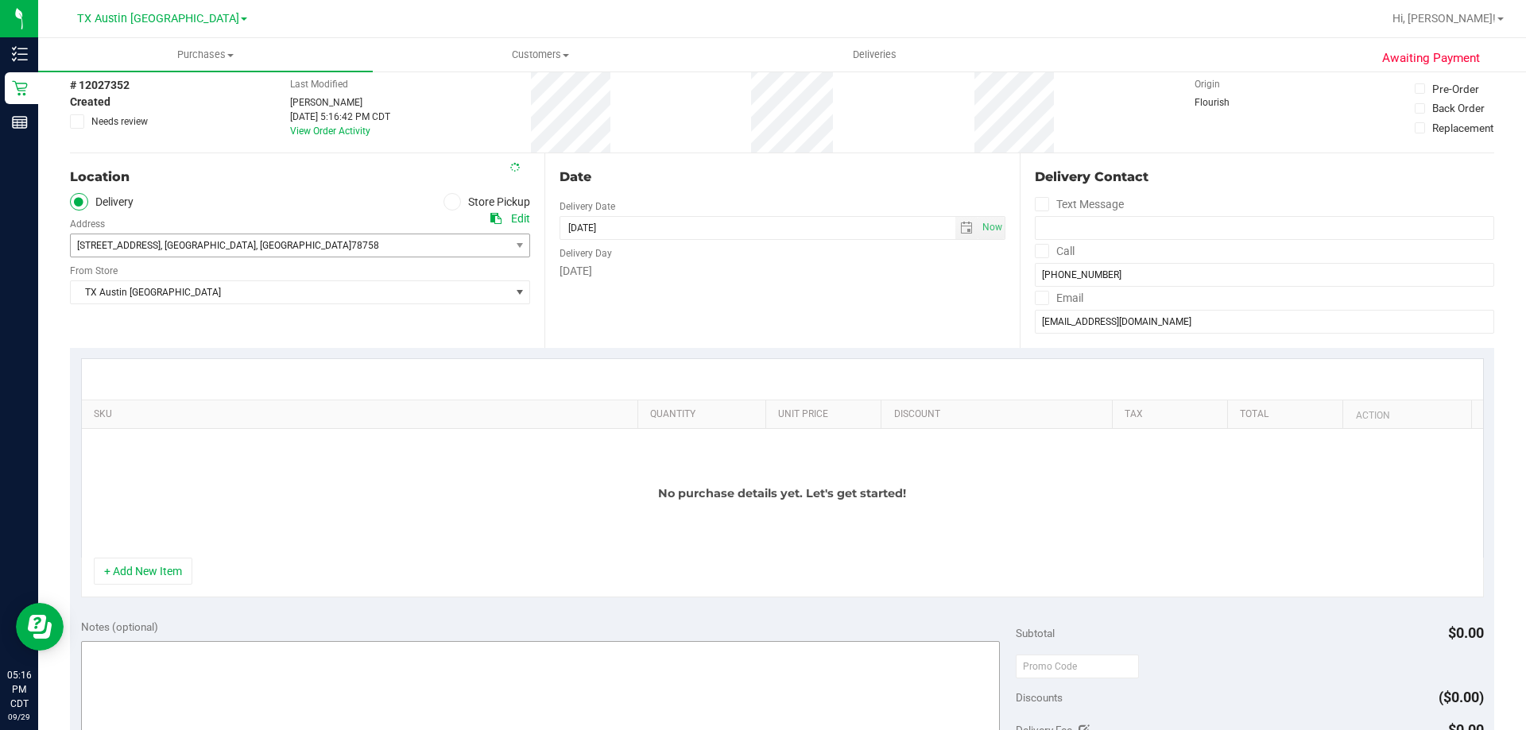
scroll to position [159, 0]
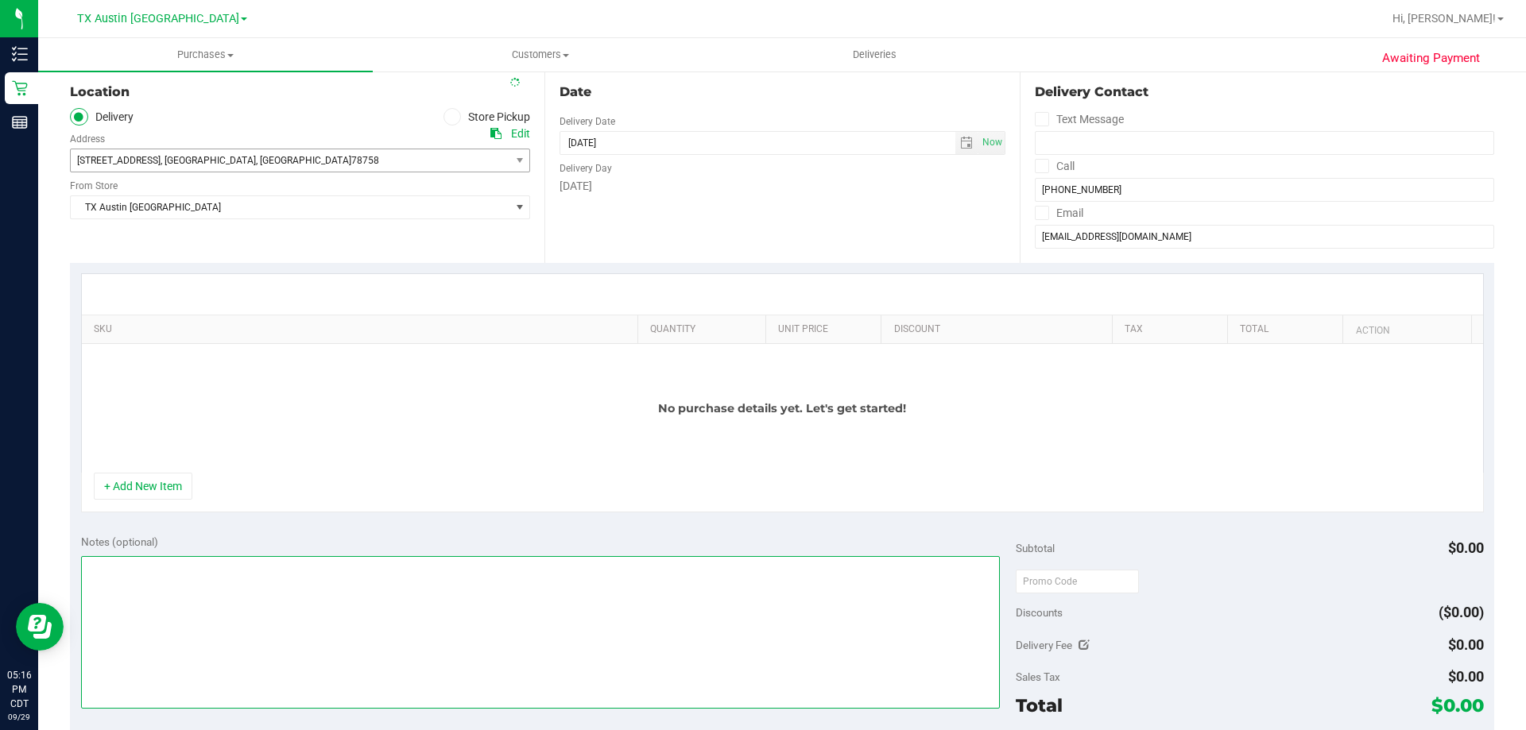
click at [259, 642] on textarea at bounding box center [540, 632] width 919 height 153
click at [523, 618] on textarea at bounding box center [540, 632] width 919 height 153
click at [961, 137] on span "select" at bounding box center [966, 143] width 13 height 13
type textarea "NORTH AUSTIN PICKUP CONFIRMED 10/3/2025 -"
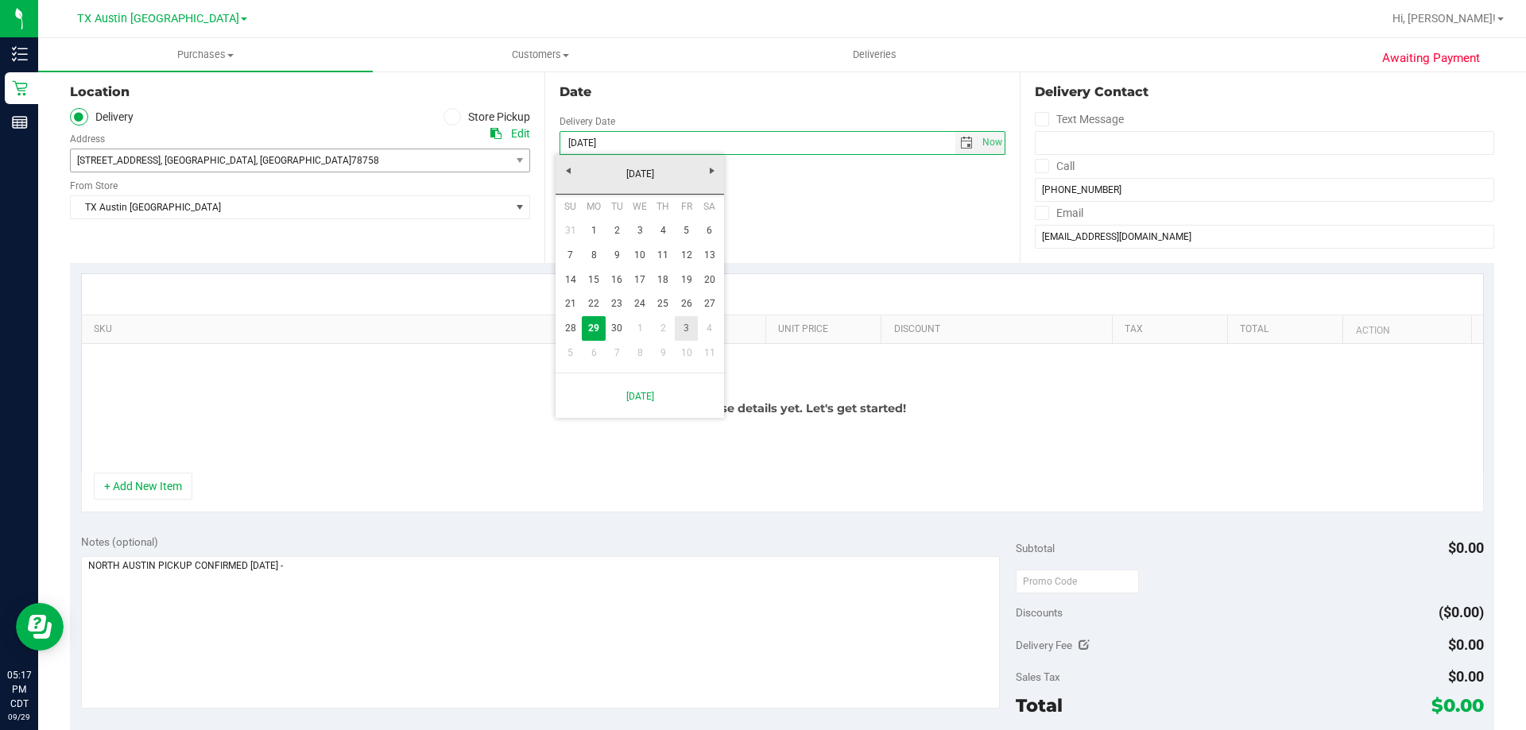
click at [687, 332] on link "3" at bounding box center [686, 328] width 23 height 25
type input "10/03/2025"
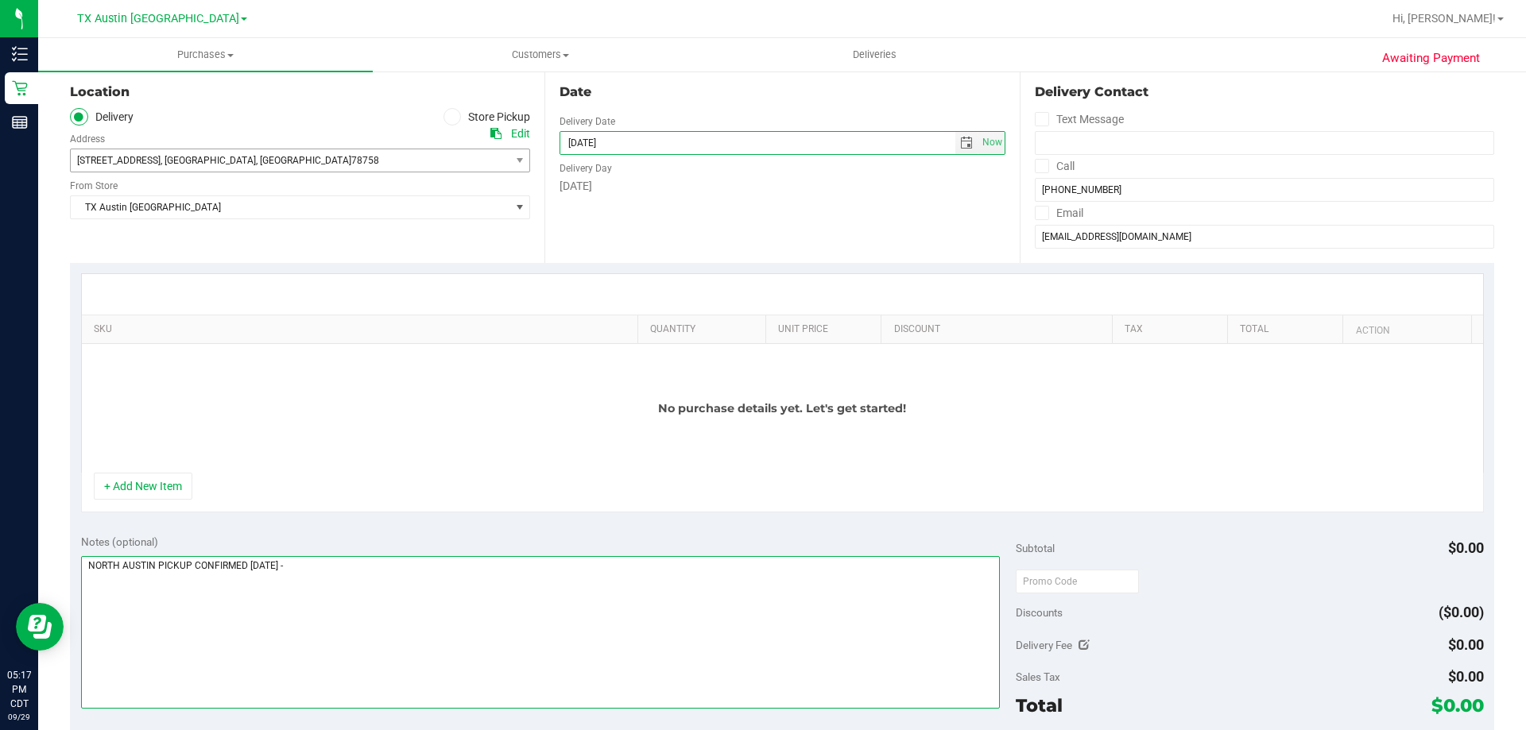
click at [335, 573] on textarea at bounding box center [540, 632] width 919 height 153
type textarea "NORTH AUSTIN PICKUP CONFIRMED 10/3/2025 - CC TNE 09/29/2025"
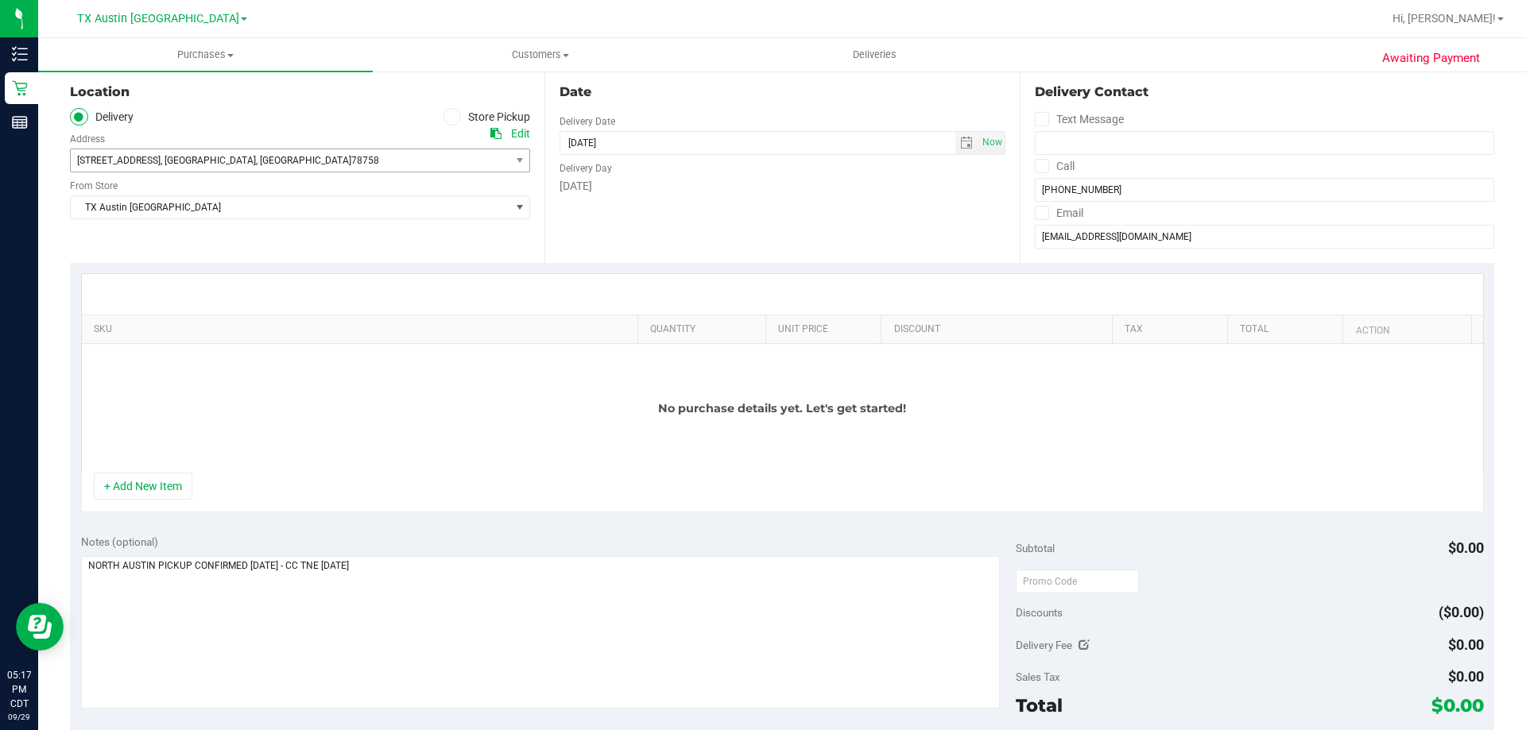
click at [364, 409] on div "No purchase details yet. Let's get started!" at bounding box center [782, 408] width 1401 height 129
click at [154, 500] on button "+ Add New Item" at bounding box center [143, 486] width 99 height 27
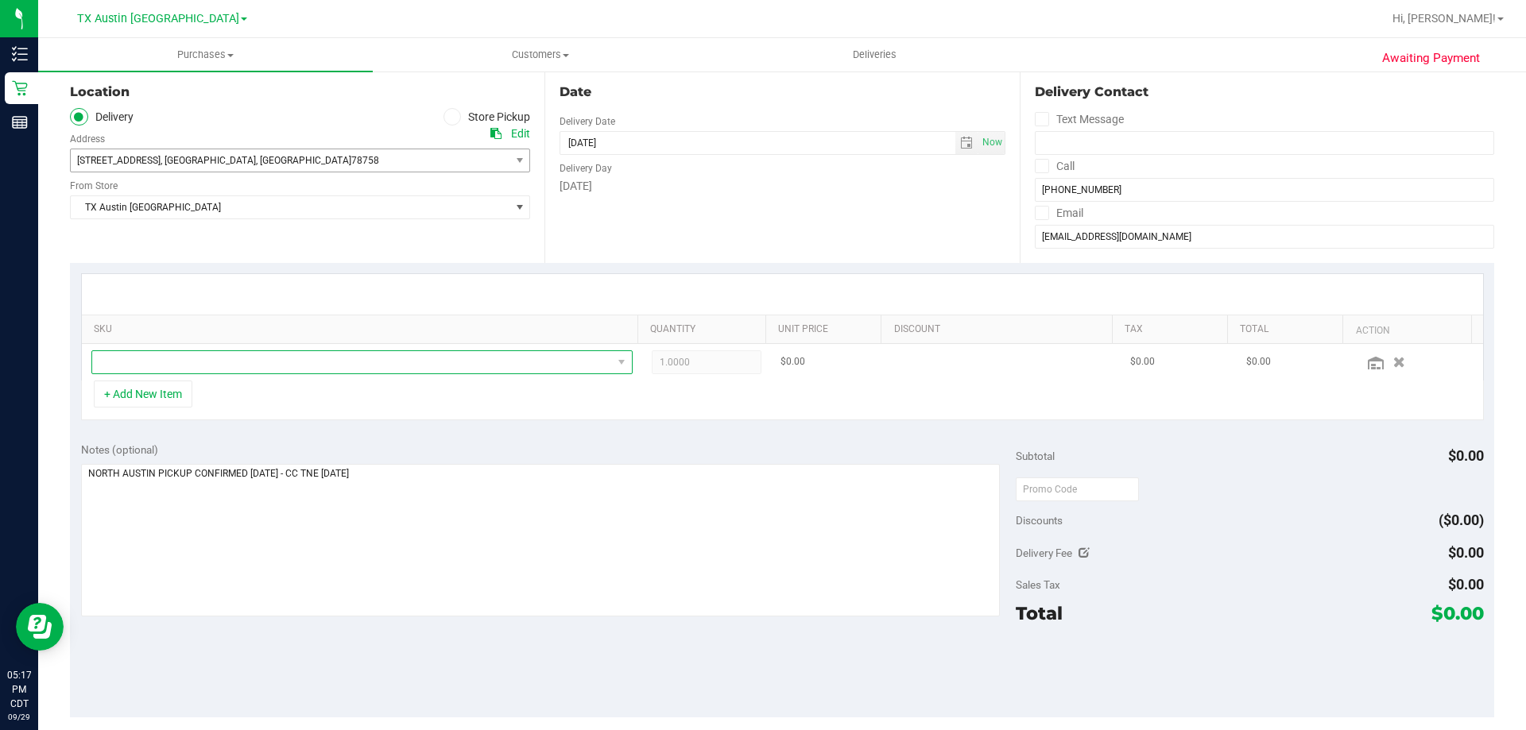
click at [246, 355] on span "NO DATA FOUND" at bounding box center [352, 362] width 520 height 22
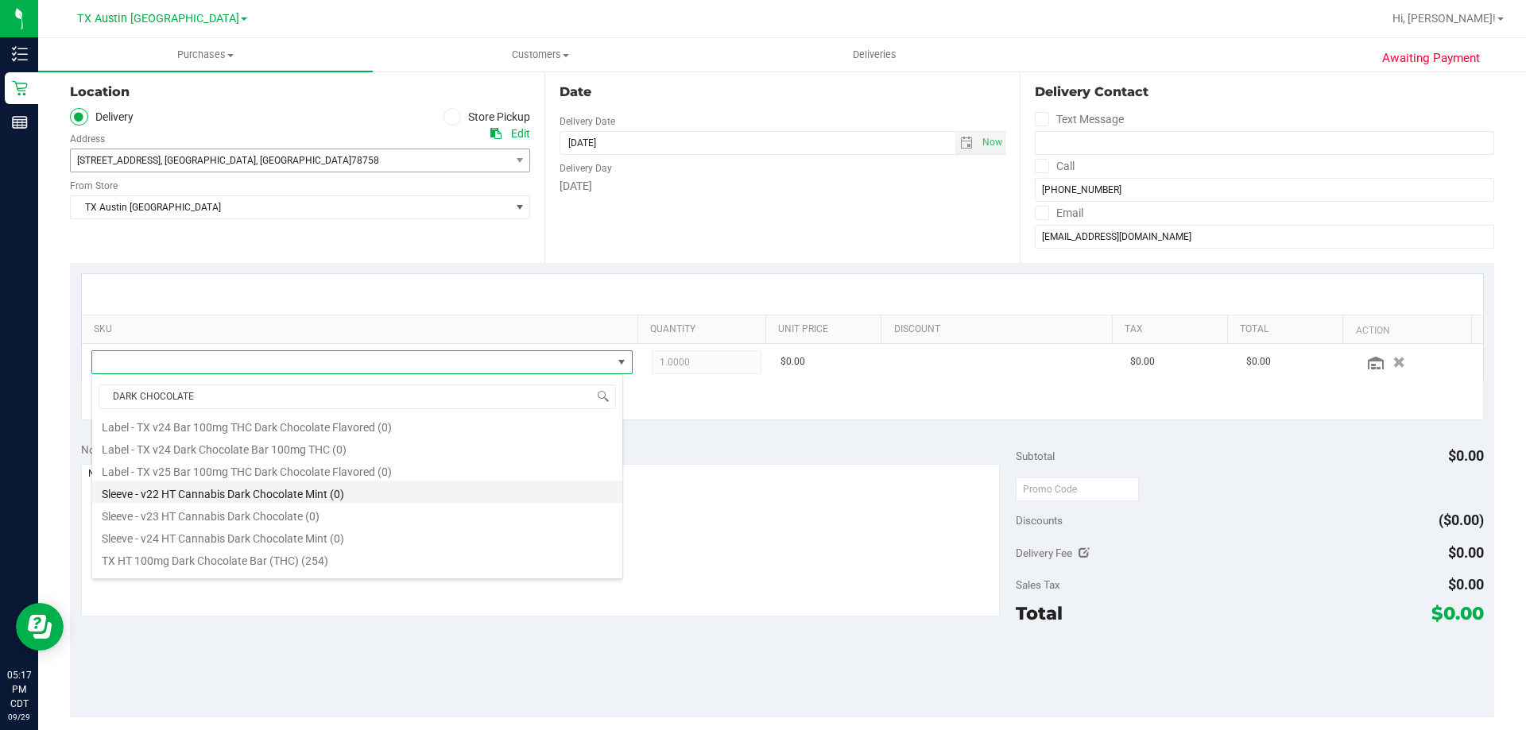
scroll to position [238, 0]
click at [250, 395] on input "DARK CHOCOLATE" at bounding box center [357, 397] width 517 height 25
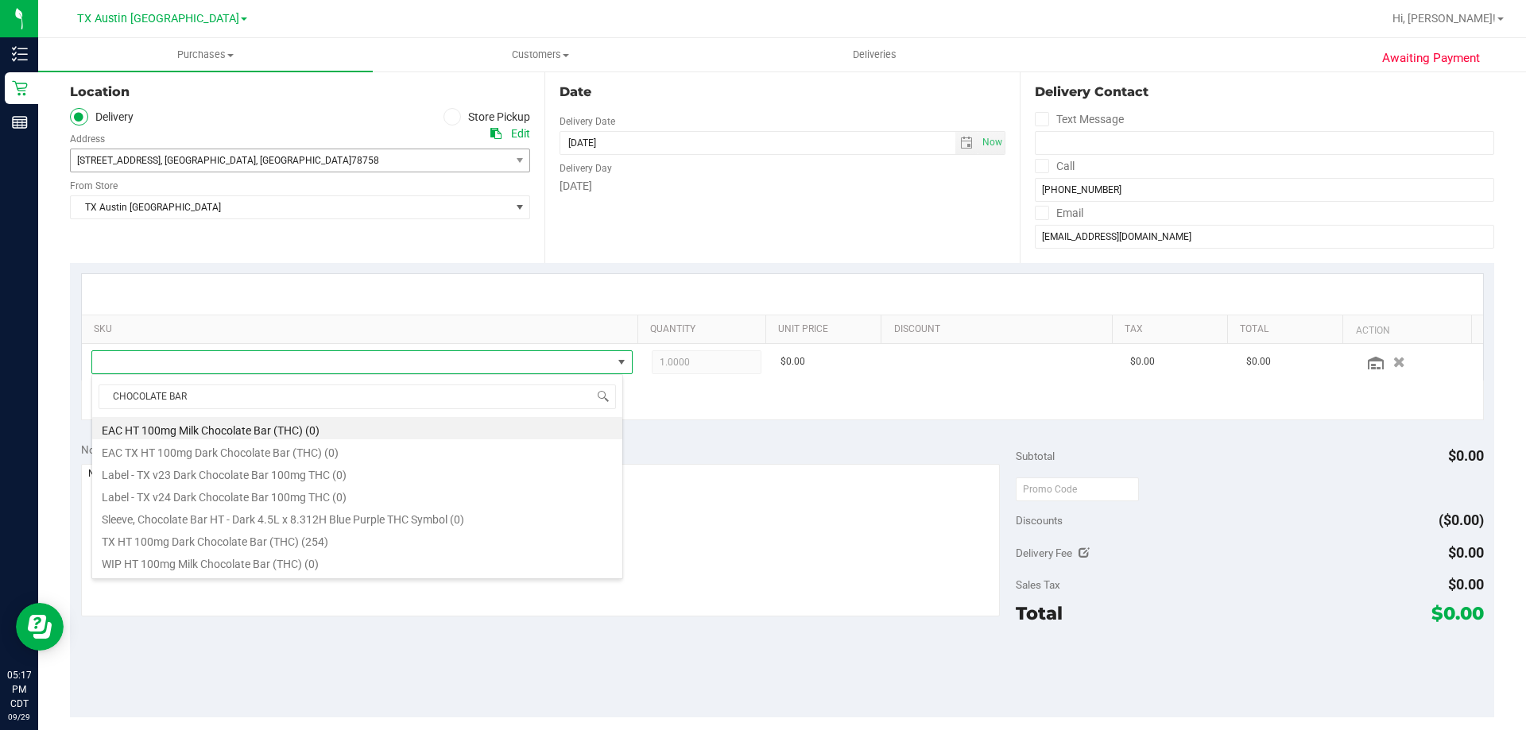
drag, startPoint x: 220, startPoint y: 391, endPoint x: -46, endPoint y: 403, distance: 266.5
click at [0, 403] on html "Inventory Retail Reports 05:17 PM CDT 09/29/2025 09/29 TX Austin DC Hi, Terese!…" at bounding box center [763, 365] width 1526 height 730
type input "MINT"
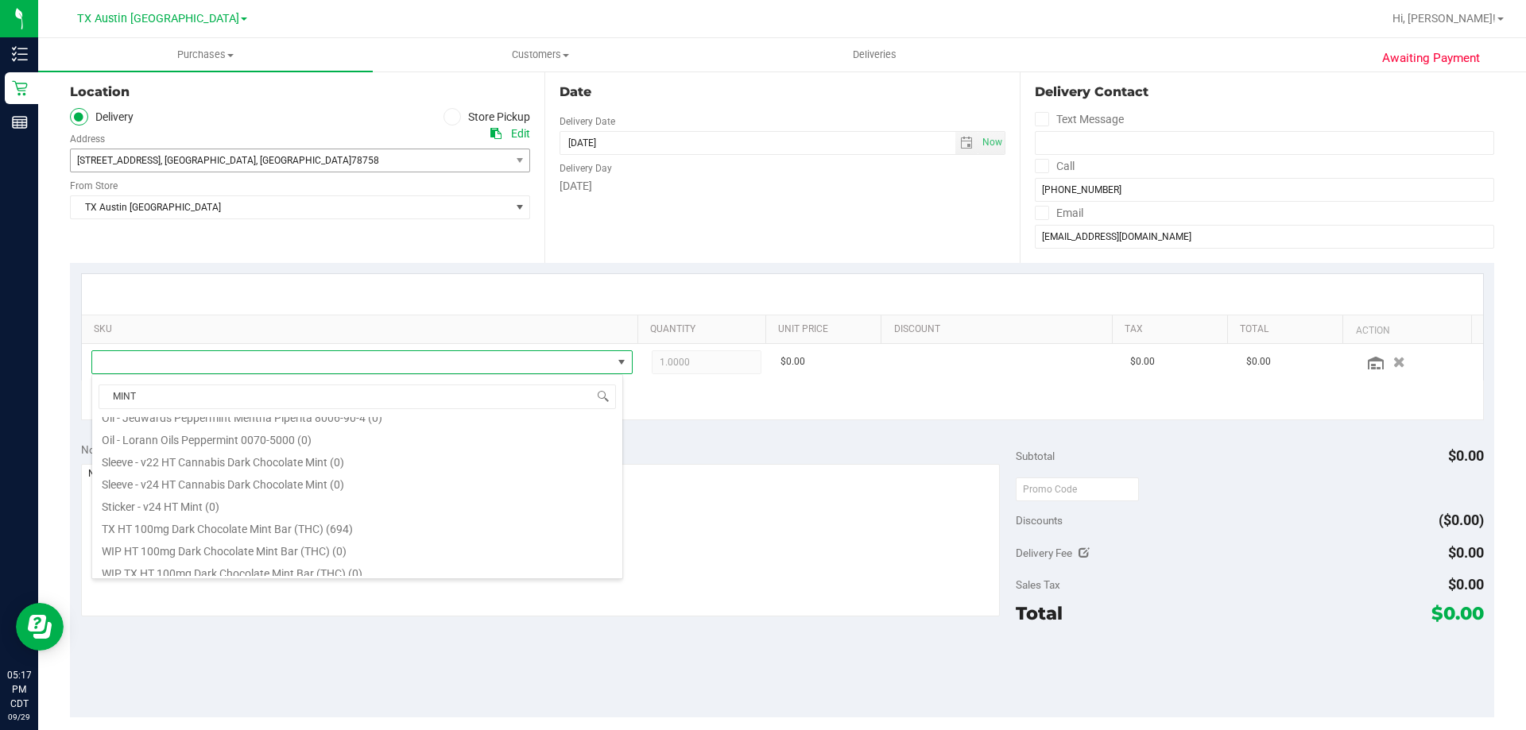
scroll to position [108, 0]
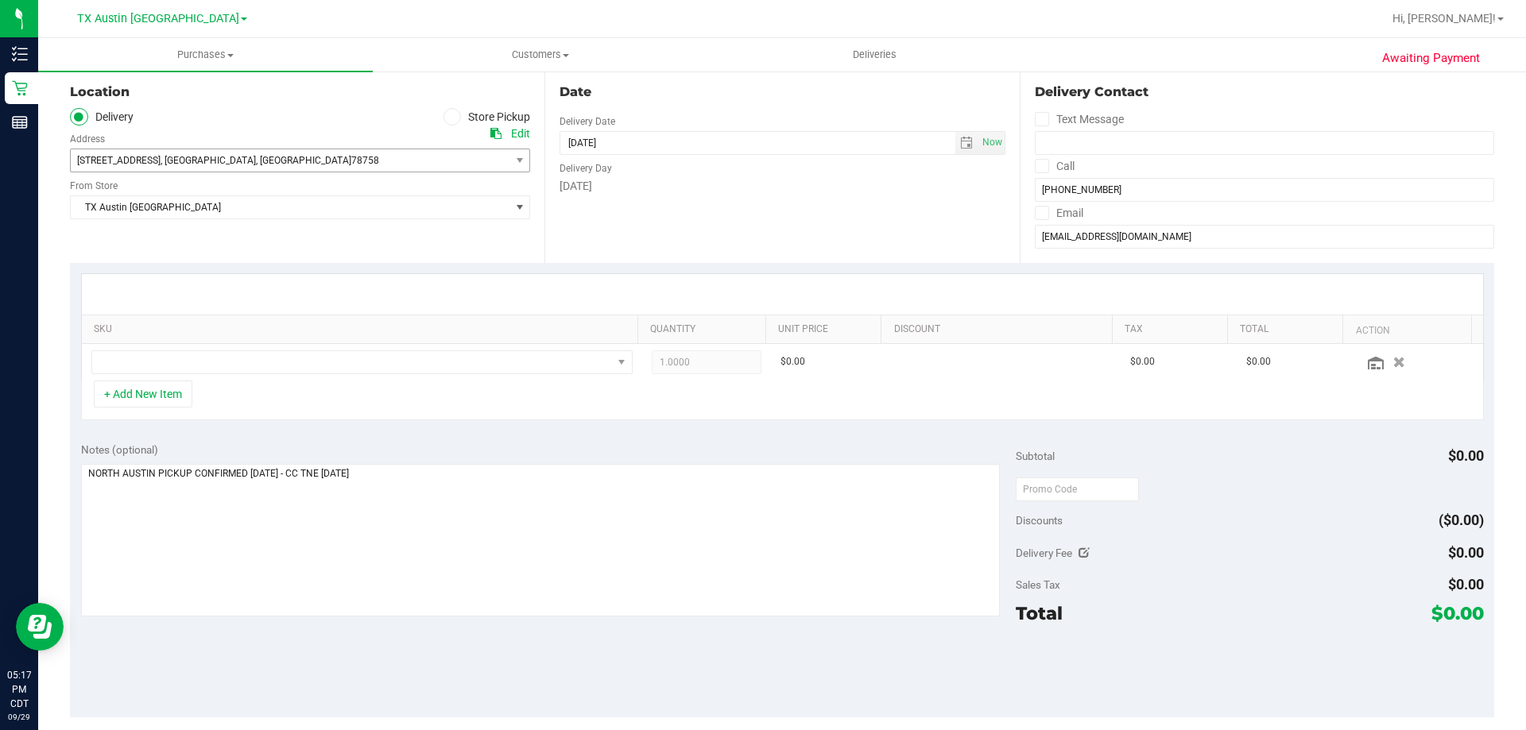
click at [655, 431] on div "SKU Quantity Unit Price Discount Tax Total Action 1.0000 1 $0.00 $0.00 $0.00 + …" at bounding box center [782, 347] width 1424 height 168
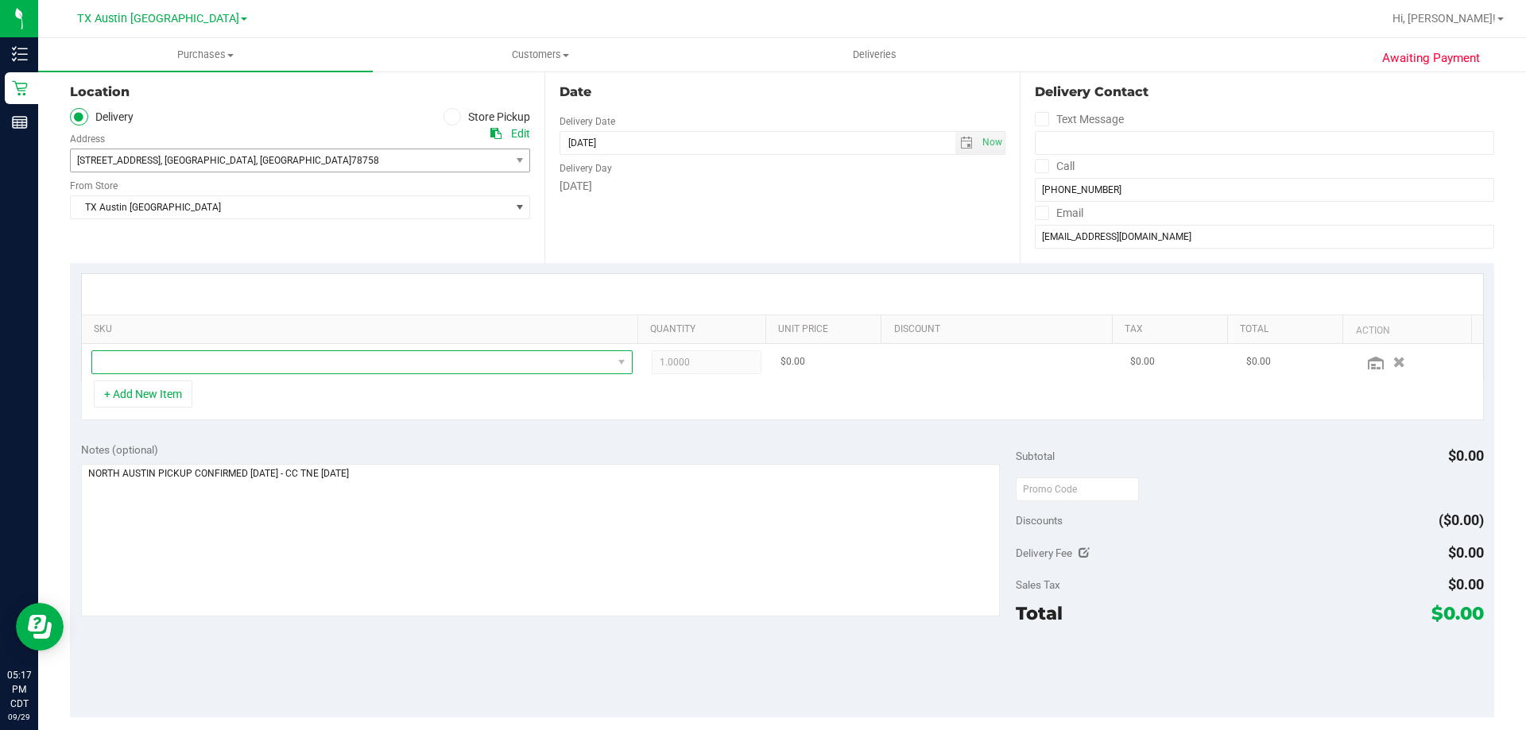
click at [277, 365] on span "NO DATA FOUND" at bounding box center [352, 362] width 520 height 22
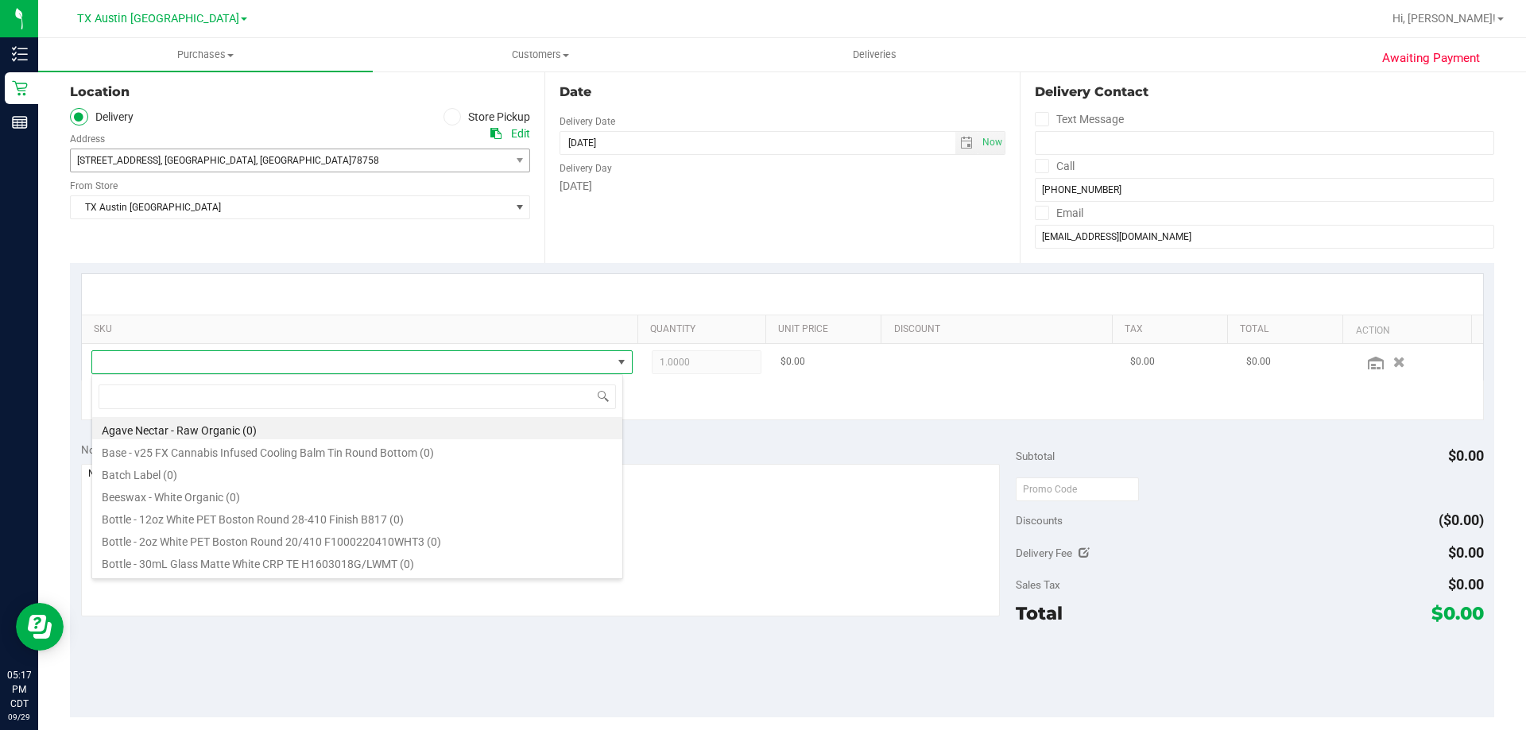
scroll to position [24, 532]
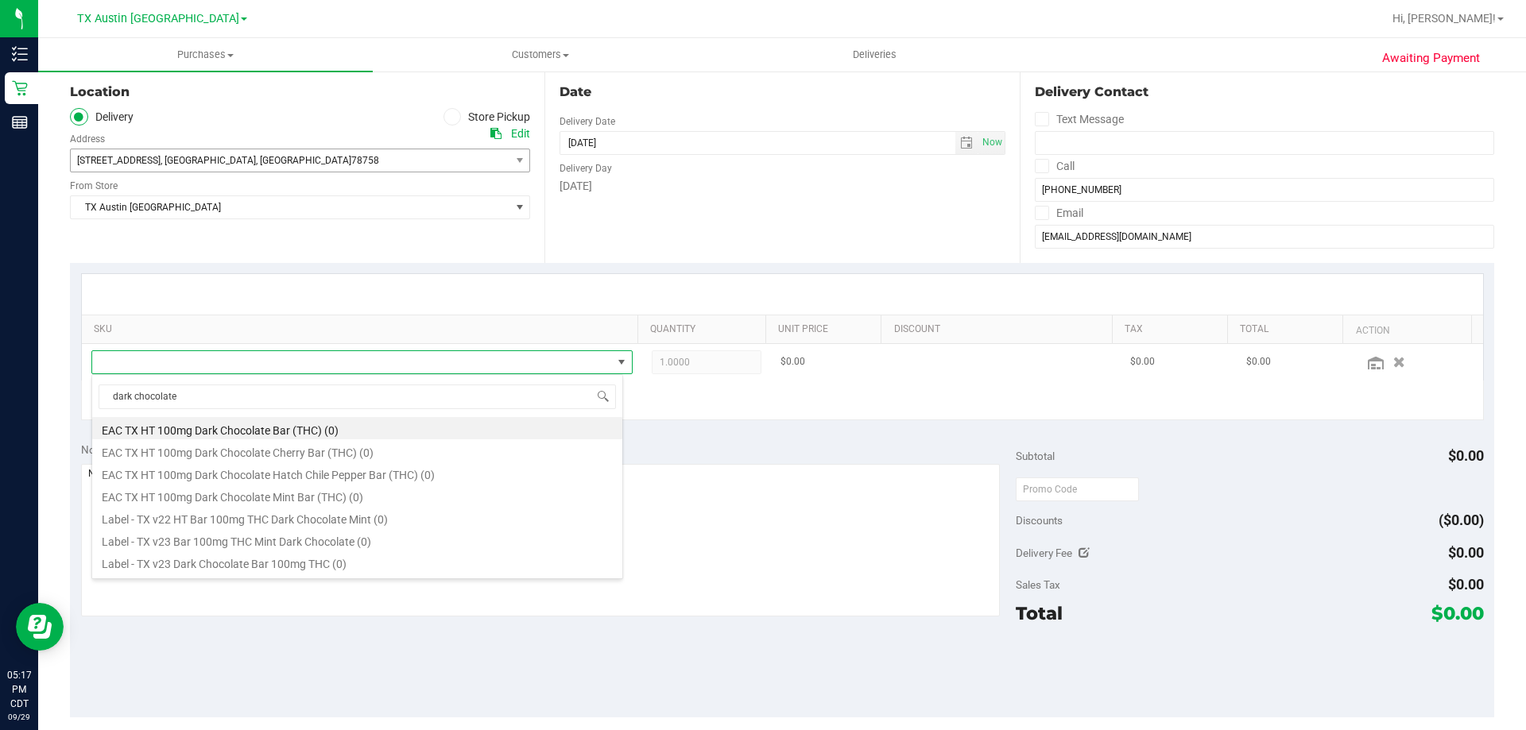
type input "dark chocolate"
click at [373, 447] on li "TX HT 100mg Dark Chocolate Bar (THC) (254)" at bounding box center [357, 444] width 530 height 22
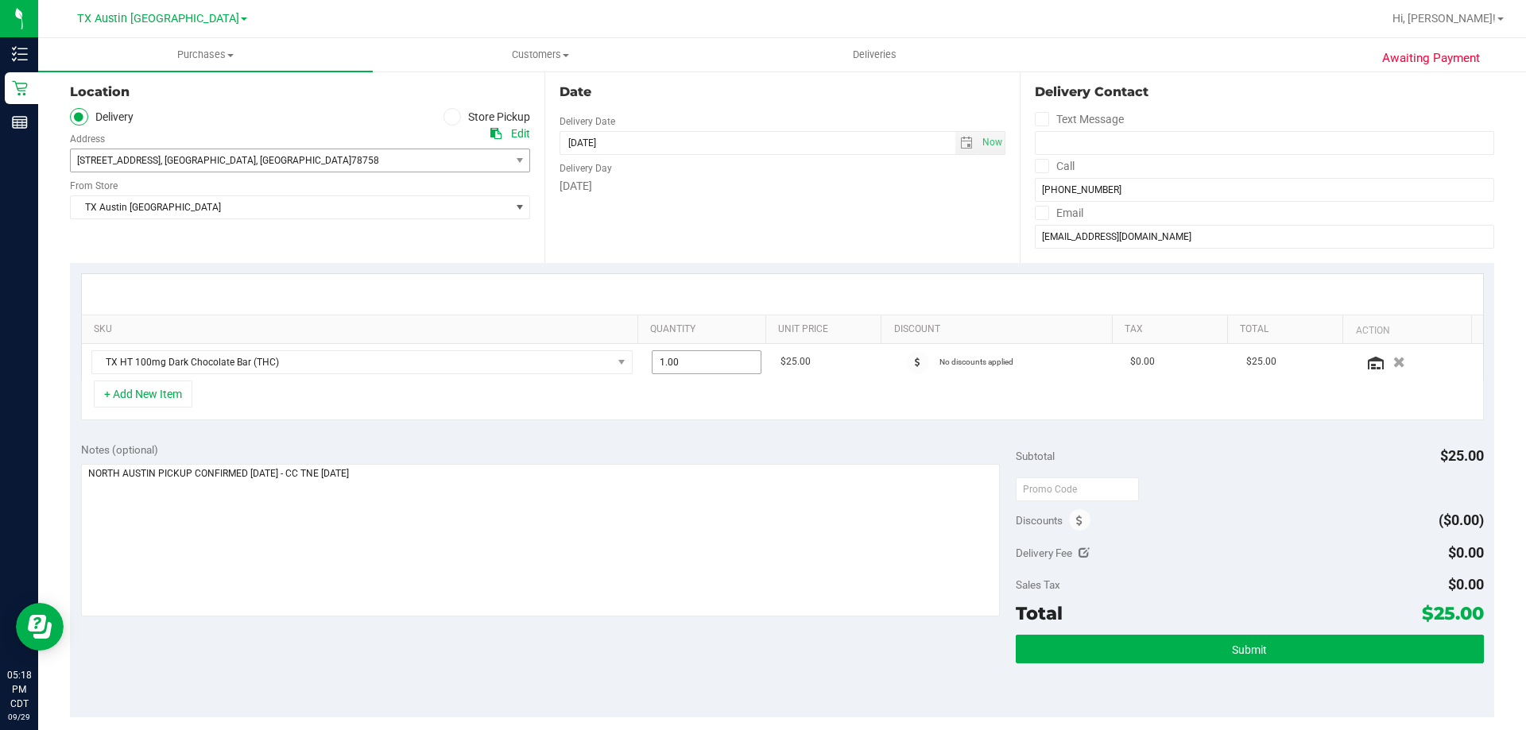
drag, startPoint x: 709, startPoint y: 361, endPoint x: 467, endPoint y: 455, distance: 259.1
click at [489, 428] on div "SKU Quantity Unit Price Discount Tax Total Action TX HT 100mg Dark Chocolate Ba…" at bounding box center [782, 347] width 1424 height 168
type input "2"
type input "2.00"
click at [615, 436] on div "Notes (optional) Subtotal $25.00 Discounts ($0.00) Delivery Fee $0.00 Sales Tax…" at bounding box center [782, 574] width 1424 height 286
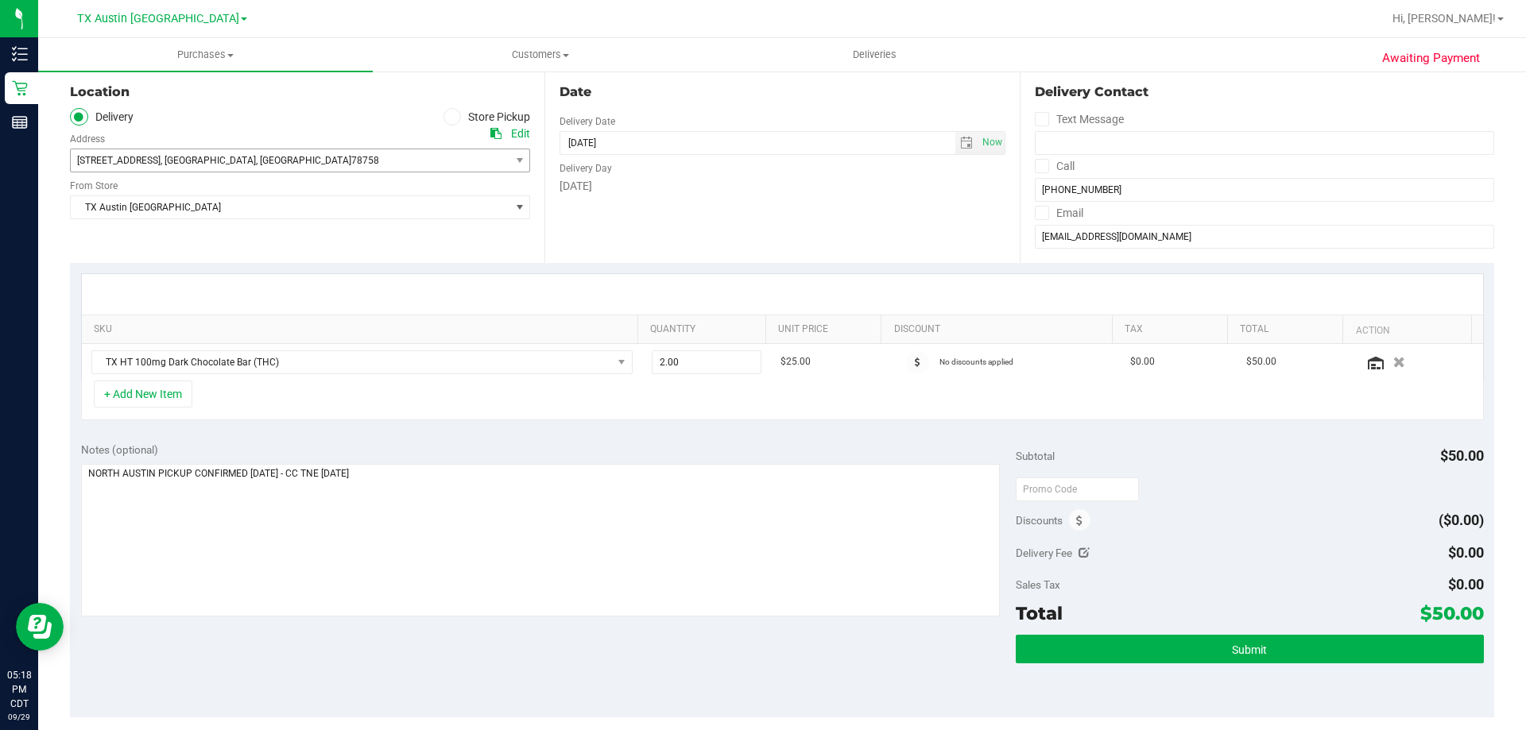
click at [412, 398] on div "+ Add New Item" at bounding box center [782, 401] width 1403 height 40
click at [711, 439] on div "Notes (optional) Subtotal $50.00 Discounts ($0.00) Delivery Fee $0.00 Sales Tax…" at bounding box center [782, 574] width 1424 height 286
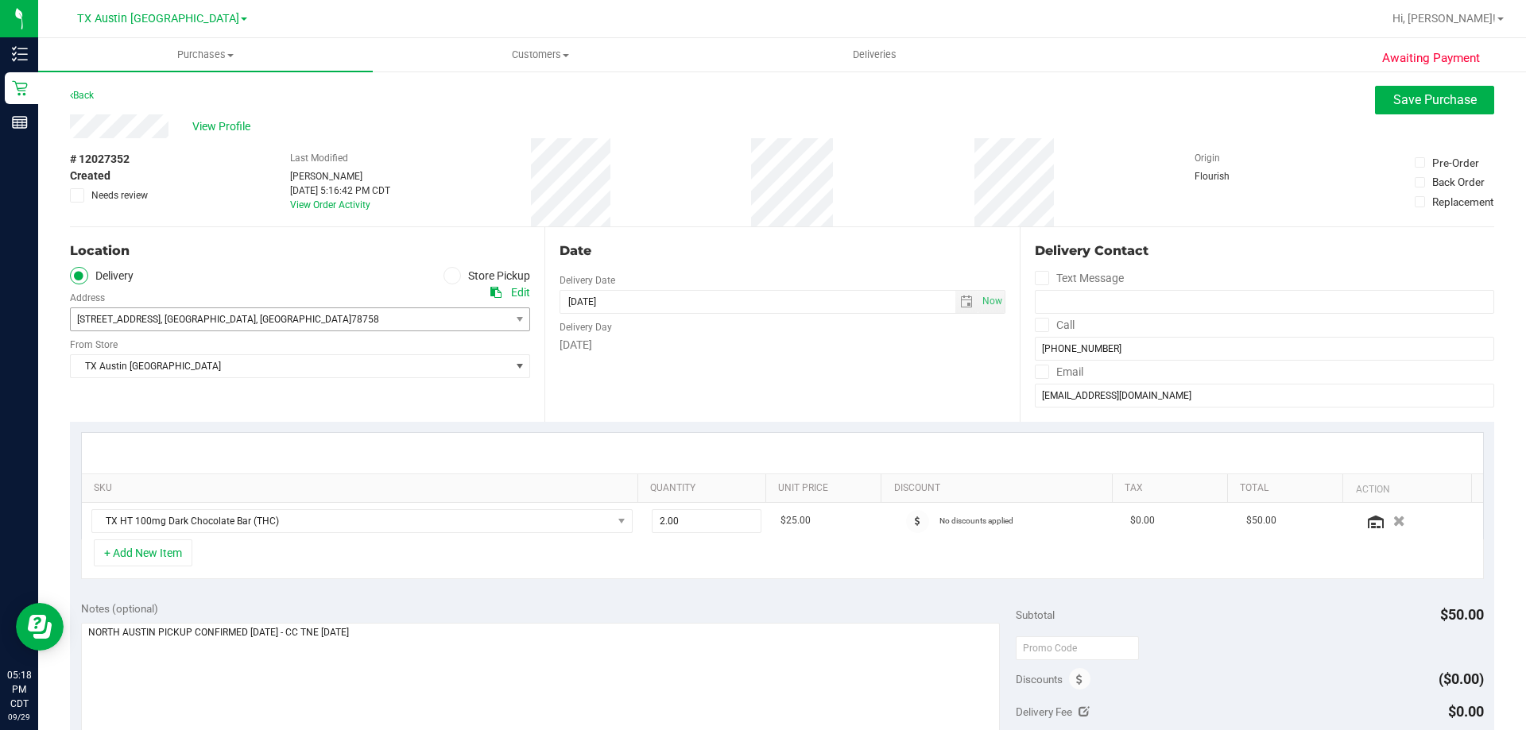
scroll to position [159, 0]
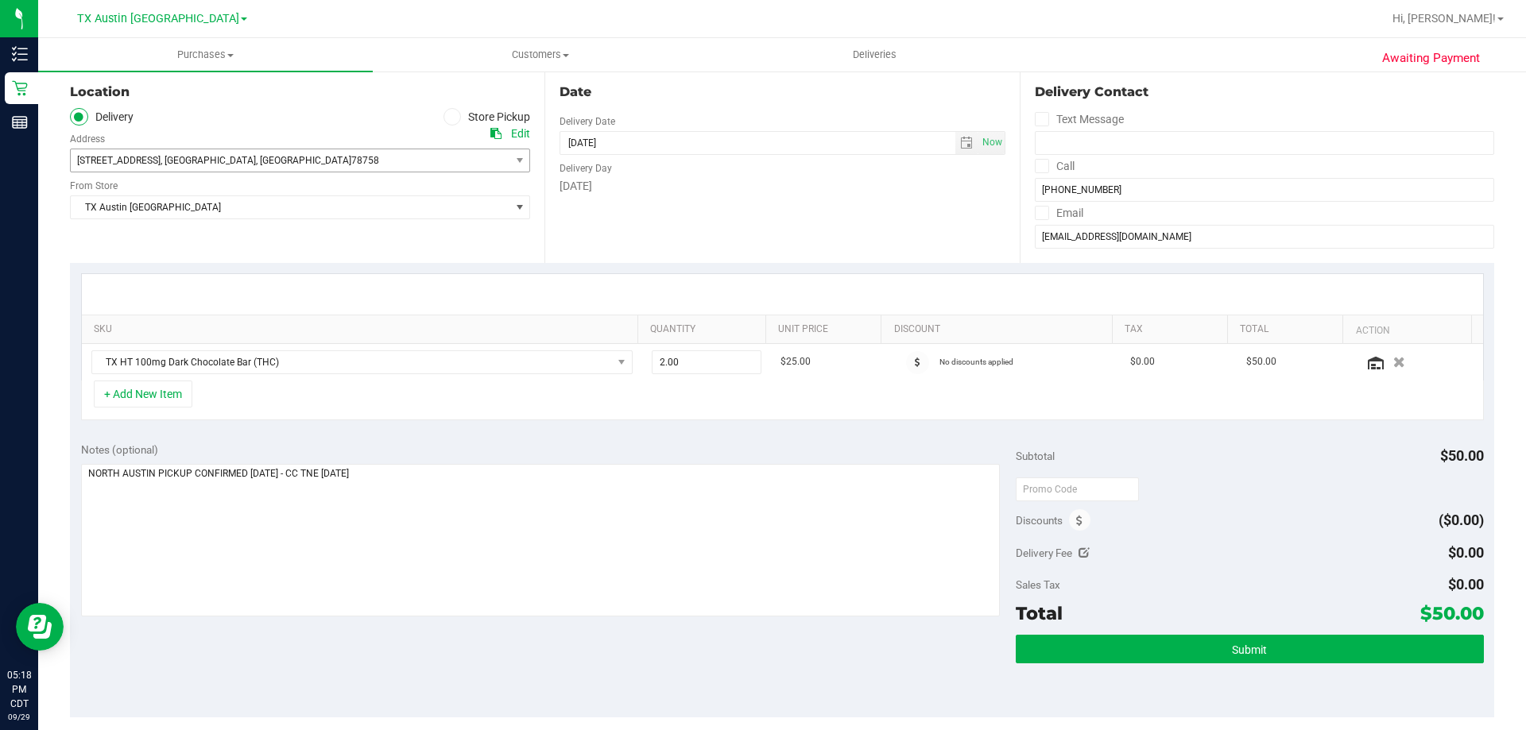
click at [400, 657] on div "Notes (optional) Subtotal $50.00 Discounts ($0.00) Delivery Fee $0.00 Sales Tax…" at bounding box center [782, 574] width 1424 height 286
click at [488, 527] on textarea at bounding box center [540, 540] width 919 height 153
click at [580, 656] on div "Notes (optional) Subtotal $50.00 Discounts ($0.00) Delivery Fee $0.00 Sales Tax…" at bounding box center [782, 574] width 1424 height 286
click at [526, 558] on textarea at bounding box center [540, 540] width 919 height 153
click at [559, 678] on div "Notes (optional) Subtotal $50.00 Discounts ($0.00) Delivery Fee $0.00 Sales Tax…" at bounding box center [782, 574] width 1424 height 286
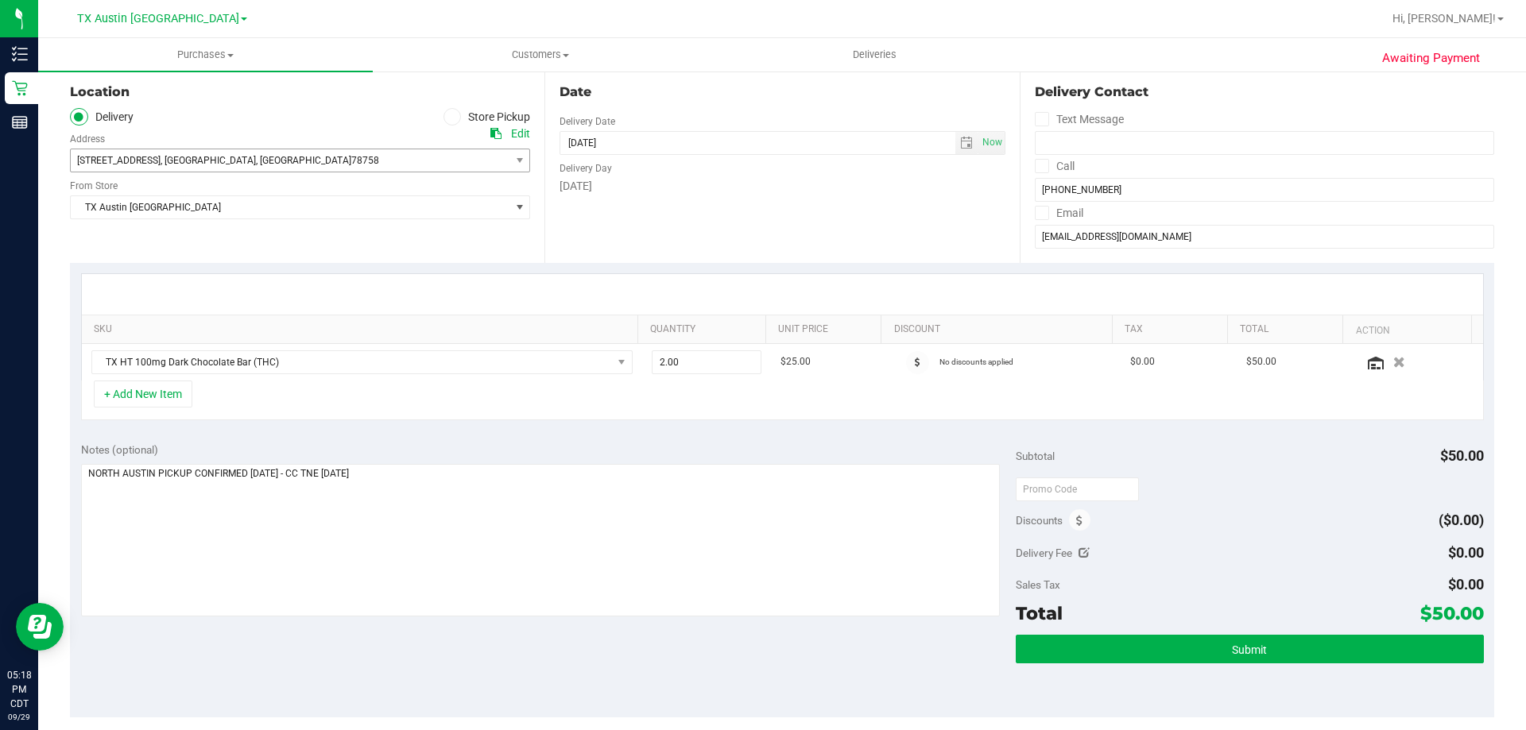
drag, startPoint x: 1420, startPoint y: 615, endPoint x: 1468, endPoint y: 612, distance: 48.6
click at [1468, 612] on span "$50.00" at bounding box center [1452, 613] width 64 height 22
copy span "50.00"
click at [714, 639] on div "Notes (optional) Subtotal $50.00 Discounts ($0.00) Delivery Fee $0.00 Sales Tax…" at bounding box center [782, 574] width 1424 height 286
click at [691, 540] on textarea at bounding box center [540, 540] width 919 height 153
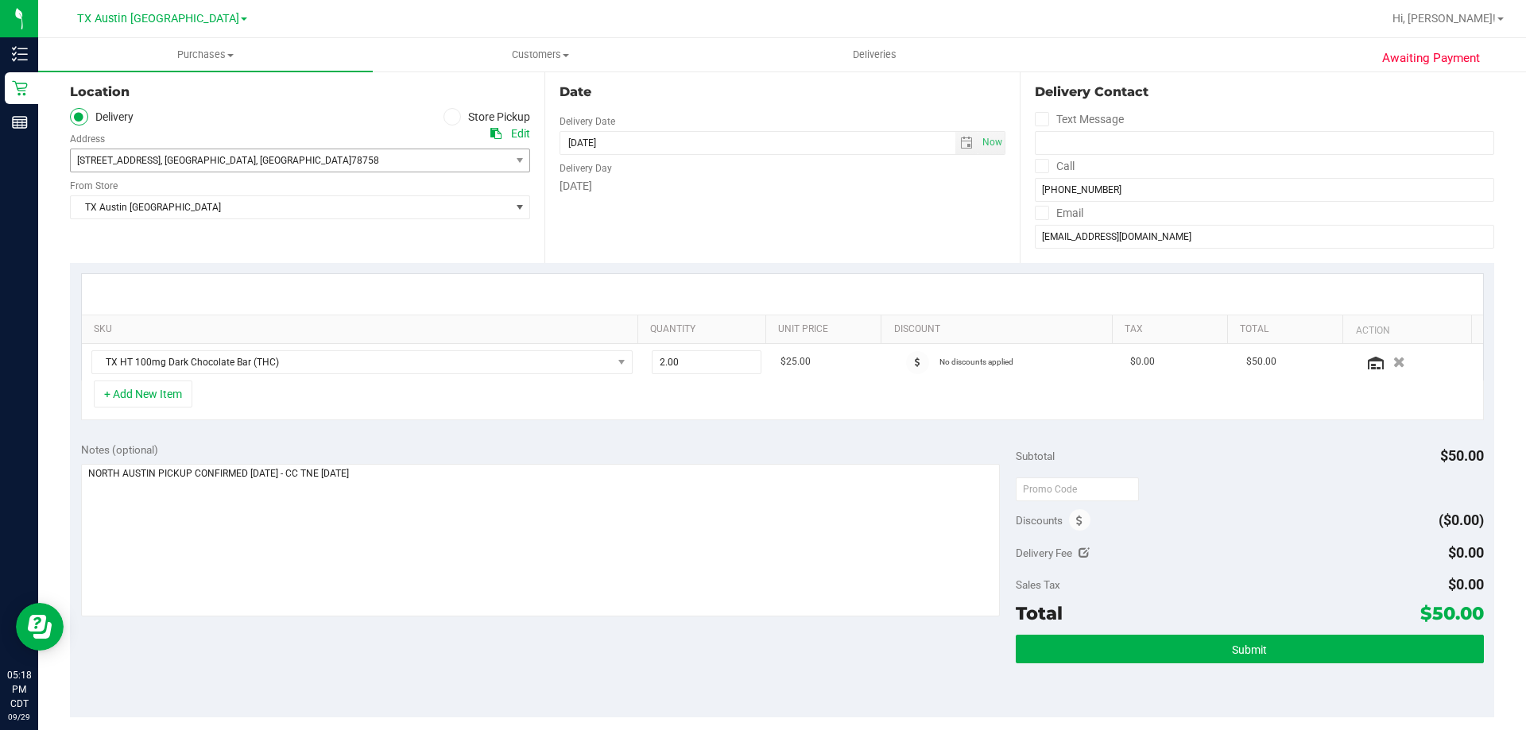
click at [529, 437] on div "Notes (optional) Subtotal $50.00 Discounts ($0.00) Delivery Fee $0.00 Sales Tax…" at bounding box center [782, 574] width 1424 height 286
click at [491, 471] on textarea at bounding box center [540, 540] width 919 height 153
click at [430, 642] on div "Notes (optional) Subtotal $50.00 Discounts ($0.00) Delivery Fee $0.00 Sales Tax…" at bounding box center [782, 574] width 1424 height 286
click at [461, 447] on div "Notes (optional)" at bounding box center [548, 450] width 935 height 16
click at [424, 628] on div "Notes (optional) Subtotal $50.00 Discounts ($0.00) Delivery Fee $0.00 Sales Tax…" at bounding box center [782, 574] width 1424 height 286
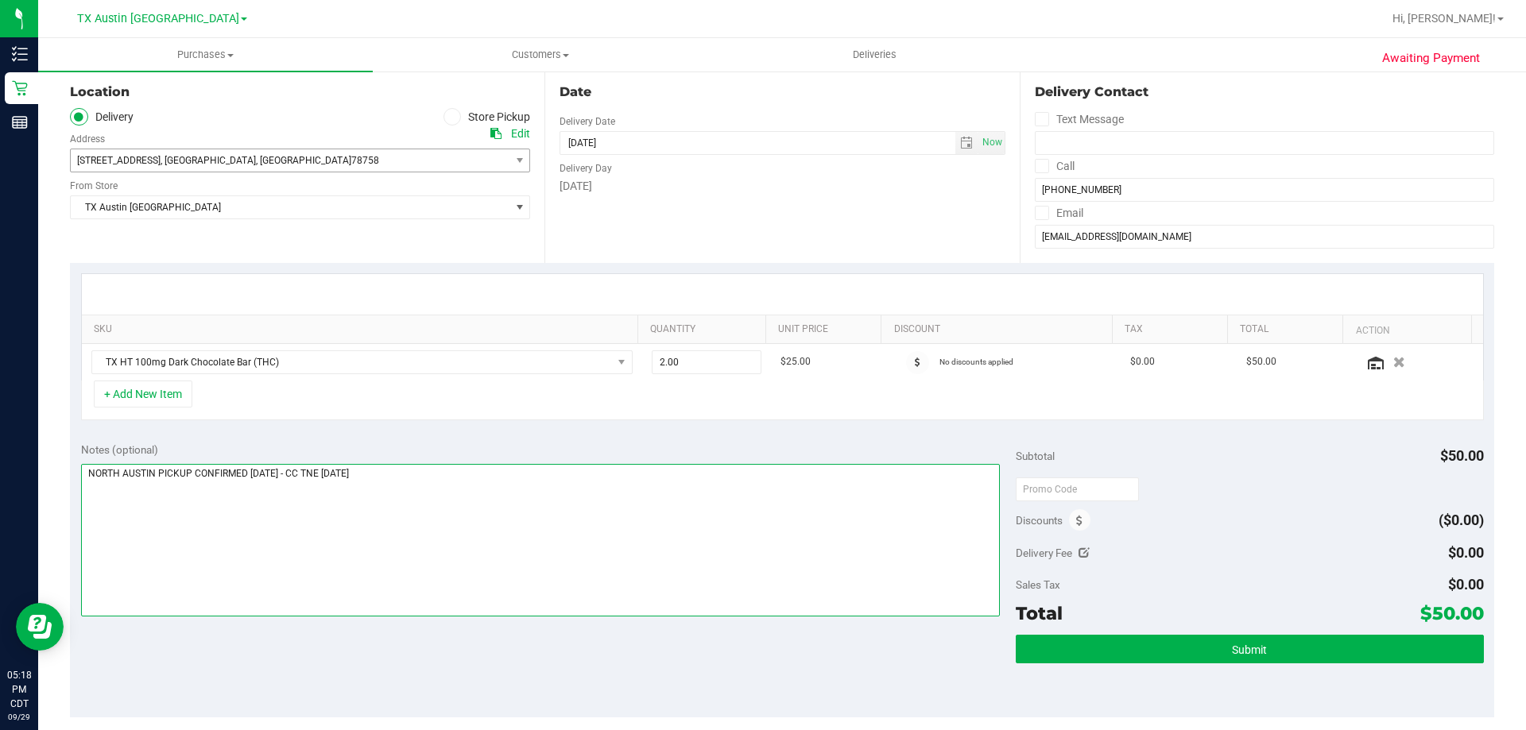
click at [447, 524] on textarea at bounding box center [540, 540] width 919 height 153
click at [412, 658] on div "Notes (optional) Subtotal $50.00 Discounts ($0.00) Delivery Fee $0.00 Sales Tax…" at bounding box center [782, 574] width 1424 height 286
click at [455, 566] on textarea at bounding box center [540, 540] width 919 height 153
click at [458, 655] on div "Notes (optional) Subtotal $50.00 Discounts ($0.00) Delivery Fee $0.00 Sales Tax…" at bounding box center [782, 574] width 1424 height 286
click at [563, 513] on textarea at bounding box center [540, 540] width 919 height 153
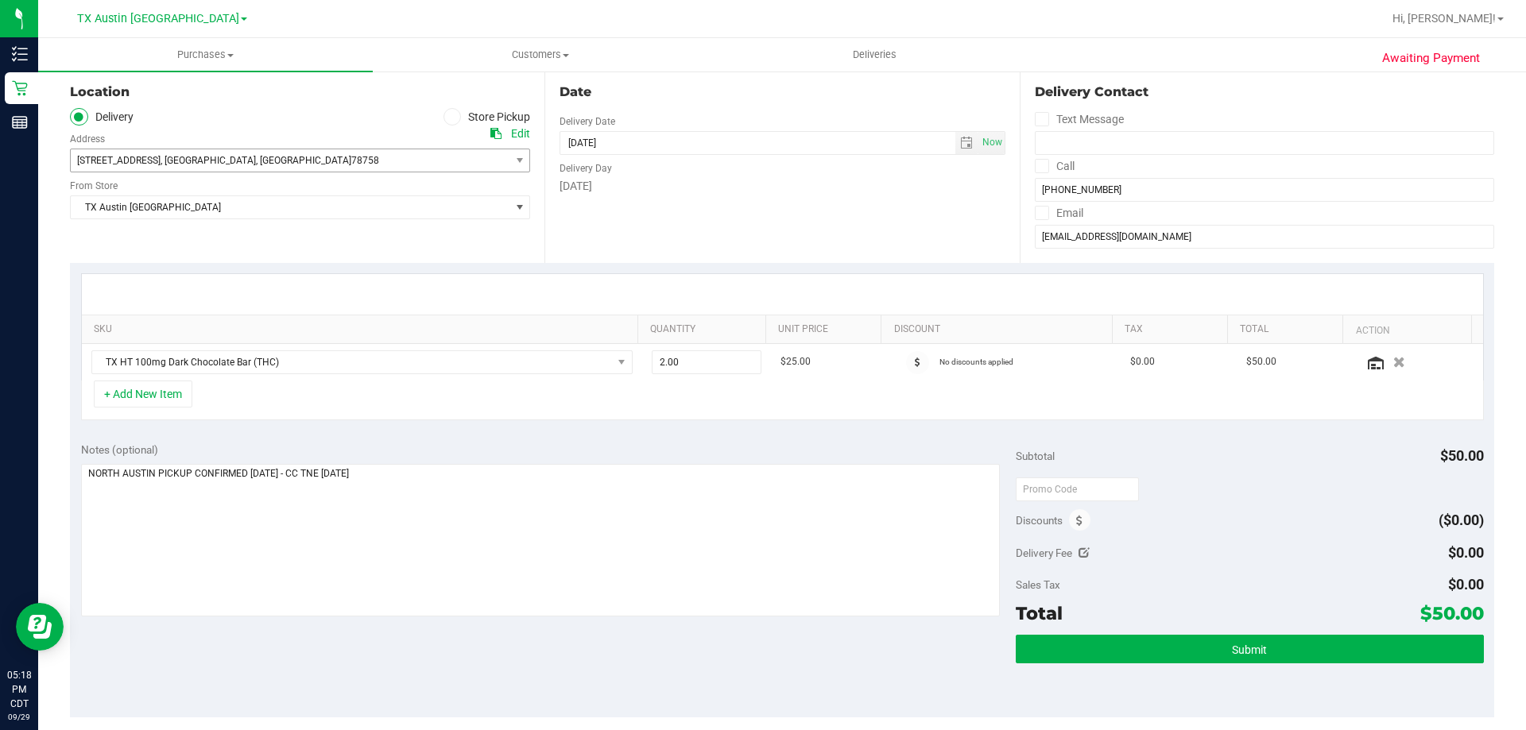
click at [551, 428] on div "SKU Quantity Unit Price Discount Tax Total Action TX HT 100mg Dark Chocolate Ba…" at bounding box center [782, 347] width 1424 height 168
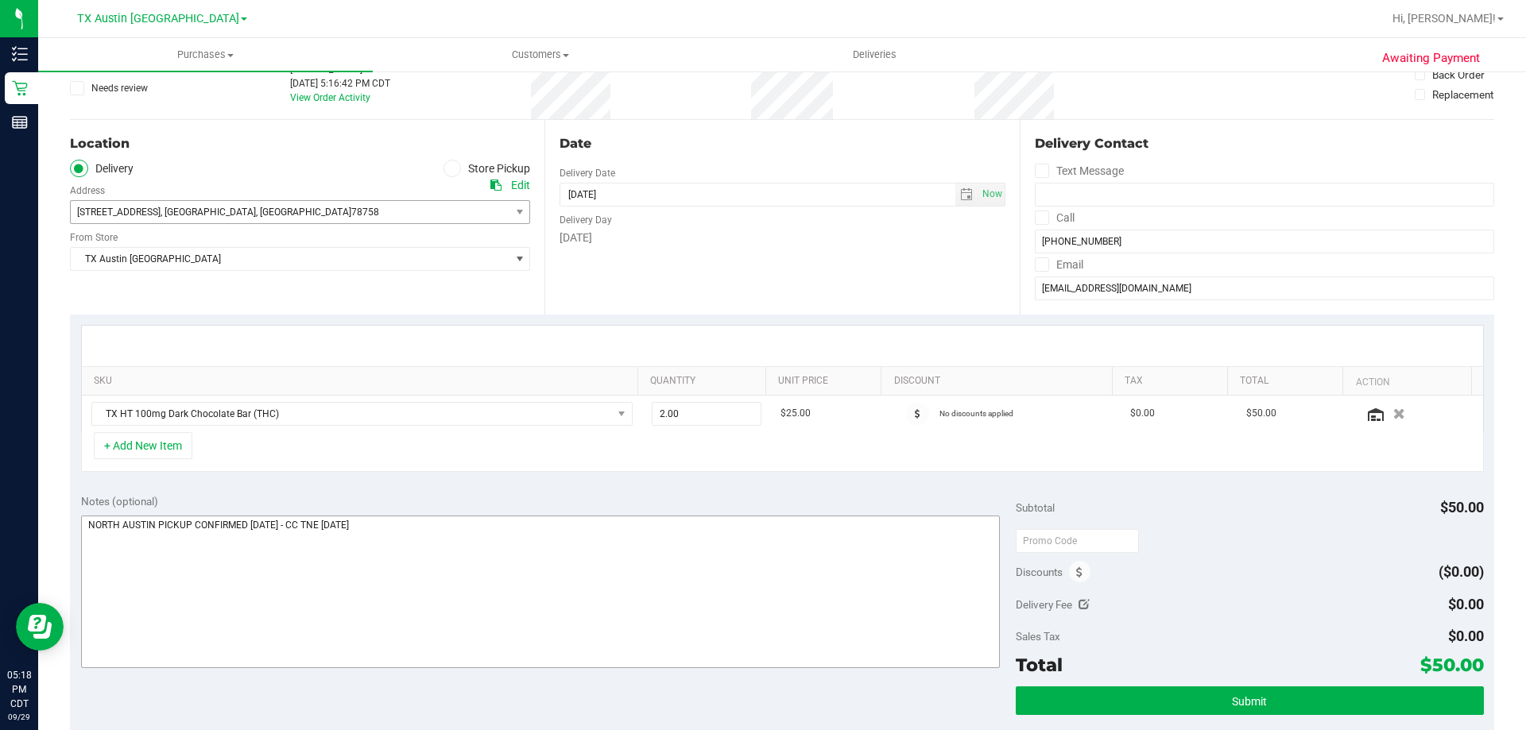
scroll to position [79, 0]
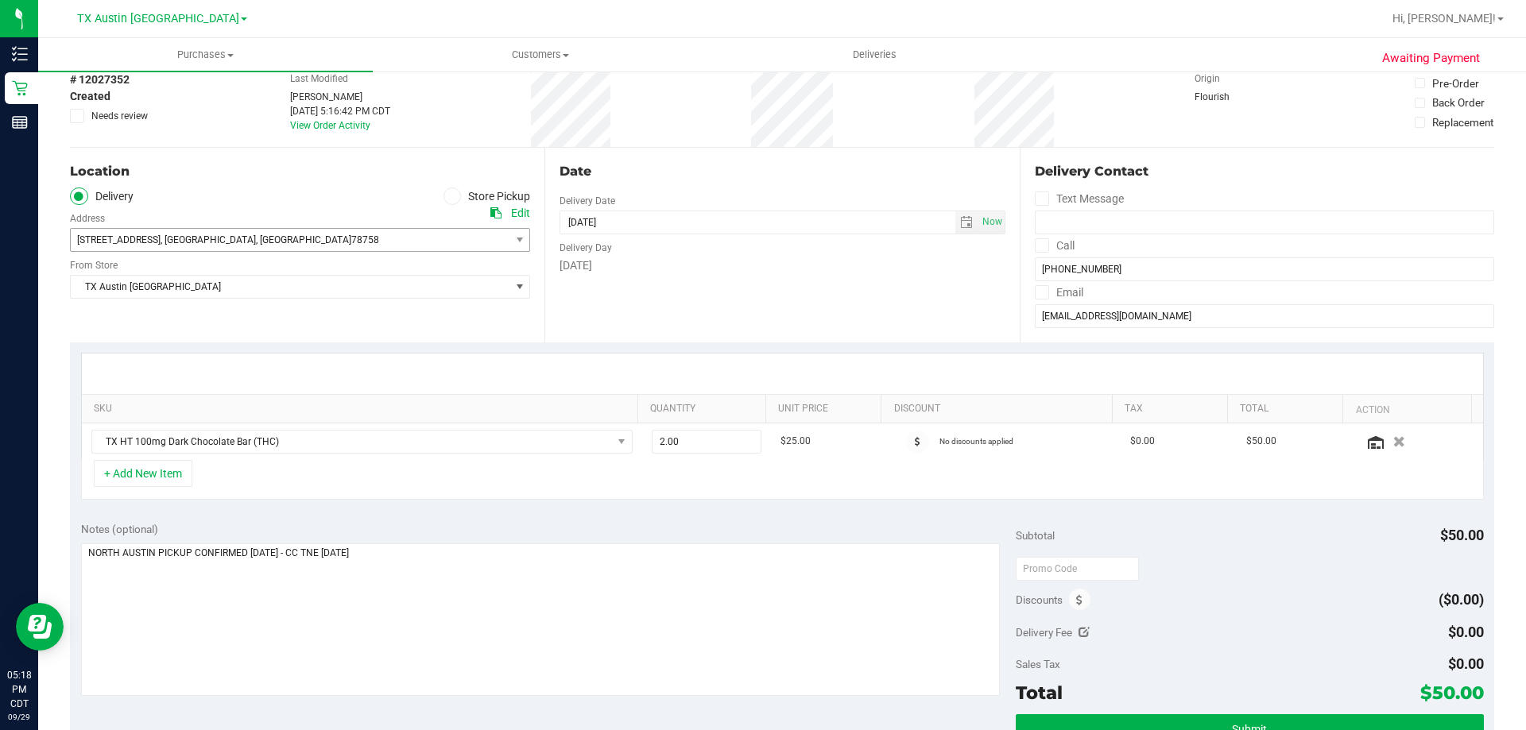
click at [516, 514] on div "Notes (optional) Subtotal $50.00 Discounts ($0.00) Delivery Fee $0.00 Sales Tax…" at bounding box center [782, 654] width 1424 height 286
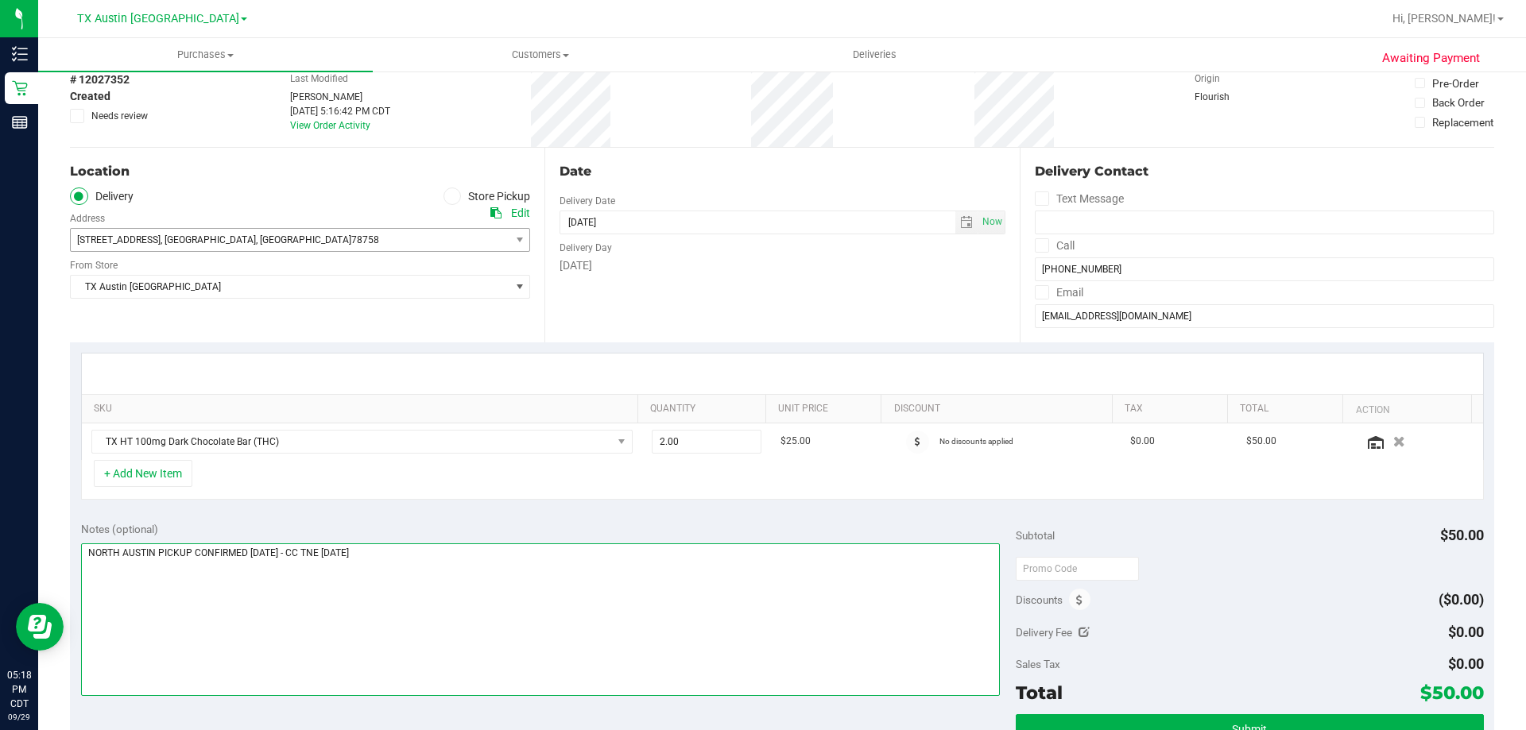
click at [480, 565] on textarea at bounding box center [540, 620] width 919 height 153
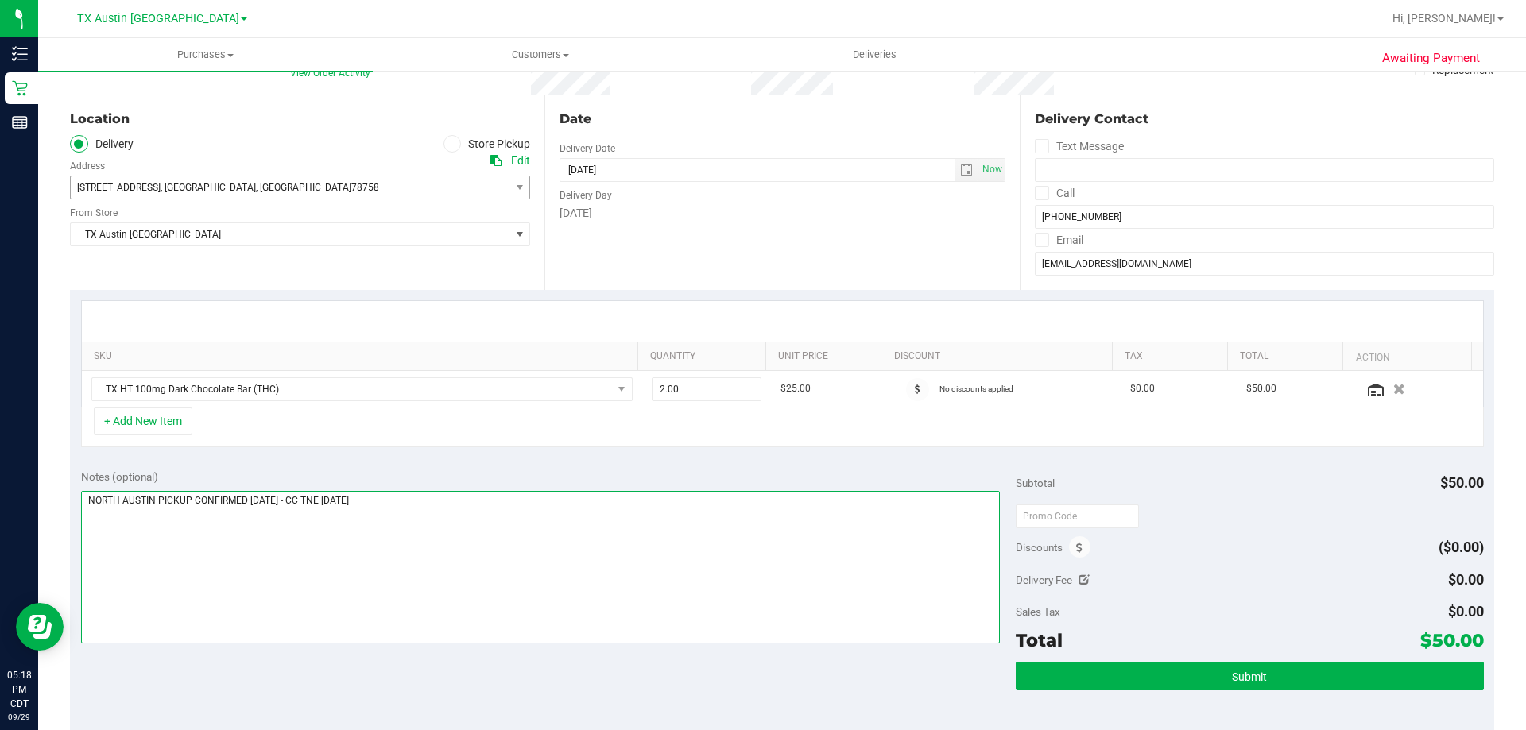
scroll to position [159, 0]
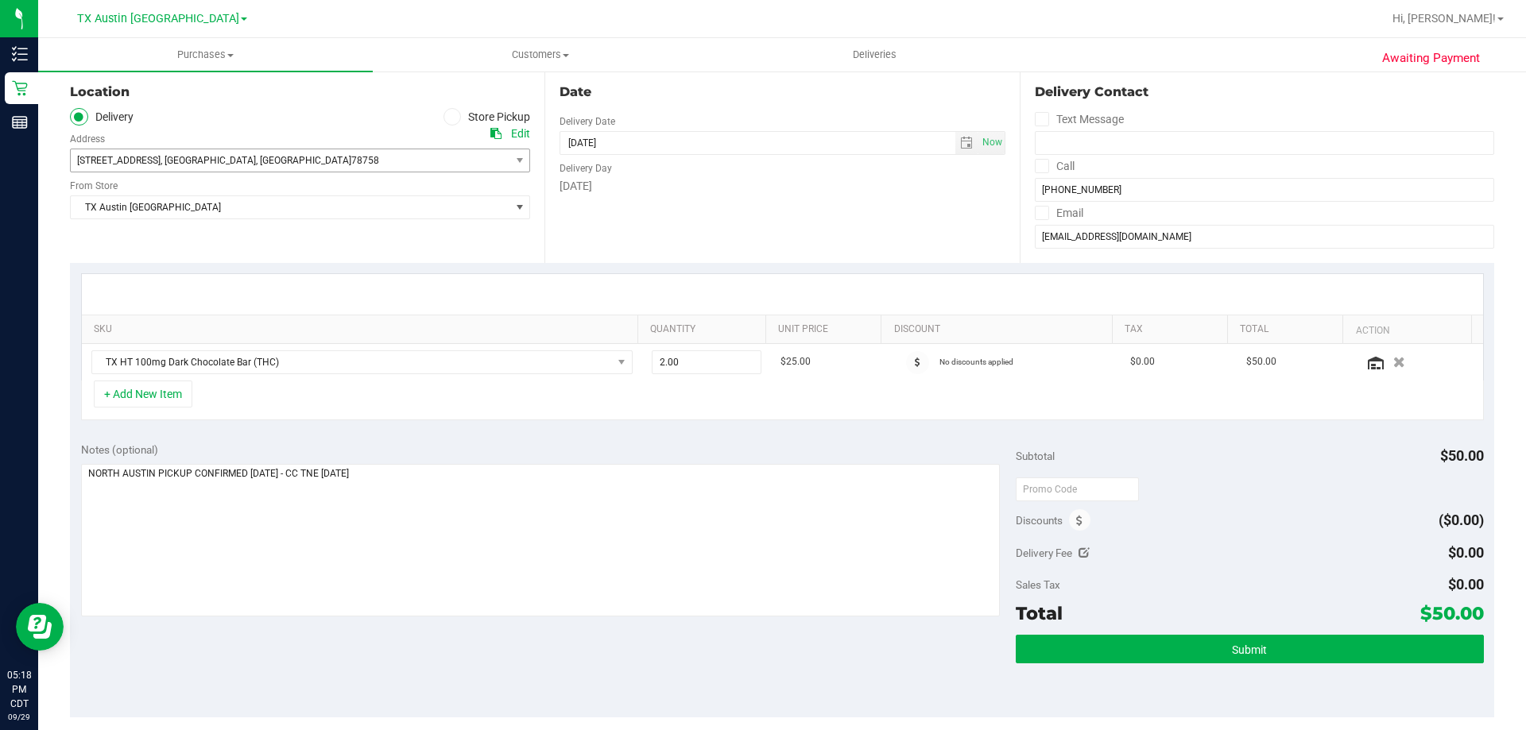
click at [485, 640] on div "Notes (optional) Subtotal $50.00 Discounts ($0.00) Delivery Fee $0.00 Sales Tax…" at bounding box center [782, 574] width 1424 height 286
click at [522, 447] on div "Notes (optional)" at bounding box center [548, 450] width 935 height 16
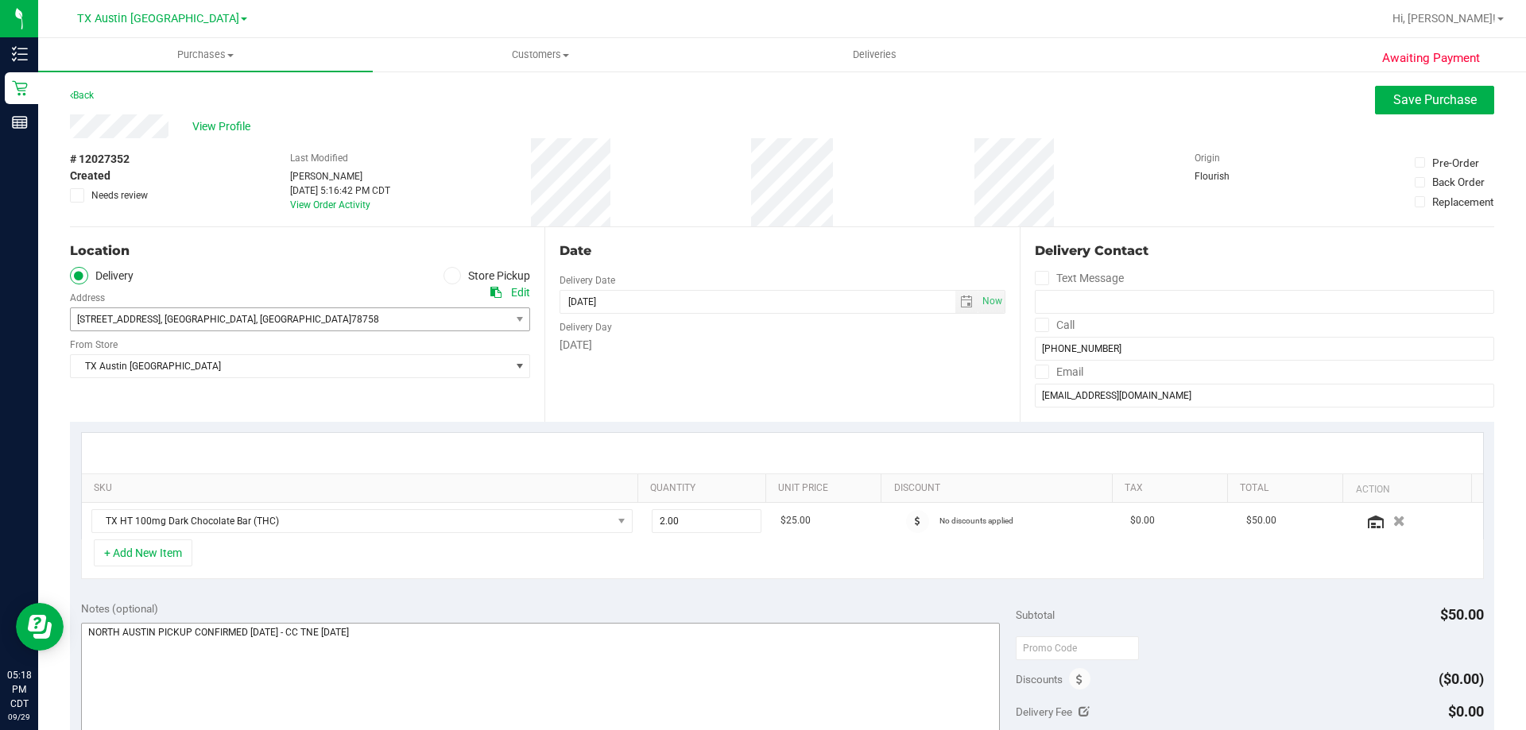
scroll to position [238, 0]
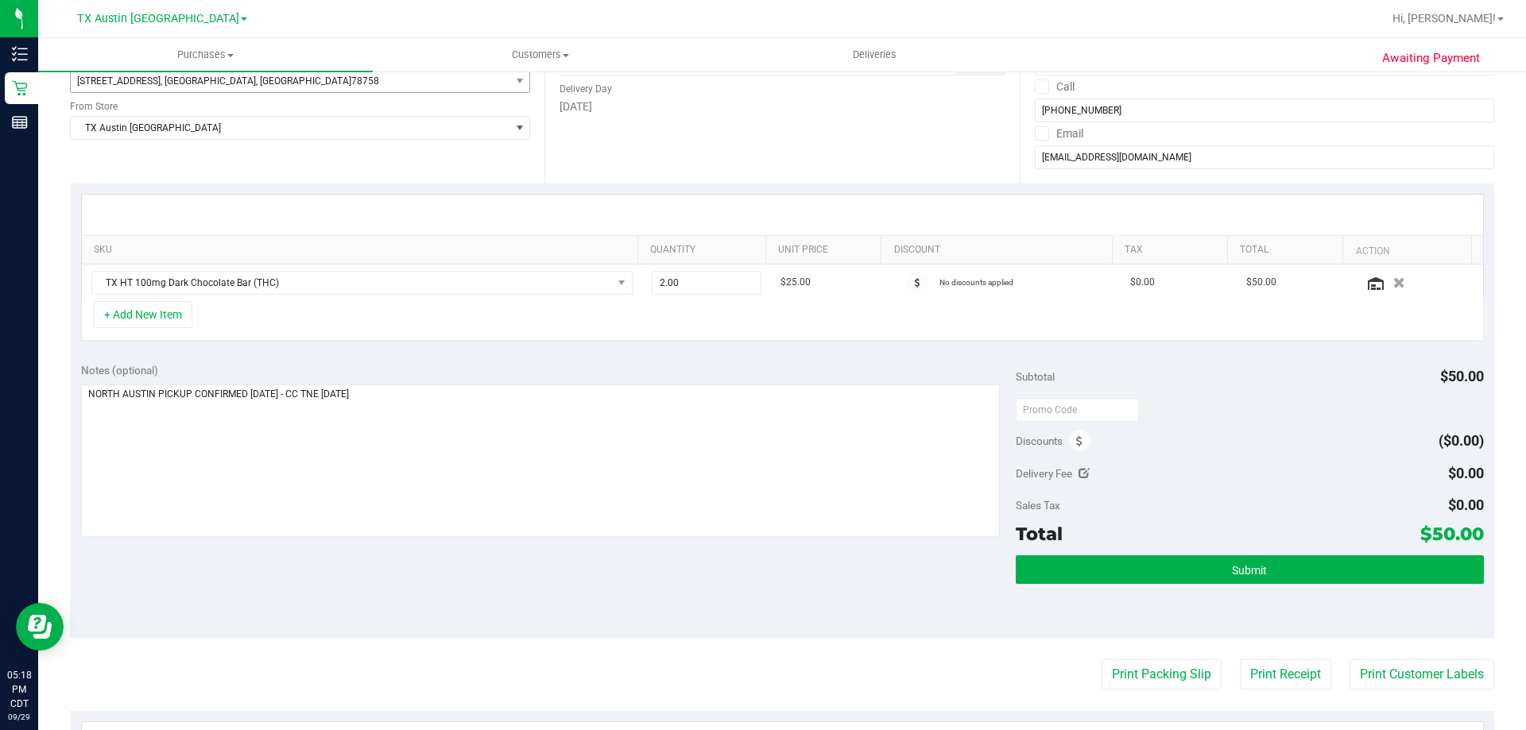
click at [414, 590] on div "Notes (optional) Subtotal $50.00 Discounts ($0.00) Delivery Fee $0.00 Sales Tax…" at bounding box center [782, 495] width 1424 height 286
click at [520, 358] on div "Notes (optional) Subtotal $50.00 Discounts ($0.00) Delivery Fee $0.00 Sales Tax…" at bounding box center [782, 495] width 1424 height 286
click at [521, 360] on div "Notes (optional) Subtotal $50.00 Discounts ($0.00) Delivery Fee $0.00 Sales Tax…" at bounding box center [782, 495] width 1424 height 286
click at [438, 568] on div "Notes (optional) Subtotal $50.00 Discounts ($0.00) Delivery Fee $0.00 Sales Tax…" at bounding box center [782, 495] width 1424 height 286
click at [471, 365] on div "Notes (optional)" at bounding box center [548, 370] width 935 height 16
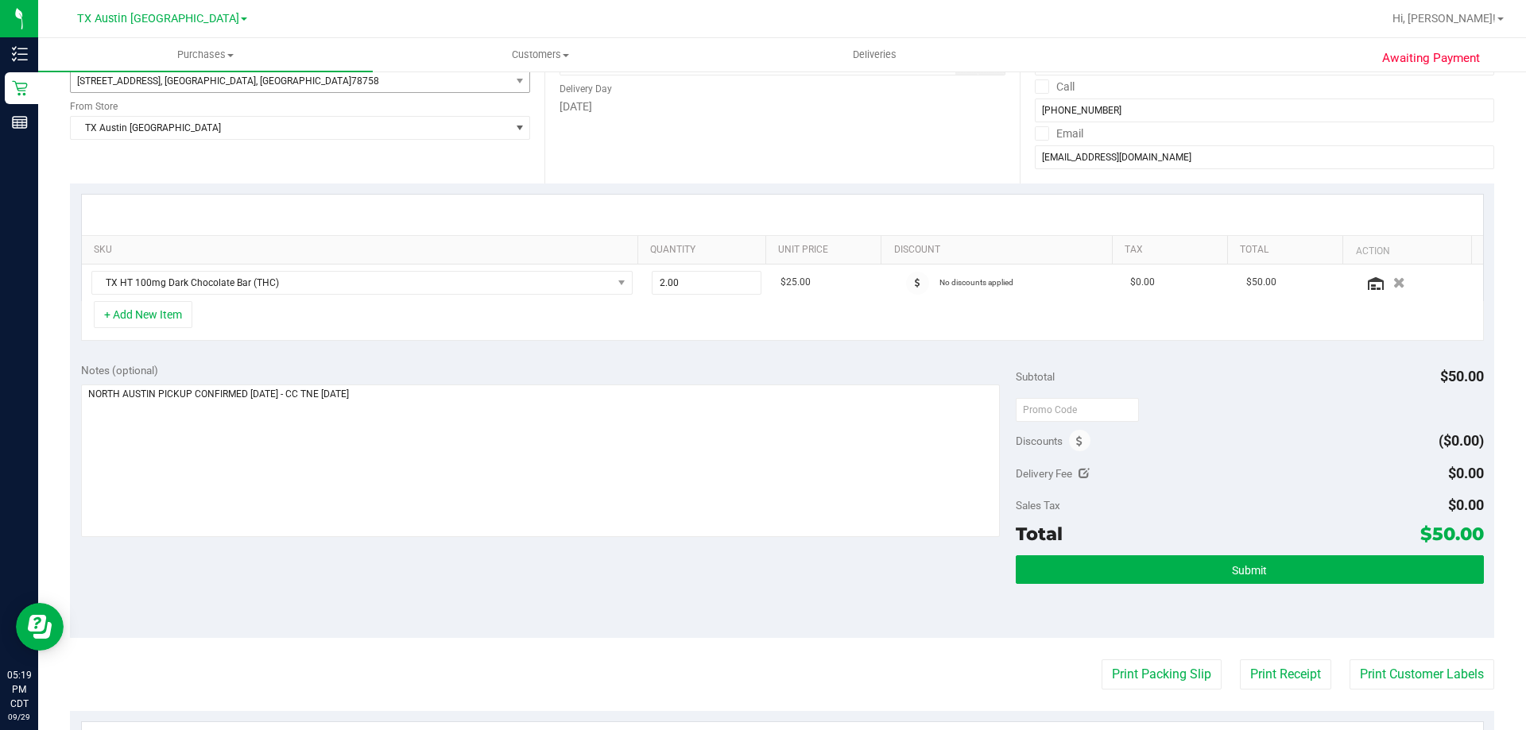
click at [477, 346] on div "SKU Quantity Unit Price Discount Tax Total Action TX HT 100mg Dark Chocolate Ba…" at bounding box center [782, 268] width 1424 height 168
click at [494, 356] on div "Notes (optional) Subtotal $50.00 Discounts ($0.00) Delivery Fee $0.00 Sales Tax…" at bounding box center [782, 495] width 1424 height 286
click at [506, 358] on div "Notes (optional) Subtotal $50.00 Discounts ($0.00) Delivery Fee $0.00 Sales Tax…" at bounding box center [782, 495] width 1424 height 286
click at [506, 367] on div "Notes (optional)" at bounding box center [548, 370] width 935 height 16
click at [501, 414] on textarea at bounding box center [540, 461] width 919 height 153
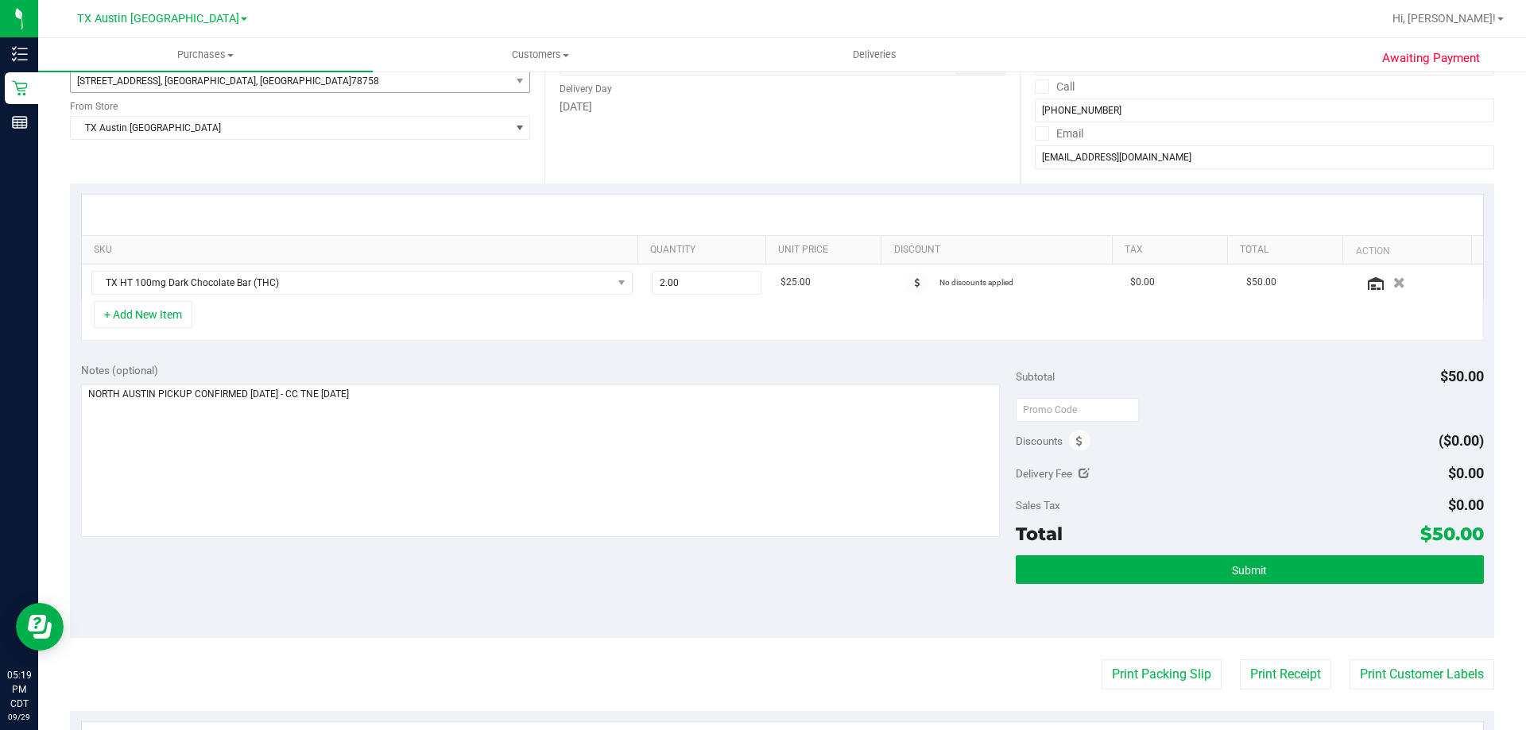
click at [488, 348] on div "SKU Quantity Unit Price Discount Tax Total Action TX HT 100mg Dark Chocolate Ba…" at bounding box center [782, 268] width 1424 height 168
drag, startPoint x: 1418, startPoint y: 528, endPoint x: 1469, endPoint y: 532, distance: 51.9
click at [1469, 532] on span "$50.00" at bounding box center [1452, 534] width 64 height 22
copy span "50.00"
click at [780, 602] on div "Notes (optional) Subtotal $50.00 Discounts ($0.00) Delivery Fee $0.00 Sales Tax…" at bounding box center [782, 495] width 1424 height 286
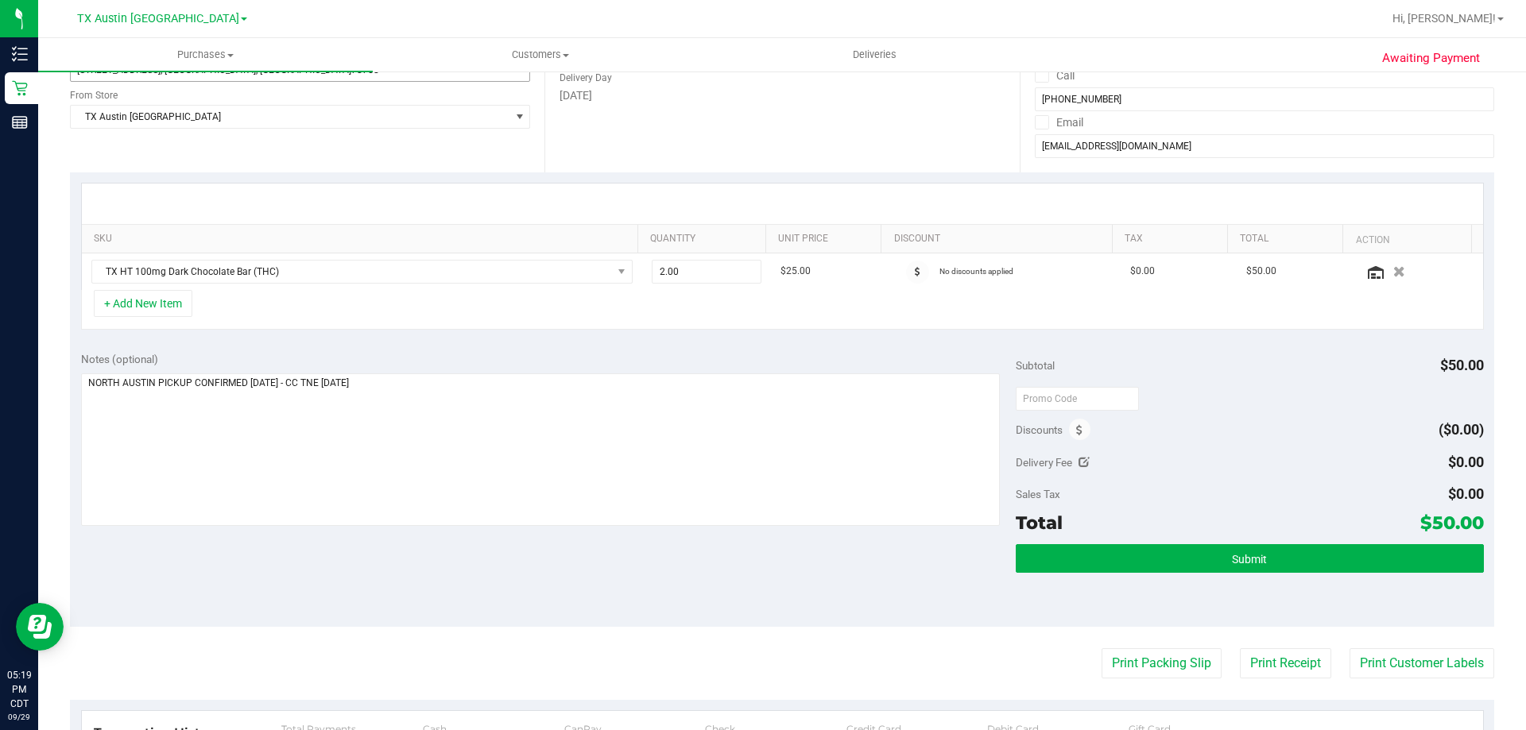
scroll to position [159, 0]
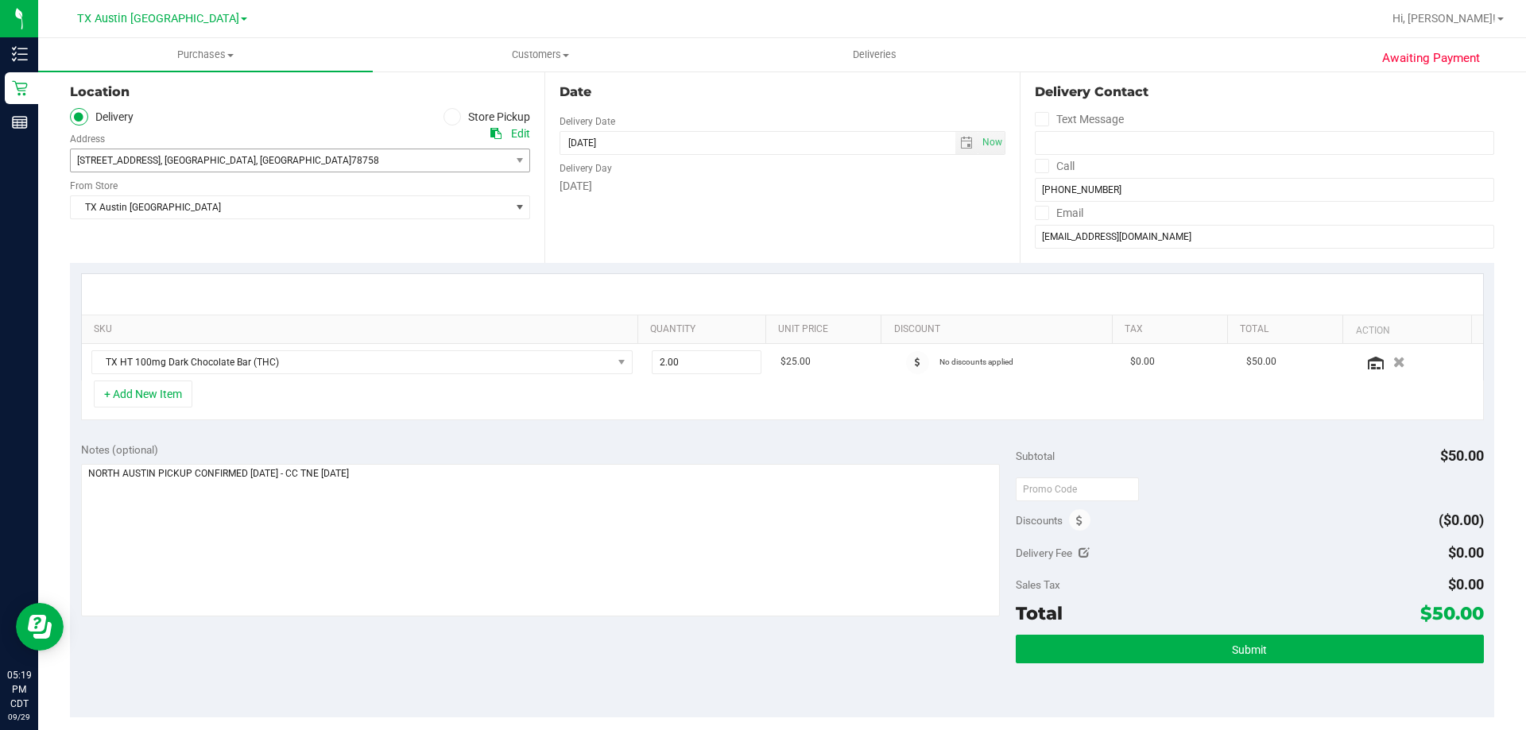
drag, startPoint x: 1419, startPoint y: 614, endPoint x: 1468, endPoint y: 613, distance: 49.3
click at [1468, 613] on span "$50.00" at bounding box center [1452, 613] width 64 height 22
copy span "50.00"
click at [1259, 565] on div "Delivery Fee $0.00" at bounding box center [1249, 553] width 467 height 29
click at [1256, 646] on span "Submit" at bounding box center [1249, 650] width 35 height 13
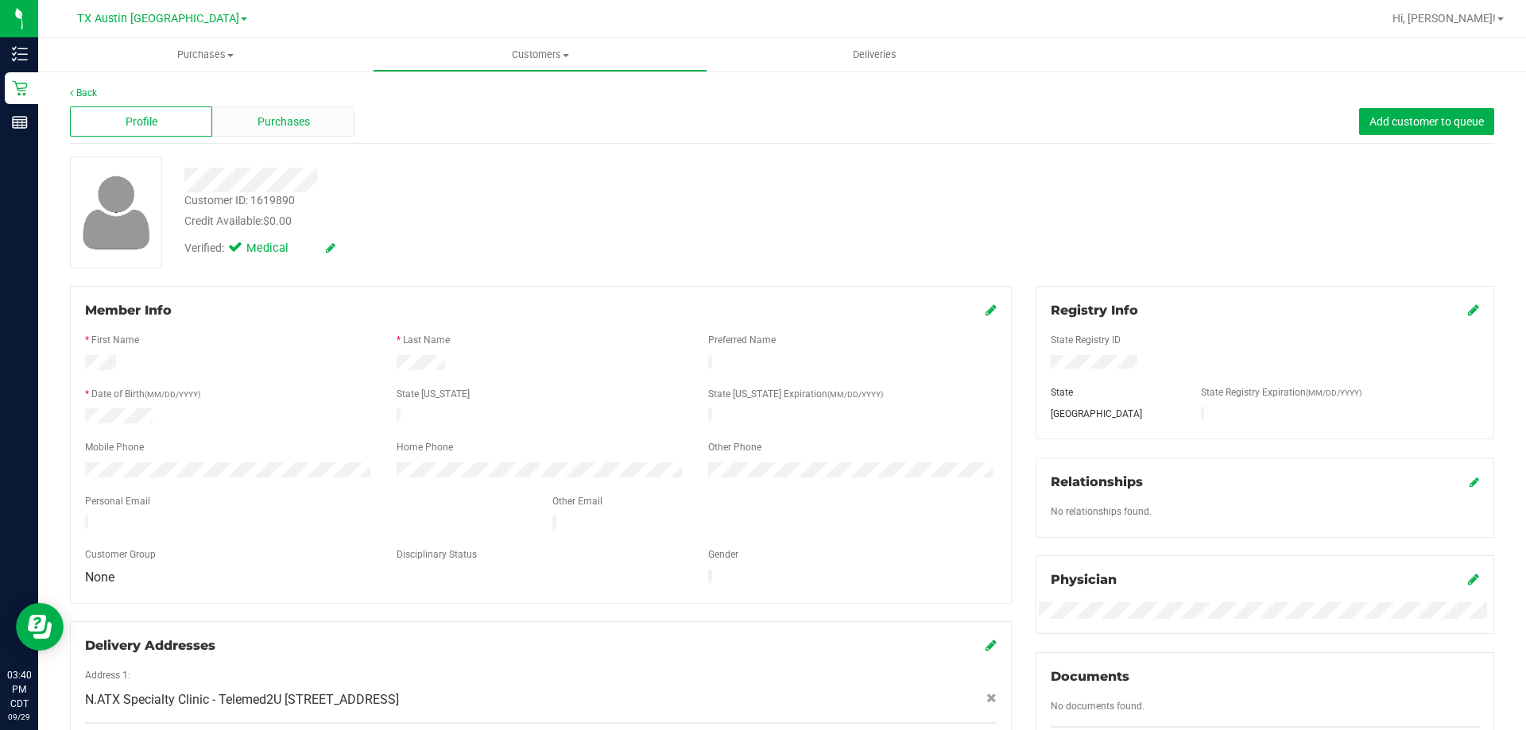
click at [307, 123] on span "Purchases" at bounding box center [283, 122] width 52 height 17
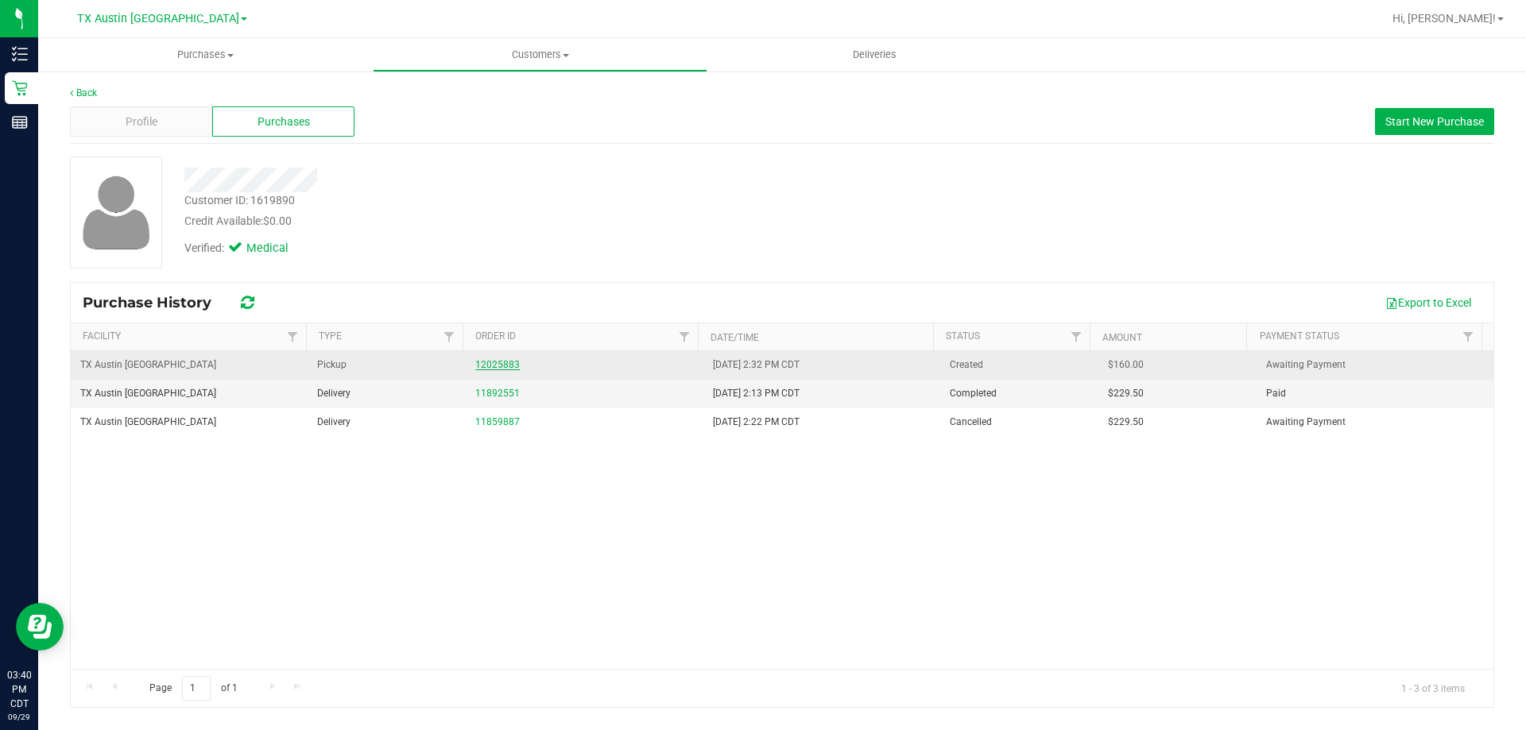
click at [506, 366] on link "12025883" at bounding box center [497, 364] width 44 height 11
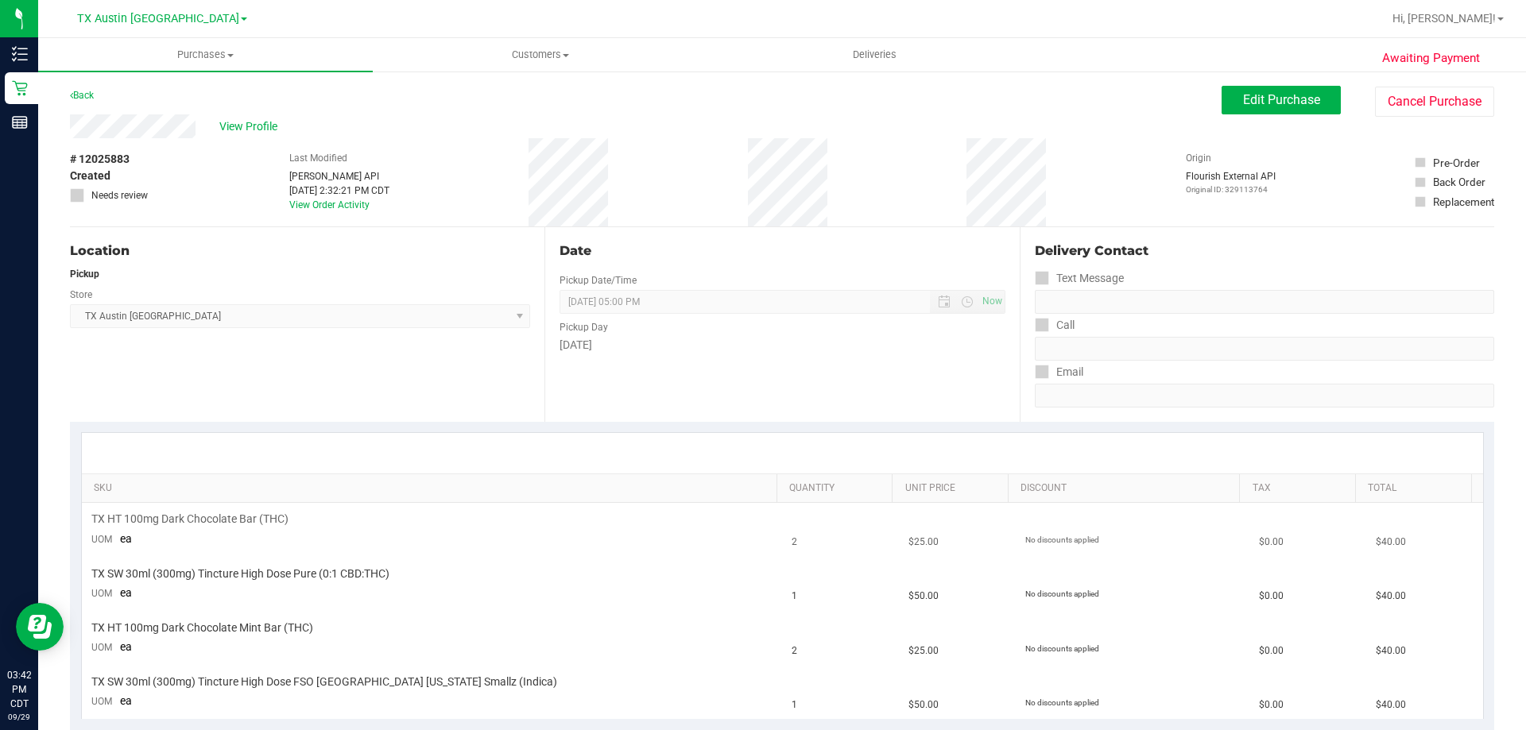
click at [447, 550] on td "TX HT 100mg Dark Chocolate Bar (THC) UOM ea" at bounding box center [432, 530] width 701 height 54
click at [269, 124] on span "View Profile" at bounding box center [251, 126] width 64 height 17
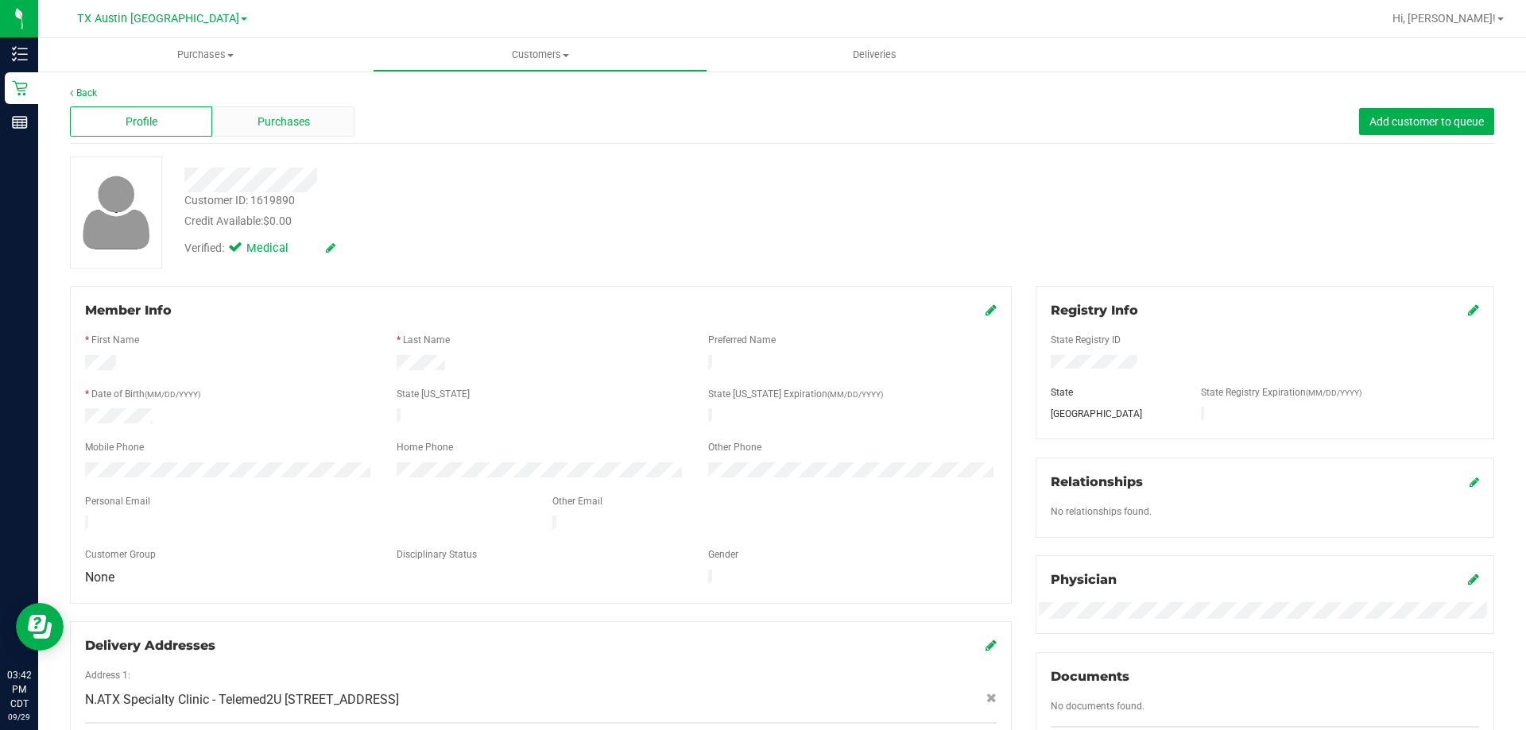
click at [338, 117] on div "Purchases" at bounding box center [283, 121] width 142 height 30
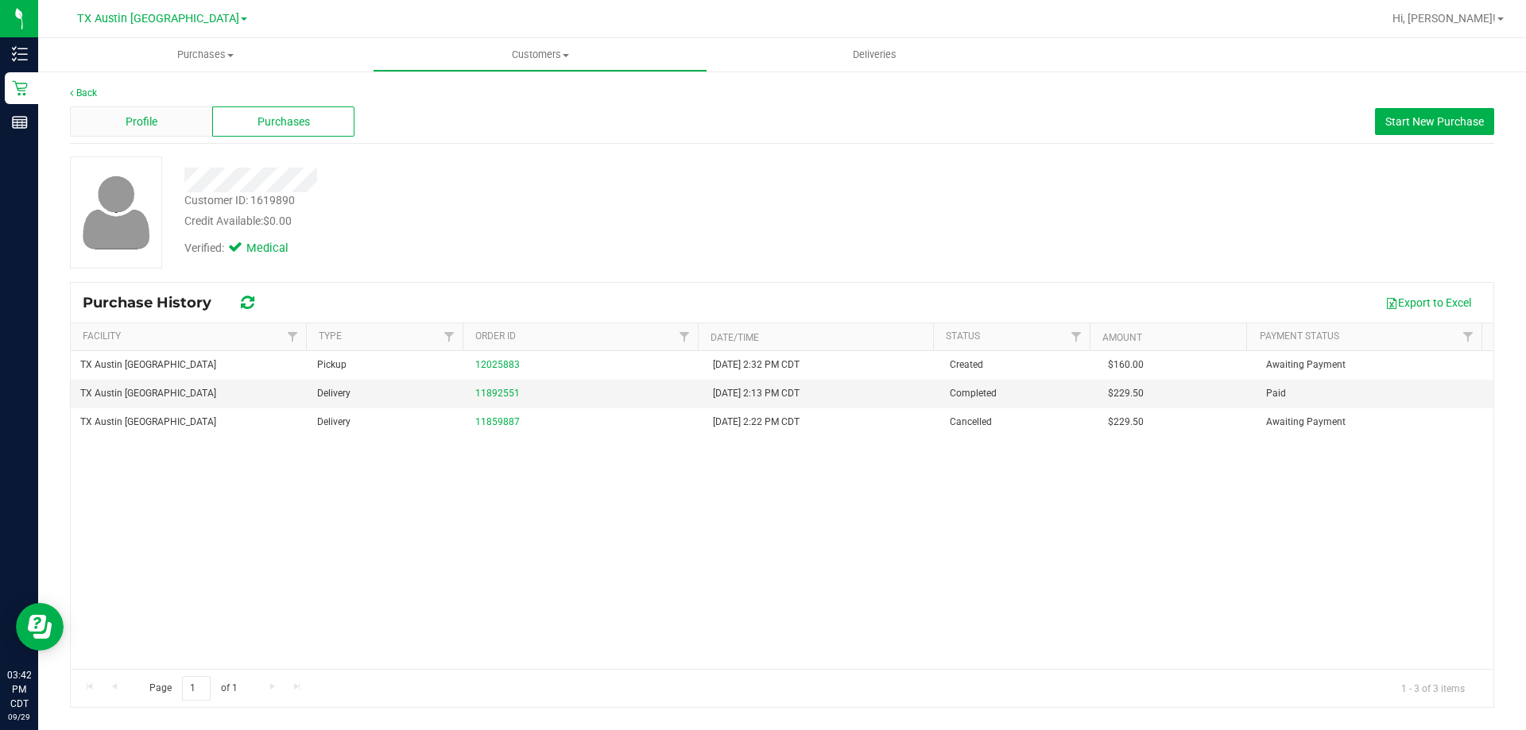
click at [141, 117] on span "Profile" at bounding box center [142, 122] width 32 height 17
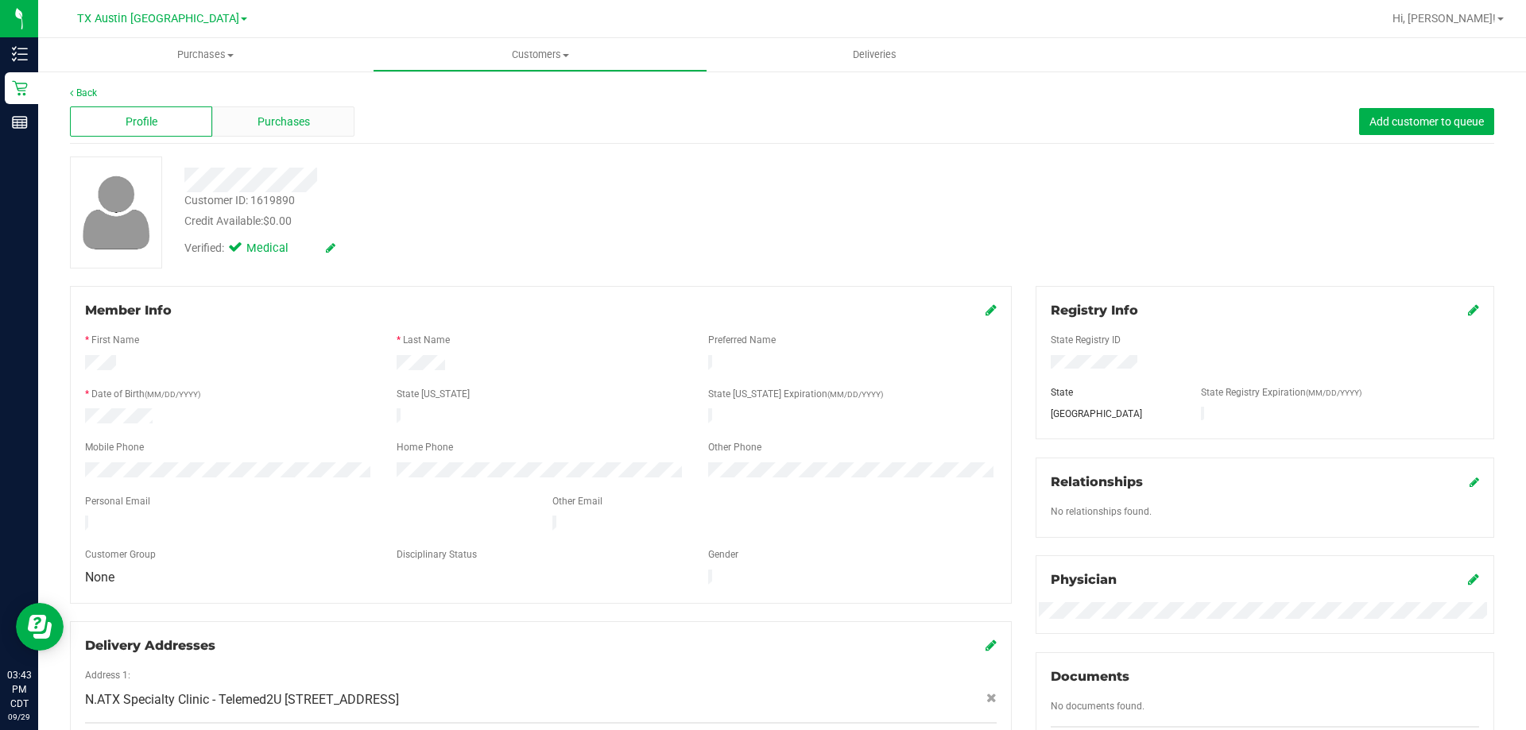
click at [319, 125] on div "Purchases" at bounding box center [283, 121] width 142 height 30
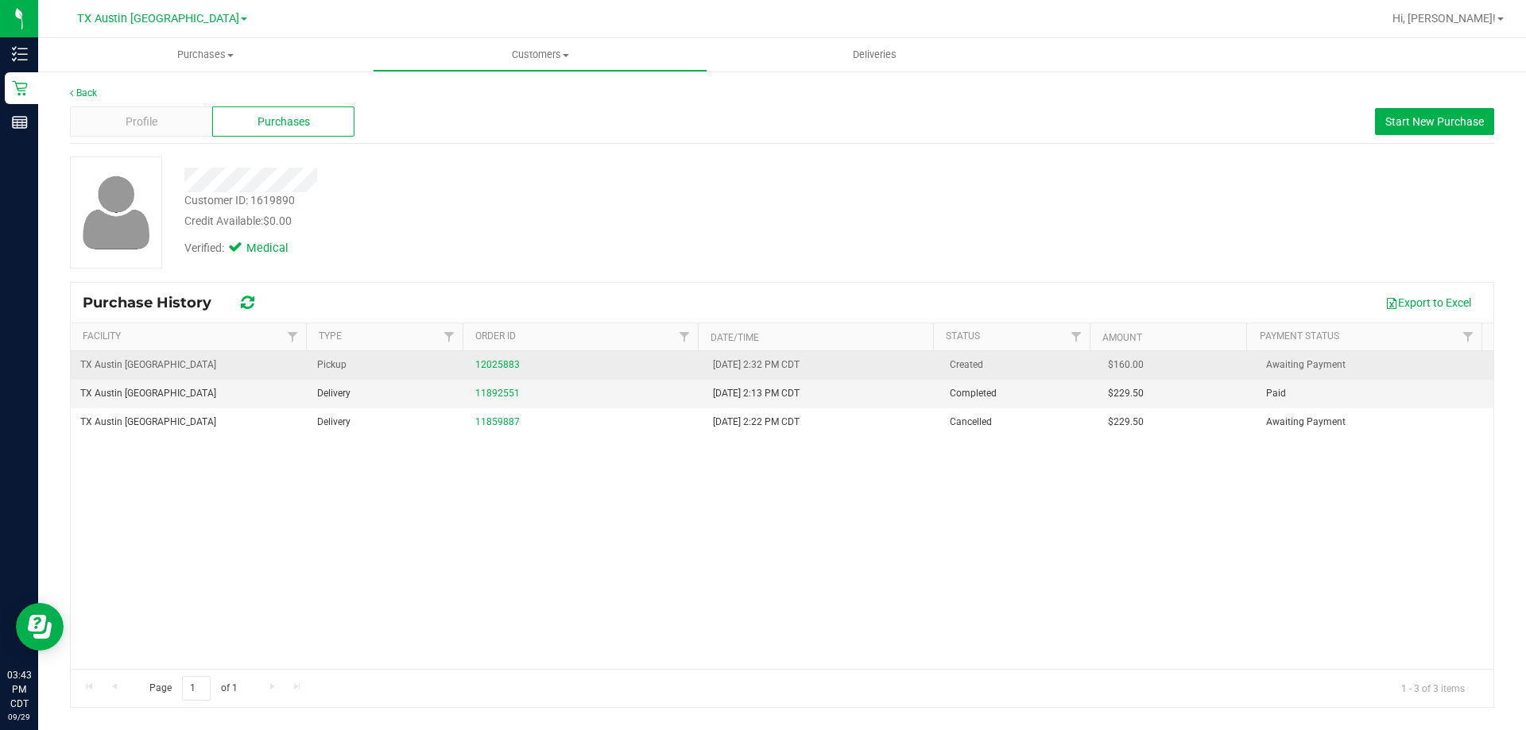
click at [476, 370] on div "12025883" at bounding box center [584, 365] width 218 height 15
click at [485, 366] on link "12025883" at bounding box center [497, 364] width 44 height 11
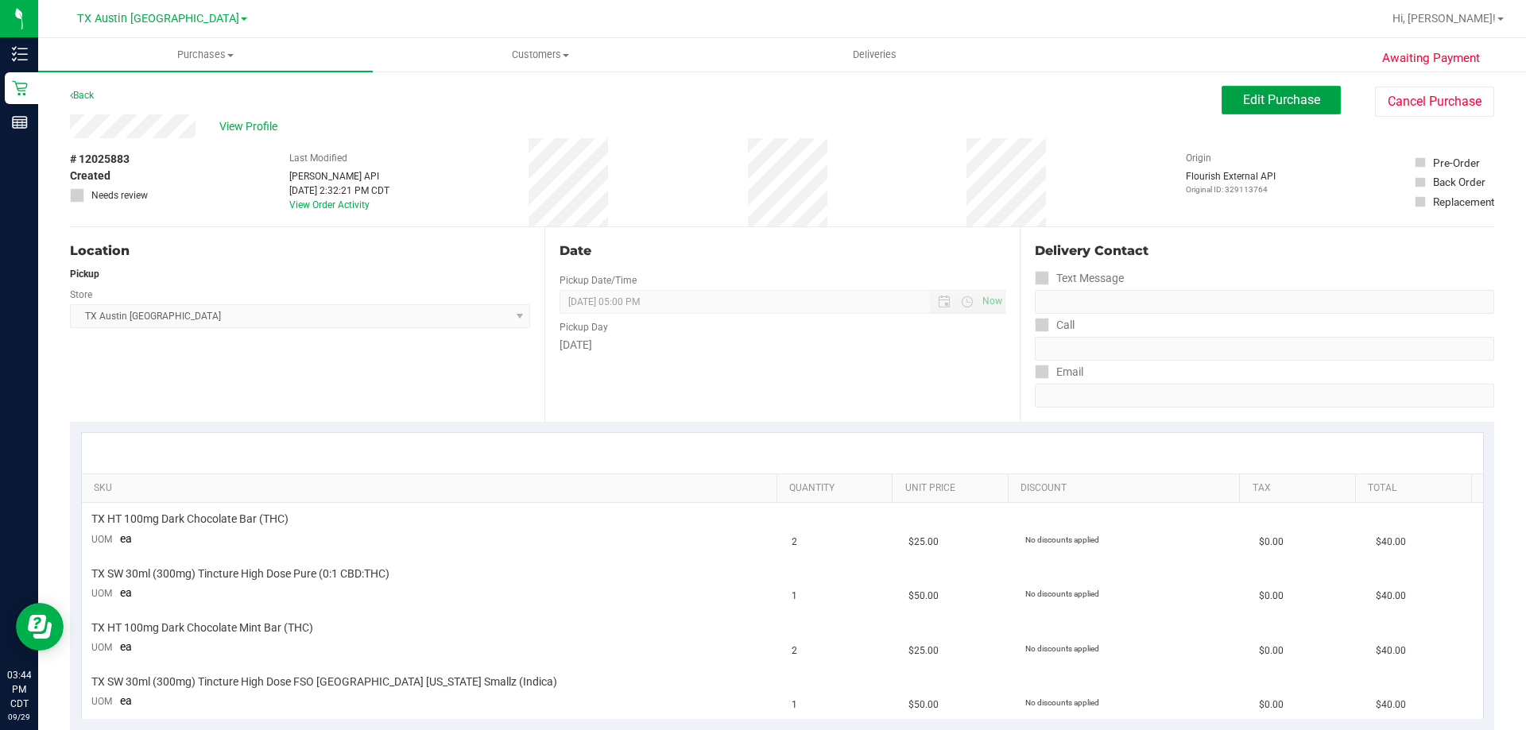
click at [1267, 91] on button "Edit Purchase" at bounding box center [1280, 100] width 119 height 29
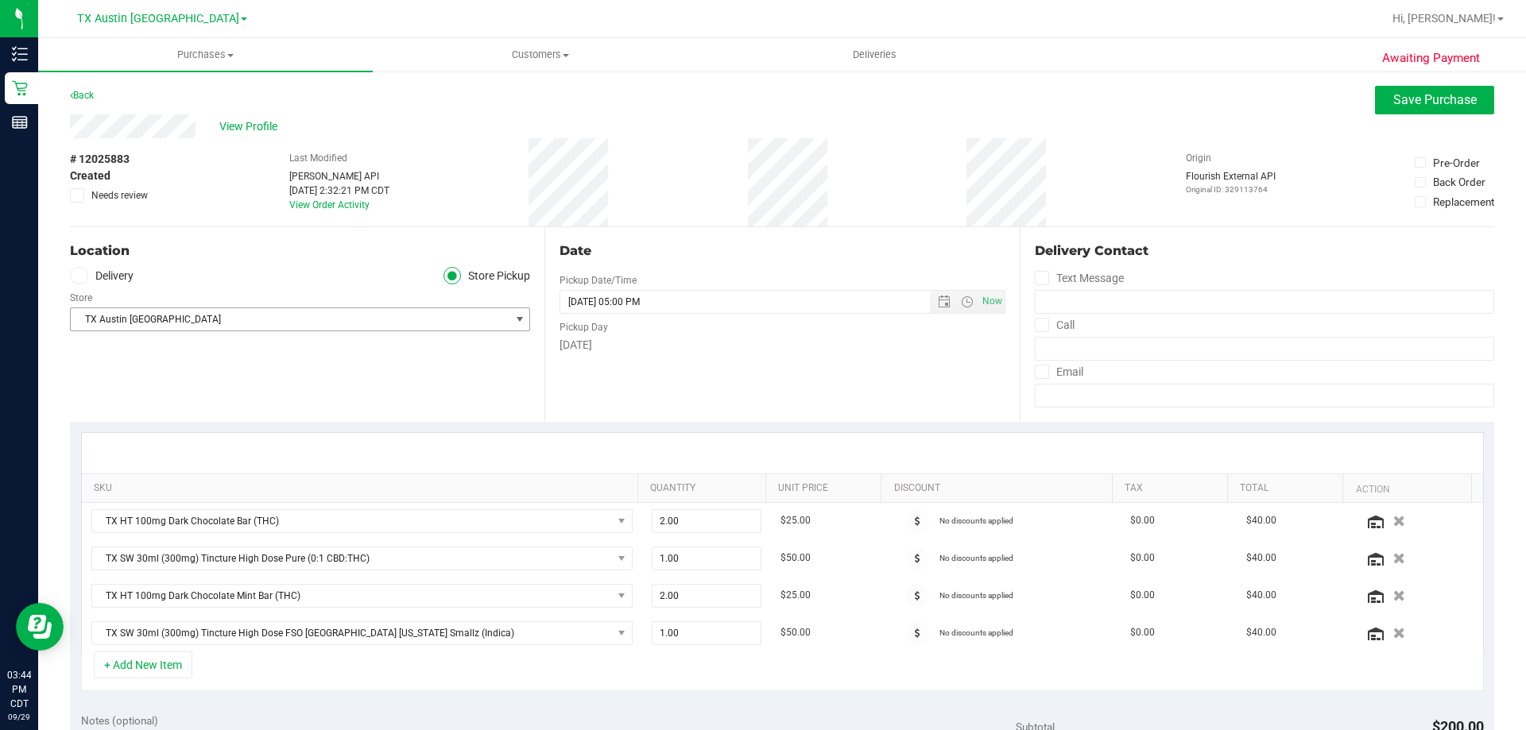
click at [514, 322] on span "select" at bounding box center [519, 319] width 13 height 13
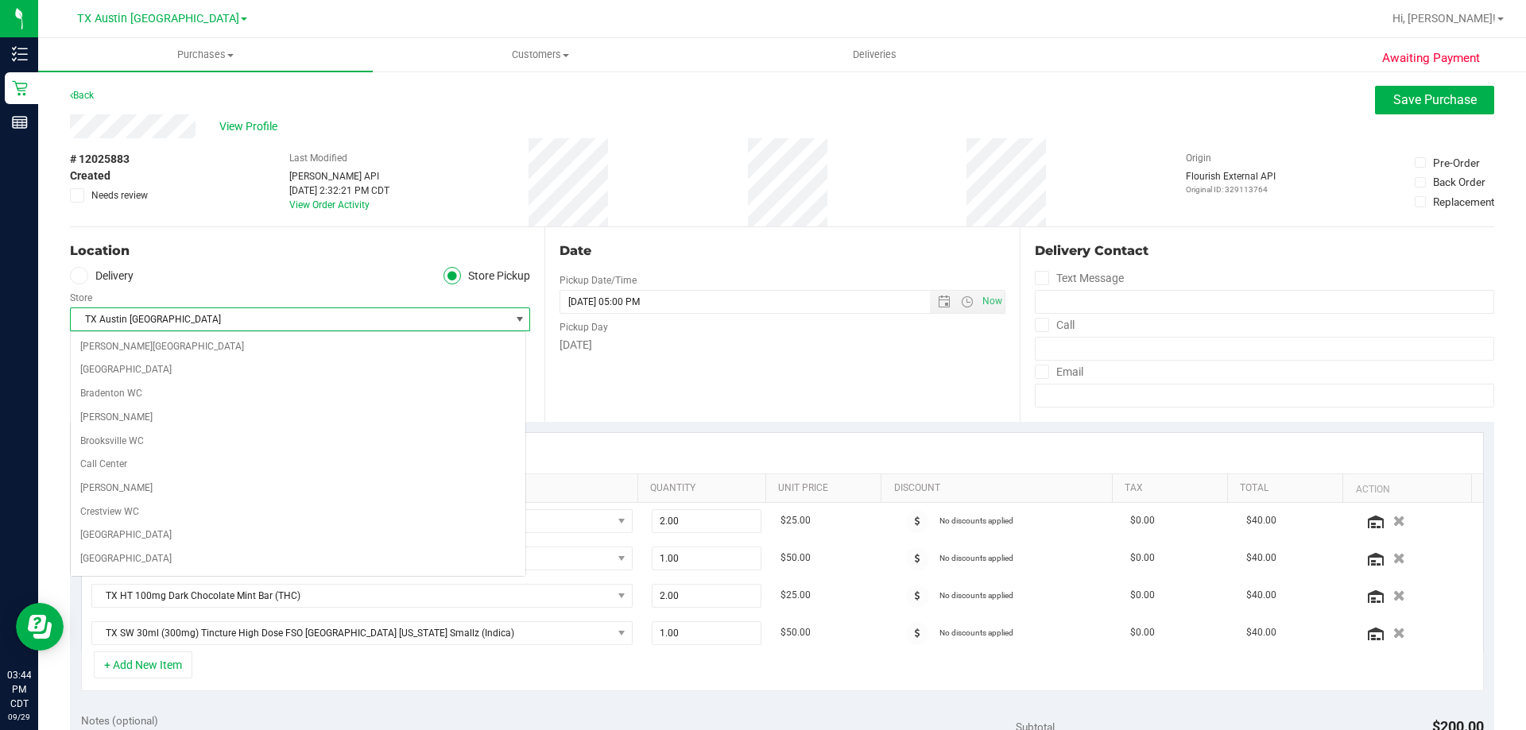
scroll to position [990, 0]
click at [81, 276] on icon at bounding box center [79, 276] width 10 height 0
click at [0, 0] on input "Delivery" at bounding box center [0, 0] width 0 height 0
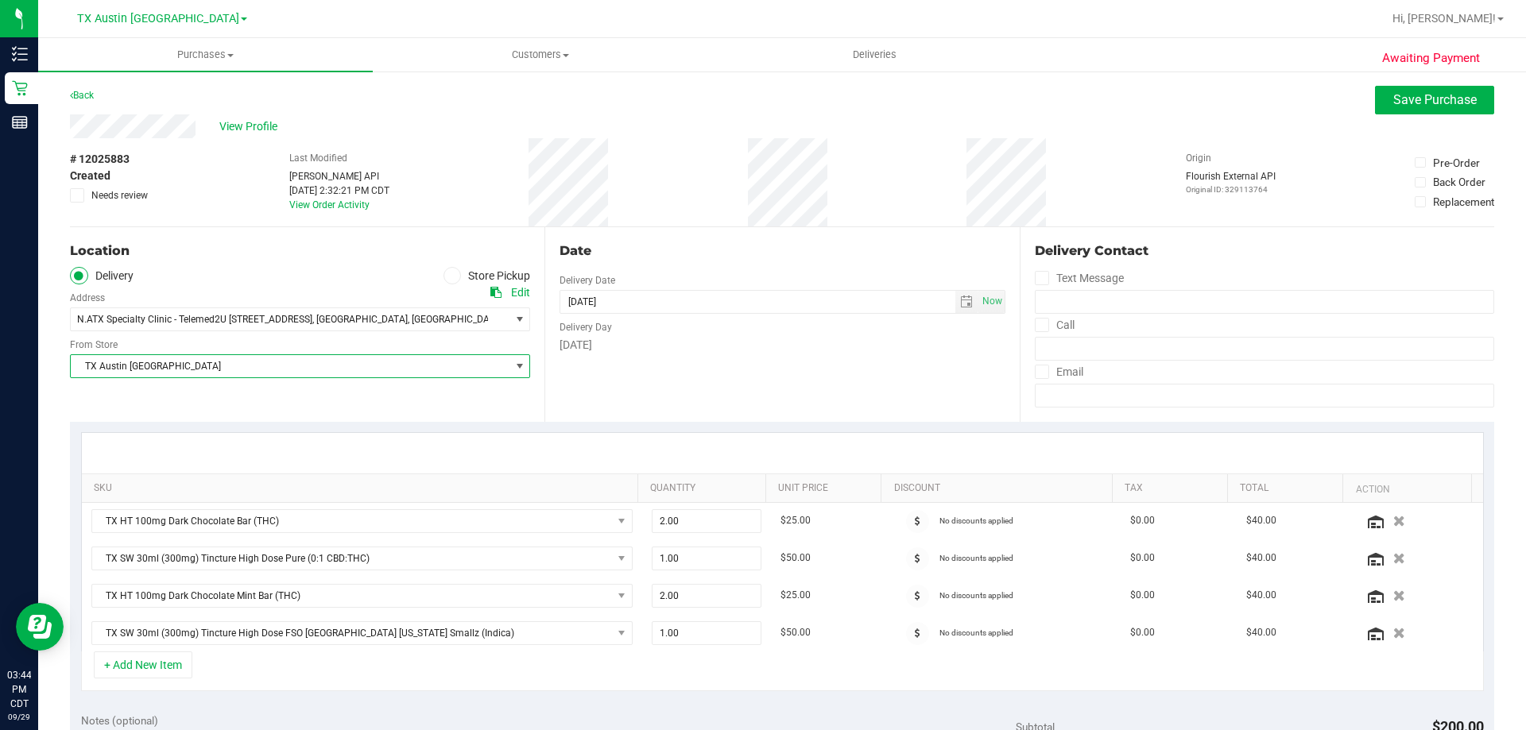
click at [226, 366] on span "TX Austin [GEOGRAPHIC_DATA]" at bounding box center [290, 366] width 439 height 22
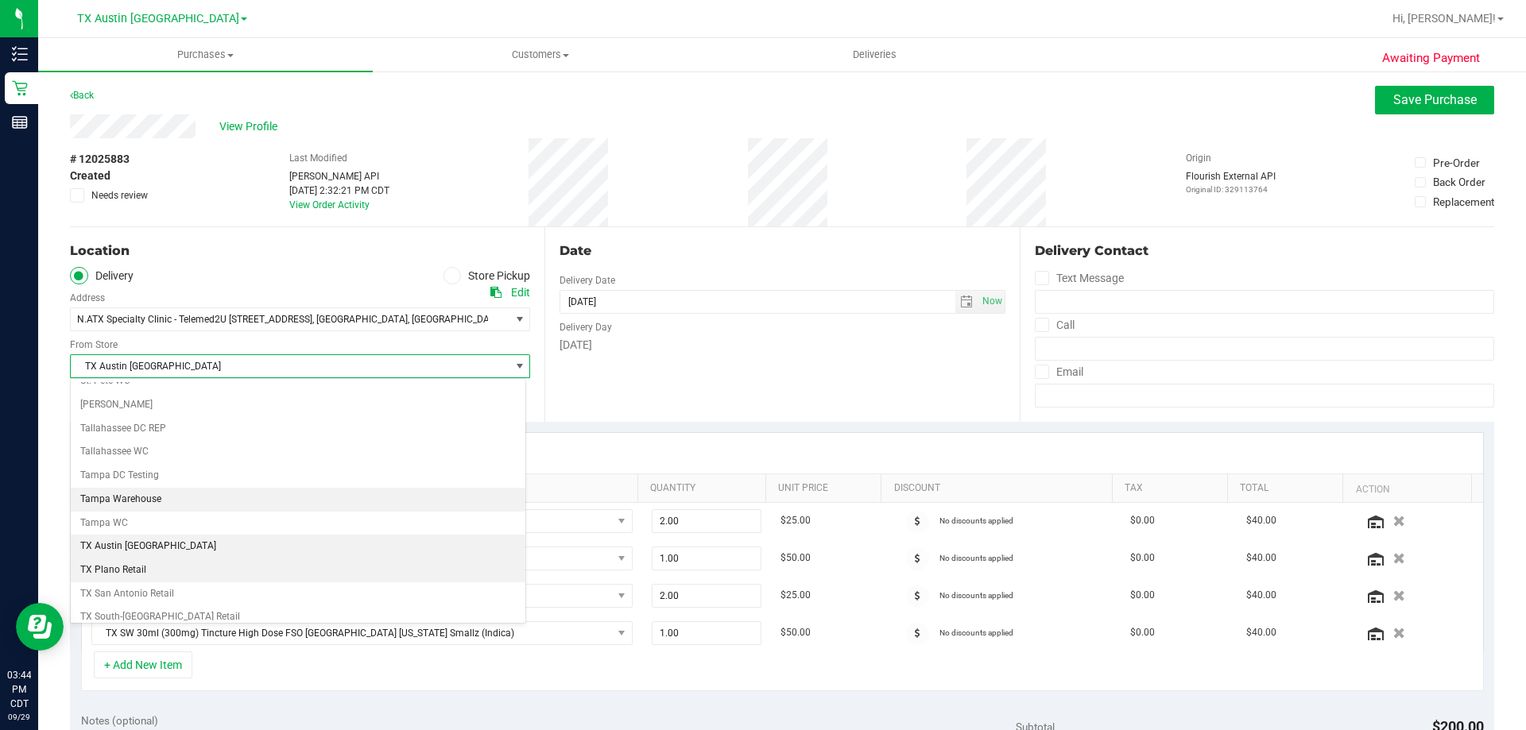
scroll to position [1155, 0]
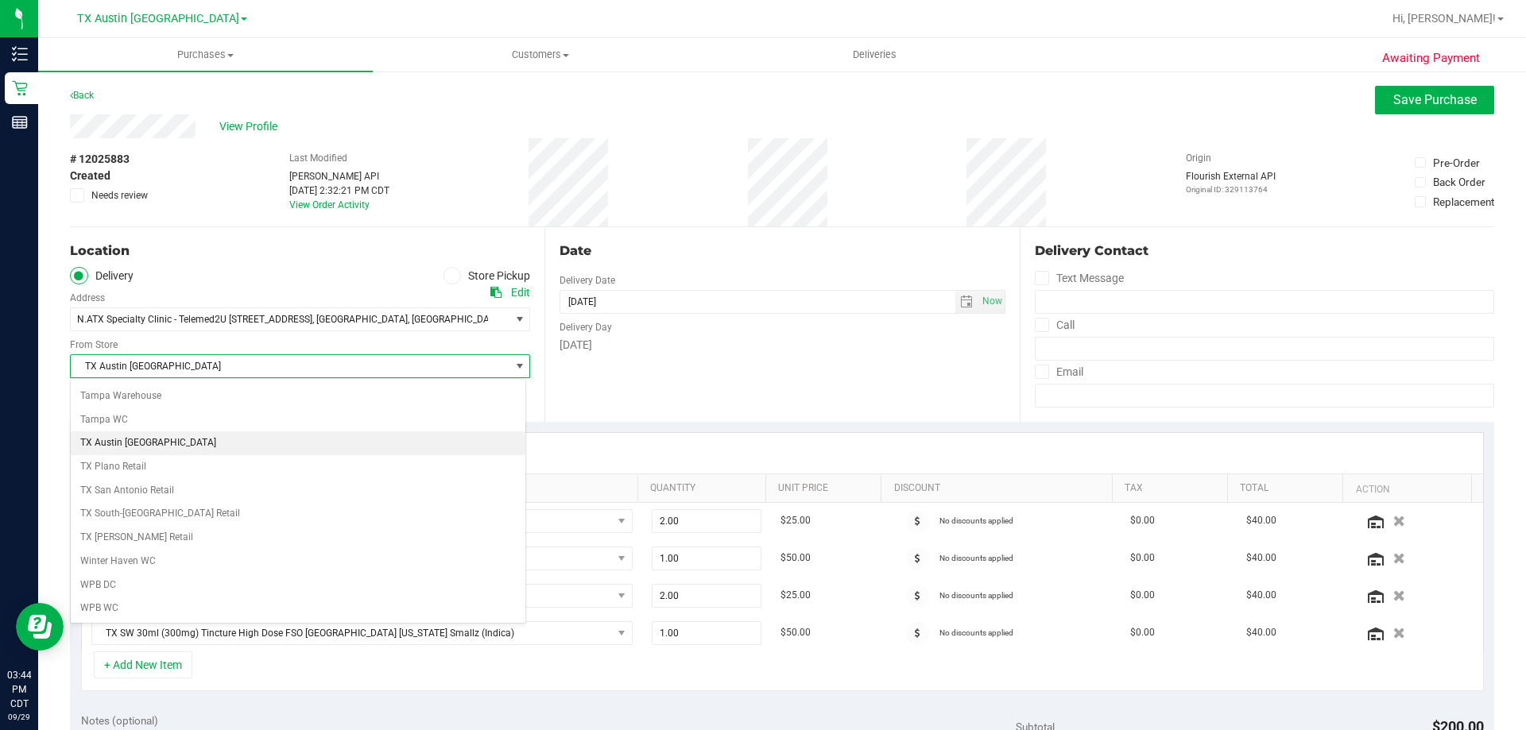
click at [160, 444] on li "TX Austin [GEOGRAPHIC_DATA]" at bounding box center [298, 443] width 455 height 24
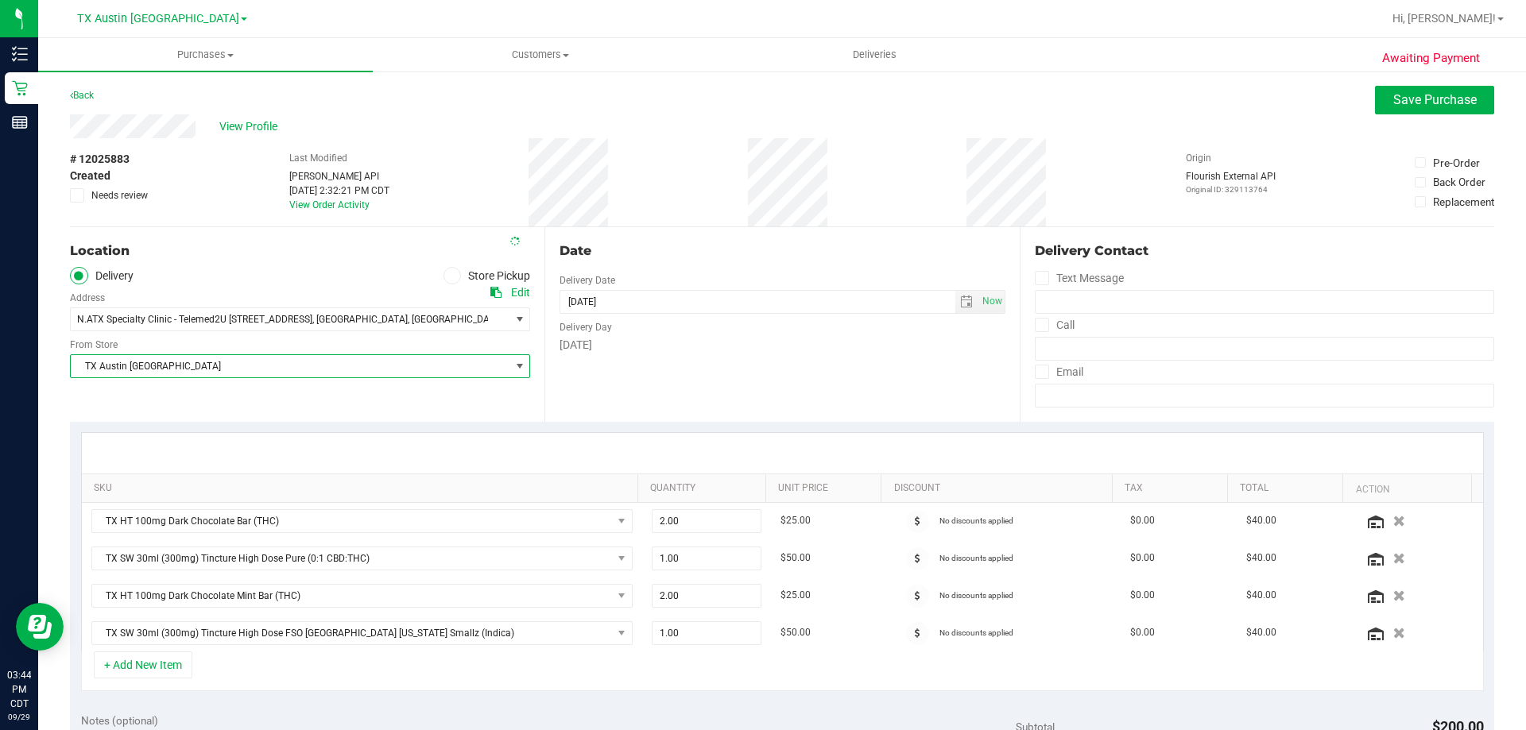
click at [238, 260] on div "Location" at bounding box center [300, 251] width 460 height 19
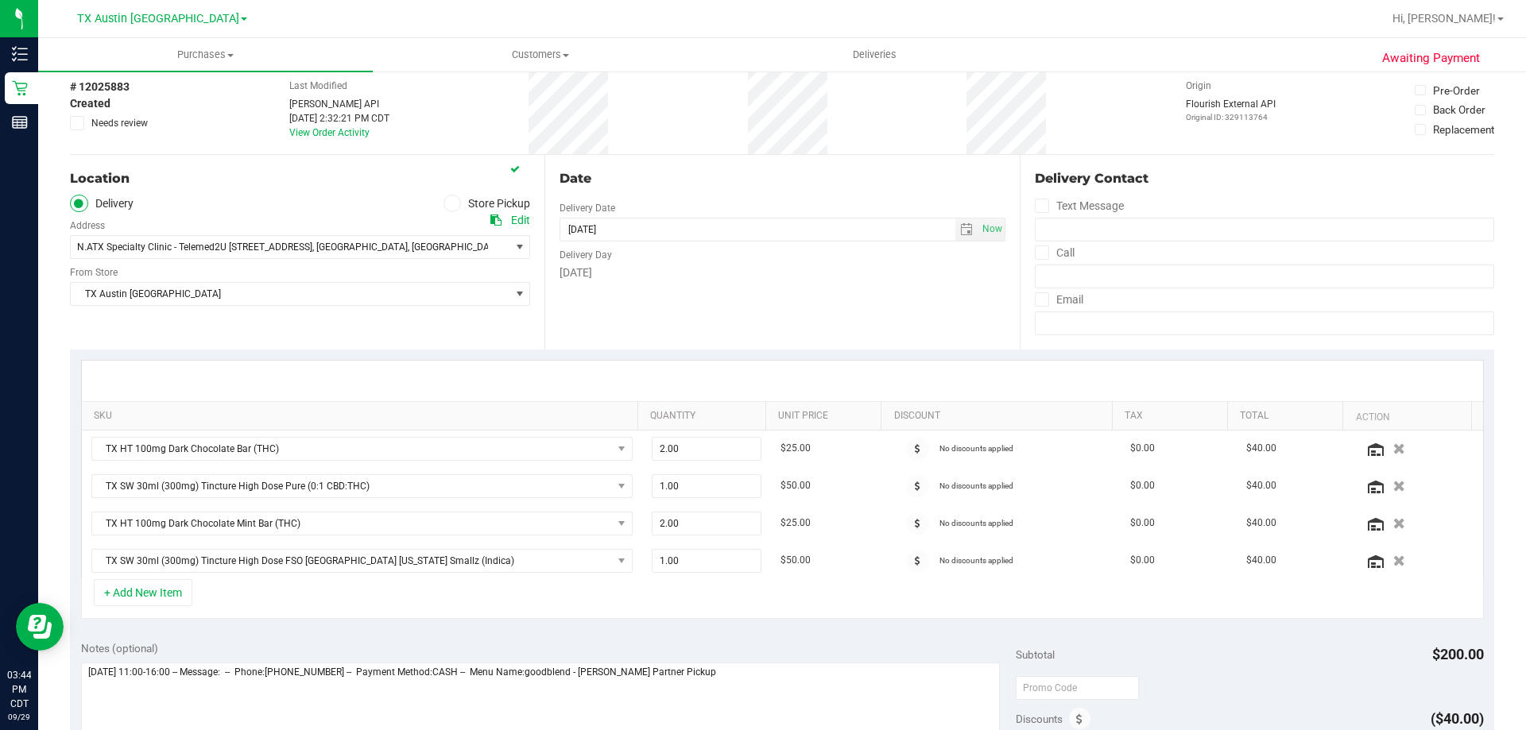
scroll to position [159, 0]
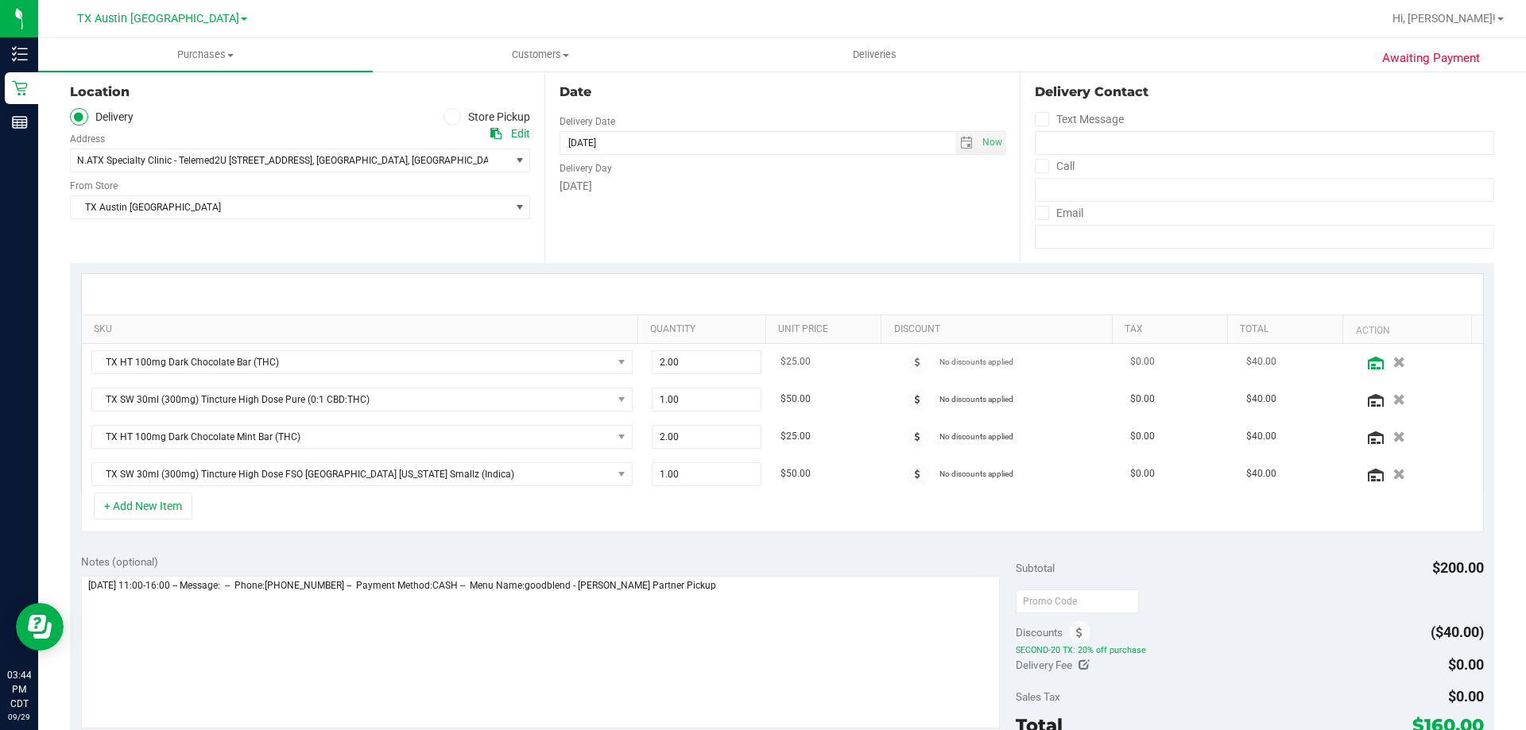
click at [1368, 362] on icon at bounding box center [1376, 363] width 16 height 13
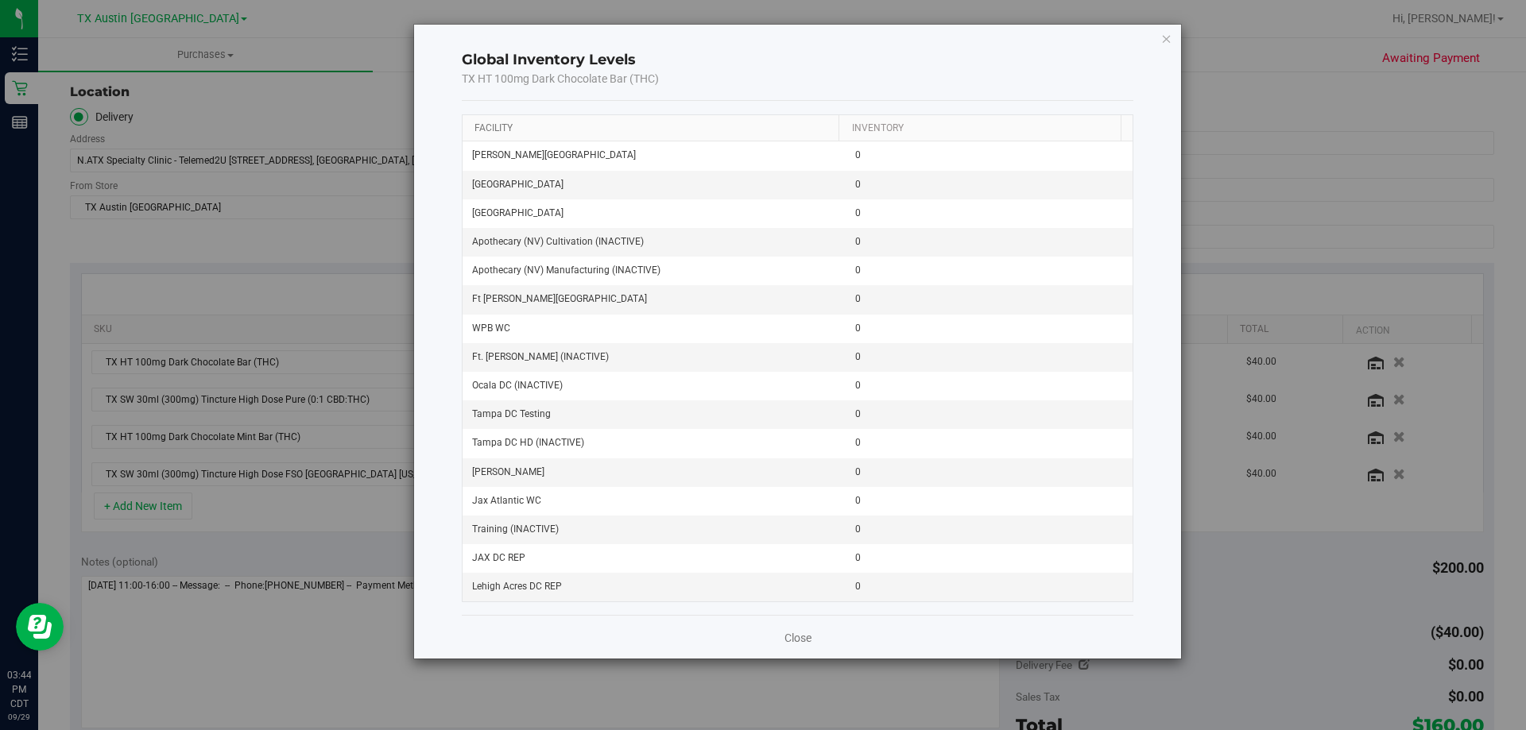
click at [496, 130] on link "Facility" at bounding box center [493, 127] width 38 height 11
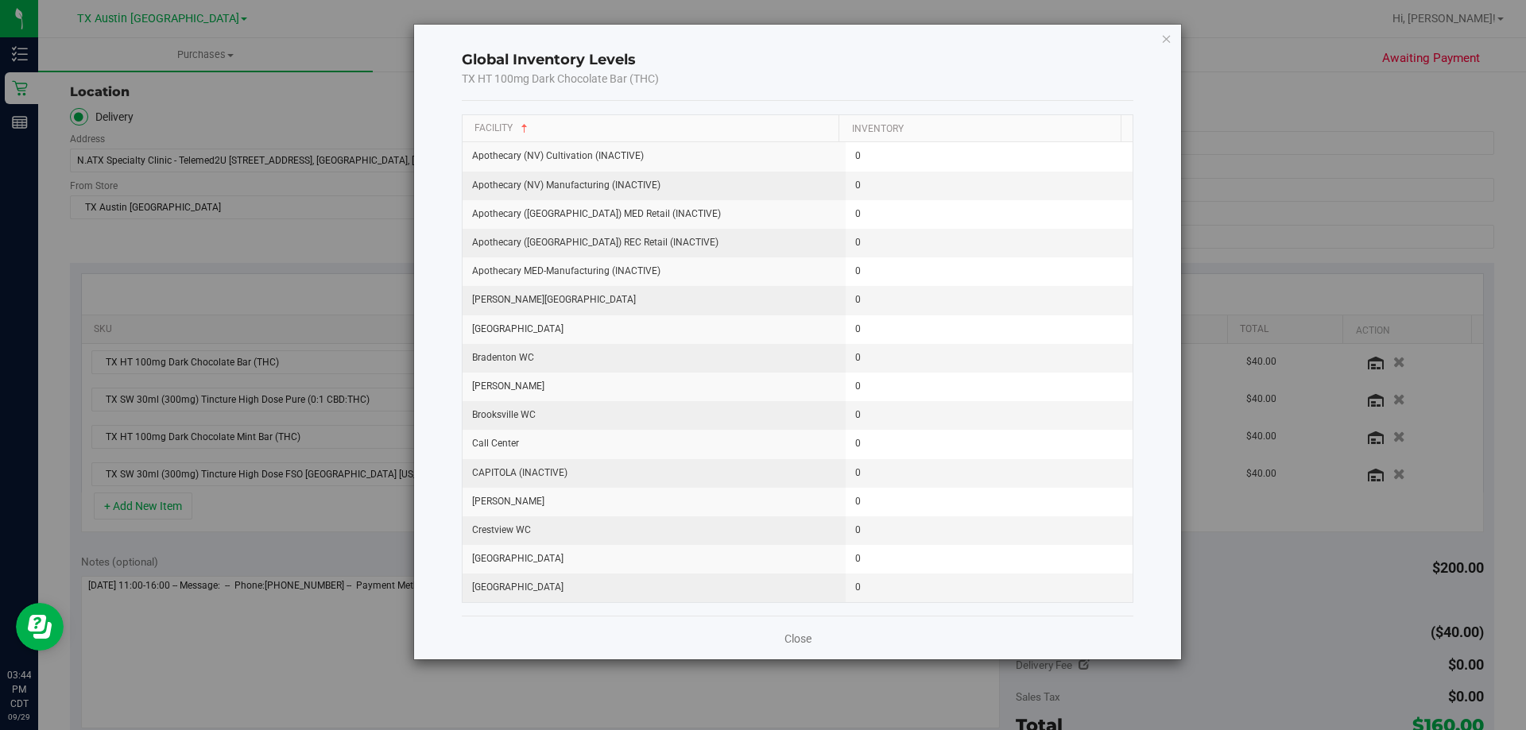
scroll to position [2013, 0]
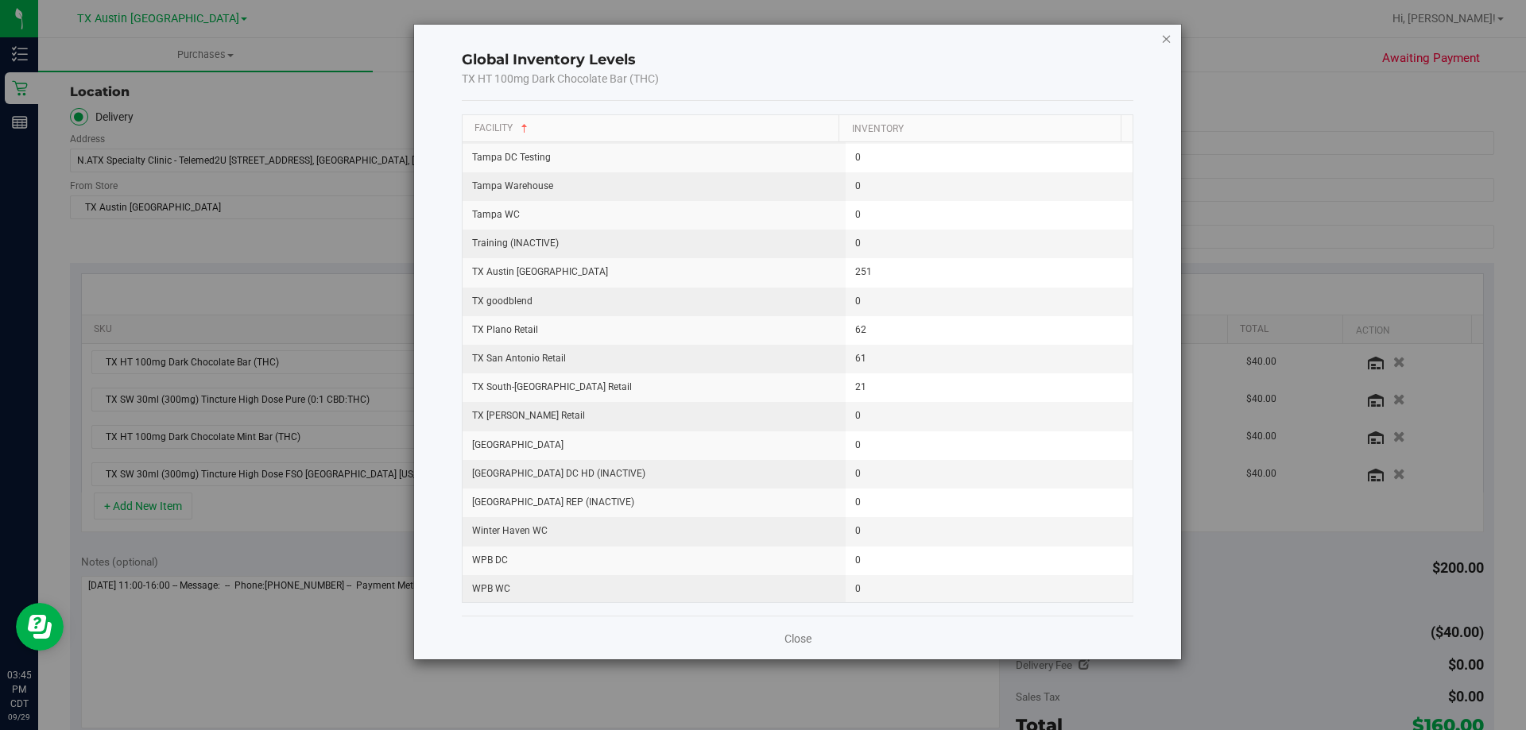
click at [1167, 36] on icon "button" at bounding box center [1166, 38] width 11 height 19
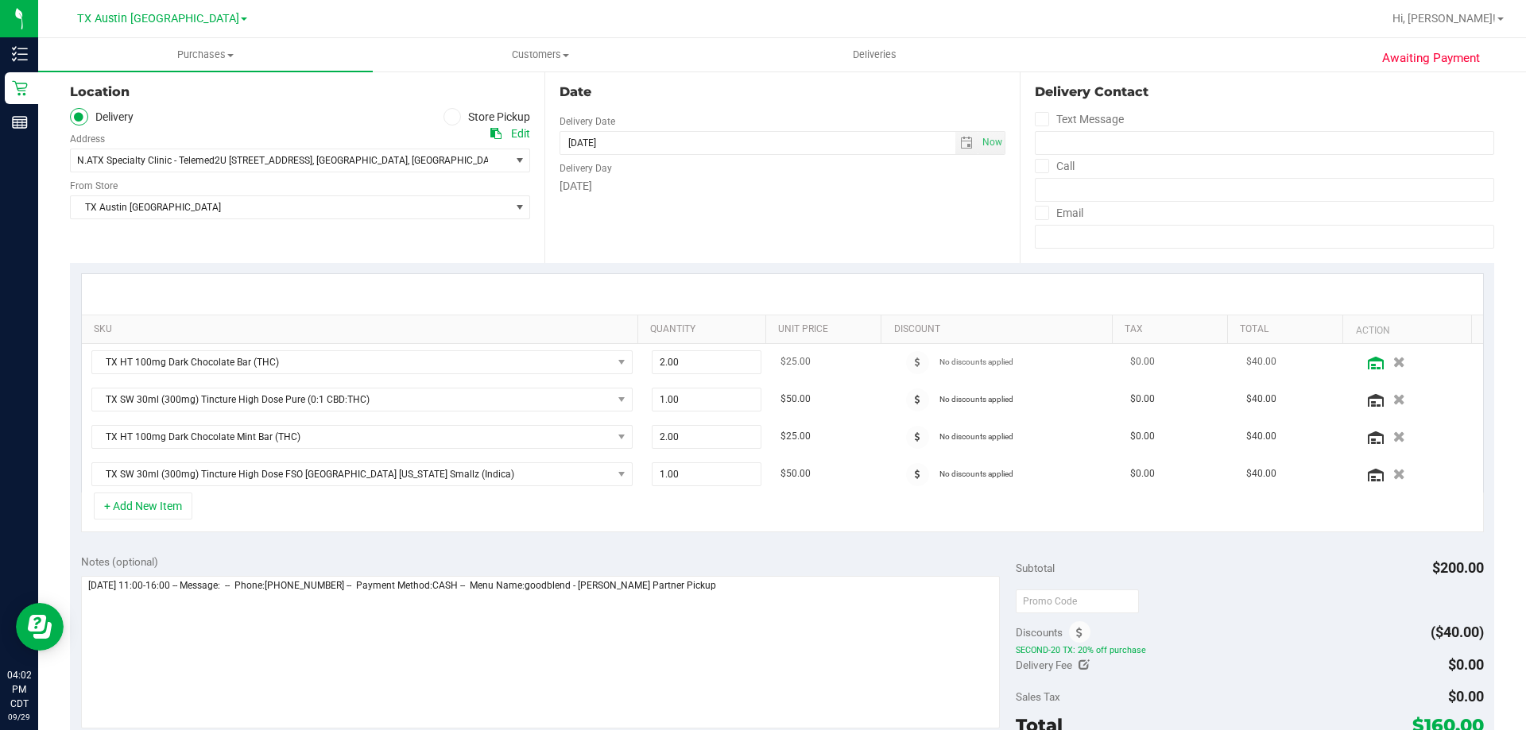
click at [1368, 366] on icon at bounding box center [1376, 363] width 16 height 13
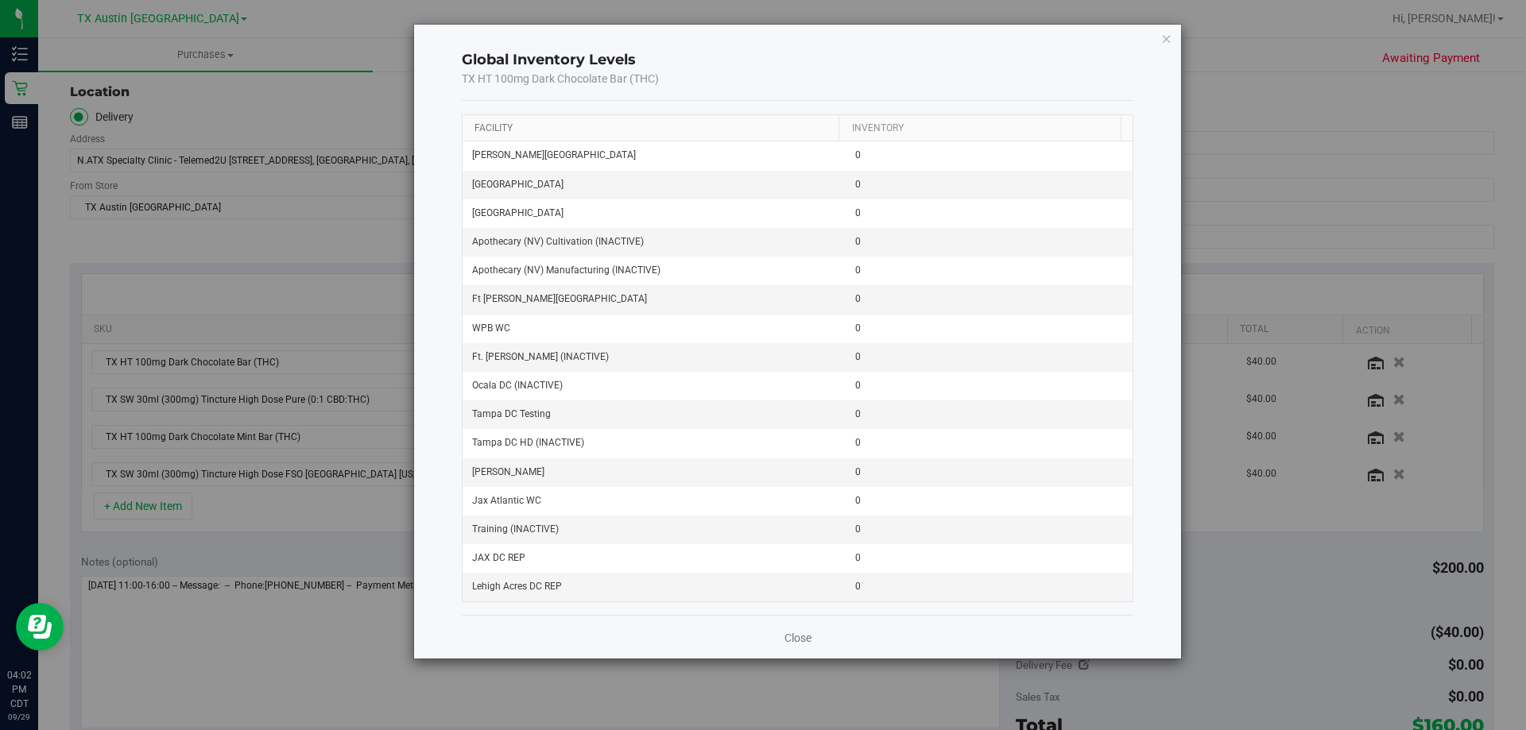
click at [490, 123] on link "Facility" at bounding box center [493, 127] width 38 height 11
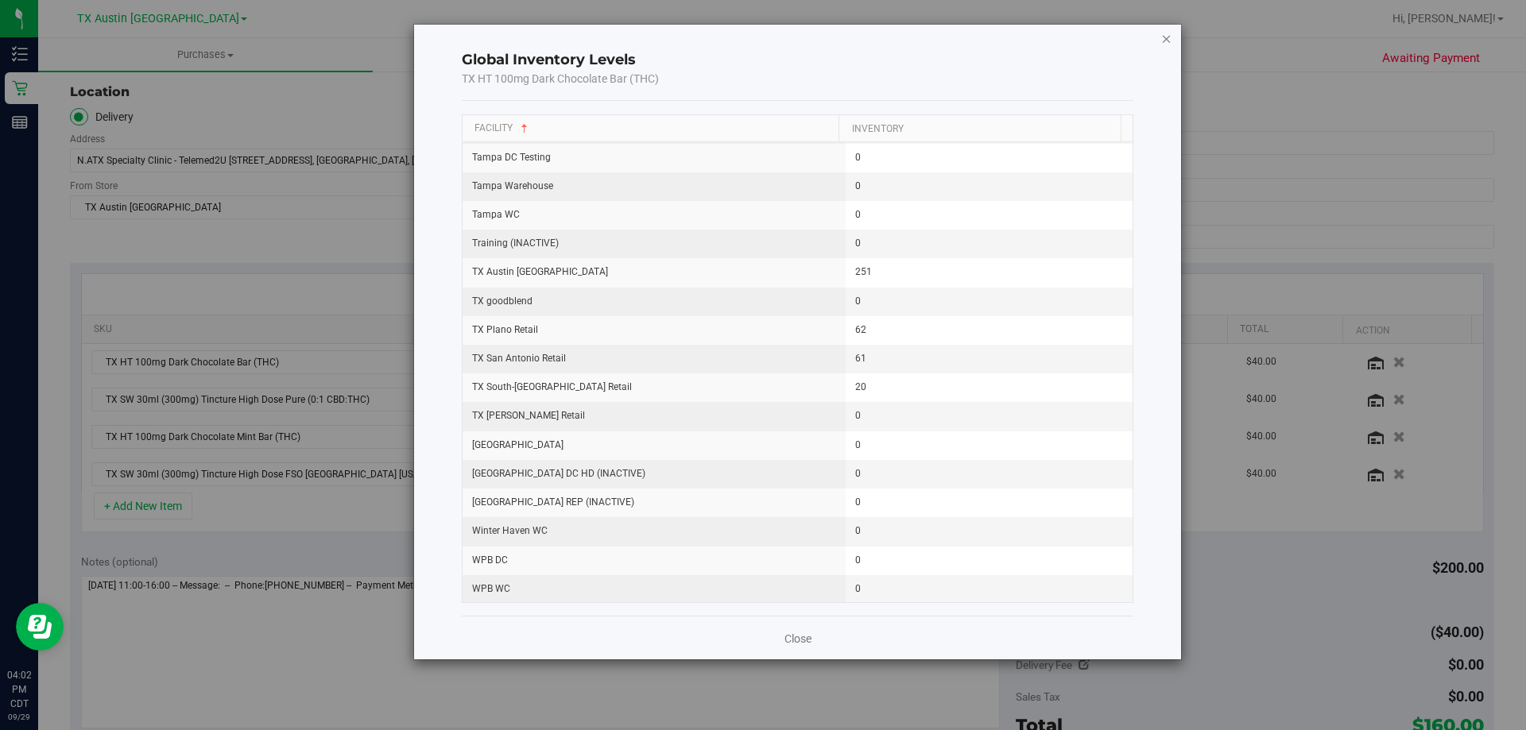
click at [1171, 34] on icon "button" at bounding box center [1166, 38] width 11 height 19
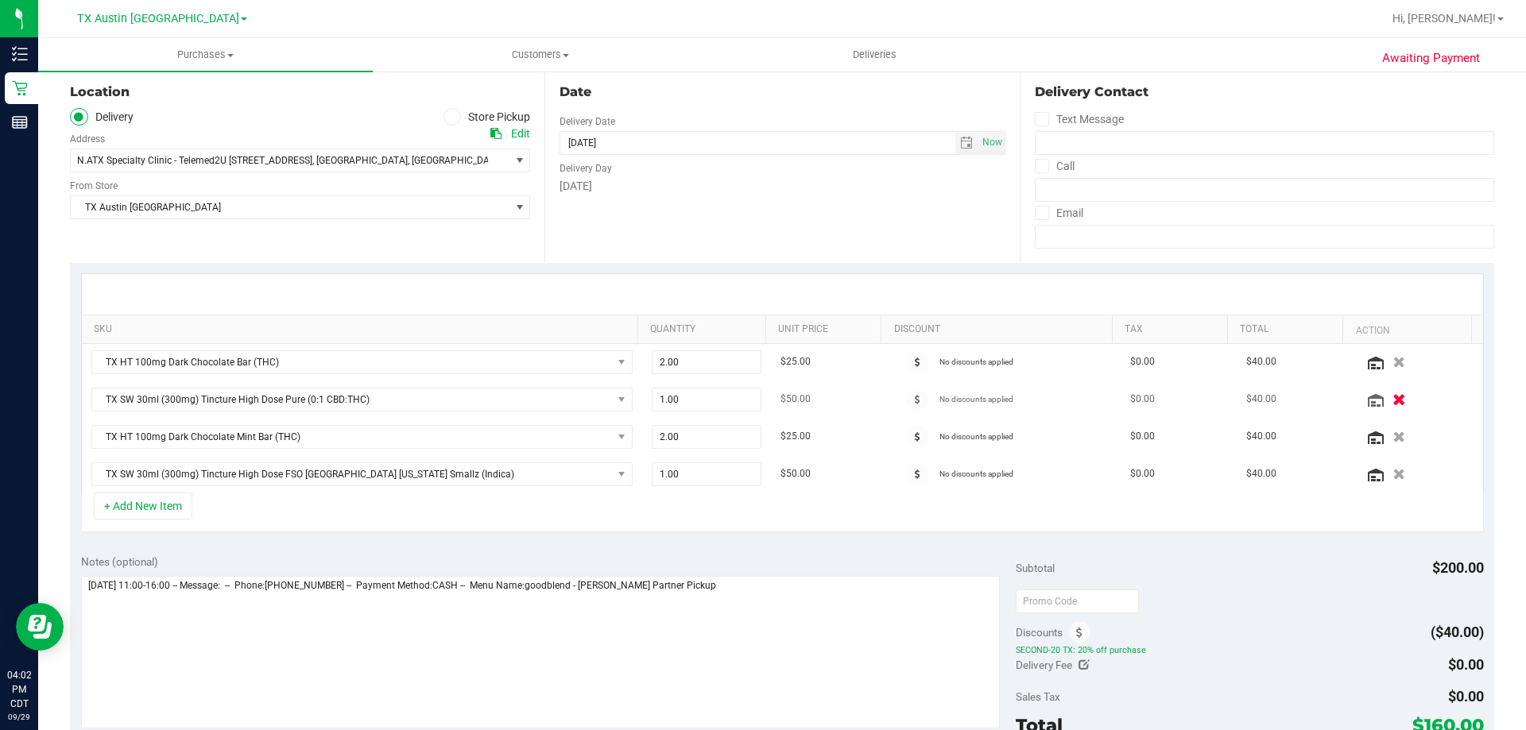
click at [1392, 399] on icon "button" at bounding box center [1399, 399] width 14 height 12
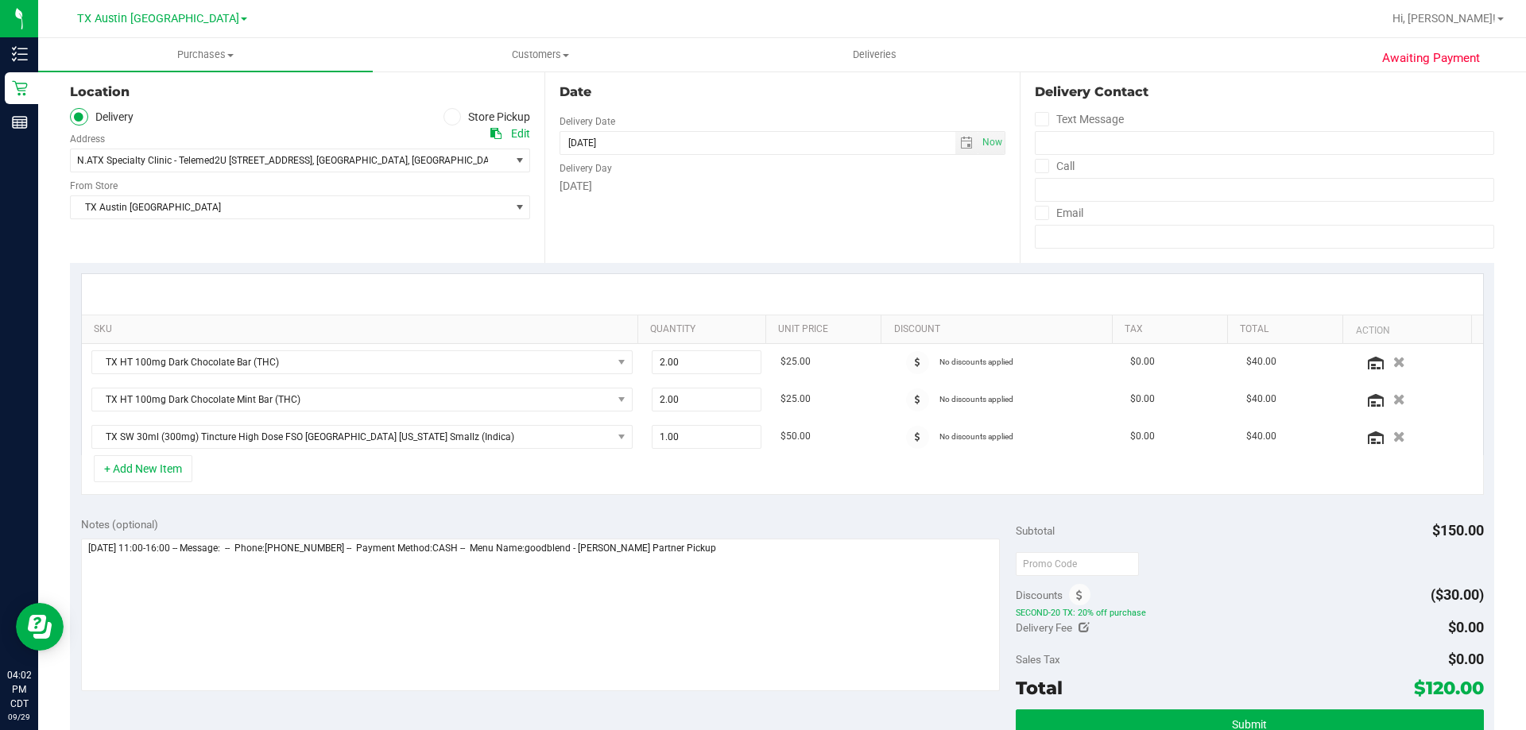
scroll to position [0, 0]
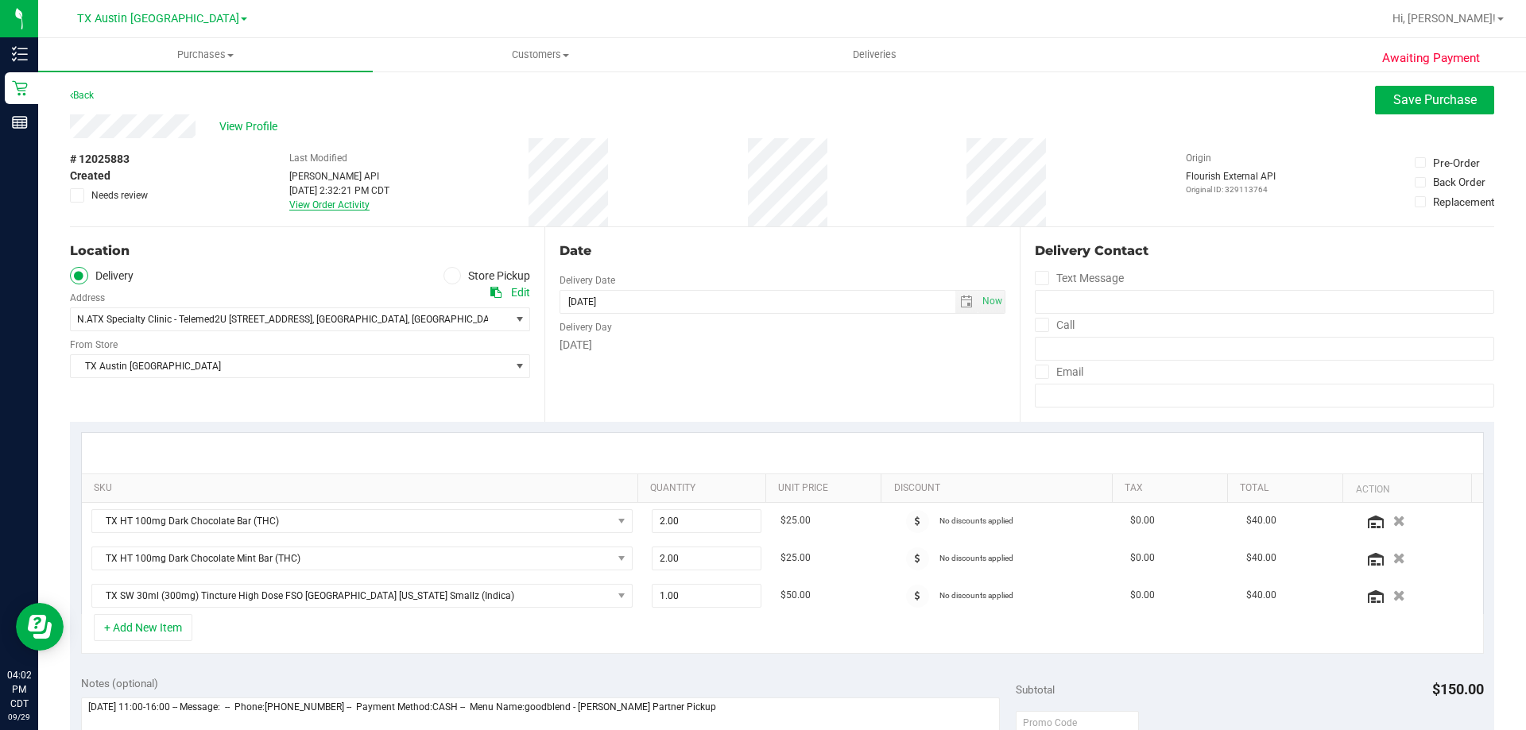
click at [329, 207] on link "View Order Activity" at bounding box center [329, 204] width 80 height 11
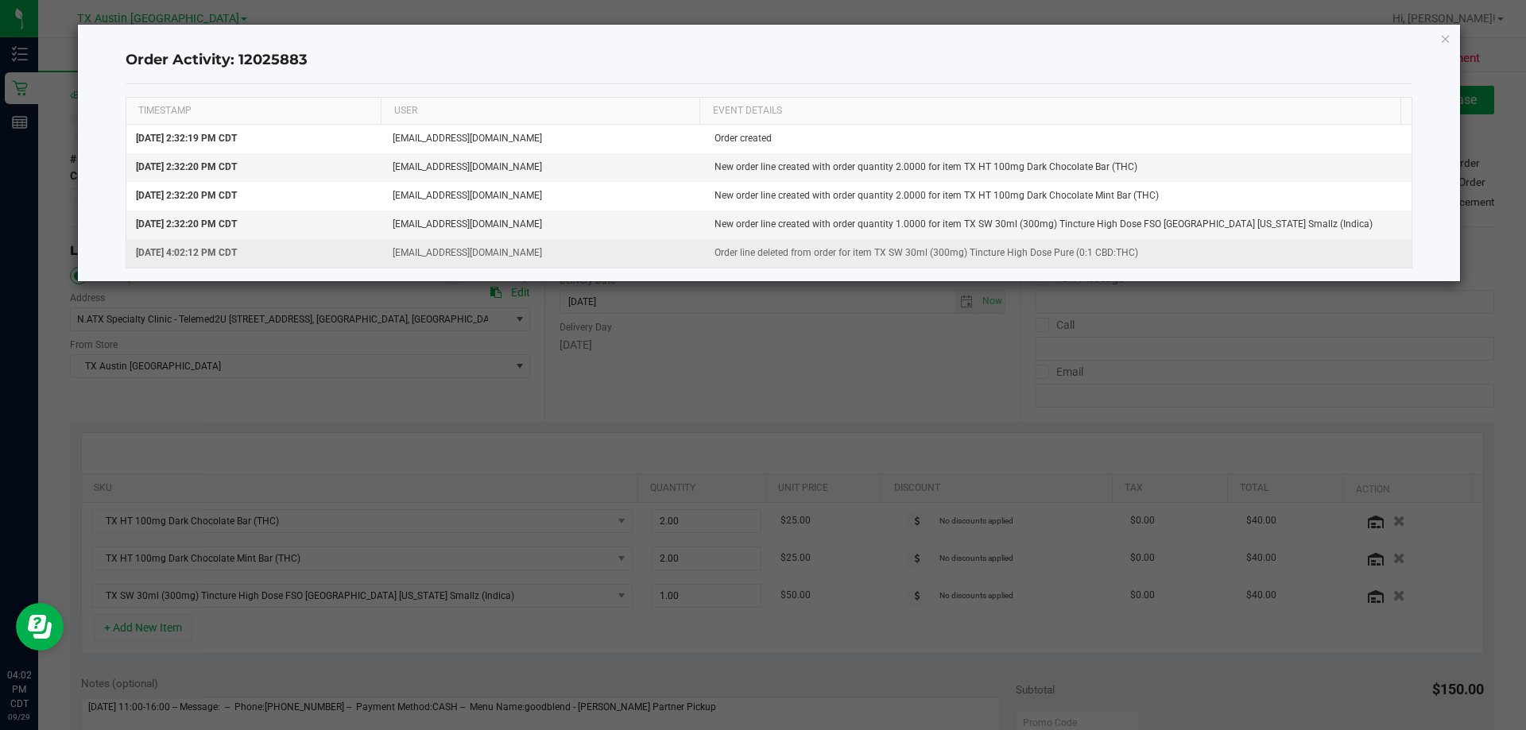
click at [1013, 253] on td "Order line deleted from order for item TX SW 30ml (300mg) Tincture High Dose Pu…" at bounding box center [1058, 253] width 707 height 28
click at [1013, 252] on td "Order line deleted from order for item TX SW 30ml (300mg) Tincture High Dose Pu…" at bounding box center [1058, 253] width 707 height 28
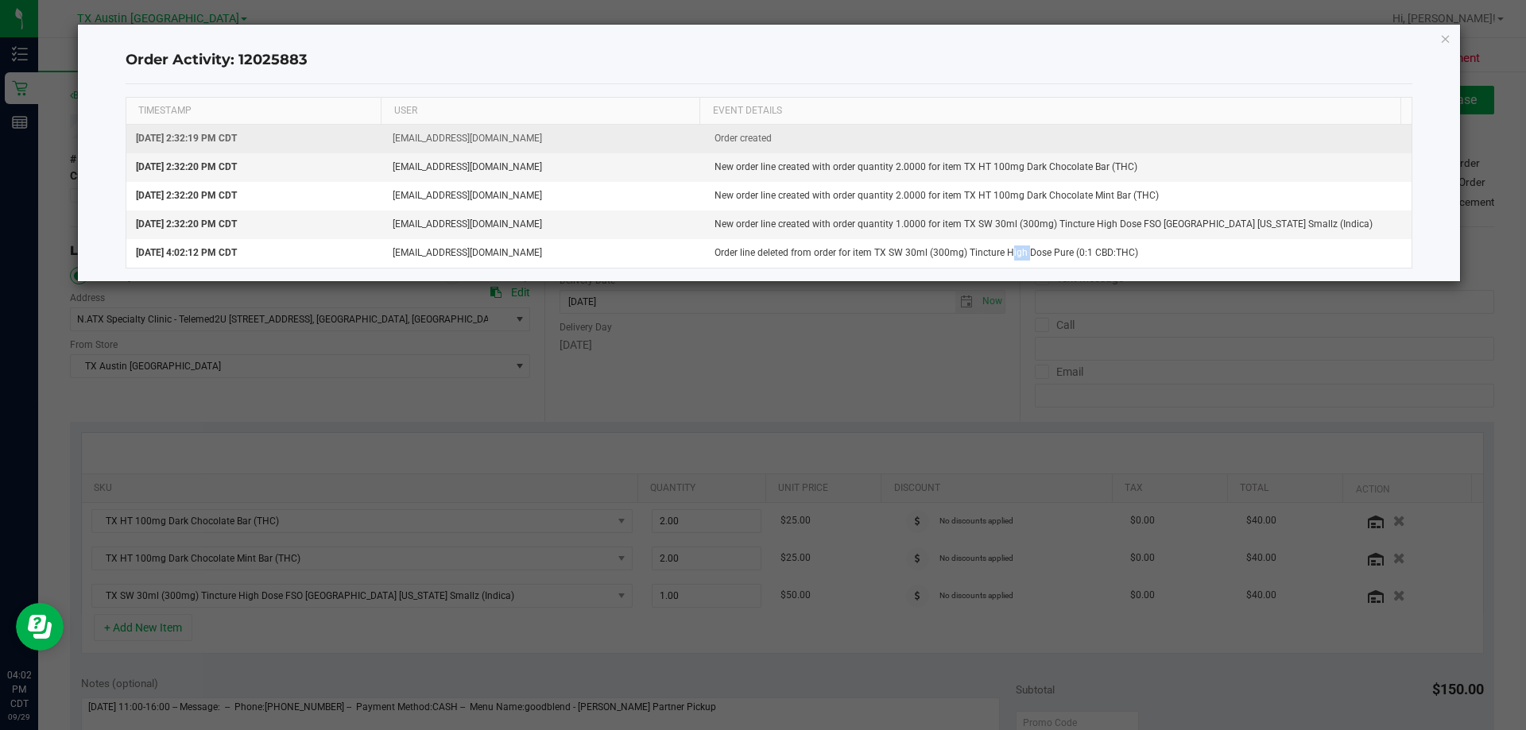
copy td "Order line deleted from order for item TX SW 30ml (300mg) Tincture High Dose Pu…"
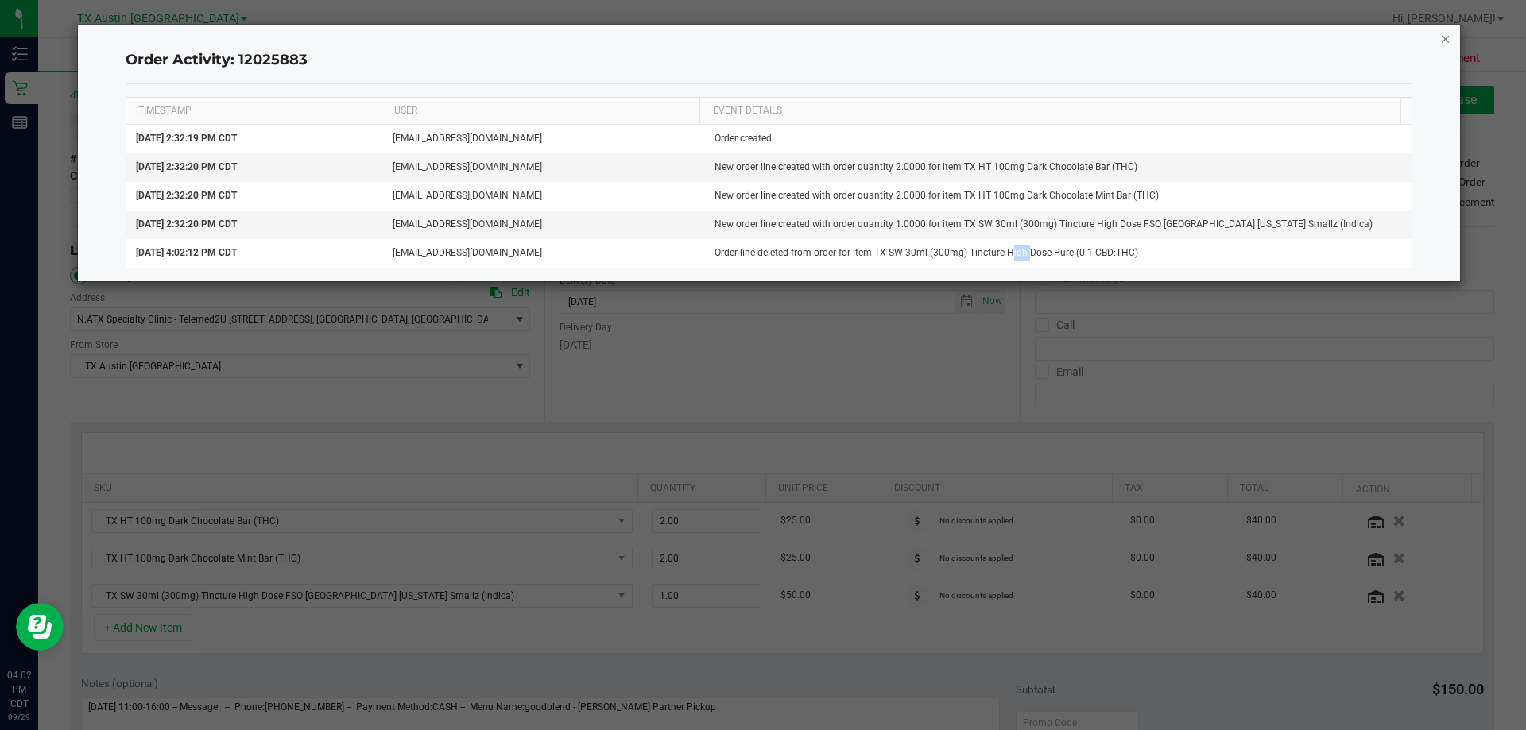
click at [1449, 37] on icon "button" at bounding box center [1445, 38] width 11 height 19
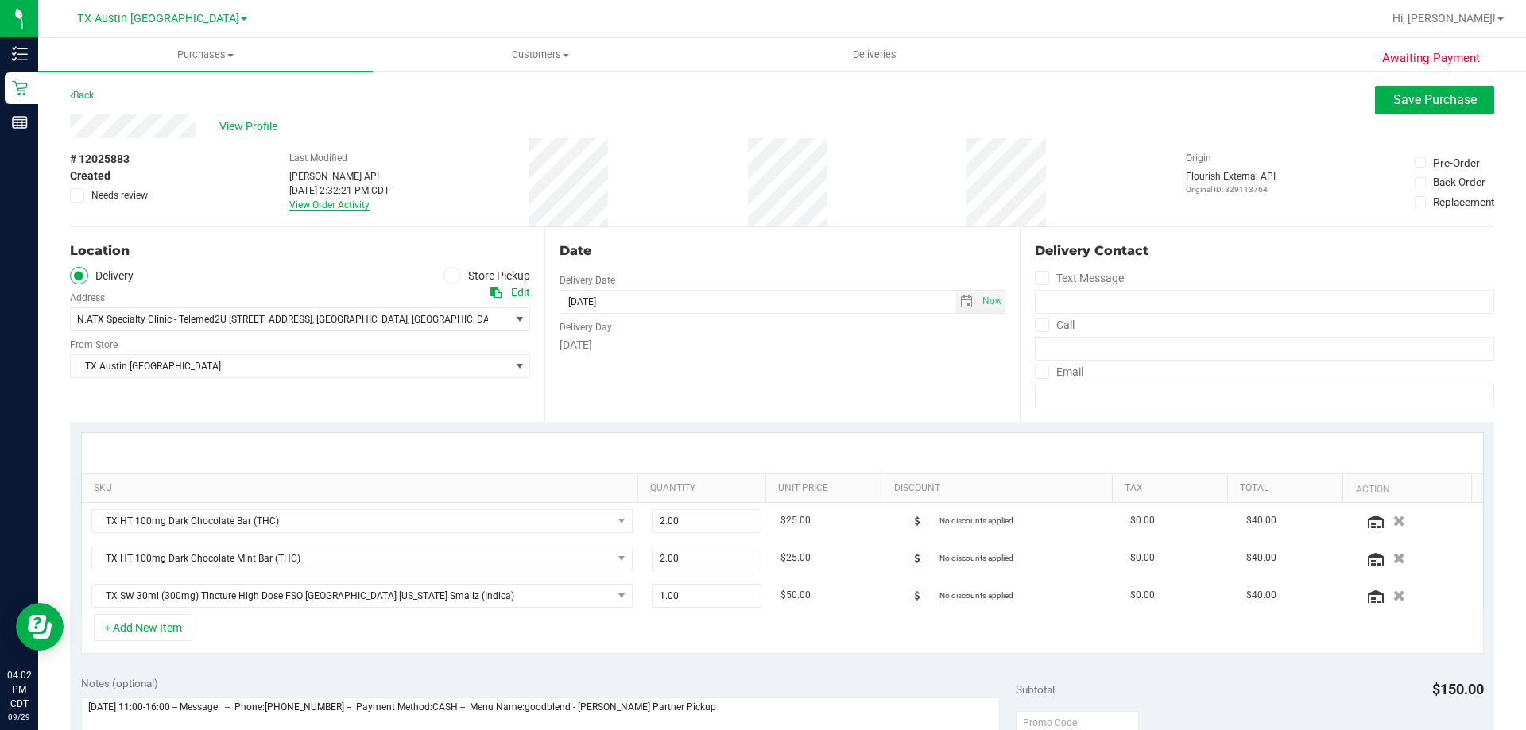
click at [327, 207] on link "View Order Activity" at bounding box center [329, 204] width 80 height 11
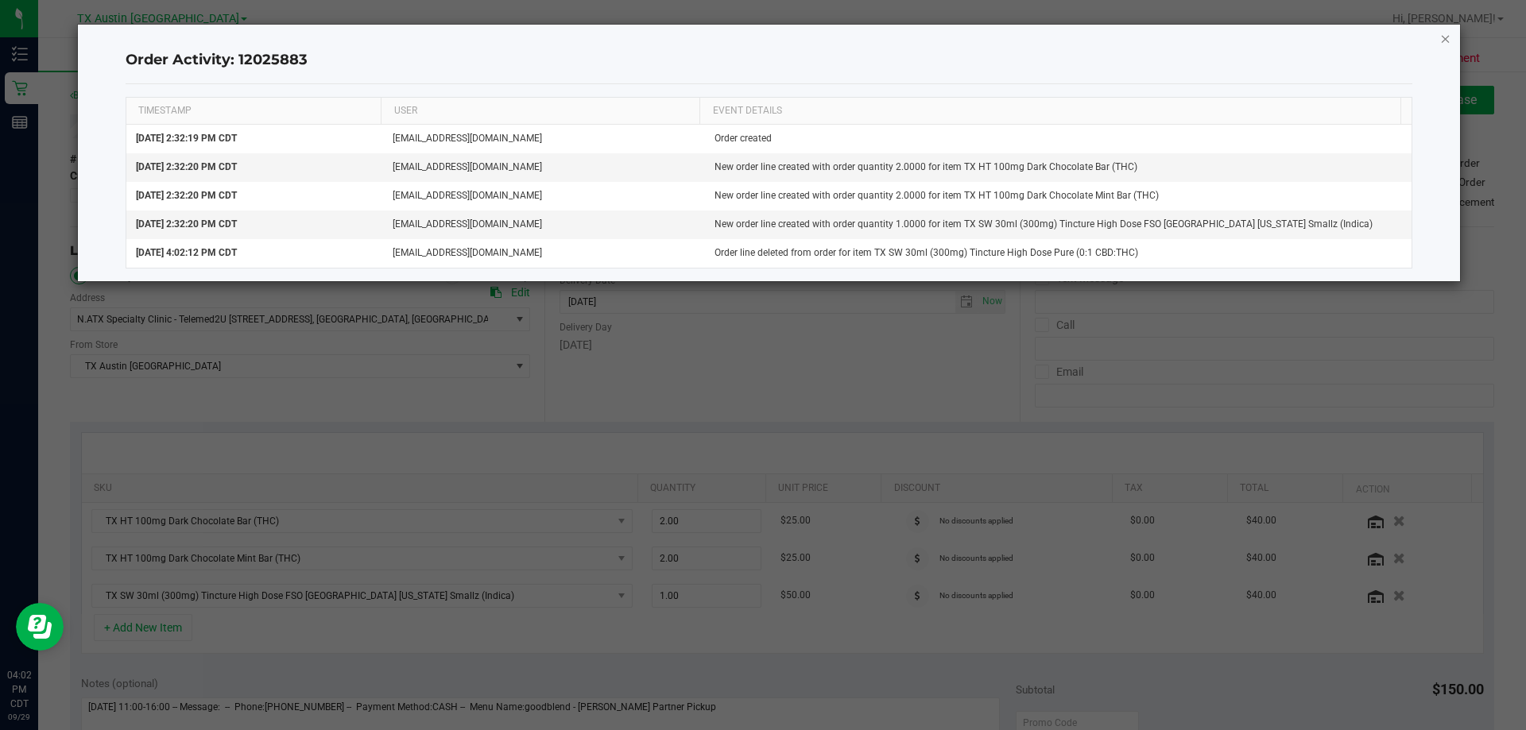
click at [1443, 41] on icon "button" at bounding box center [1445, 38] width 11 height 19
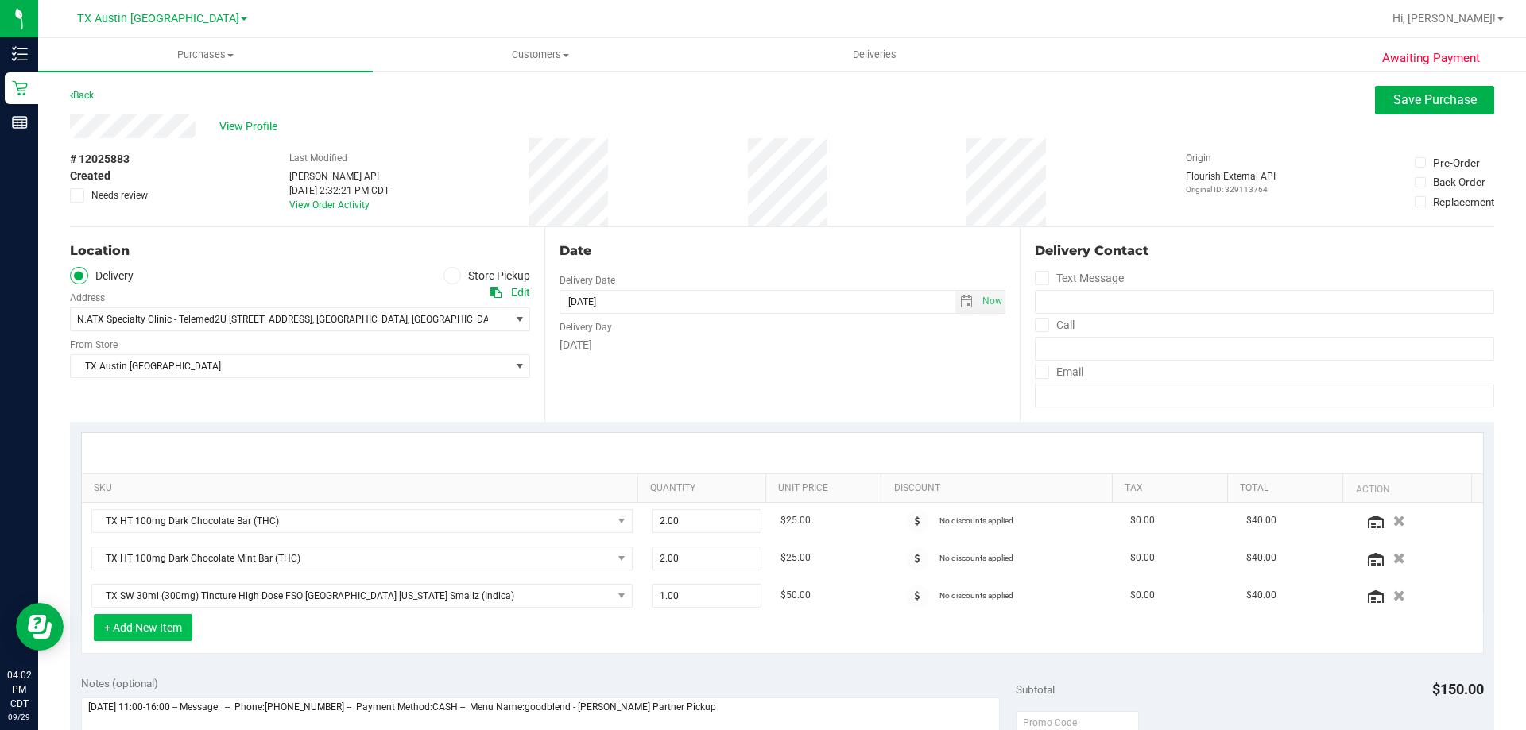
click at [164, 629] on button "+ Add New Item" at bounding box center [143, 627] width 99 height 27
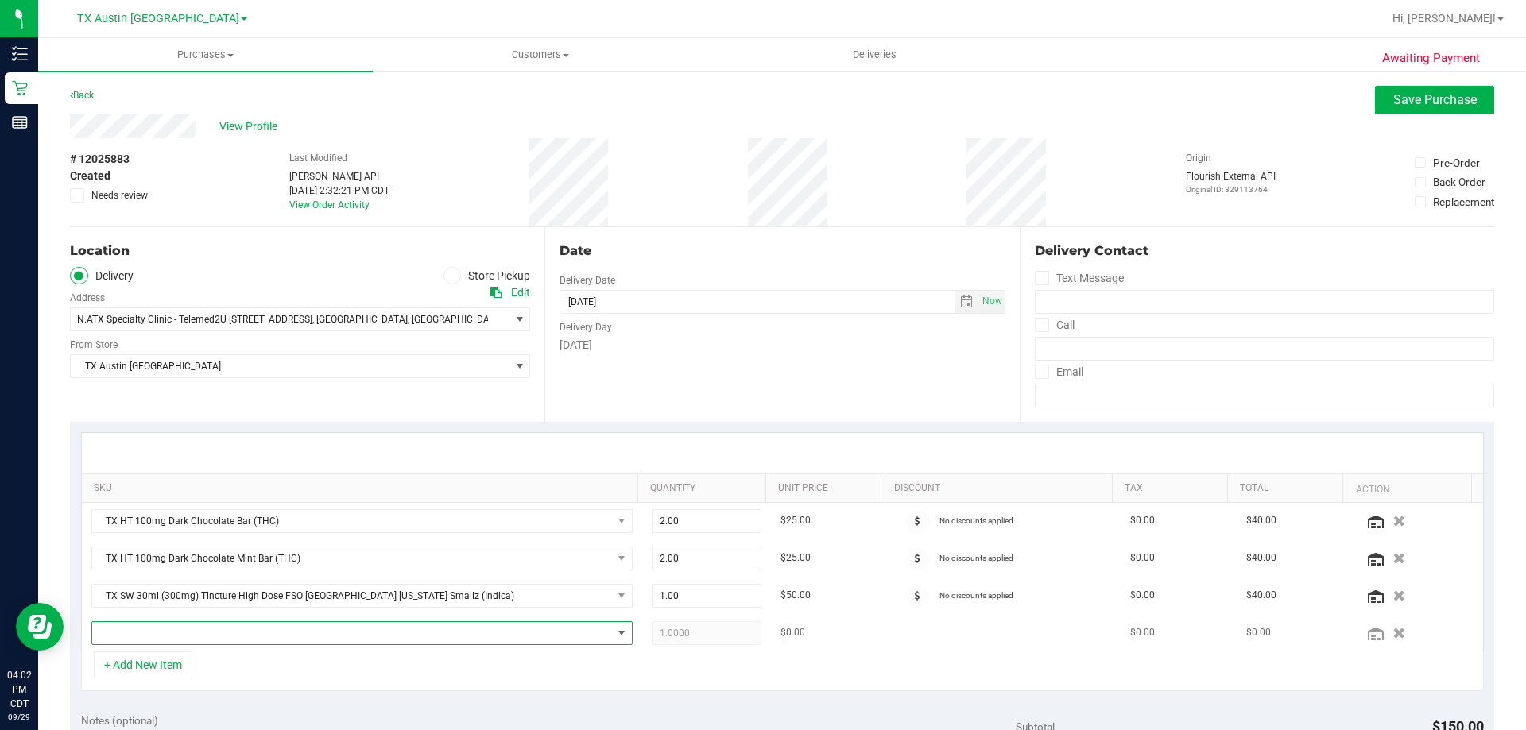
click at [307, 629] on span "NO DATA FOUND" at bounding box center [352, 633] width 520 height 22
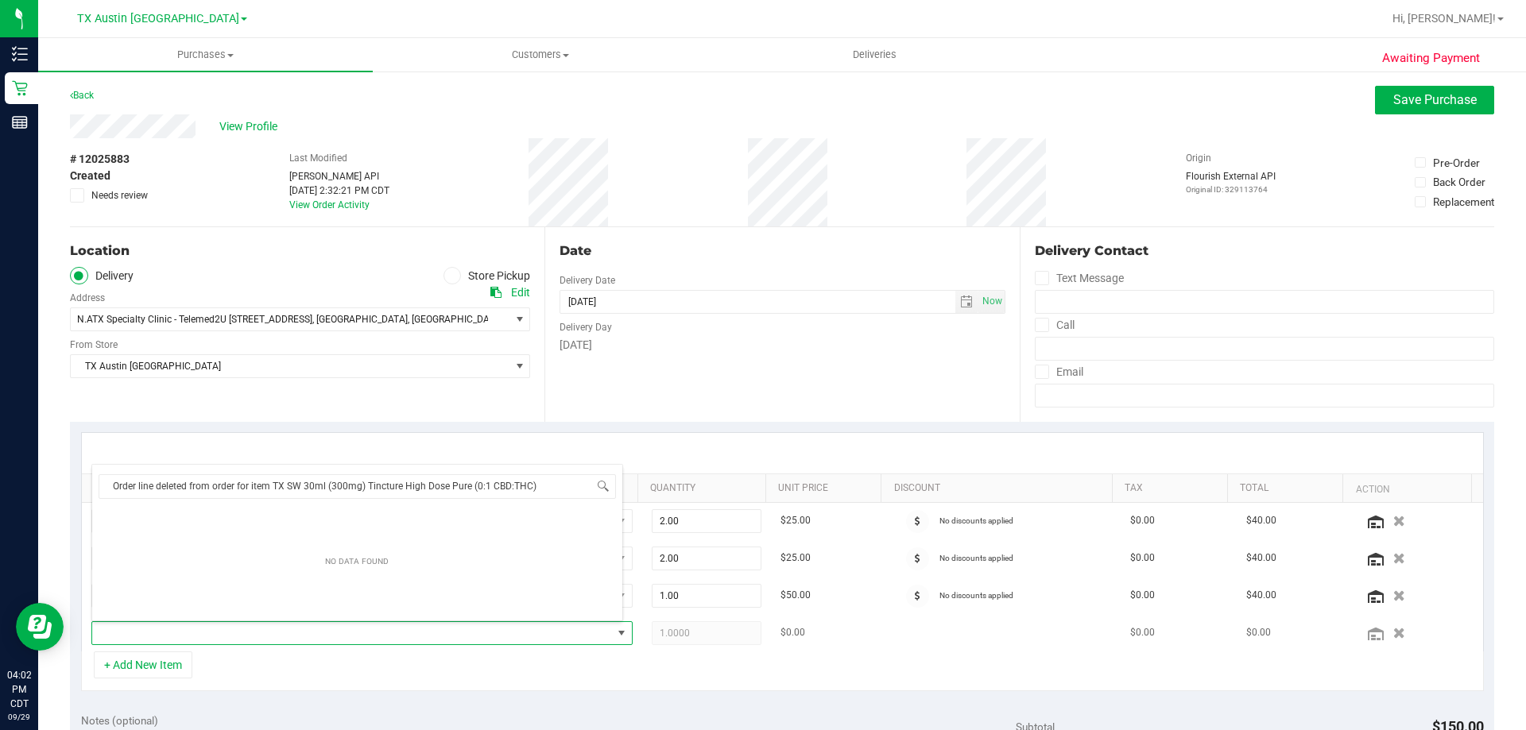
scroll to position [24, 527]
drag, startPoint x: 273, startPoint y: 480, endPoint x: 54, endPoint y: 489, distance: 219.5
click at [54, 489] on body "Inventory Retail Reports 04:02 PM CDT [DATE] 09/29 [GEOGRAPHIC_DATA] [GEOGRAPHI…" at bounding box center [763, 365] width 1526 height 730
type input "TX SW 30ml (300mg) Tincture High Dose Pure (0:1 CBD:THC)"
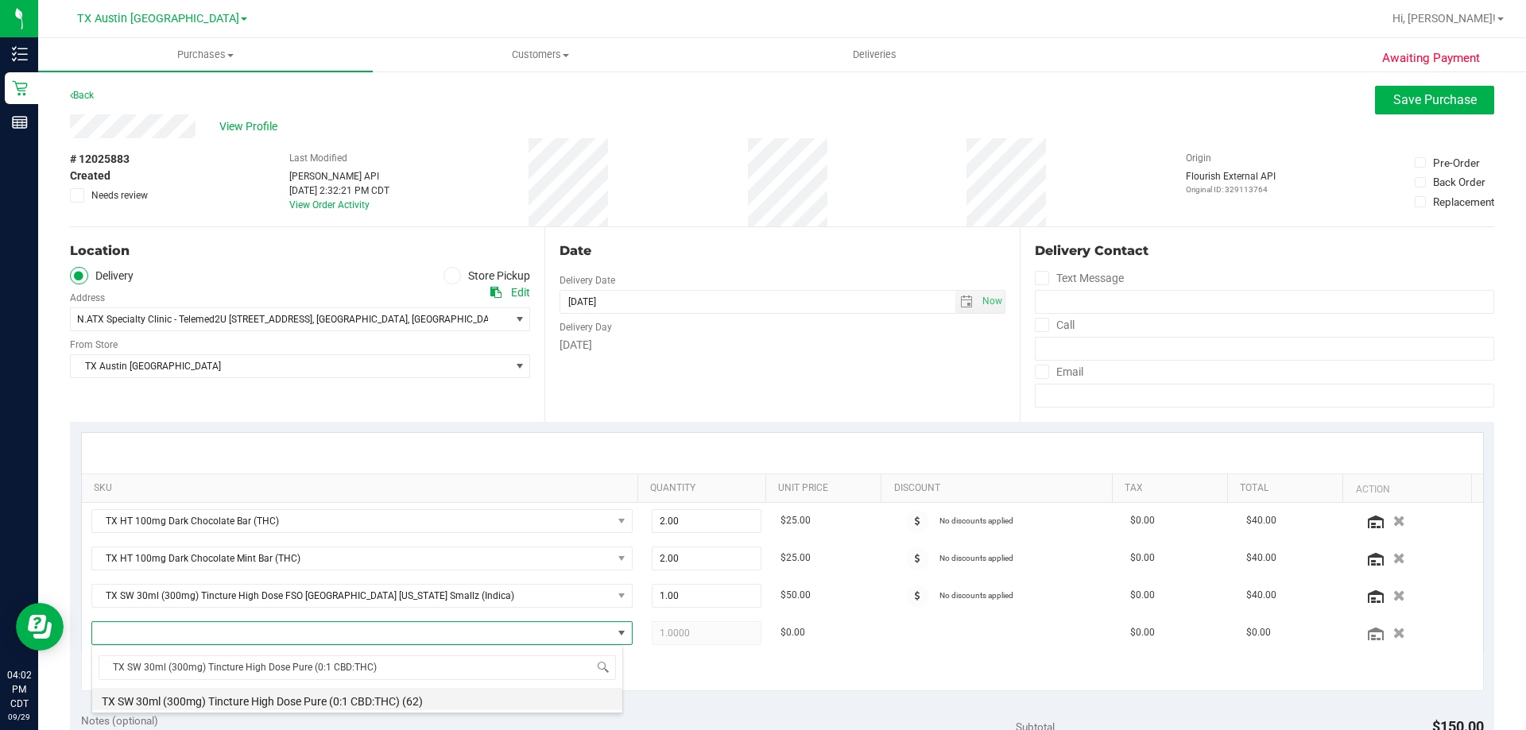
click at [400, 696] on li "TX SW 30ml (300mg) Tincture High Dose Pure (0:1 CBD:THC) (62)" at bounding box center [357, 699] width 530 height 22
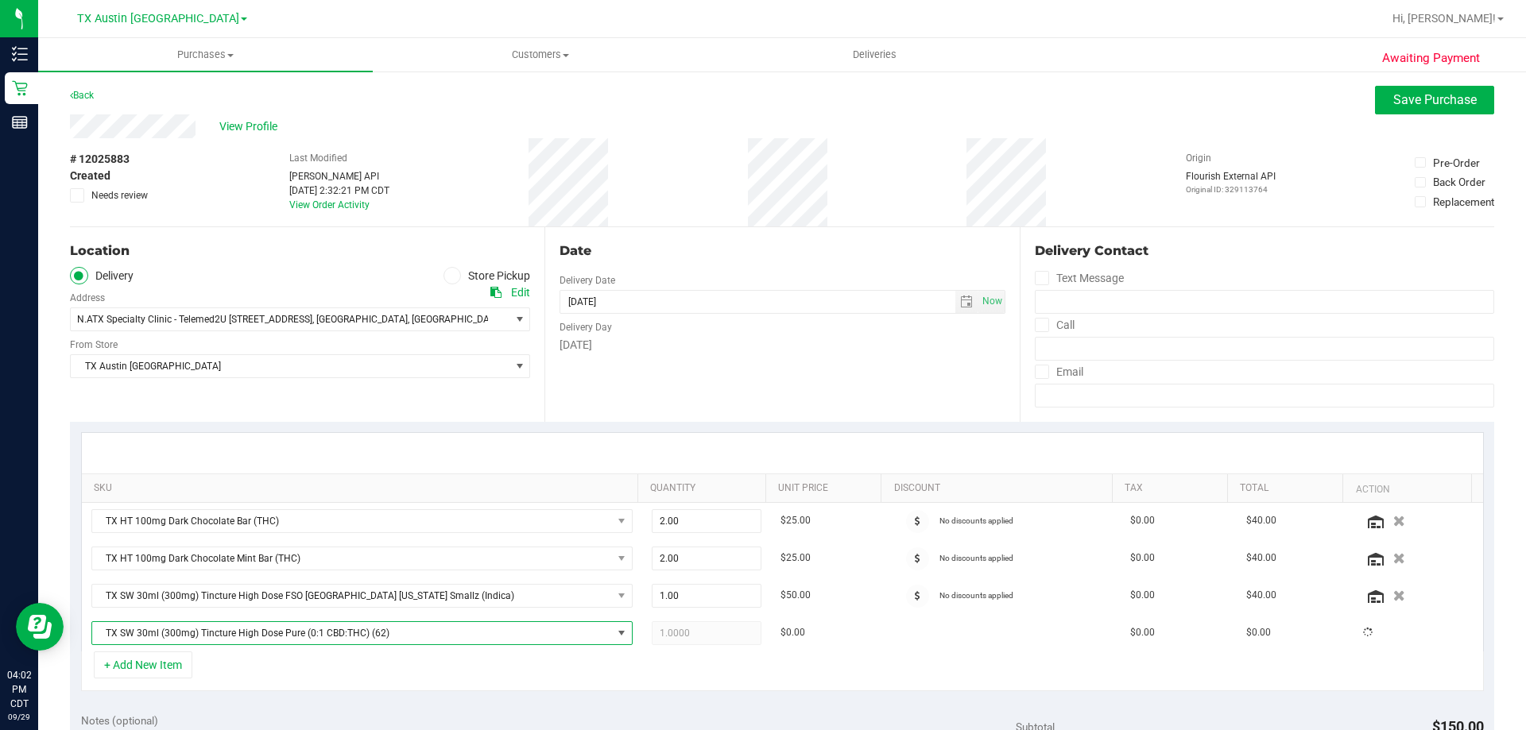
click at [397, 668] on div "+ Add New Item" at bounding box center [782, 672] width 1403 height 40
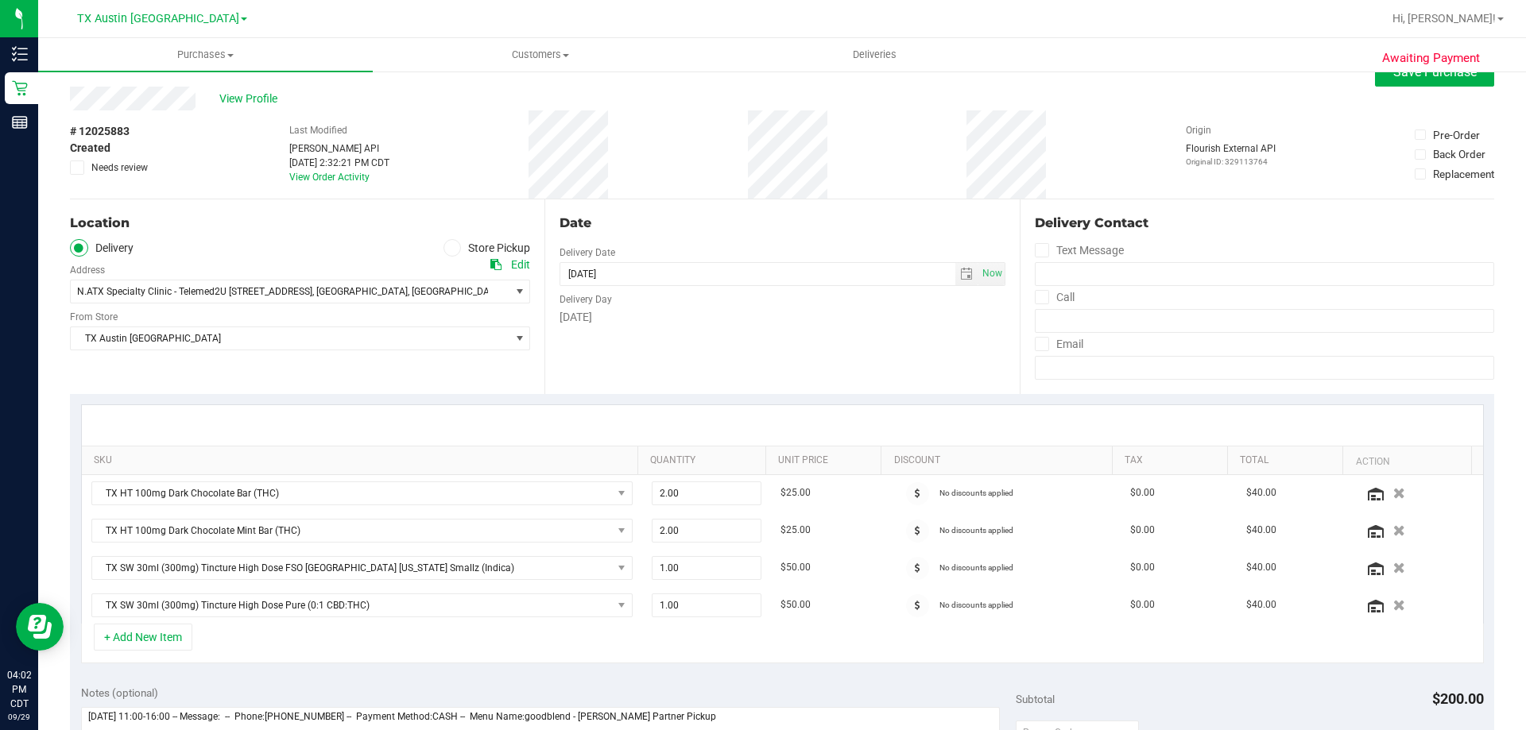
scroll to position [0, 0]
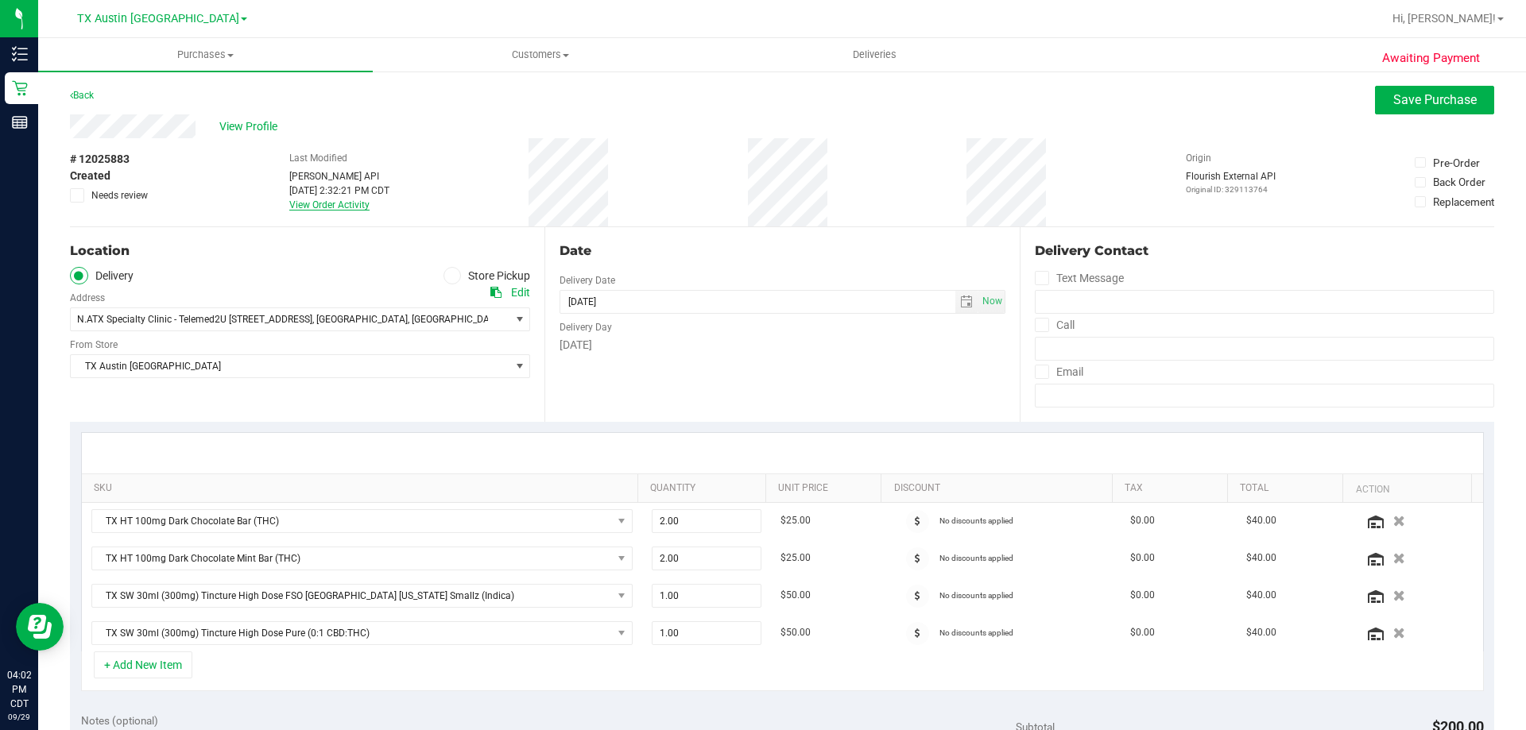
click at [315, 205] on link "View Order Activity" at bounding box center [329, 204] width 80 height 11
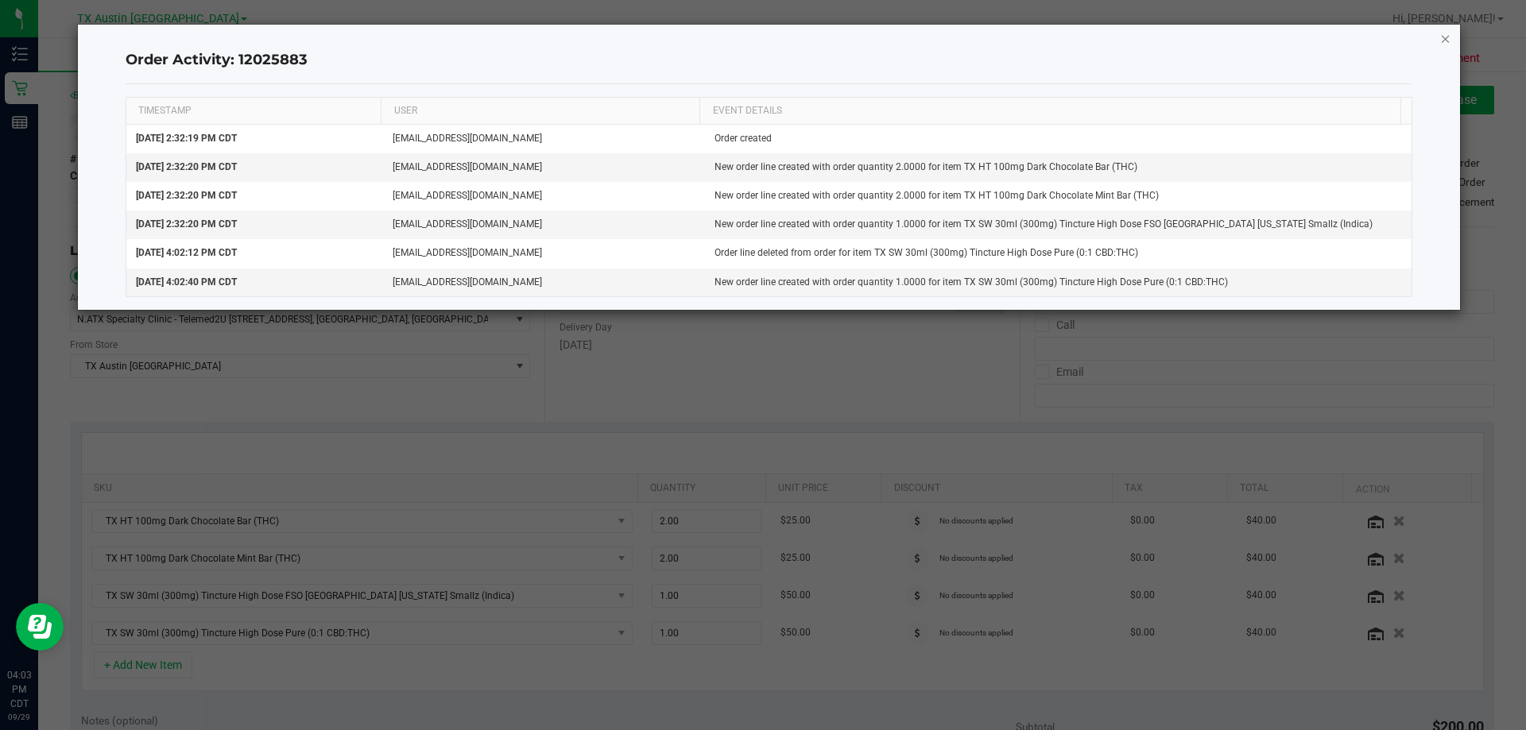
click at [1443, 40] on icon "button" at bounding box center [1445, 38] width 11 height 19
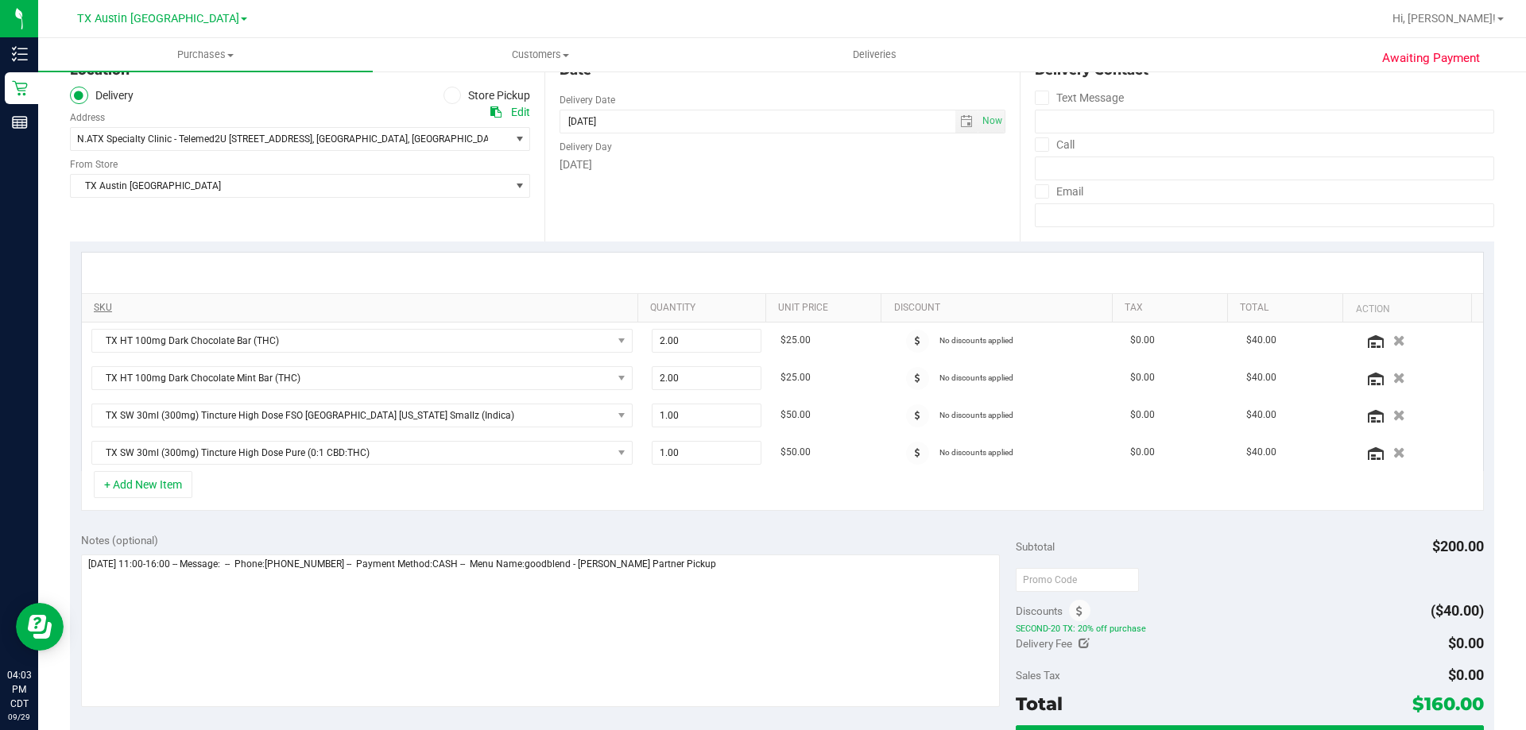
scroll to position [238, 0]
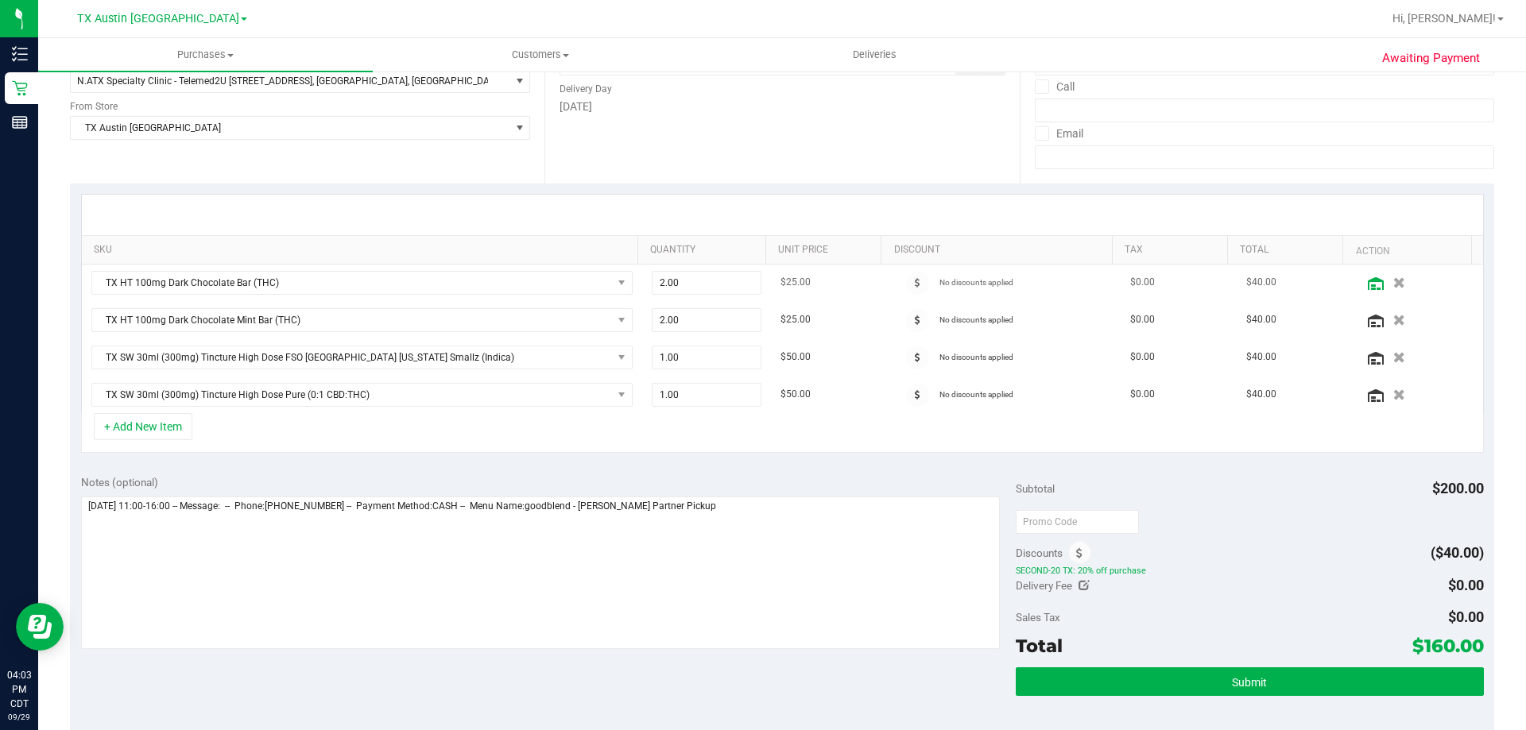
click at [1368, 281] on icon at bounding box center [1376, 283] width 16 height 13
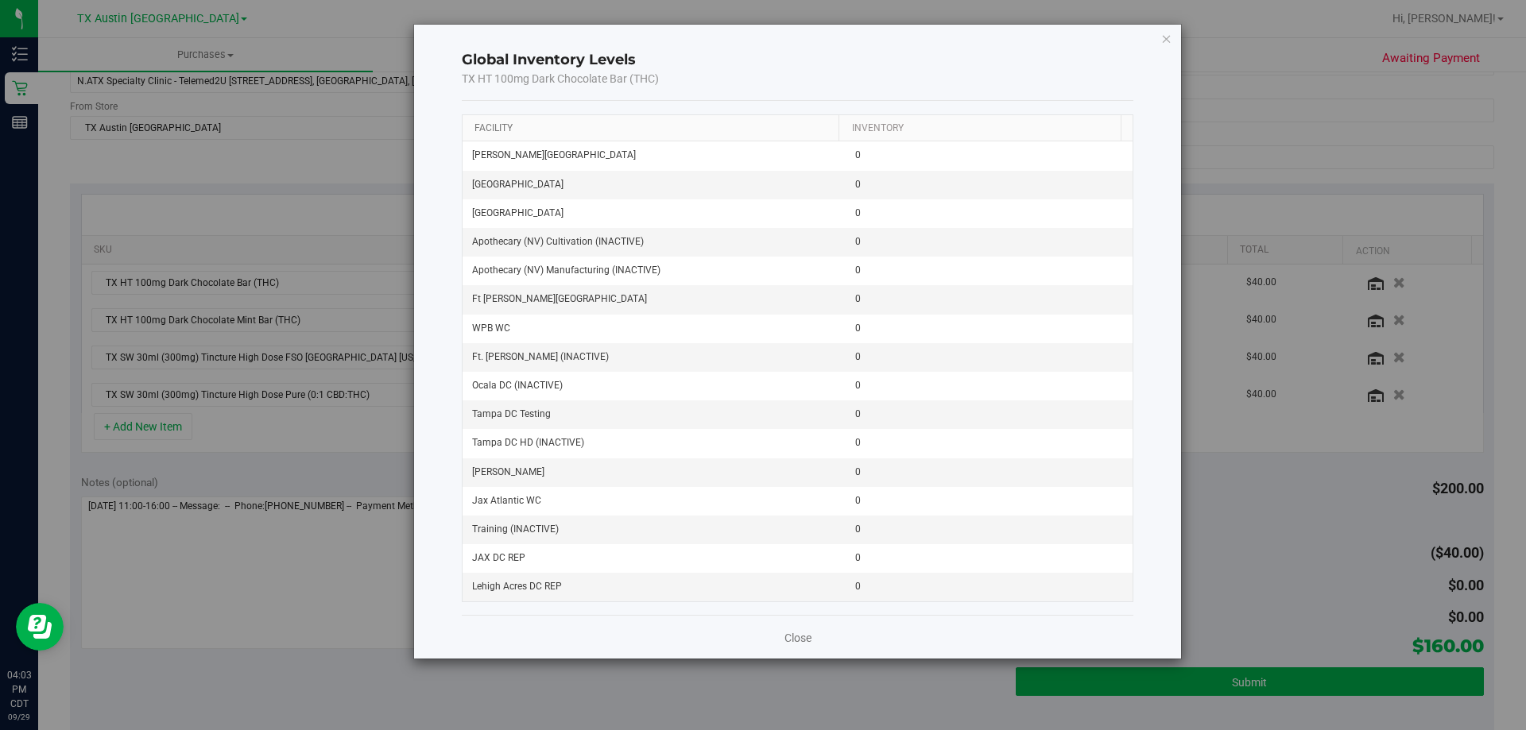
click at [497, 130] on link "Facility" at bounding box center [493, 127] width 38 height 11
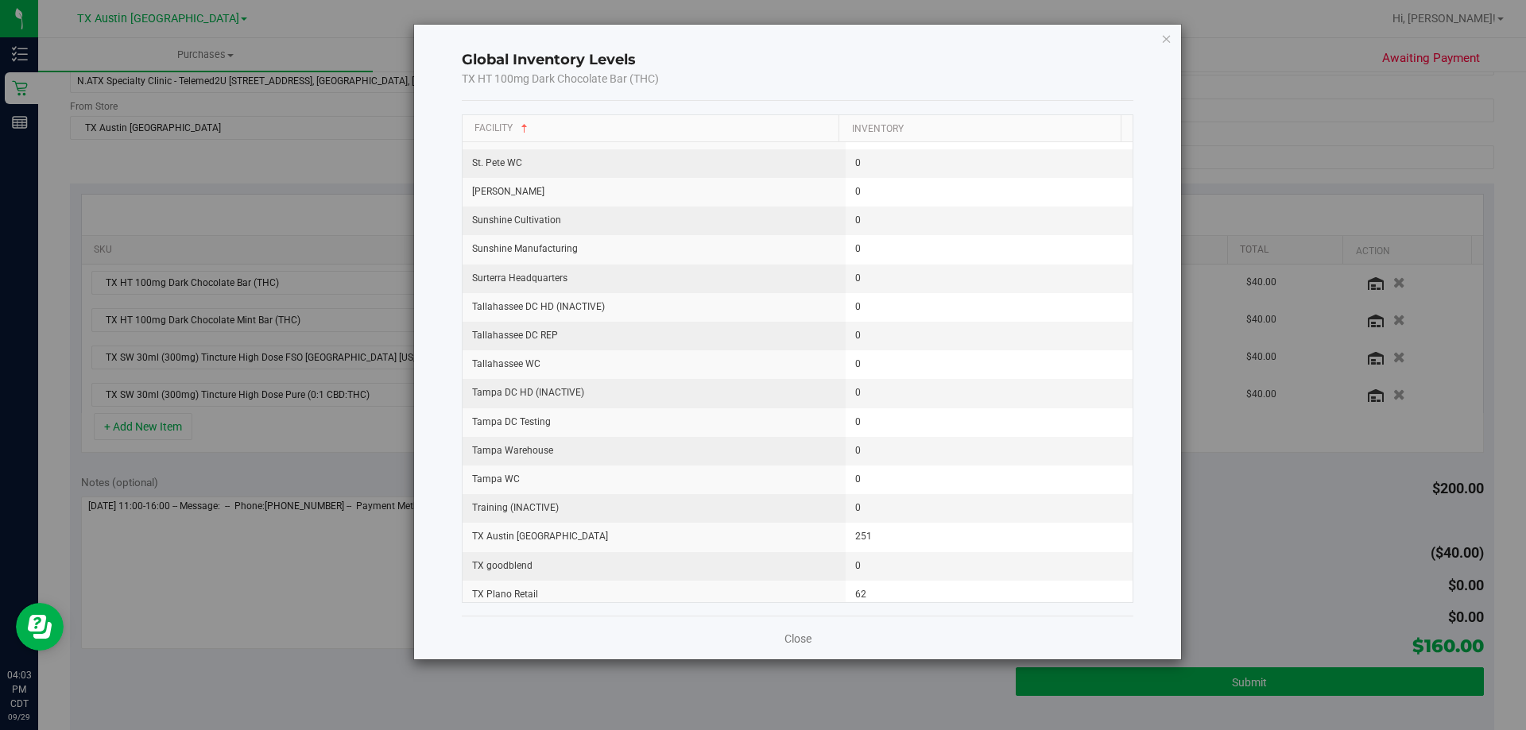
scroll to position [2013, 0]
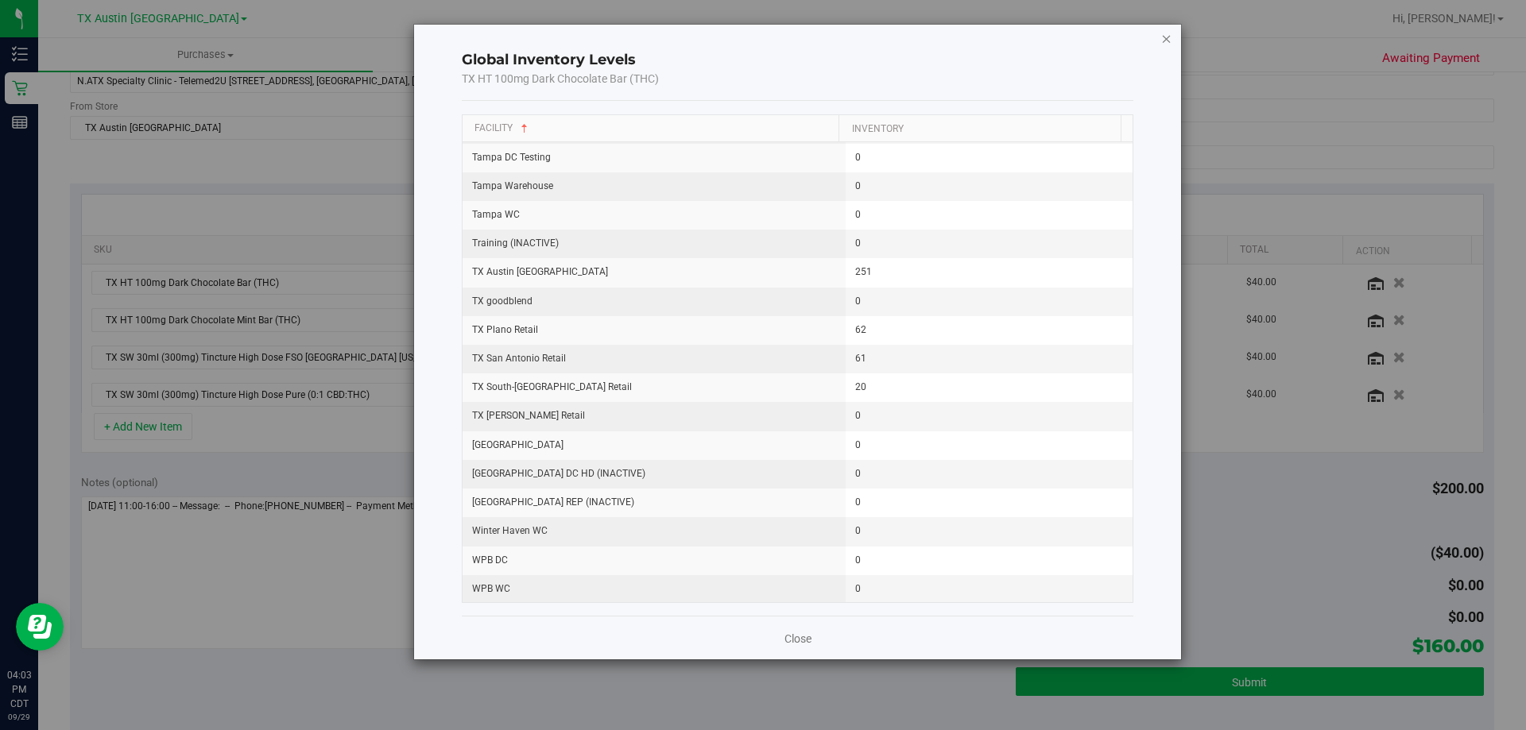
click at [1169, 36] on icon "button" at bounding box center [1166, 38] width 11 height 19
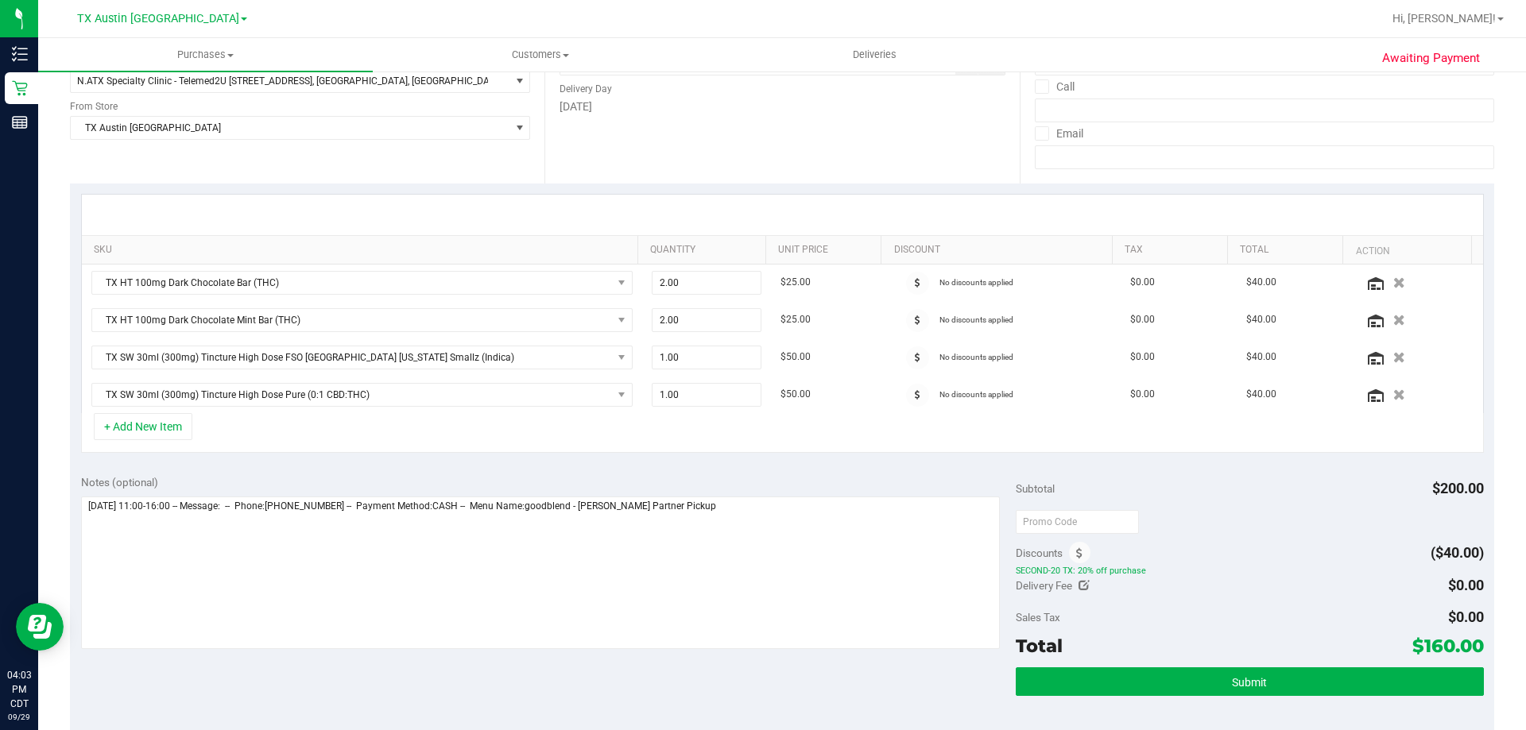
click at [1249, 505] on div "Subtotal $200.00 Discounts ($40.00) SECOND-20 TX: 20% off purchase Delivery Fee…" at bounding box center [1249, 606] width 467 height 265
click at [1368, 323] on icon at bounding box center [1376, 321] width 16 height 13
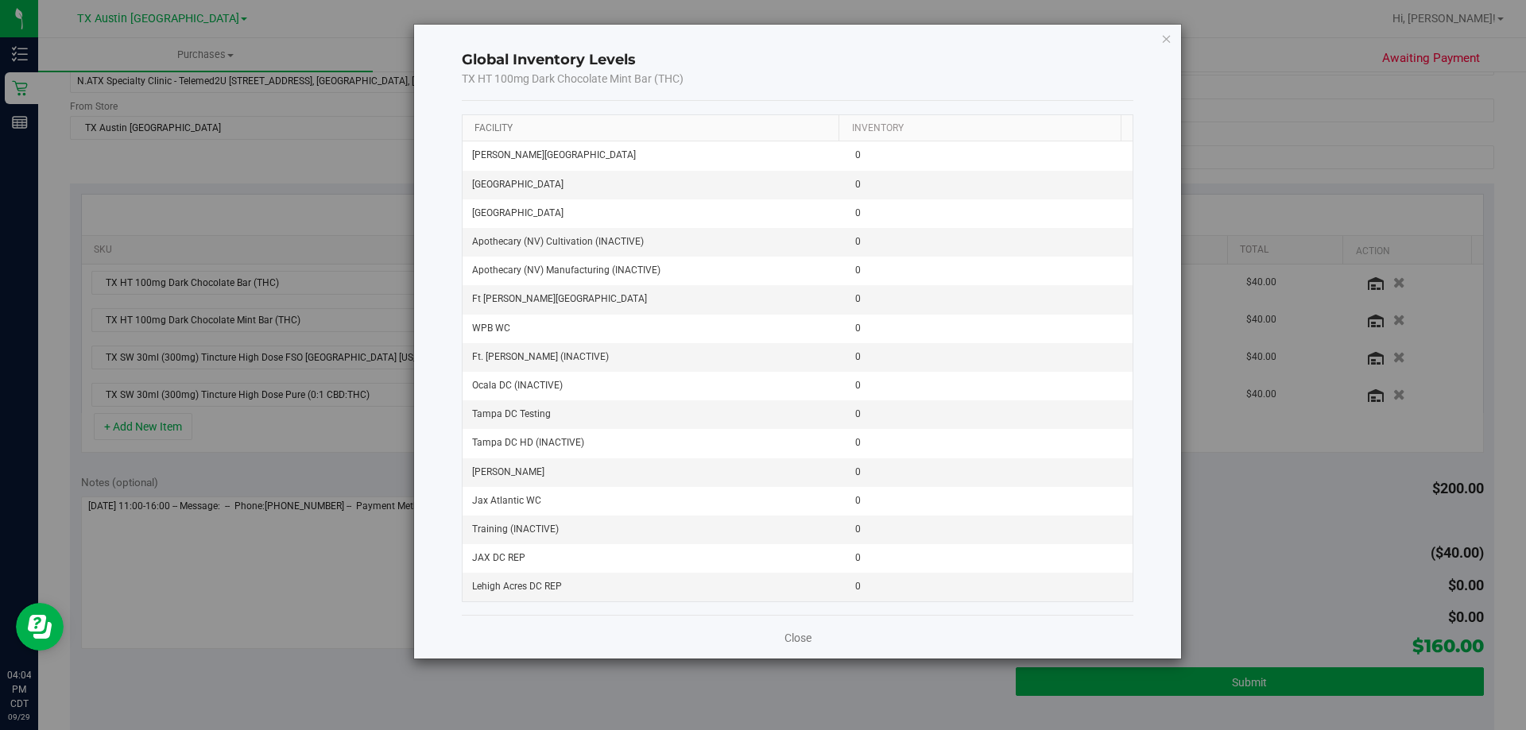
click at [501, 127] on link "Facility" at bounding box center [493, 127] width 38 height 11
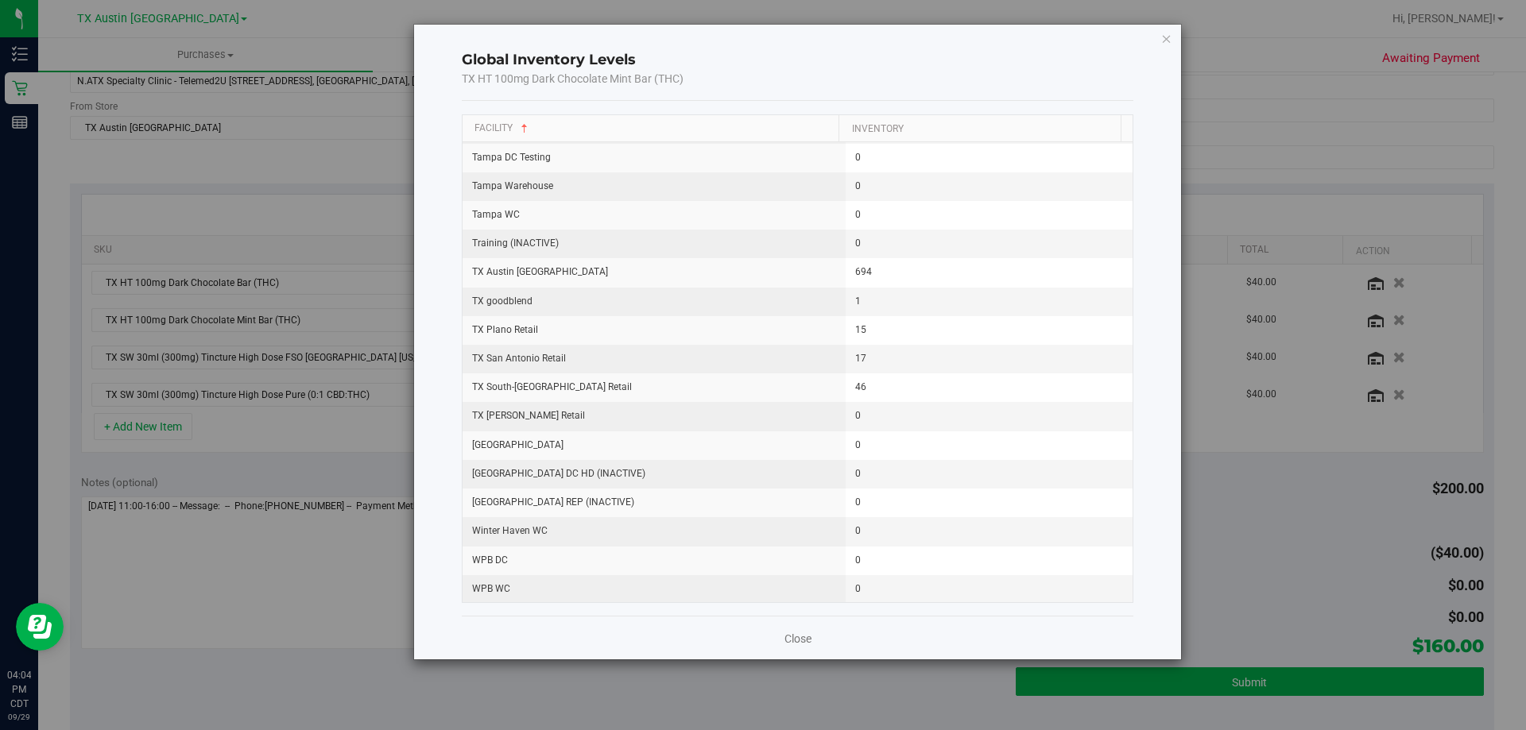
click at [1165, 41] on icon "button" at bounding box center [1166, 38] width 11 height 19
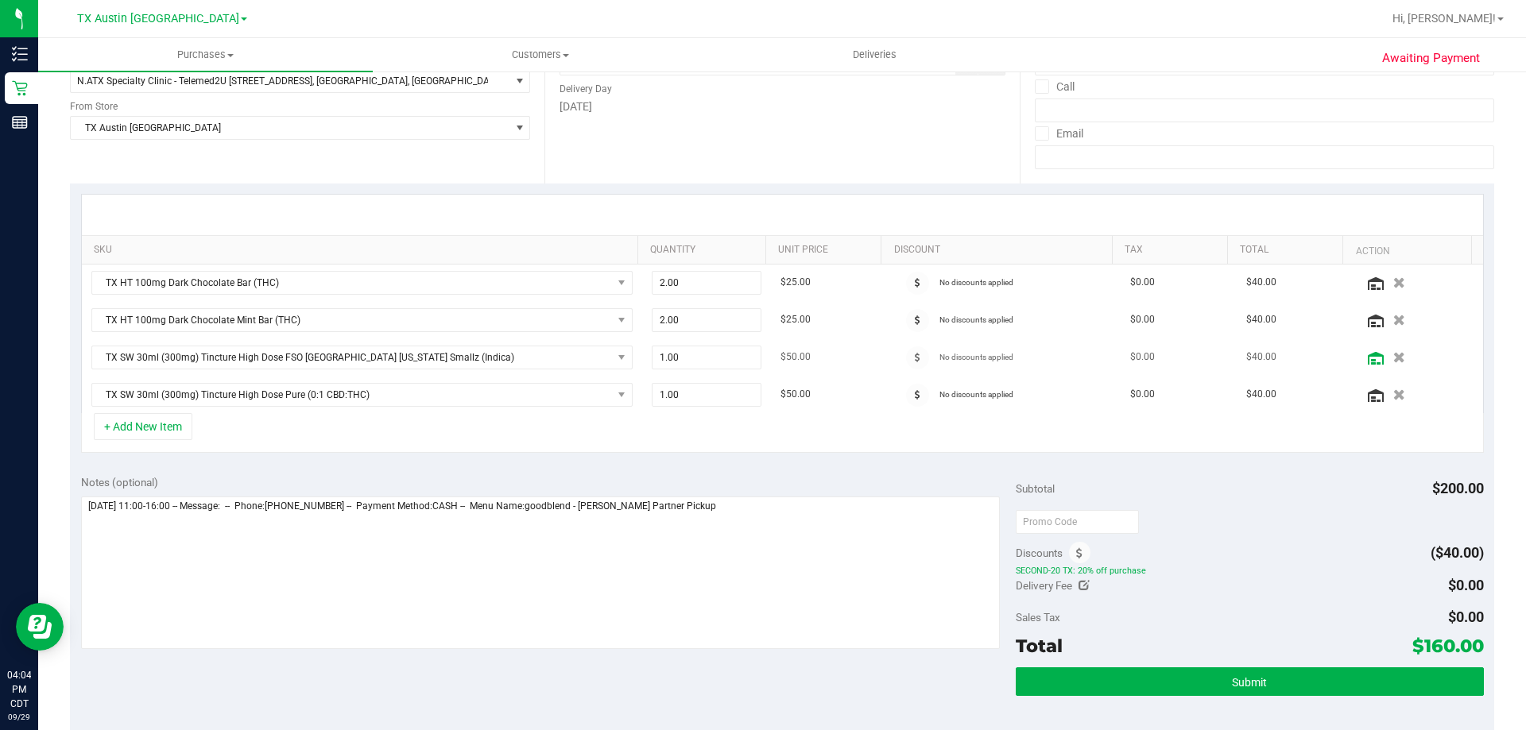
click at [1368, 357] on icon at bounding box center [1376, 358] width 16 height 13
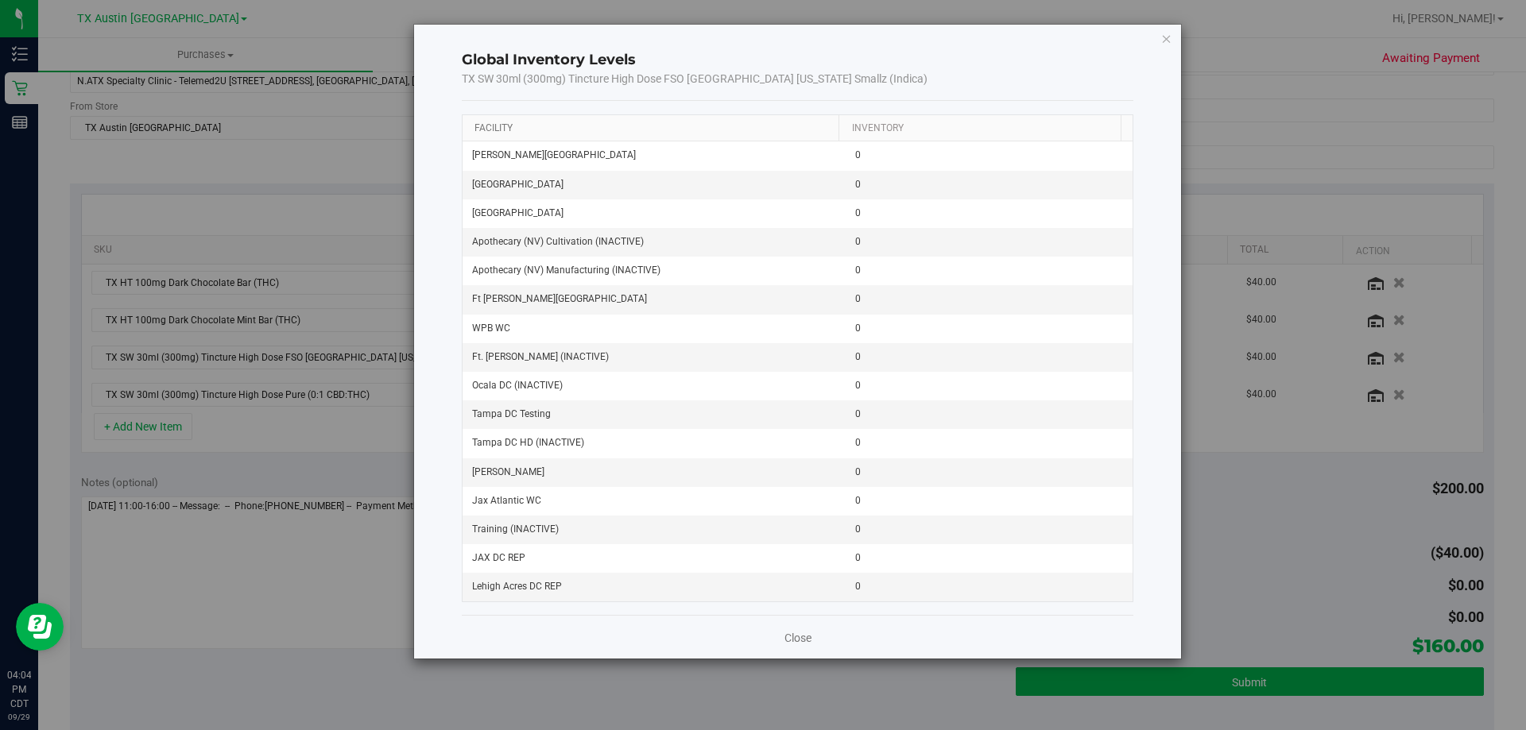
click at [497, 128] on link "Facility" at bounding box center [493, 127] width 38 height 11
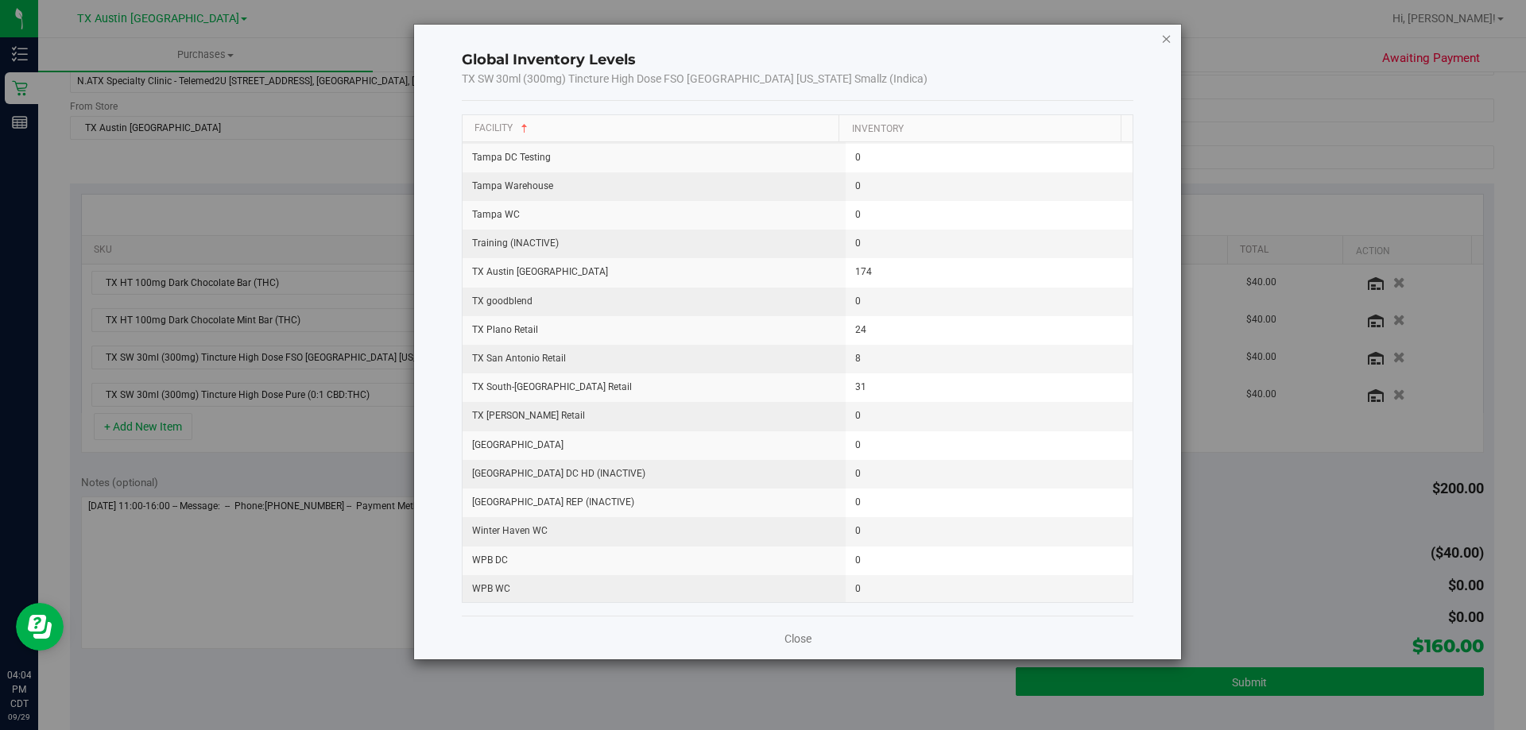
click at [1165, 41] on icon "button" at bounding box center [1166, 38] width 11 height 19
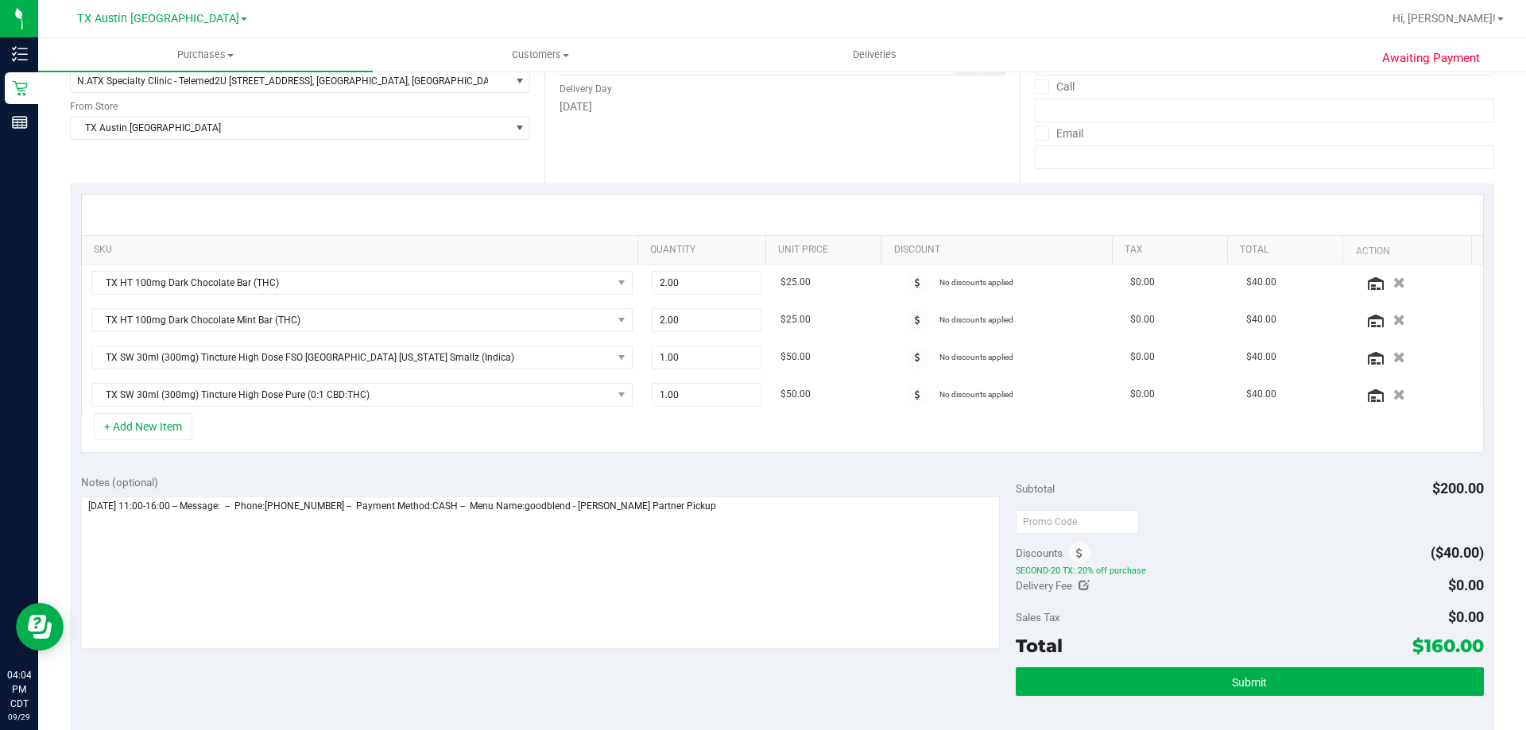
drag, startPoint x: 1413, startPoint y: 644, endPoint x: 1465, endPoint y: 643, distance: 52.5
click at [1465, 643] on span "$160.00" at bounding box center [1448, 646] width 72 height 22
copy span "160.00"
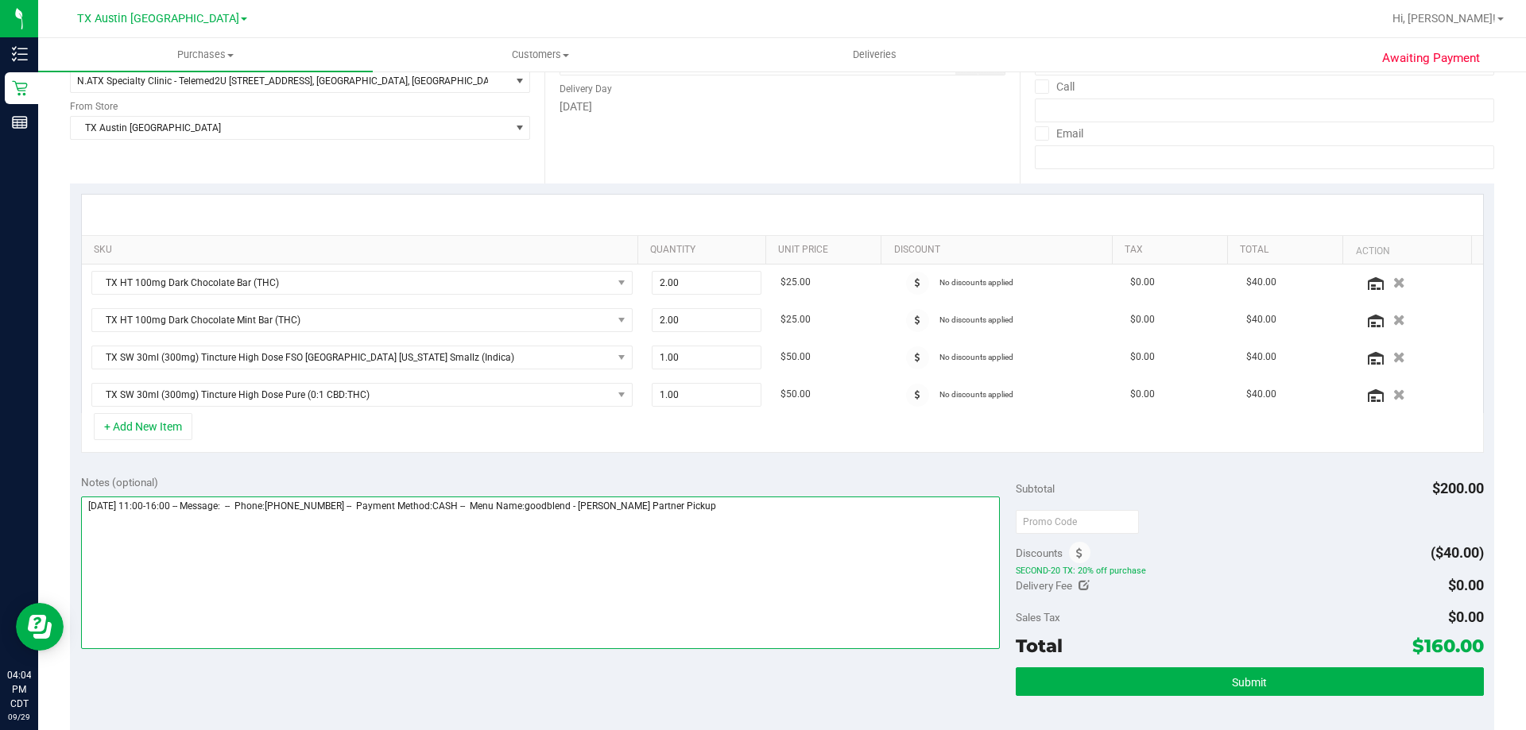
click at [733, 510] on textarea at bounding box center [540, 573] width 919 height 153
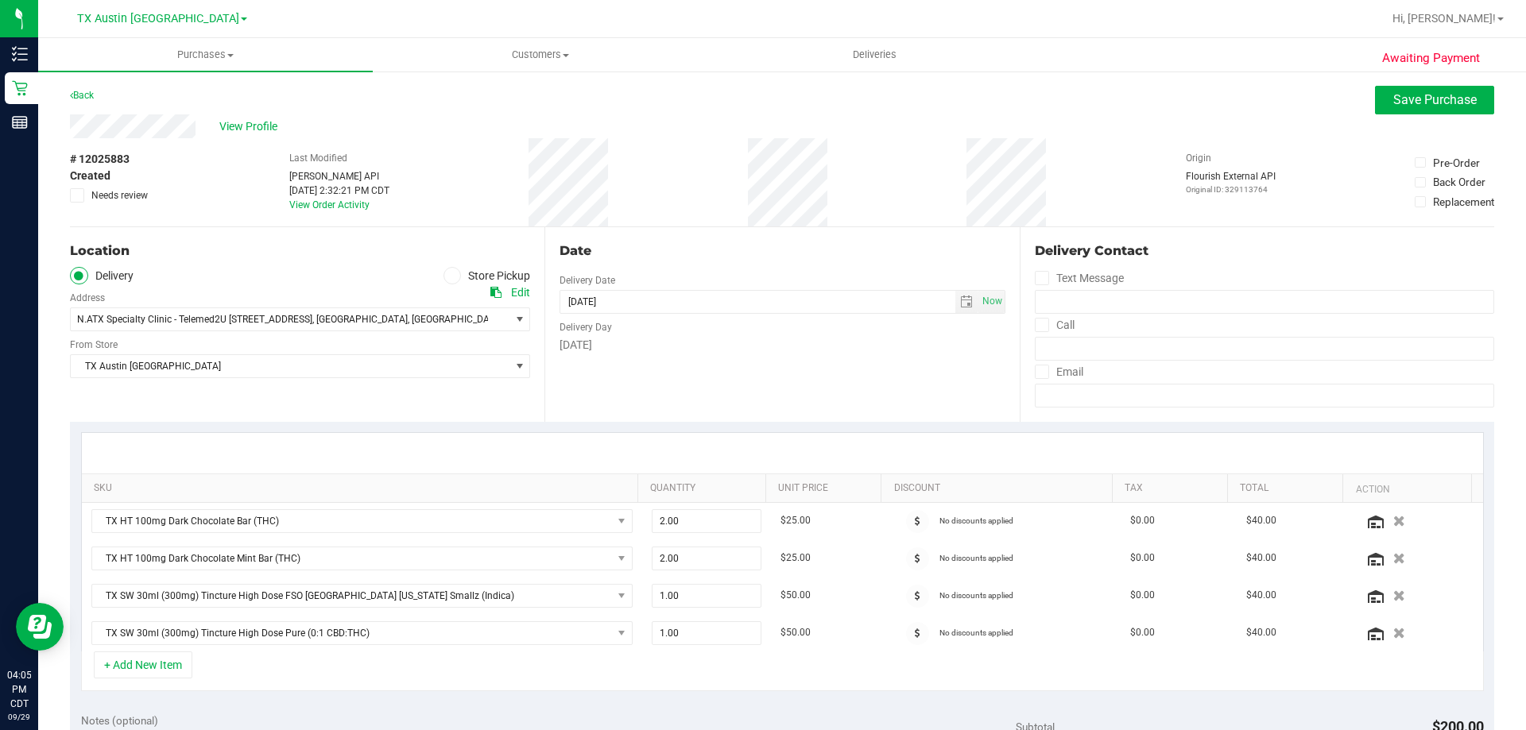
scroll to position [318, 0]
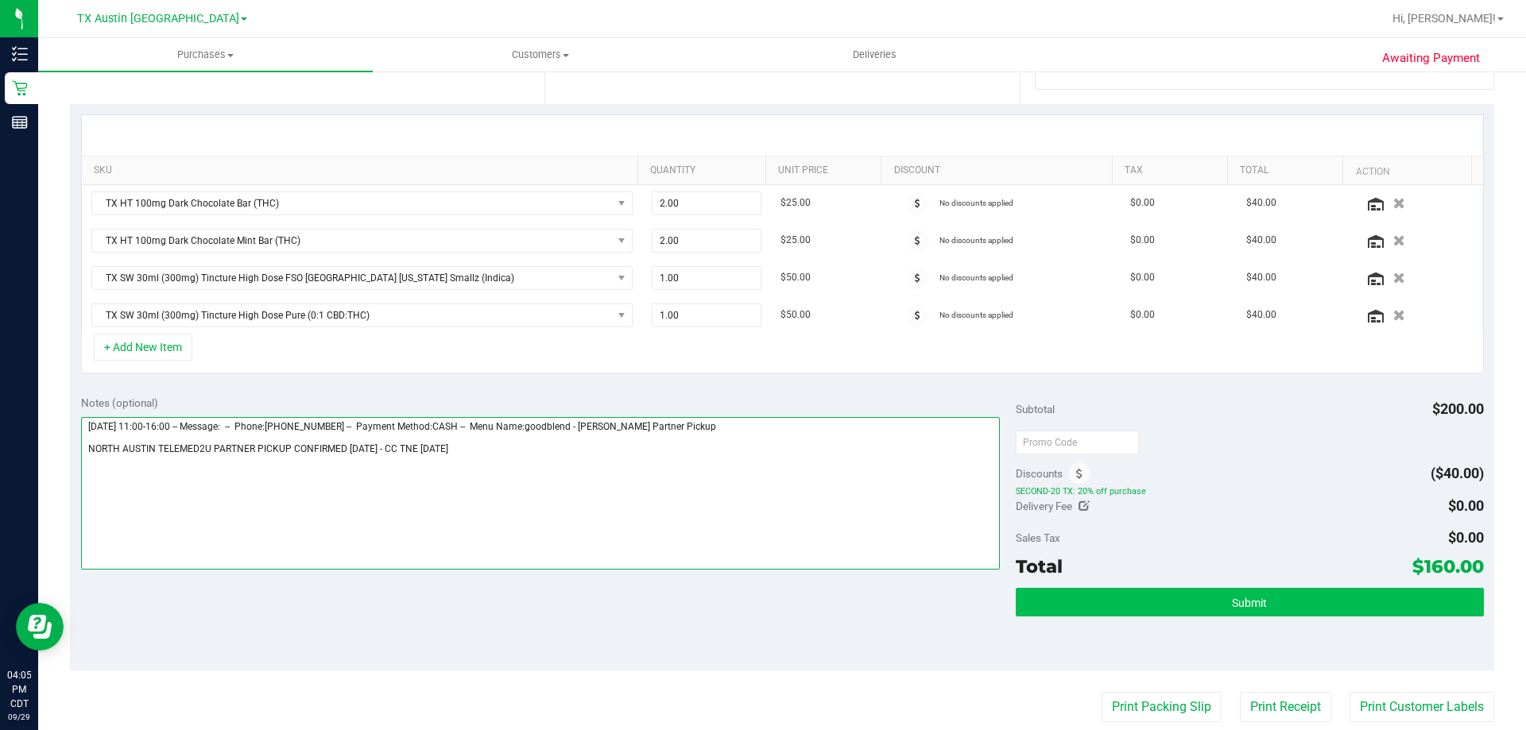
type textarea "[DATE] 11:00-16:00 -- Message: -- Phone:[PHONE_NUMBER] -- Payment Method:CASH -…"
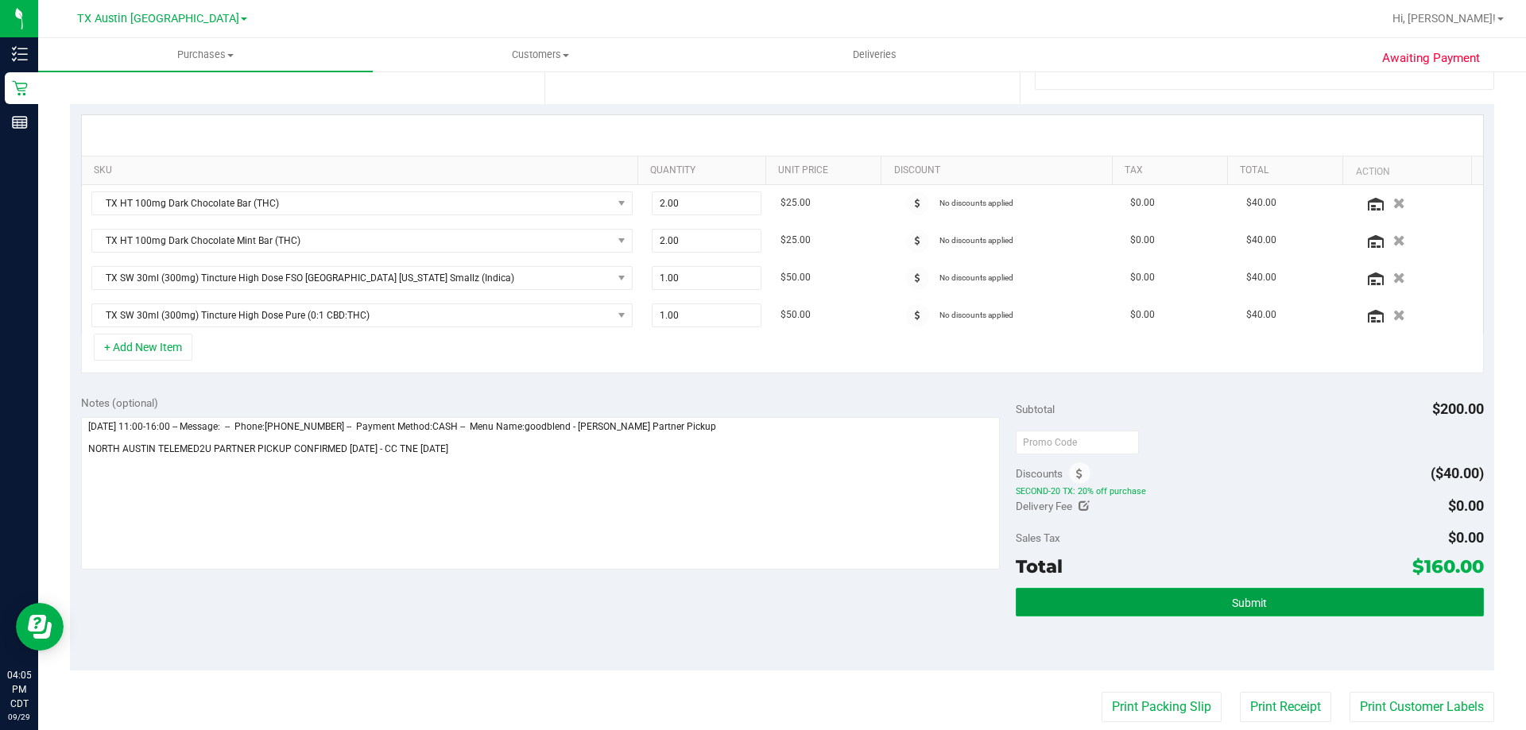
click at [1199, 599] on button "Submit" at bounding box center [1249, 602] width 467 height 29
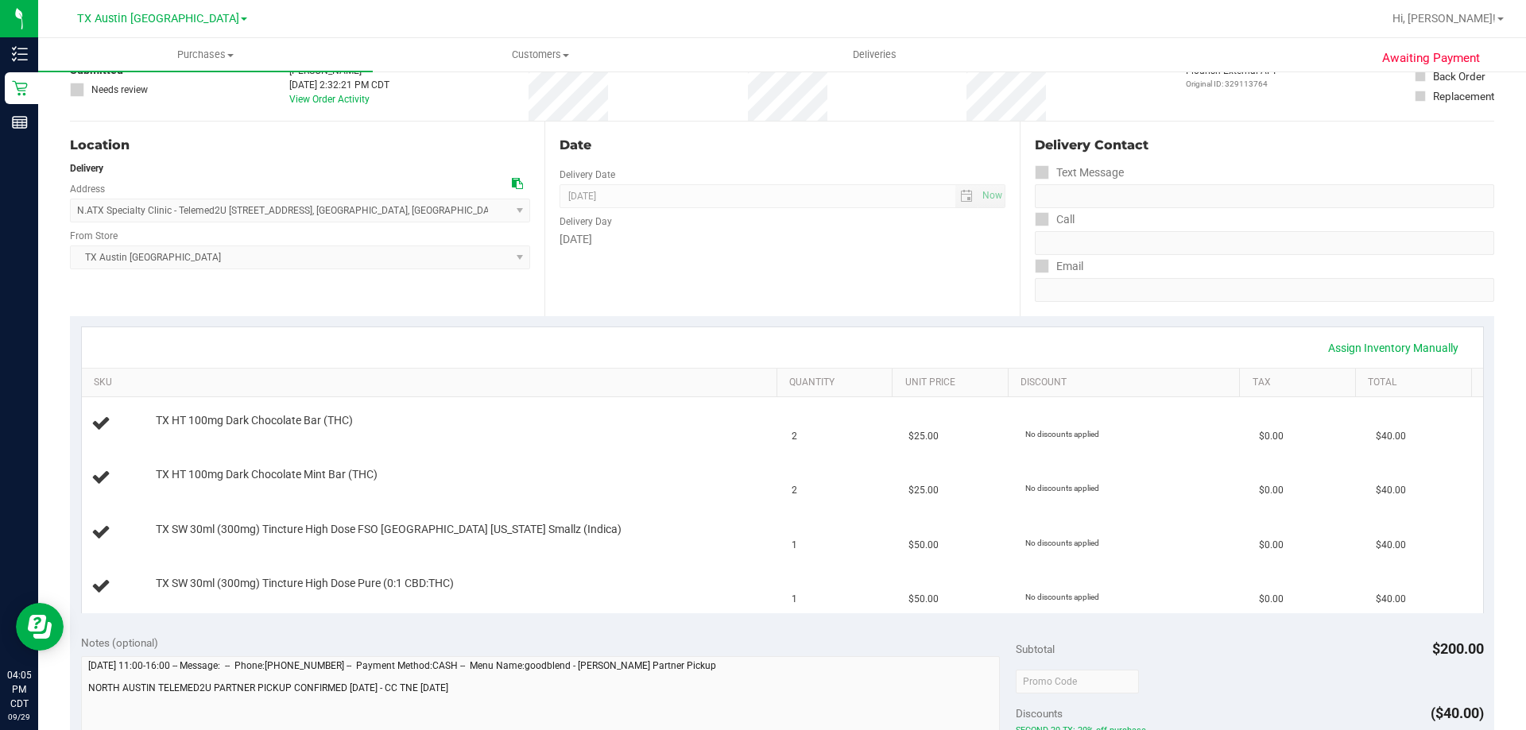
scroll to position [318, 0]
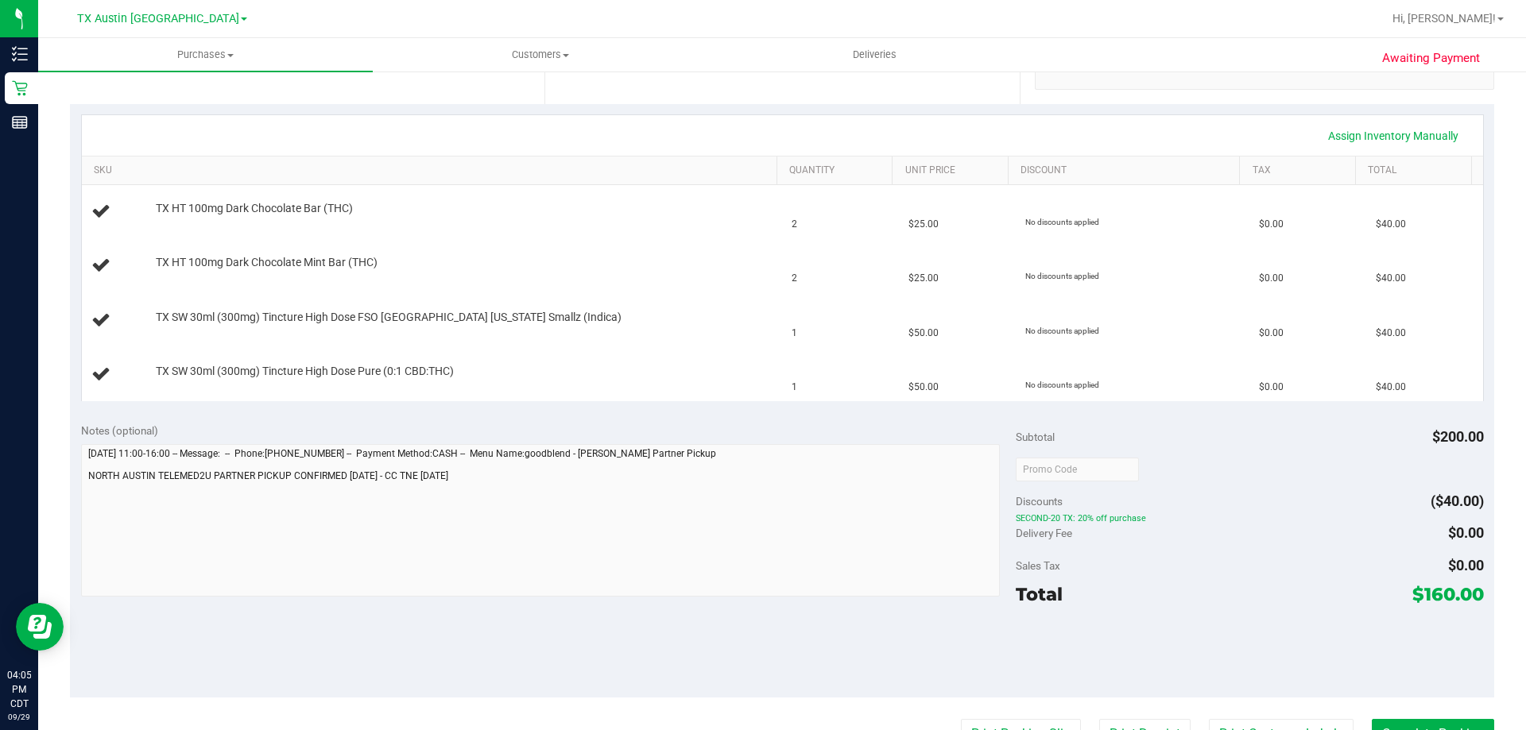
drag, startPoint x: 1409, startPoint y: 594, endPoint x: 1465, endPoint y: 594, distance: 56.4
click at [1465, 594] on span "$160.00" at bounding box center [1448, 594] width 72 height 22
copy span "160.00"
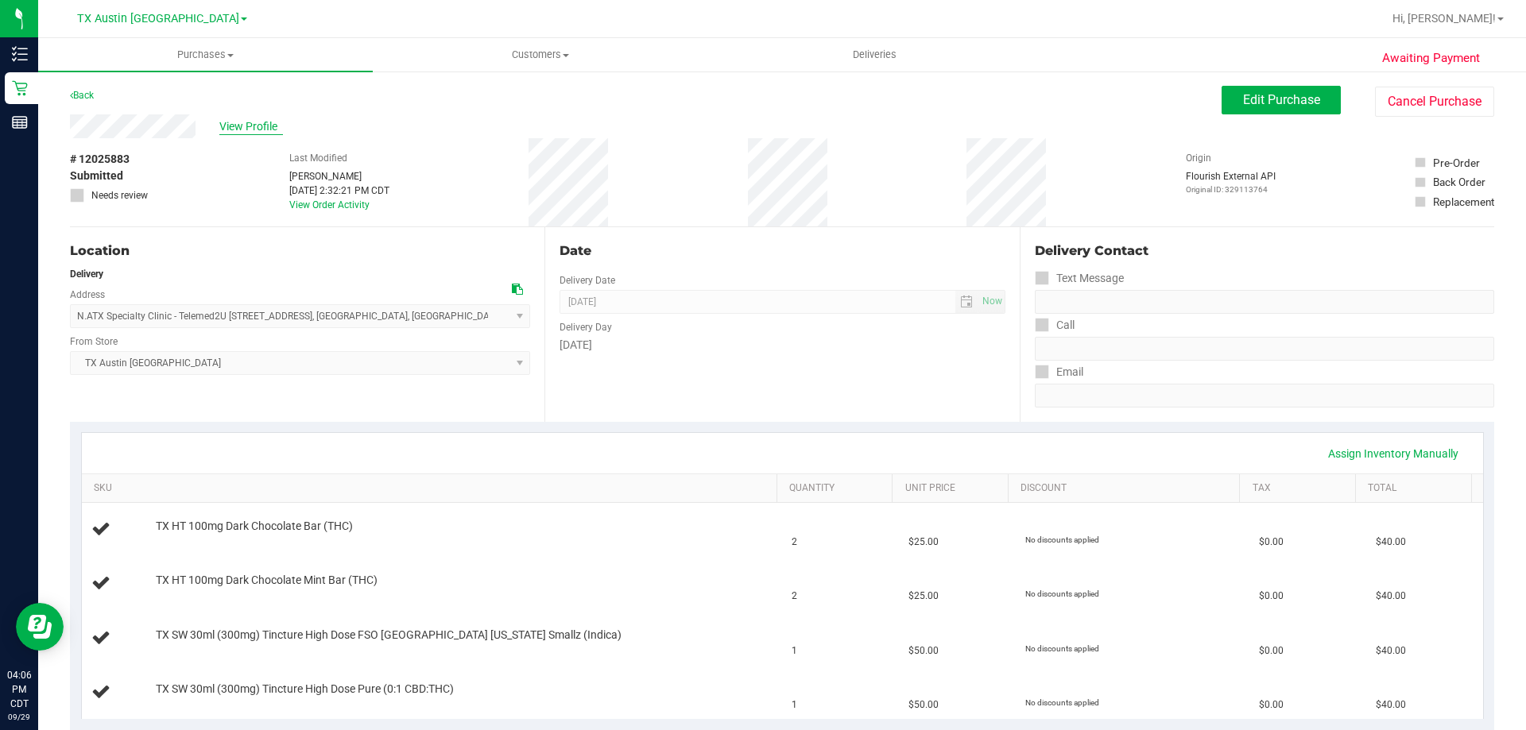
click at [244, 130] on span "View Profile" at bounding box center [251, 126] width 64 height 17
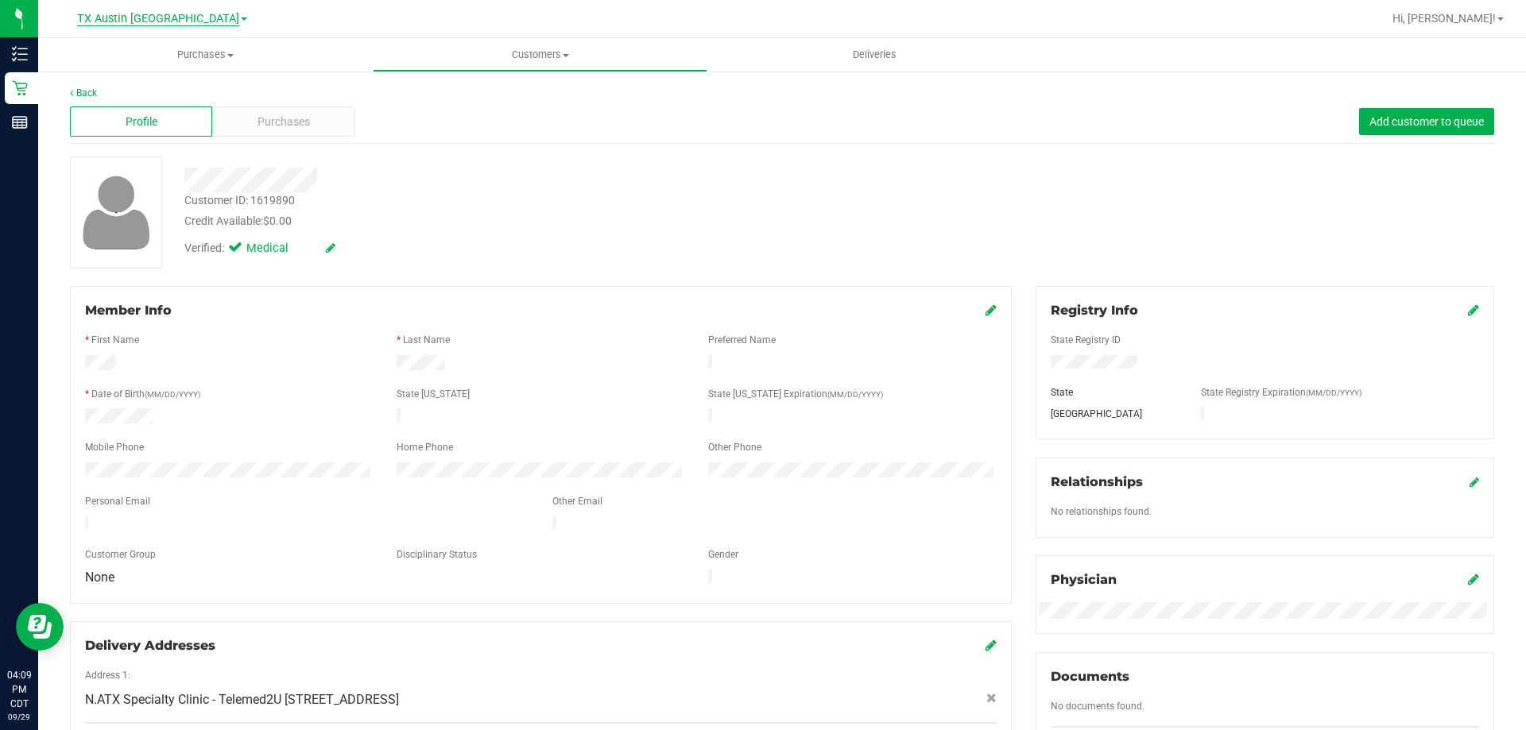
click at [161, 21] on span "TX Austin [GEOGRAPHIC_DATA]" at bounding box center [158, 19] width 162 height 14
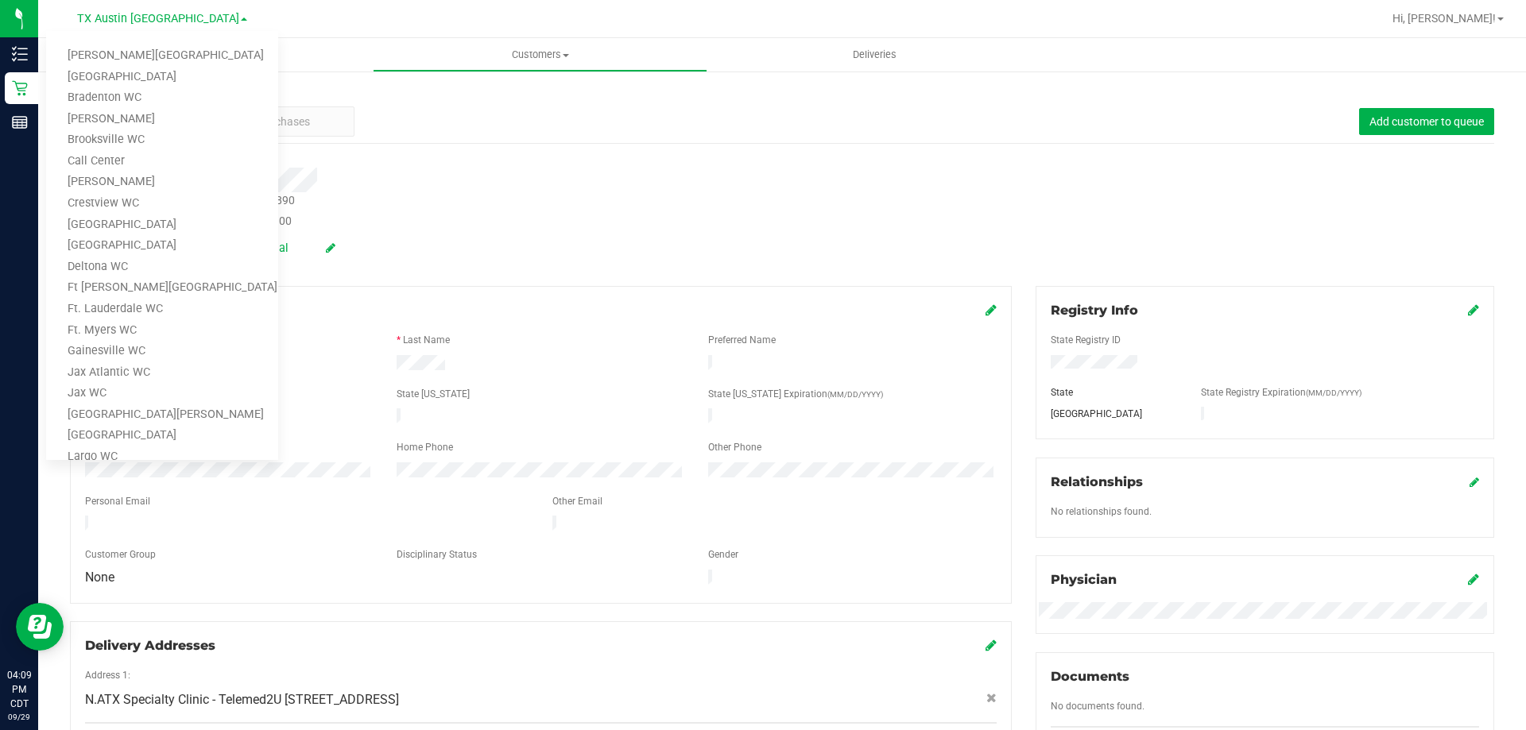
click at [546, 164] on div at bounding box center [534, 175] width 724 height 36
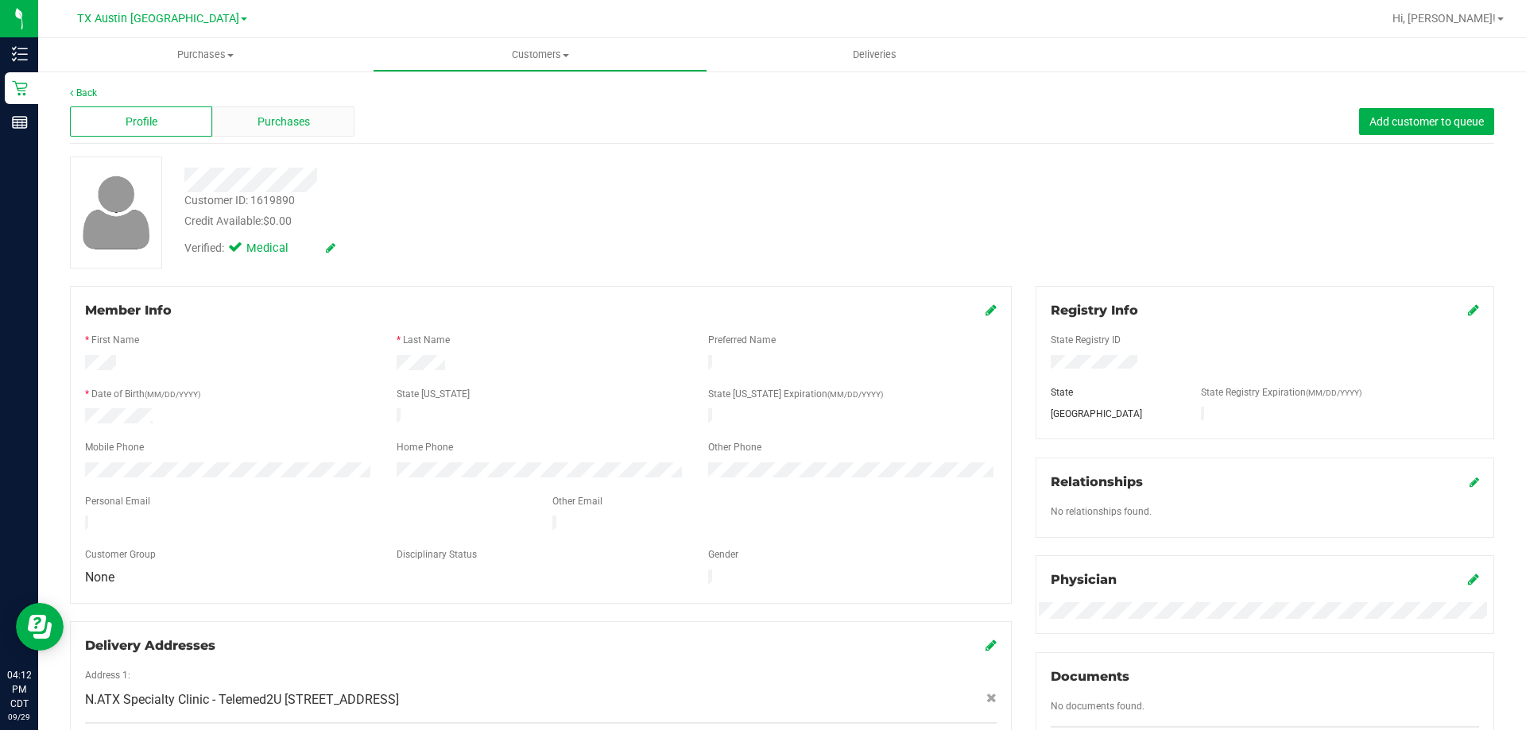
click at [292, 130] on span "Purchases" at bounding box center [283, 122] width 52 height 17
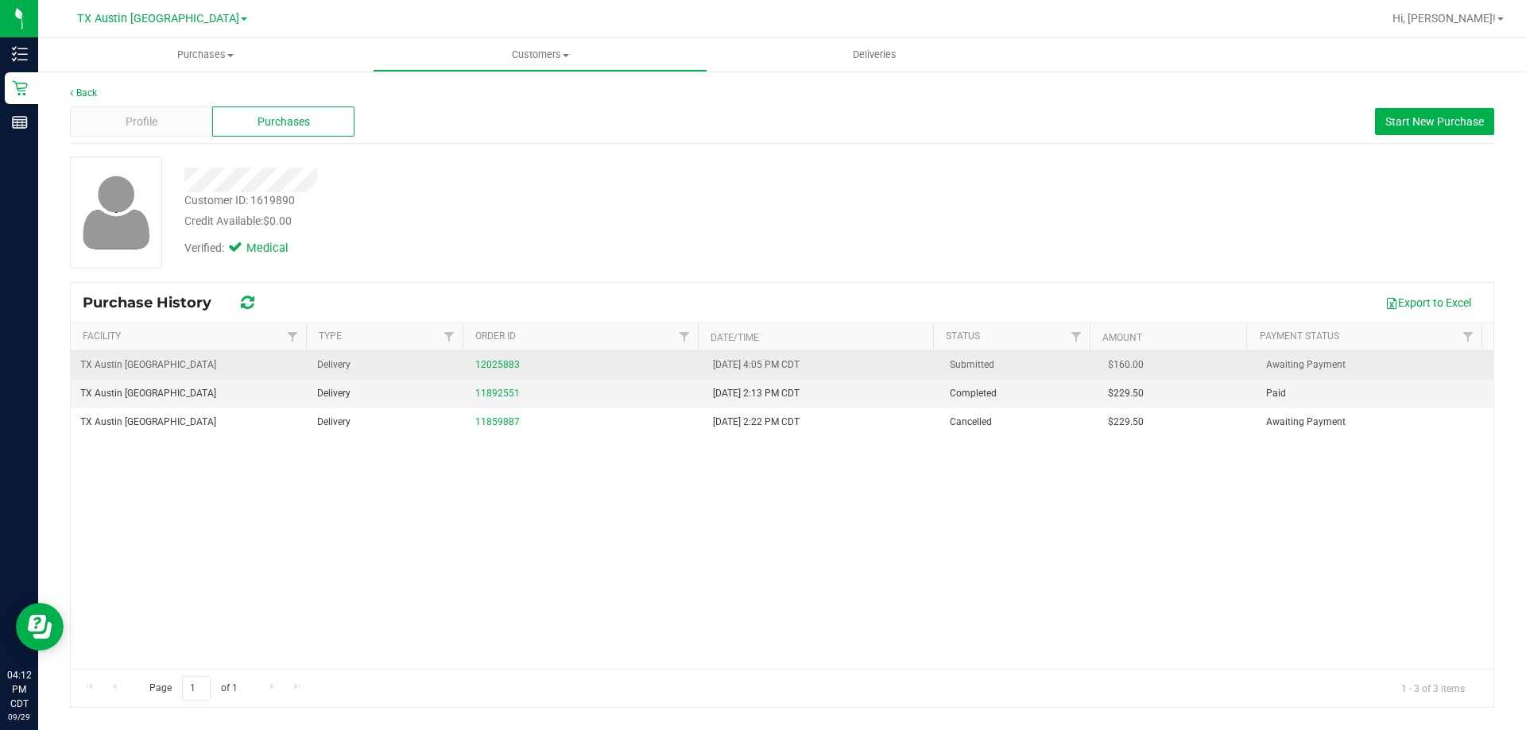
drag, startPoint x: 1105, startPoint y: 361, endPoint x: 1175, endPoint y: 360, distance: 69.9
click at [1175, 360] on td "$160.00" at bounding box center [1177, 365] width 158 height 29
copy span "160.00"
